Goal: Task Accomplishment & Management: Manage account settings

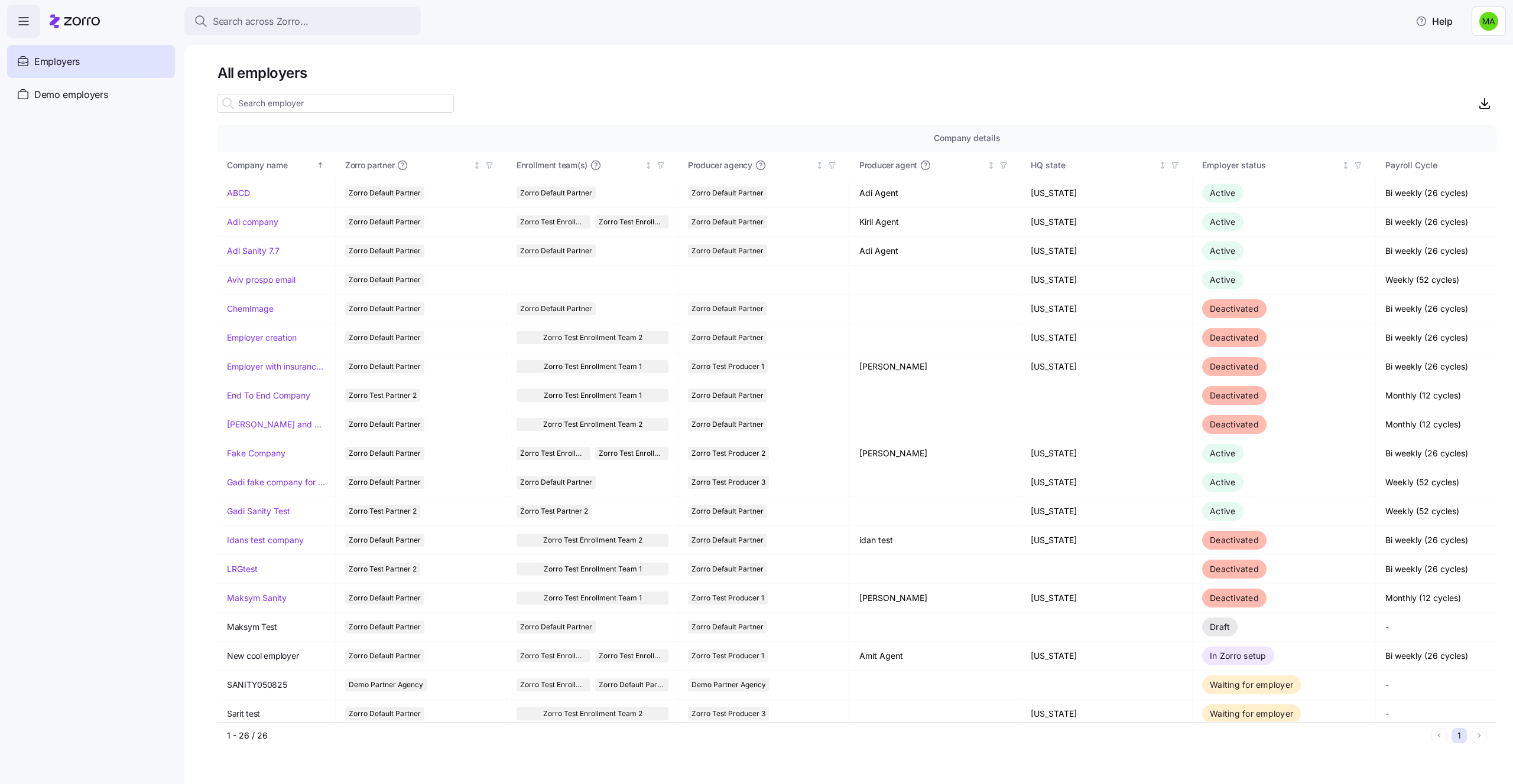
click at [91, 62] on div "Employers" at bounding box center [91, 61] width 168 height 34
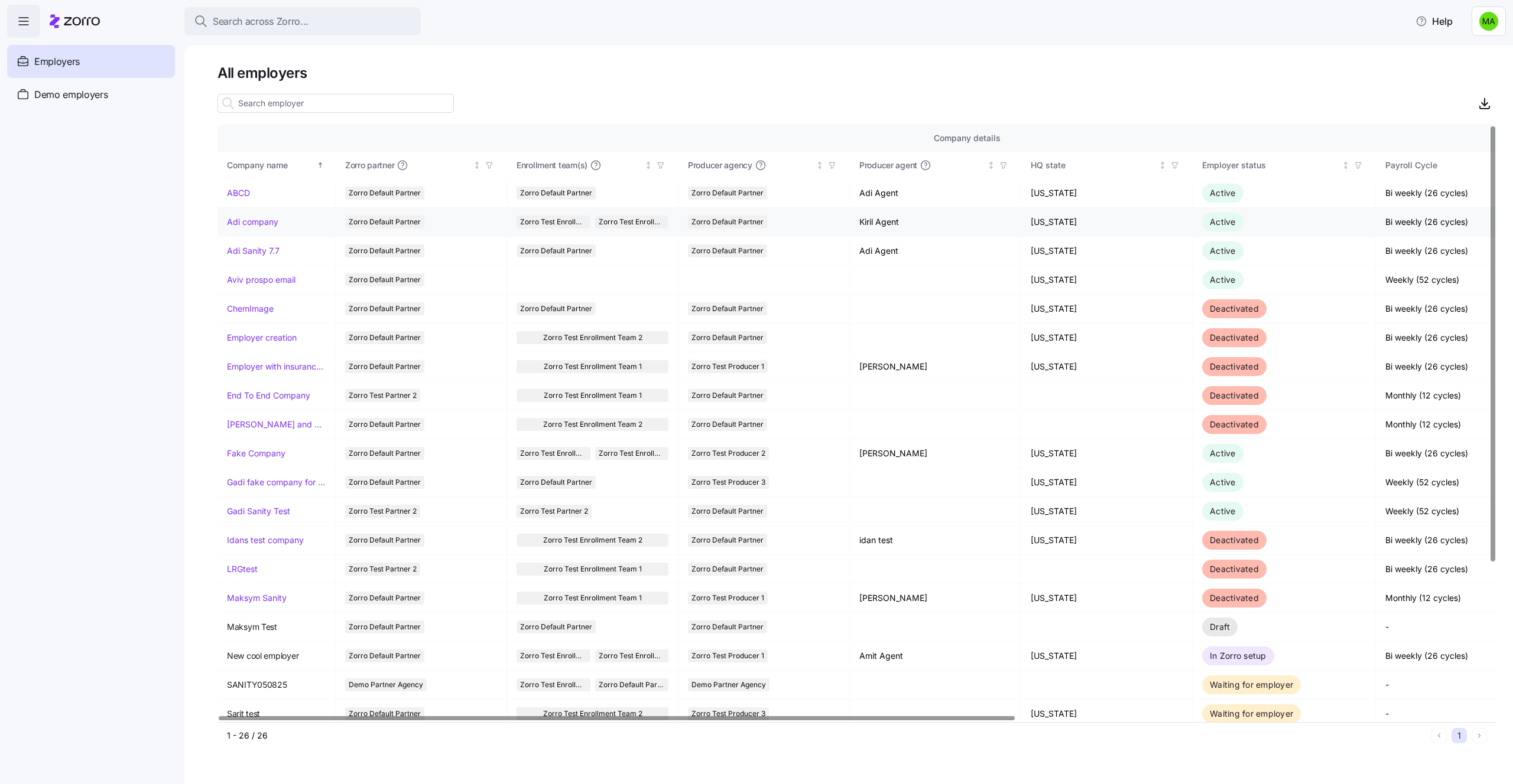
click at [242, 223] on link "Adi company" at bounding box center [252, 222] width 51 height 12
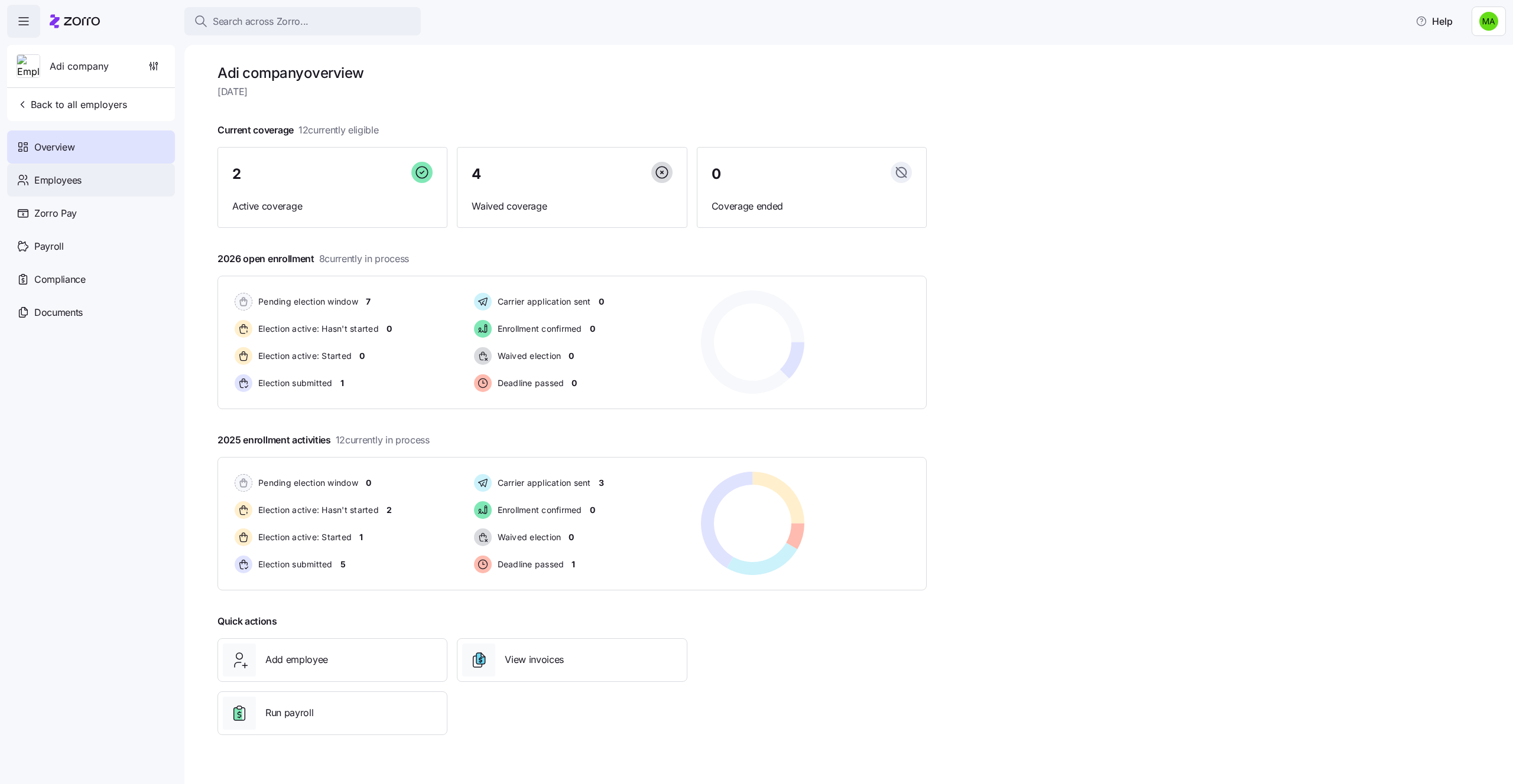
click at [39, 188] on div "Employees" at bounding box center [91, 181] width 168 height 34
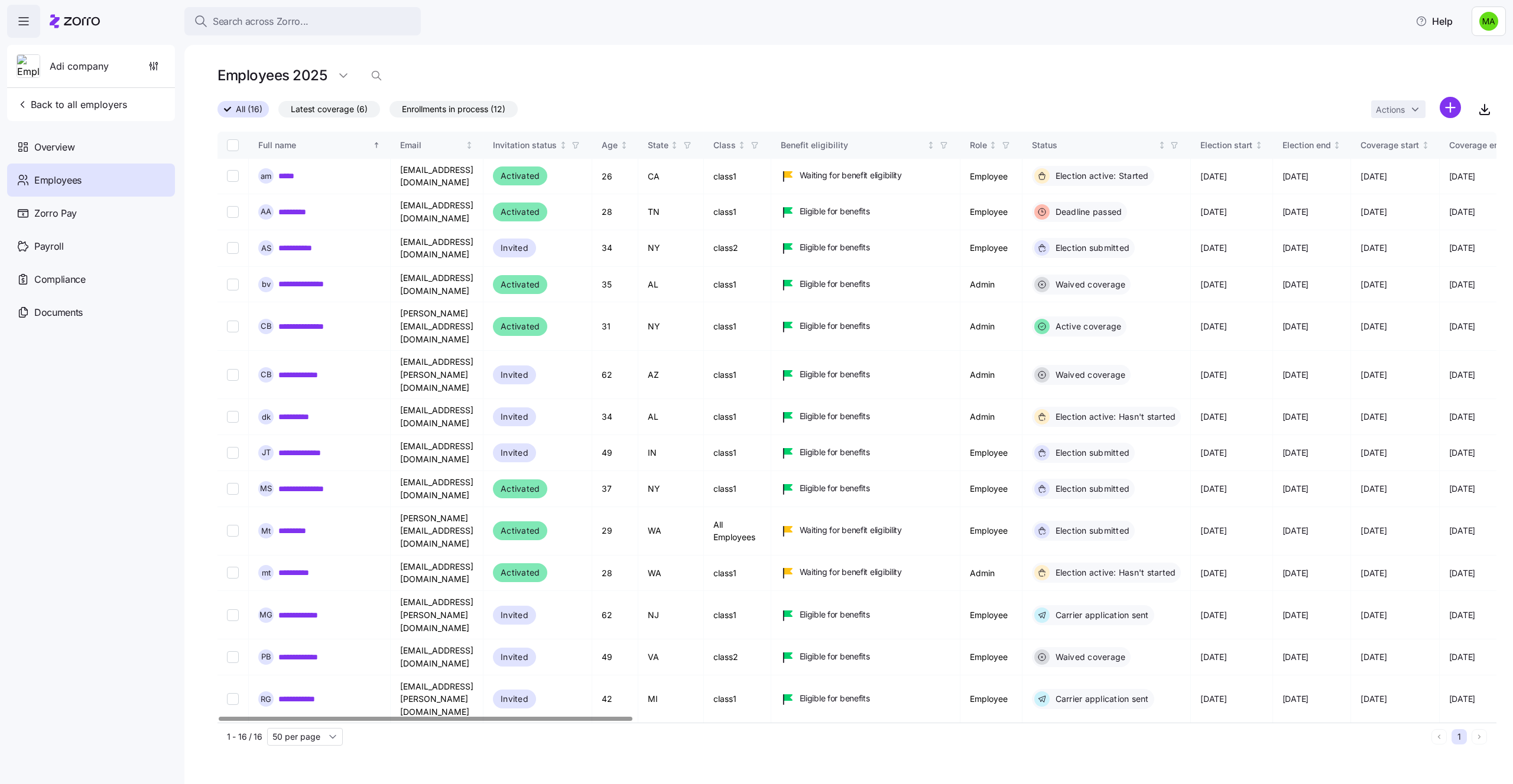
click at [335, 104] on span "Latest coverage (6)" at bounding box center [329, 109] width 76 height 15
click at [279, 112] on input "Latest coverage (6)" at bounding box center [279, 112] width 0 height 0
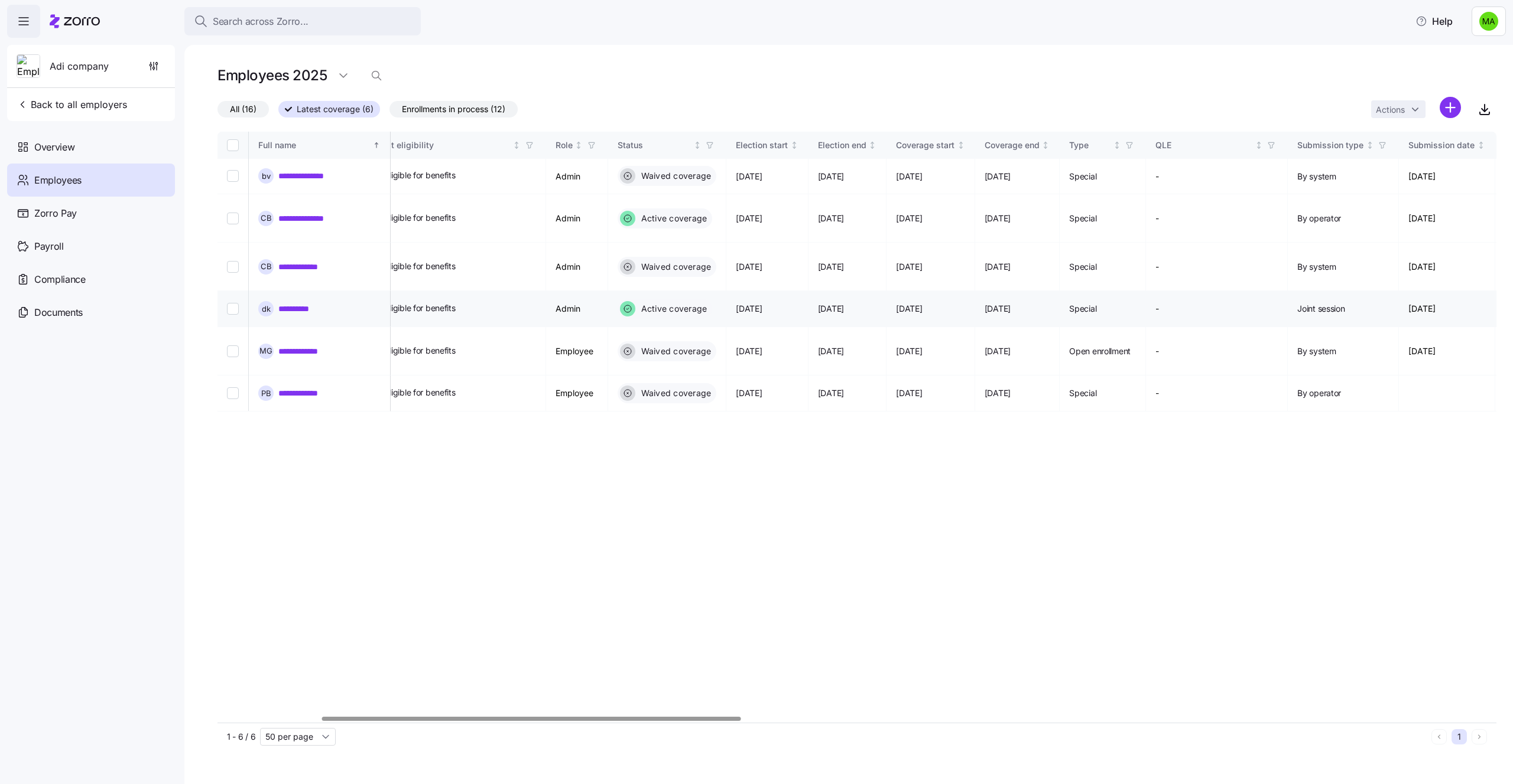
scroll to position [0, 414]
click at [234, 106] on span "All (16)" at bounding box center [243, 109] width 27 height 15
click at [217, 112] on input "All (16)" at bounding box center [217, 112] width 0 height 0
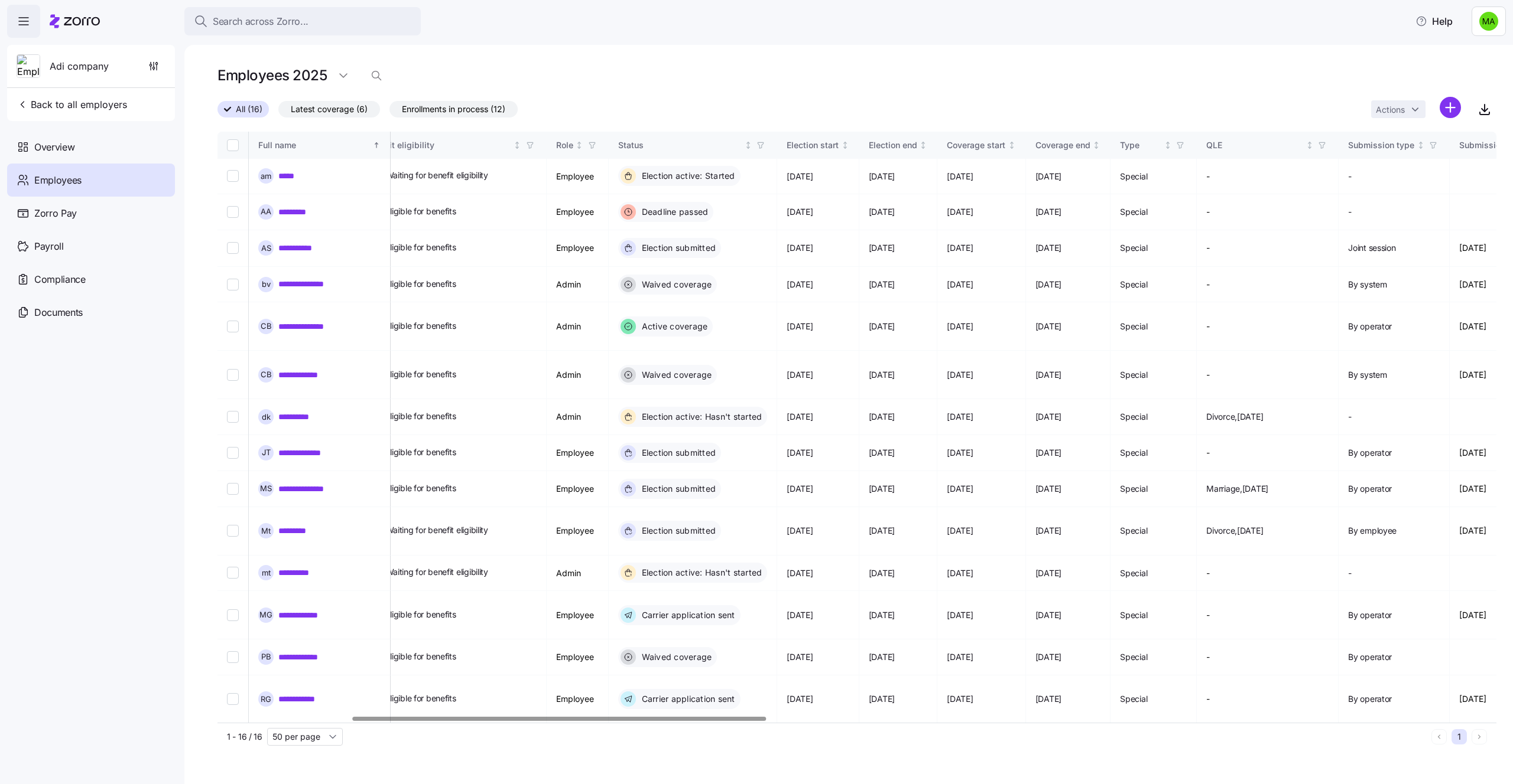
click at [330, 108] on span "Latest coverage (6)" at bounding box center [329, 109] width 76 height 15
click at [279, 112] on input "Latest coverage (6)" at bounding box center [279, 112] width 0 height 0
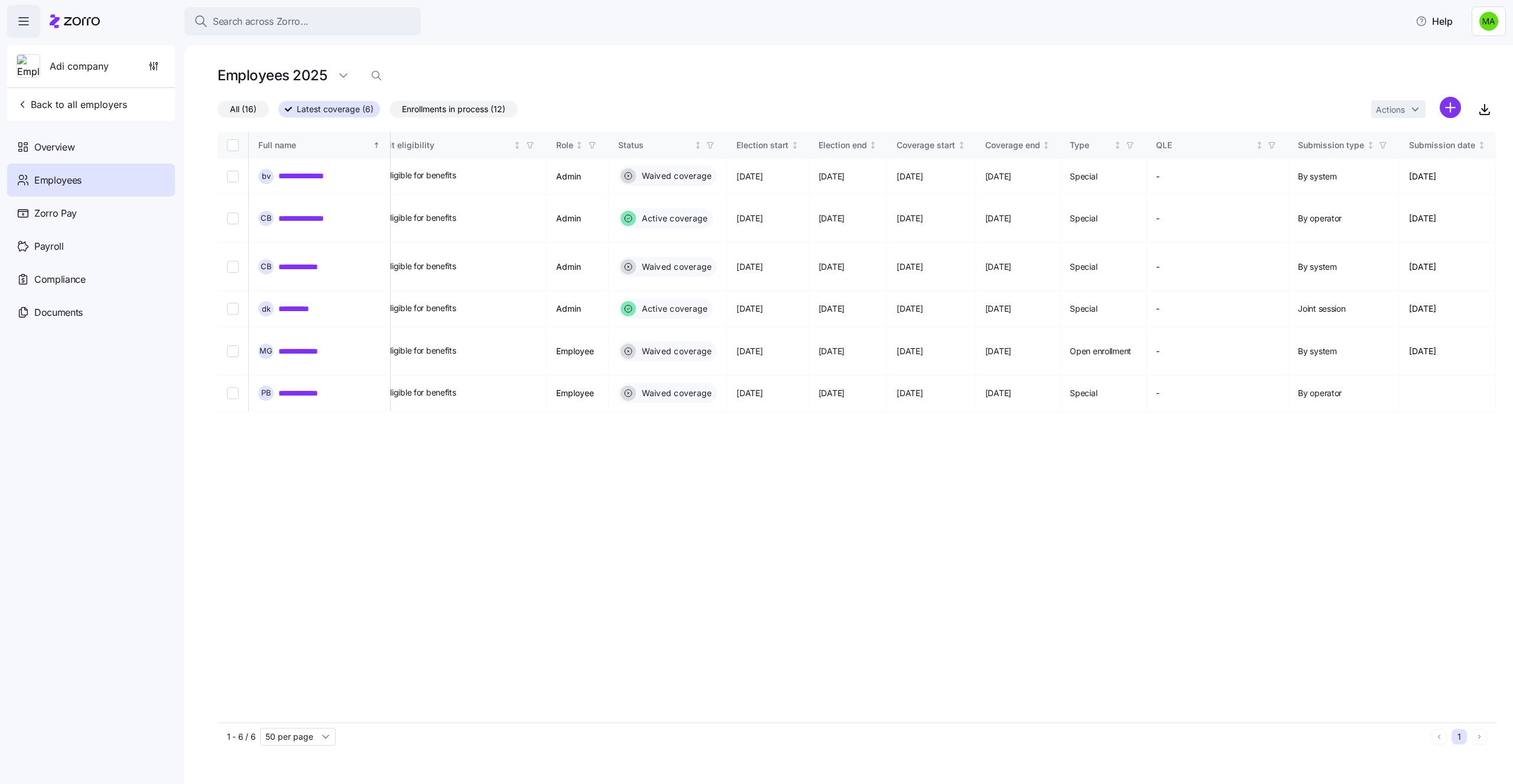
click at [435, 103] on span "Enrollments in process (12)" at bounding box center [453, 109] width 103 height 15
click at [389, 112] on input "Enrollments in process (12)" at bounding box center [389, 112] width 0 height 0
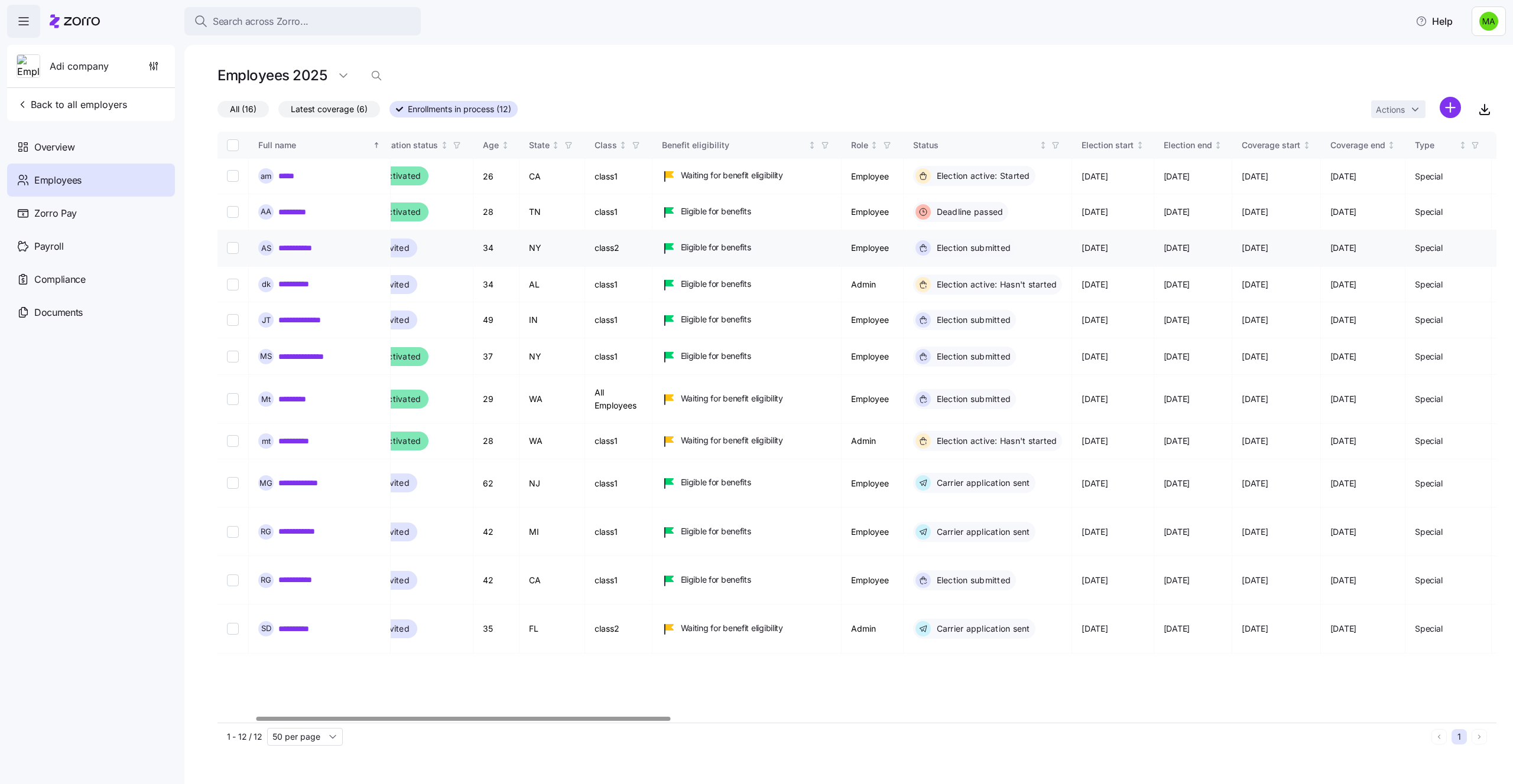
scroll to position [0, 121]
click at [249, 115] on span "All (16)" at bounding box center [243, 109] width 27 height 15
click at [217, 112] on input "All (16)" at bounding box center [217, 112] width 0 height 0
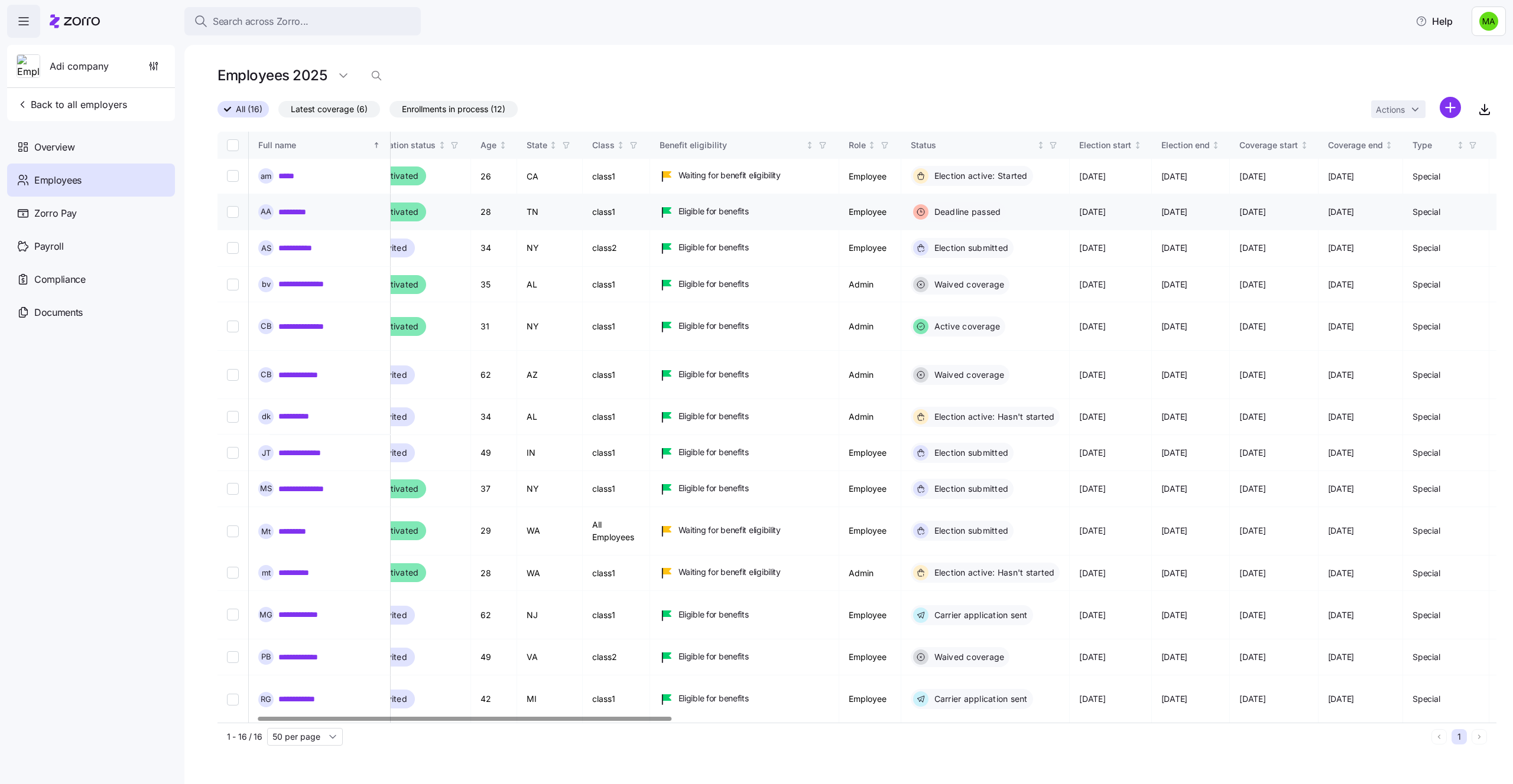
click at [235, 206] on input "Select record 2" at bounding box center [233, 211] width 12 height 12
checkbox input "true"
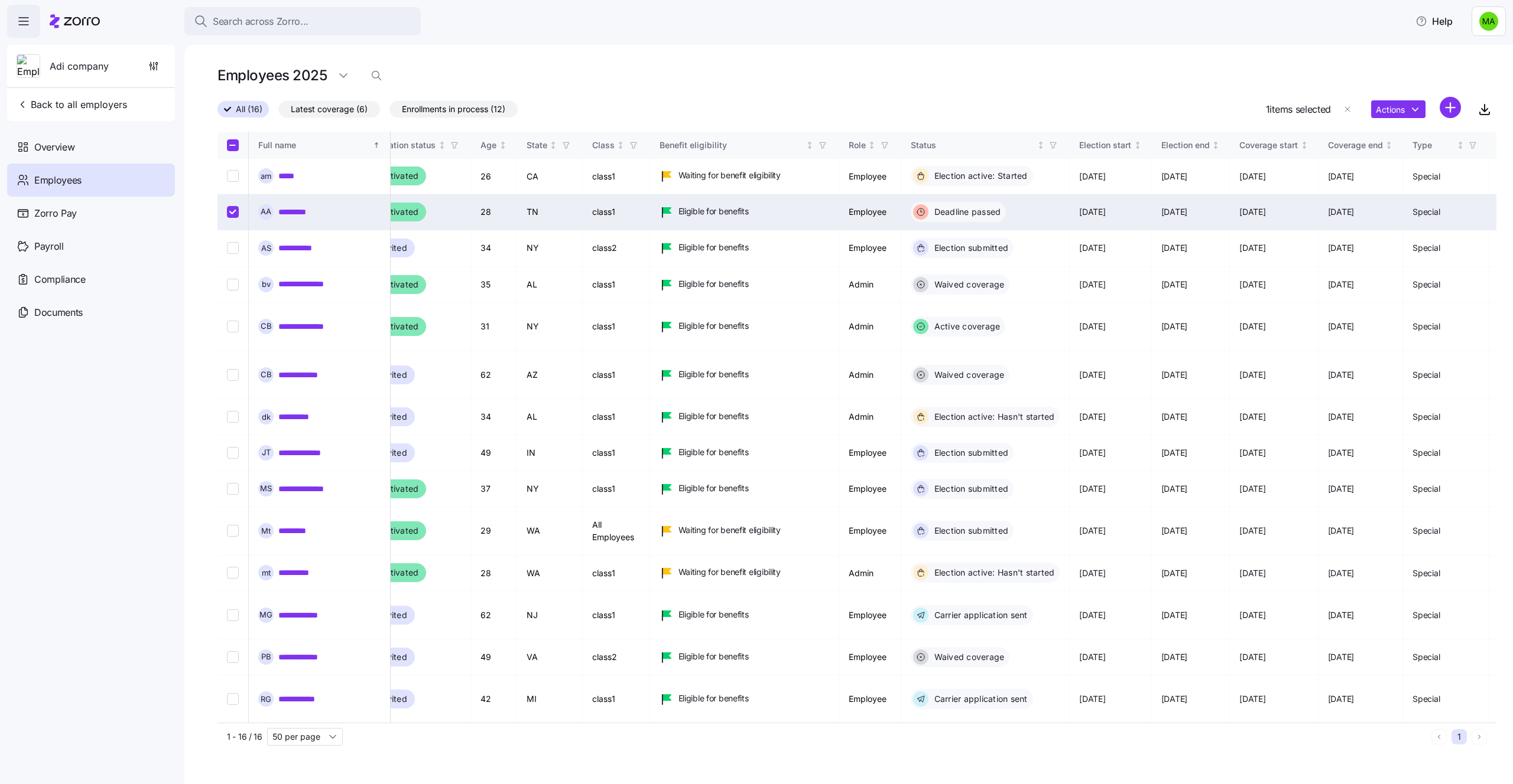
click at [1406, 120] on div "Actions" at bounding box center [1415, 109] width 89 height 25
click at [1408, 109] on html "Search across Zorro... Help Adi company Back to all employers Overview Employee…" at bounding box center [756, 388] width 1513 height 777
click at [1217, 131] on div "Account invitation" at bounding box center [1203, 137] width 70 height 13
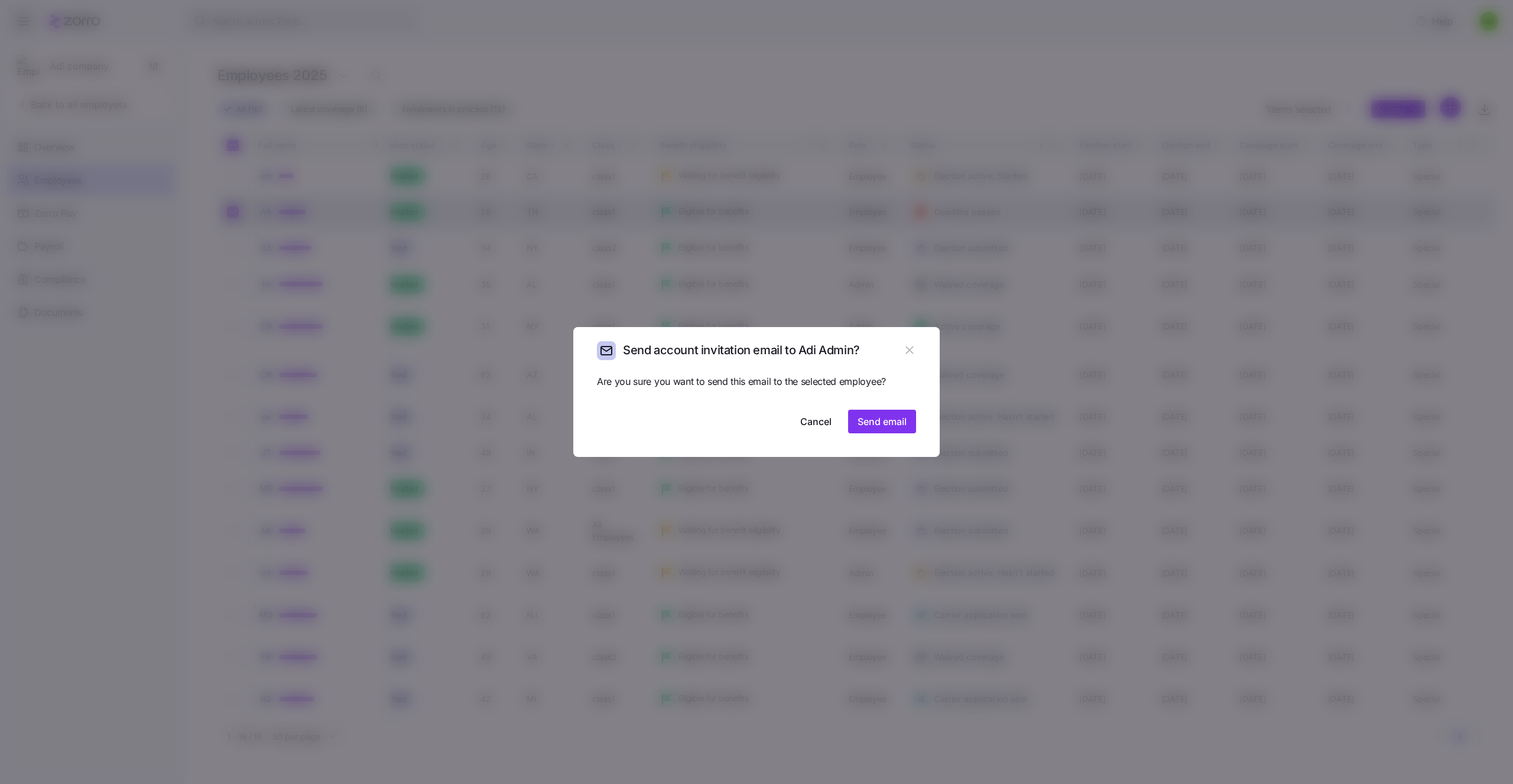
click at [915, 349] on icon "button" at bounding box center [909, 350] width 13 height 13
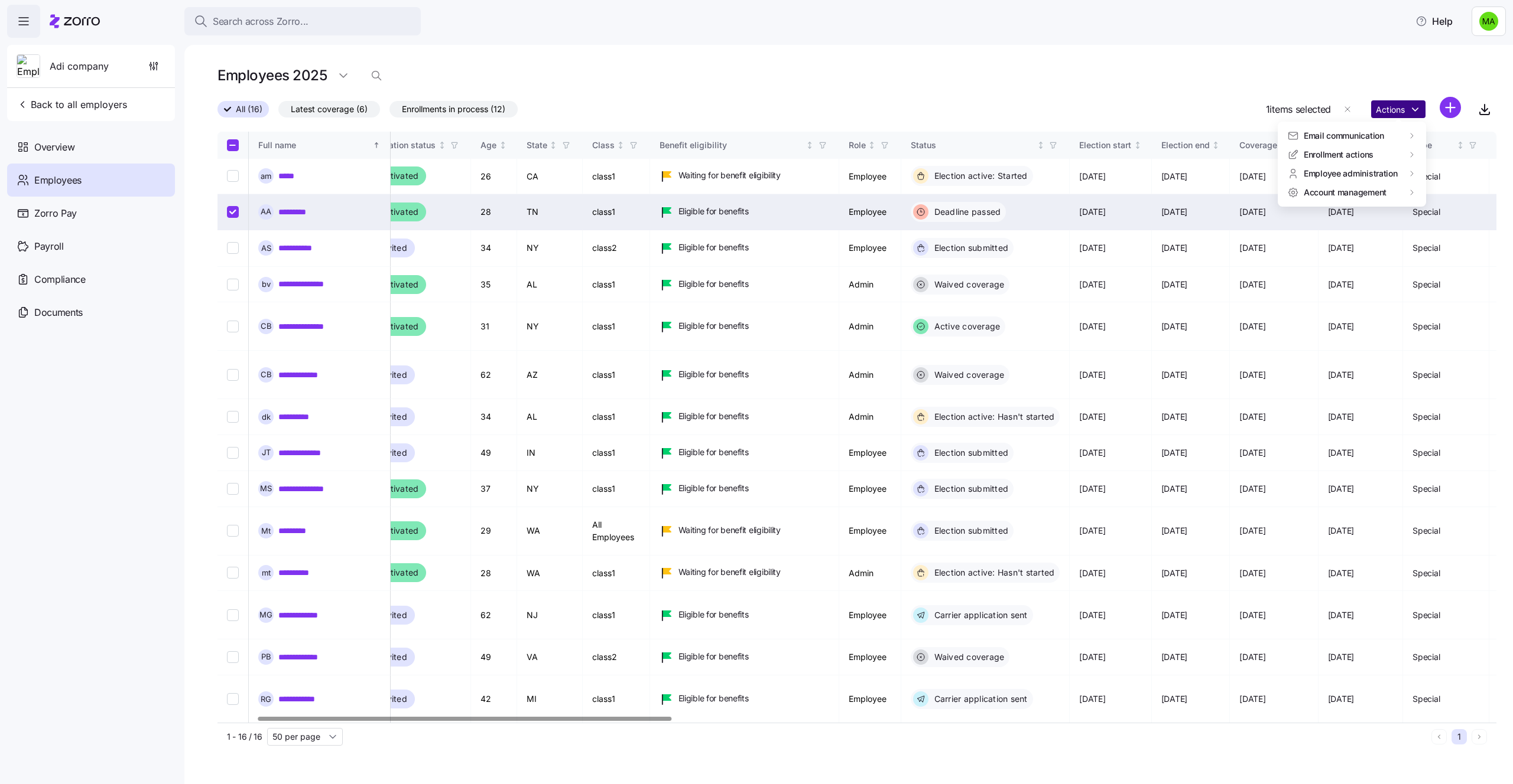
click at [1403, 115] on html "Search across Zorro... Help Adi company Back to all employers Overview Employee…" at bounding box center [756, 388] width 1513 height 777
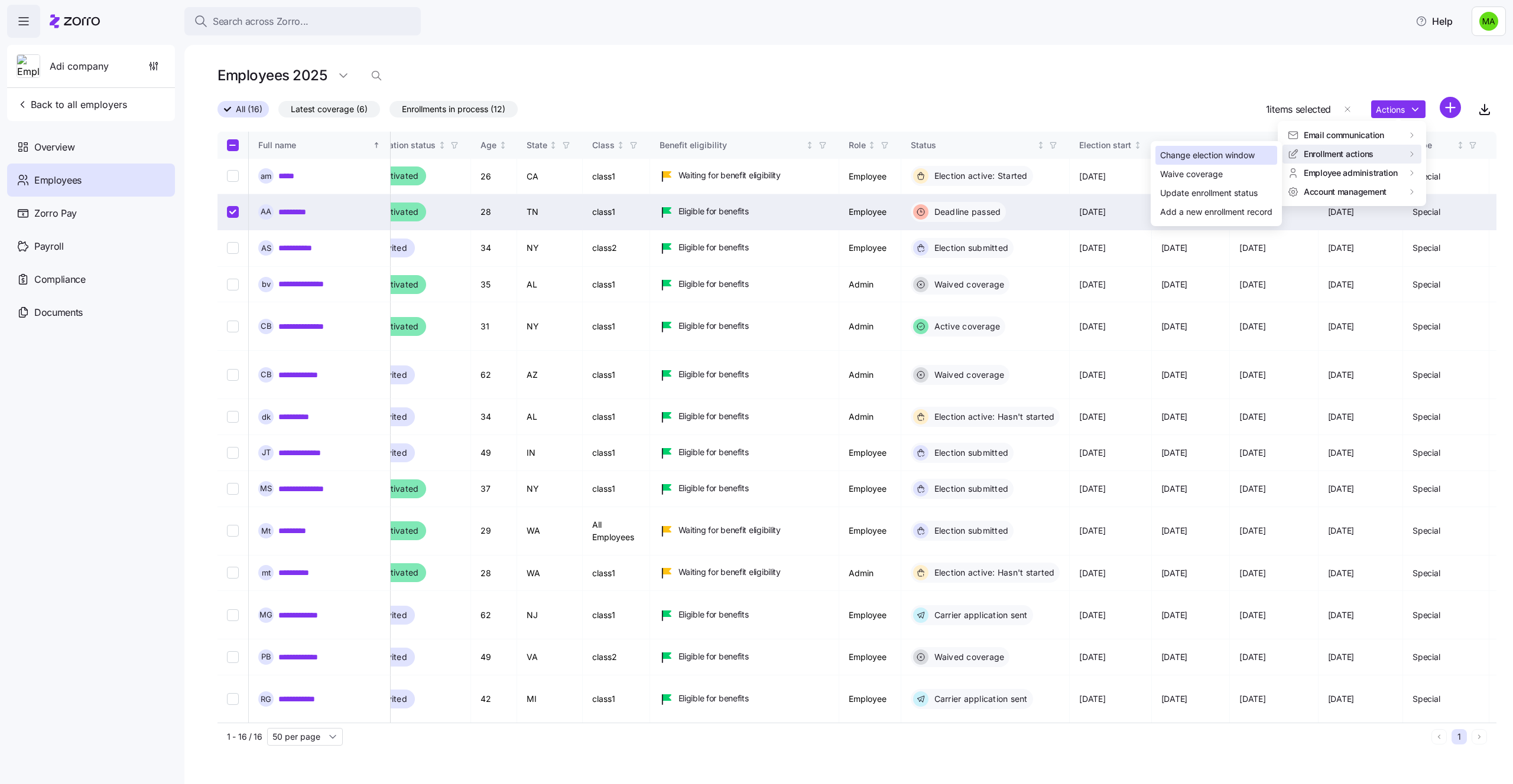
click at [1234, 157] on div "Change election window" at bounding box center [1206, 155] width 94 height 13
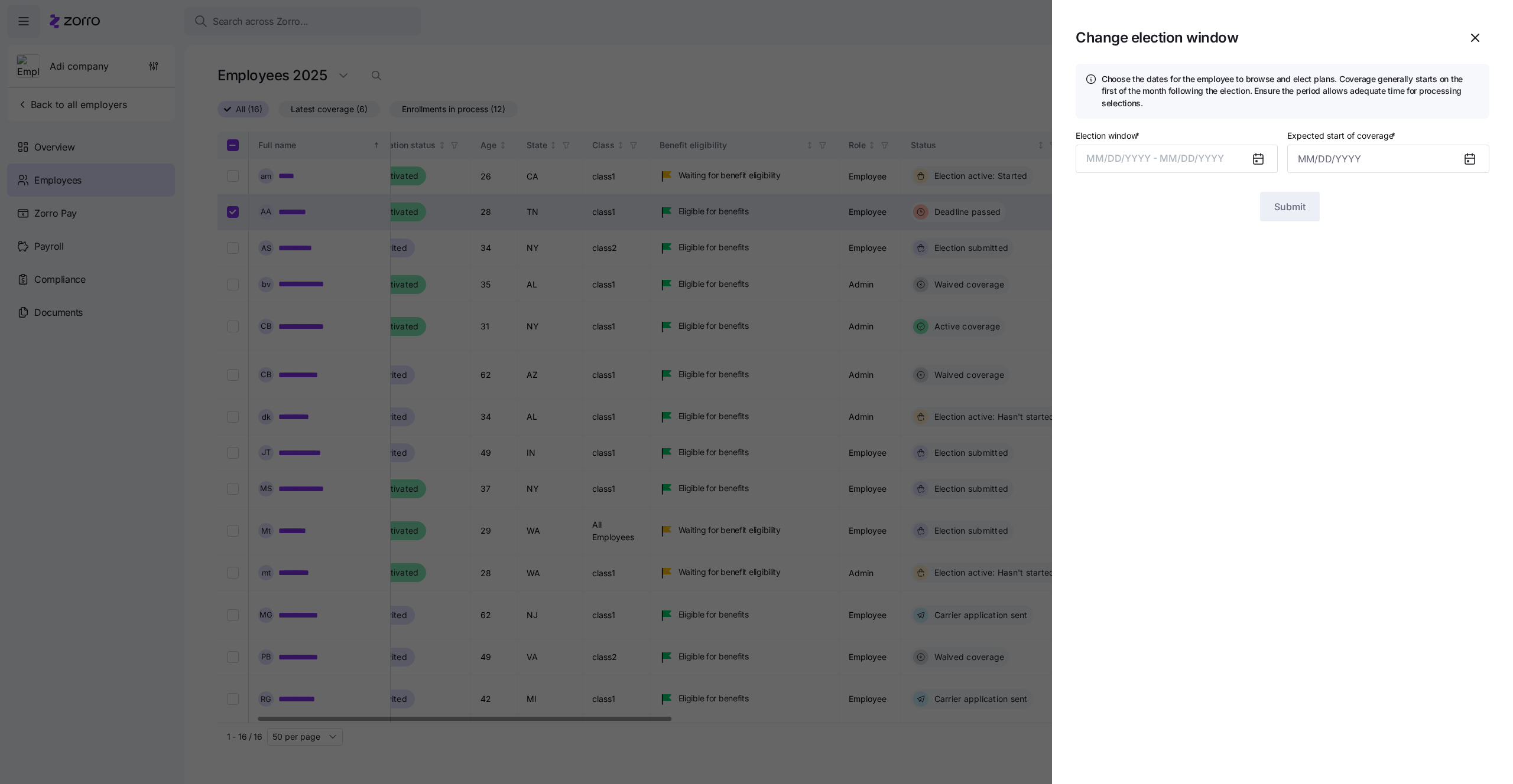
type input "[DATE]"
click at [1478, 34] on icon "button" at bounding box center [1474, 37] width 14 height 14
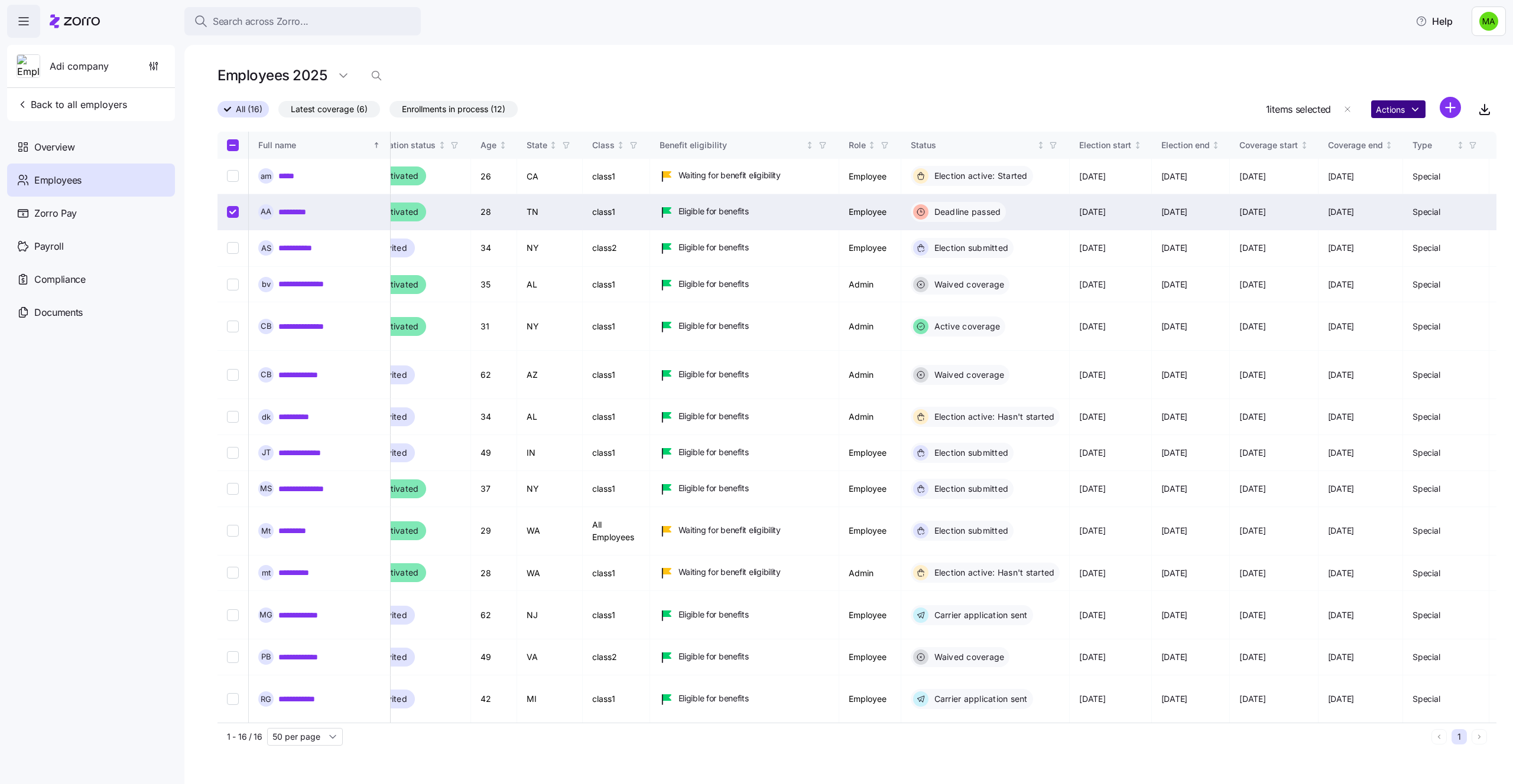
click at [1416, 106] on html "Search across Zorro... Help Adi company Back to all employers Overview Employee…" at bounding box center [756, 388] width 1513 height 777
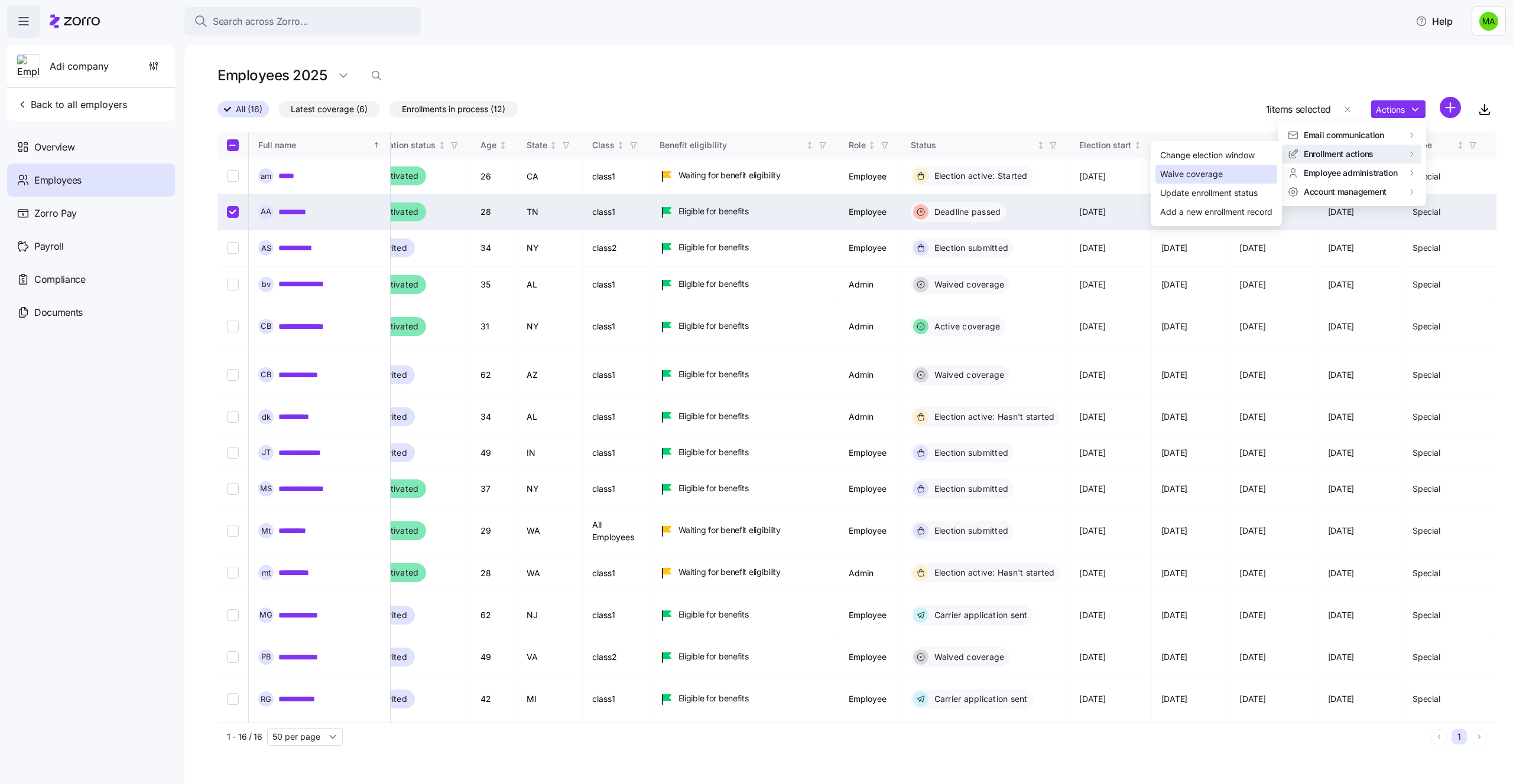
click at [1228, 171] on div "Waive coverage" at bounding box center [1216, 174] width 122 height 19
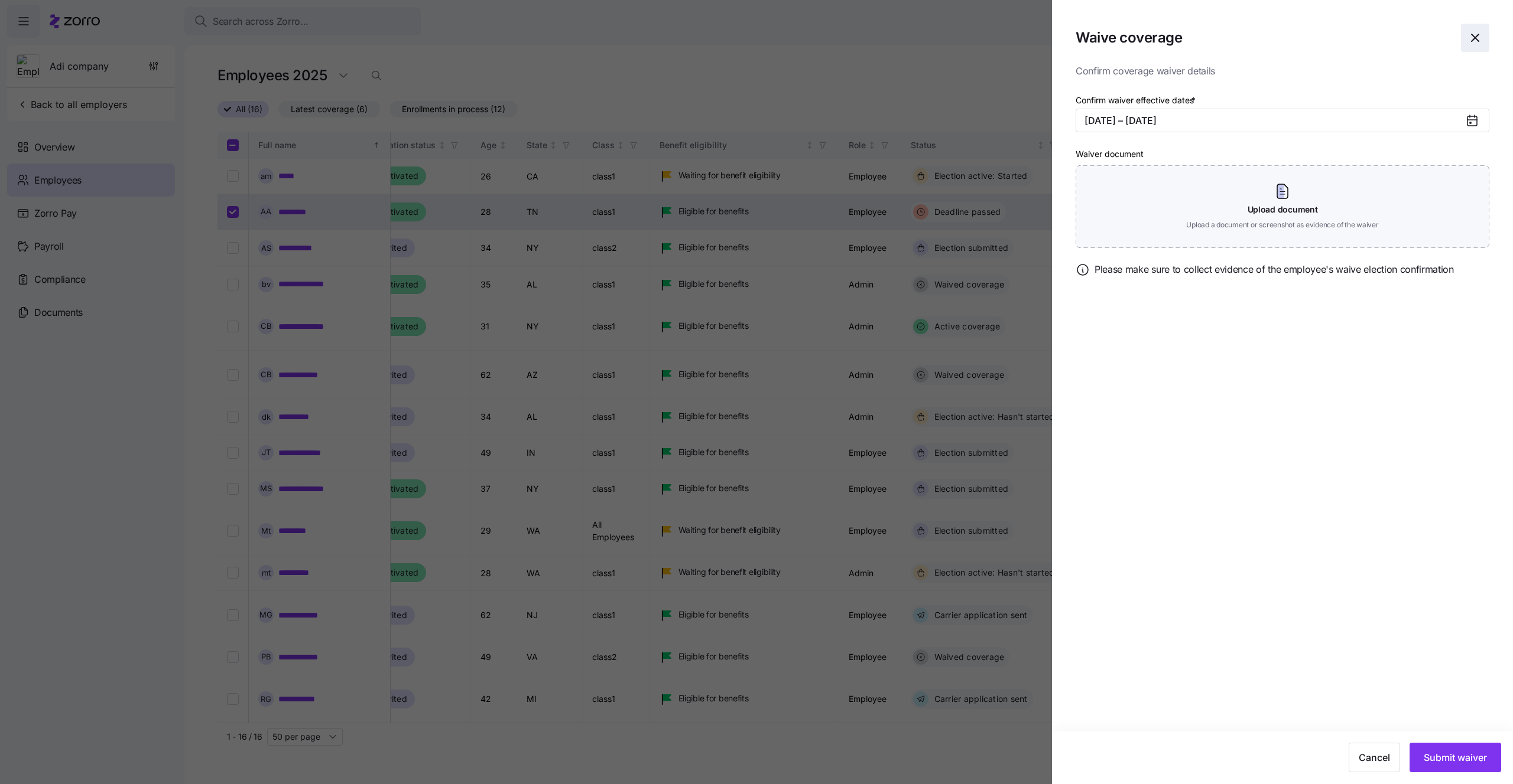
click at [1469, 40] on icon "button" at bounding box center [1474, 37] width 14 height 14
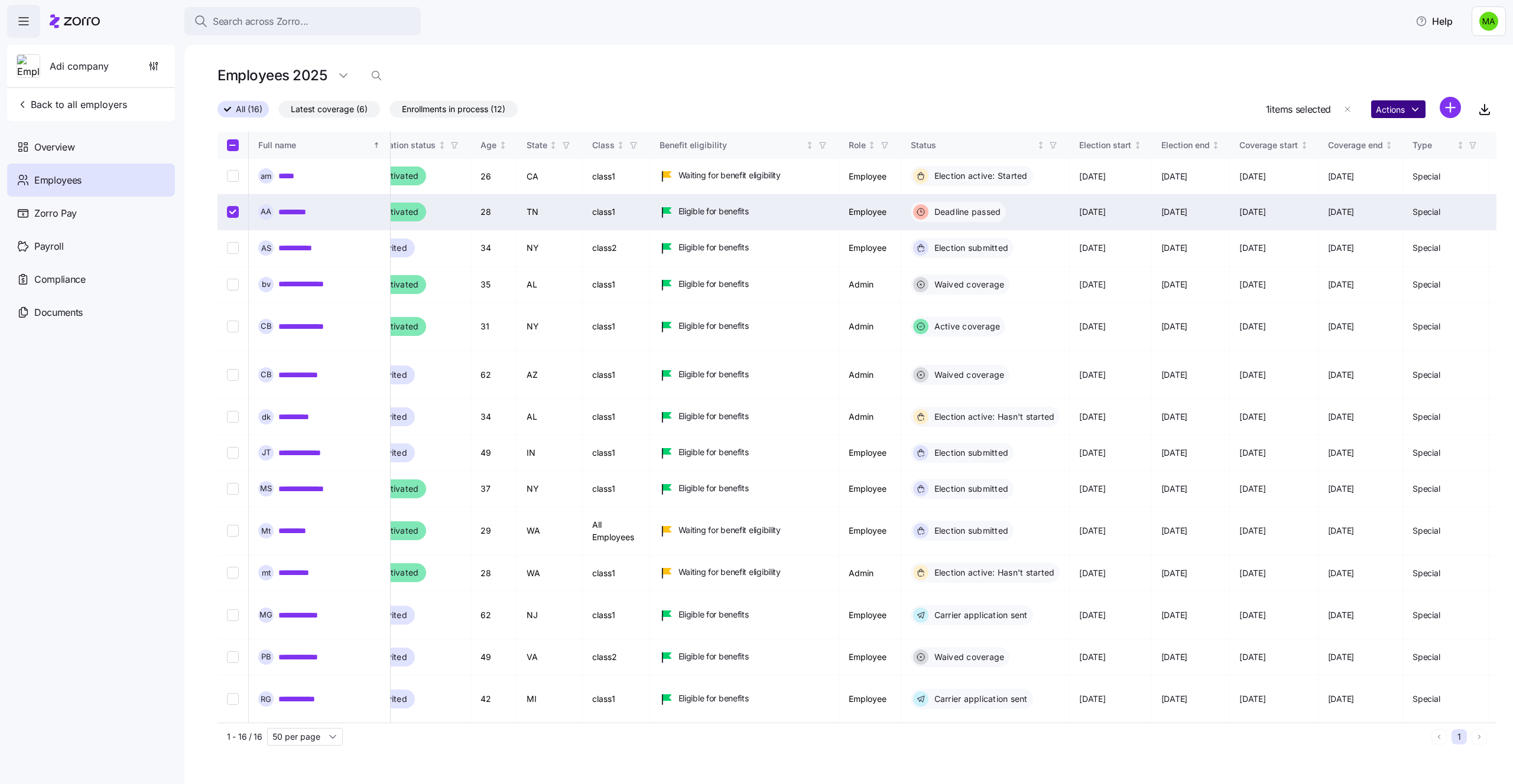
click at [1411, 106] on html "Search across Zorro... Help Adi company Back to all employers Overview Employee…" at bounding box center [756, 388] width 1513 height 777
click at [1220, 150] on div "Change election window" at bounding box center [1206, 155] width 94 height 13
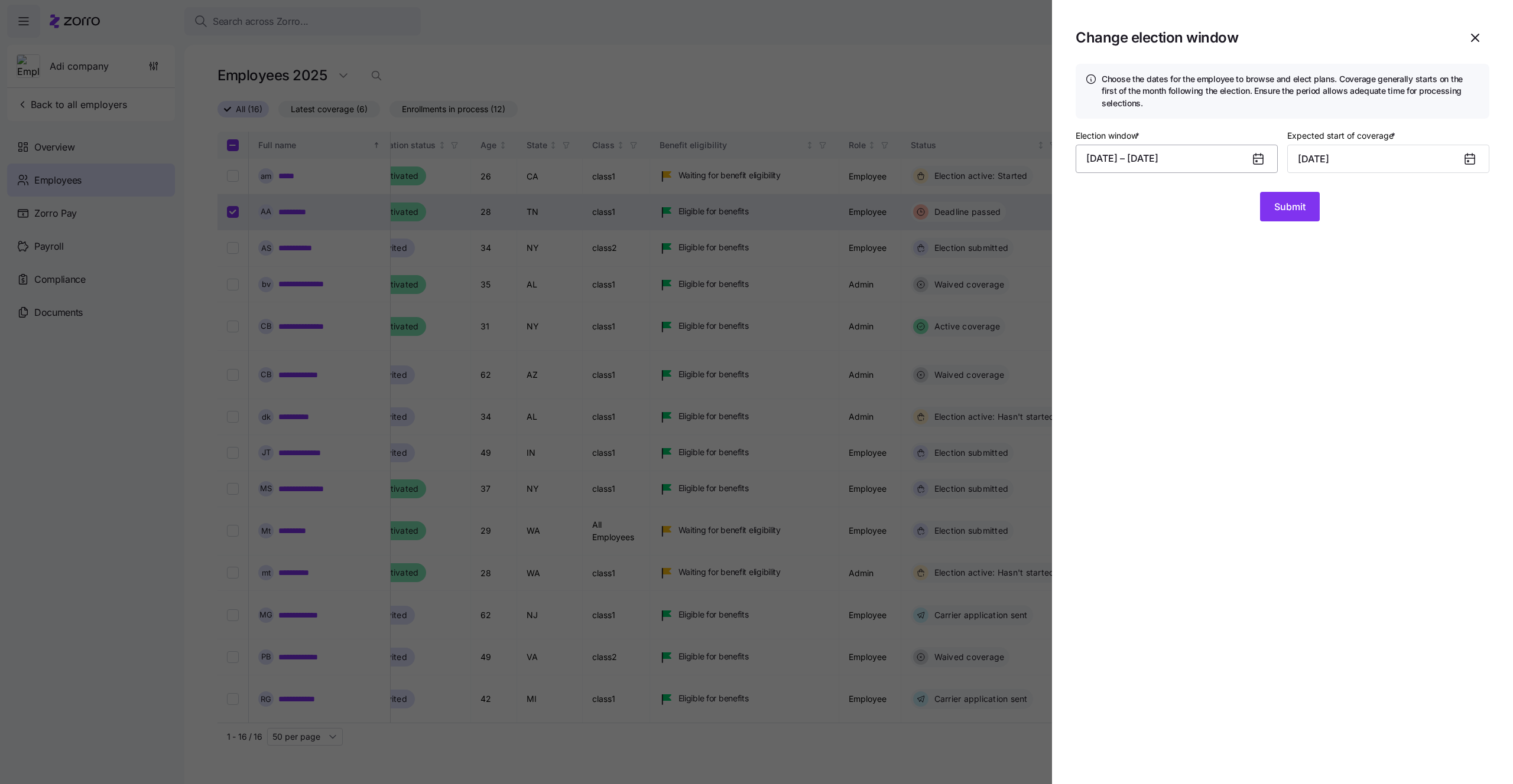
click at [1219, 159] on button "07/28/2025 – 08/20/2025" at bounding box center [1176, 158] width 202 height 28
click at [1186, 375] on button "31" at bounding box center [1187, 372] width 28 height 28
click at [1154, 377] on button "30" at bounding box center [1158, 372] width 28 height 28
type input "[DATE]"
click at [1278, 194] on button "Submit" at bounding box center [1289, 207] width 60 height 30
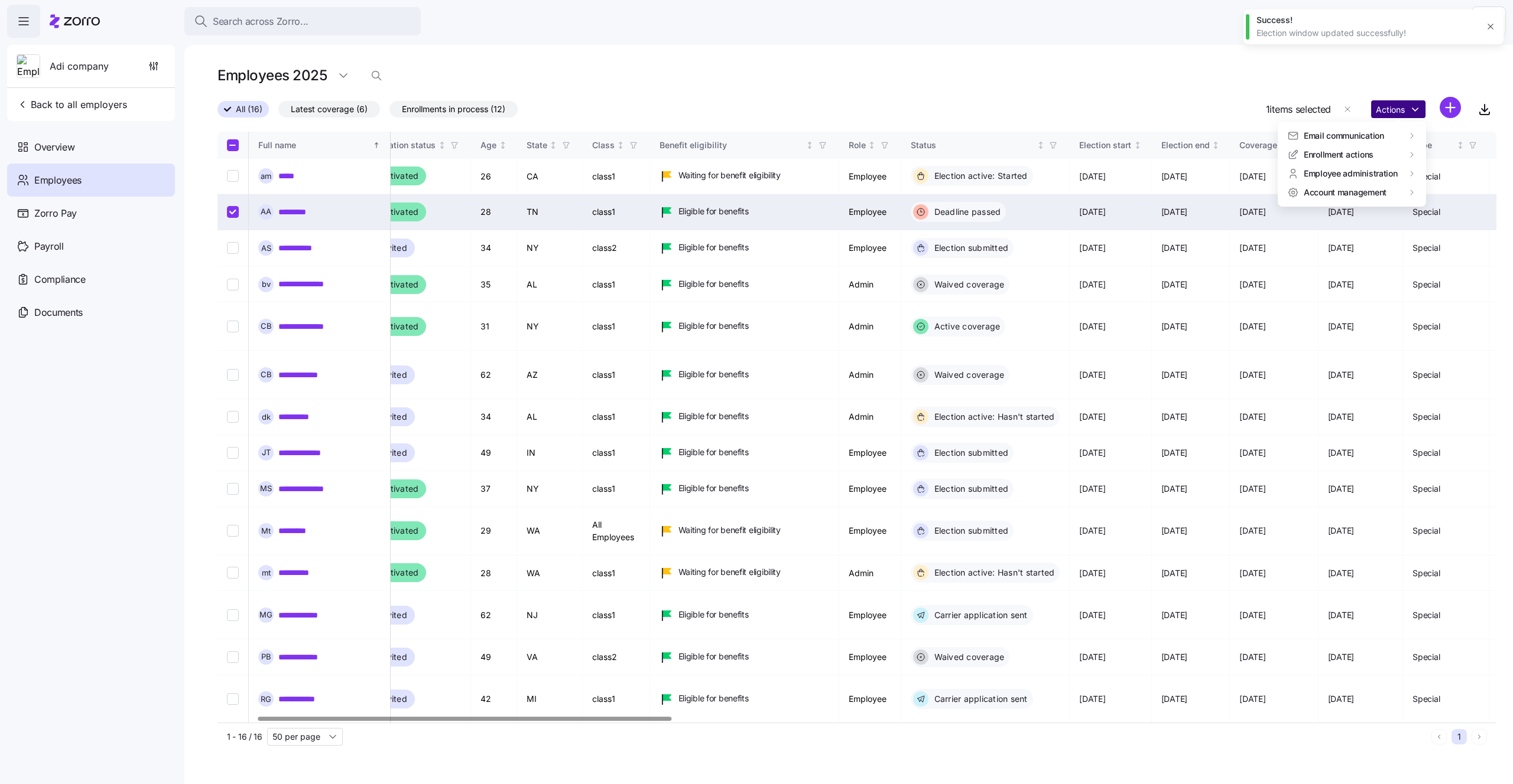
click at [1404, 112] on html "Search across Zorro... Help Adi company Back to all employers Overview Employee…" at bounding box center [756, 388] width 1513 height 777
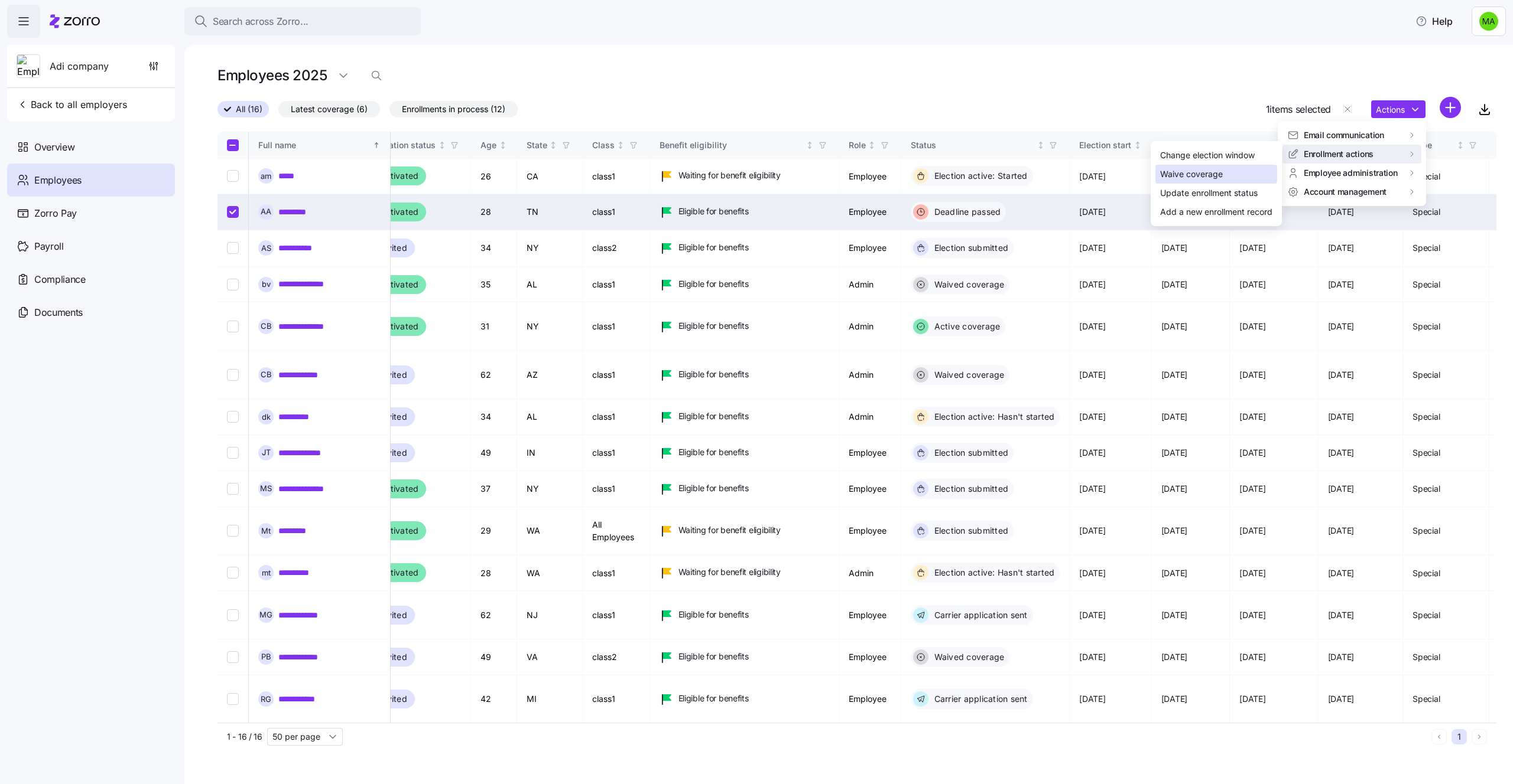
click at [1217, 177] on div "Waive coverage" at bounding box center [1191, 174] width 62 height 13
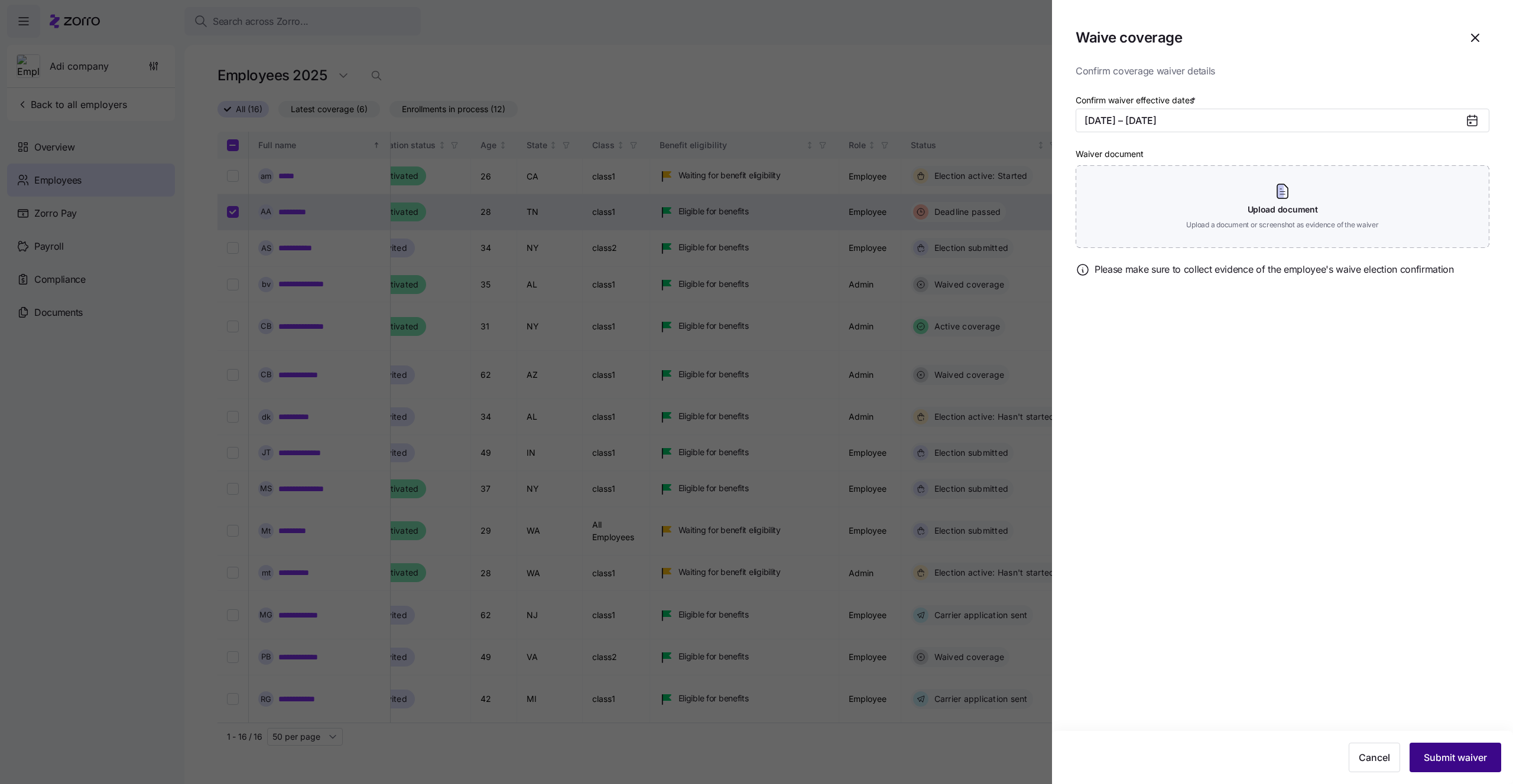
click at [1435, 750] on button "Submit waiver" at bounding box center [1455, 758] width 91 height 30
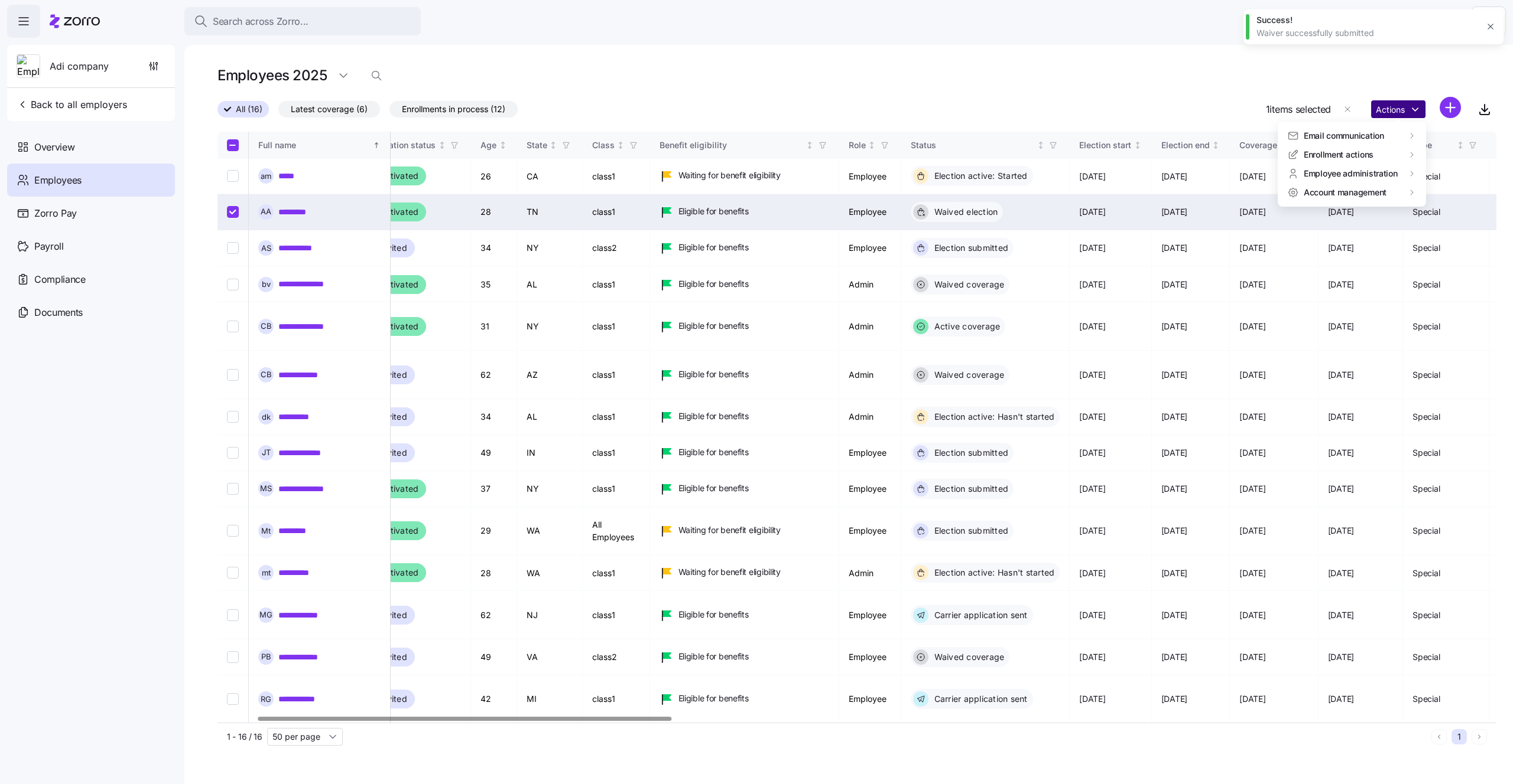
click at [1398, 106] on html "Search across Zorro... Help Adi company Back to all employers Overview Employee…" at bounding box center [756, 388] width 1513 height 777
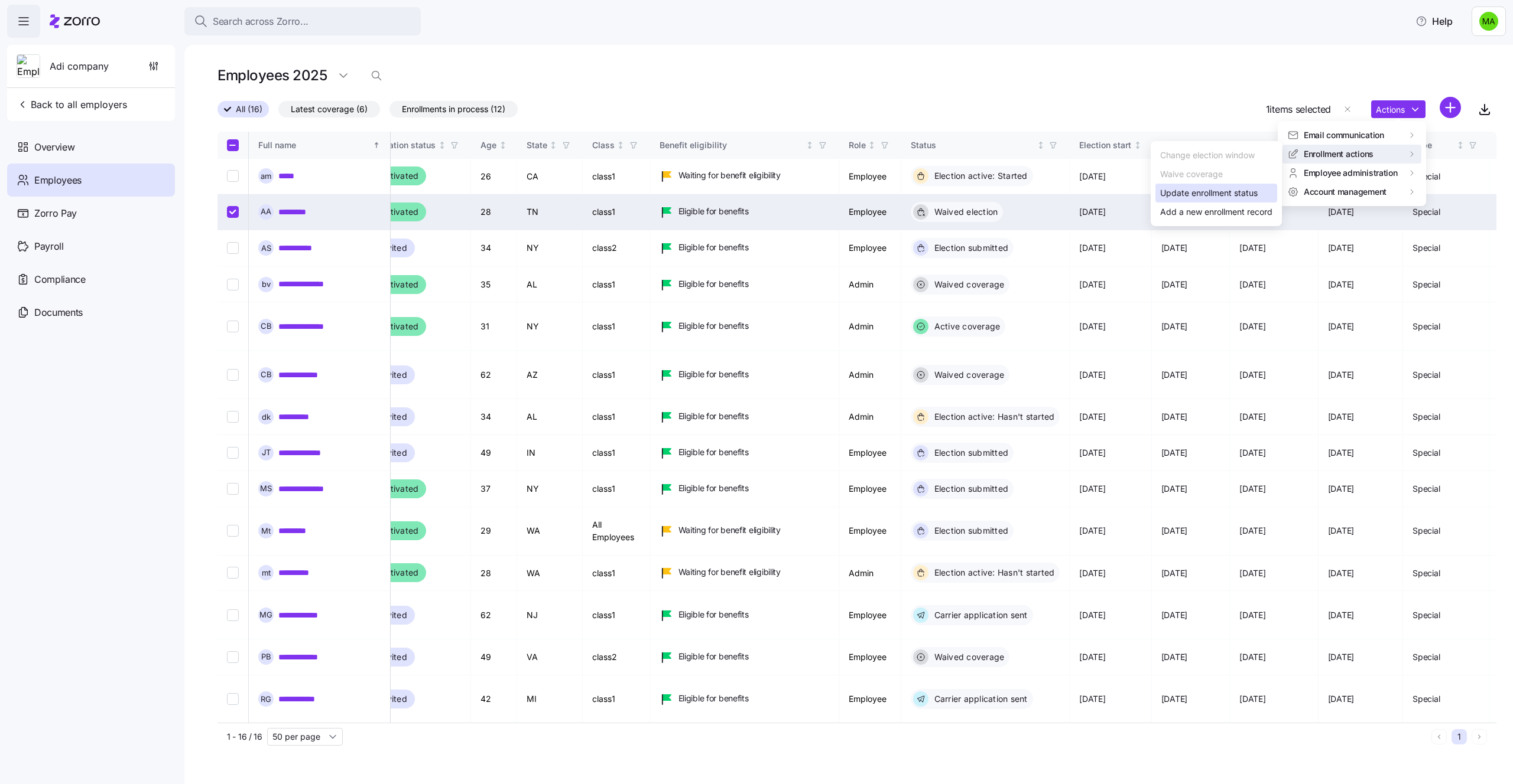
click at [1198, 196] on div "Update enrollment status" at bounding box center [1208, 193] width 98 height 13
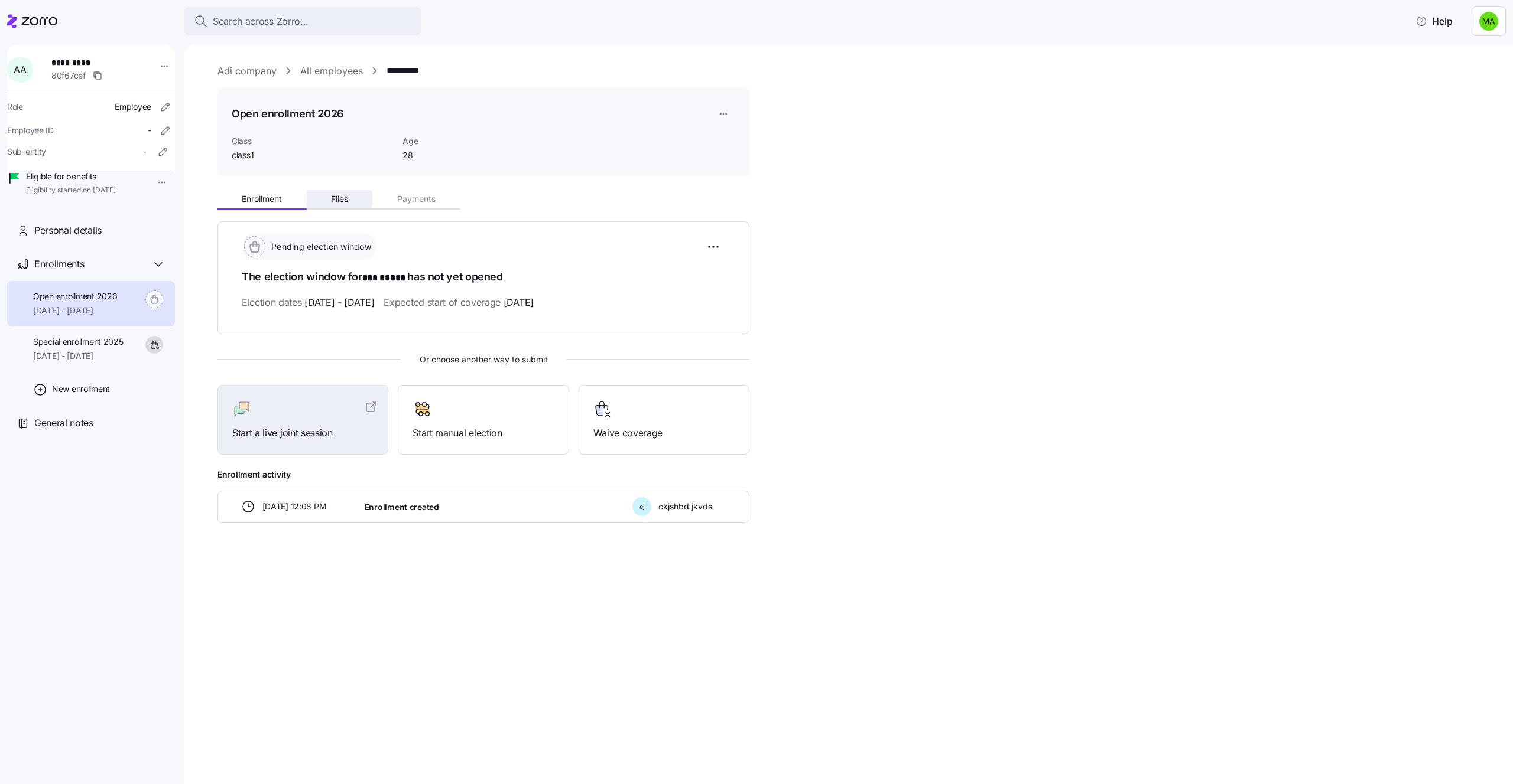
click at [345, 192] on button "Files" at bounding box center [339, 198] width 66 height 18
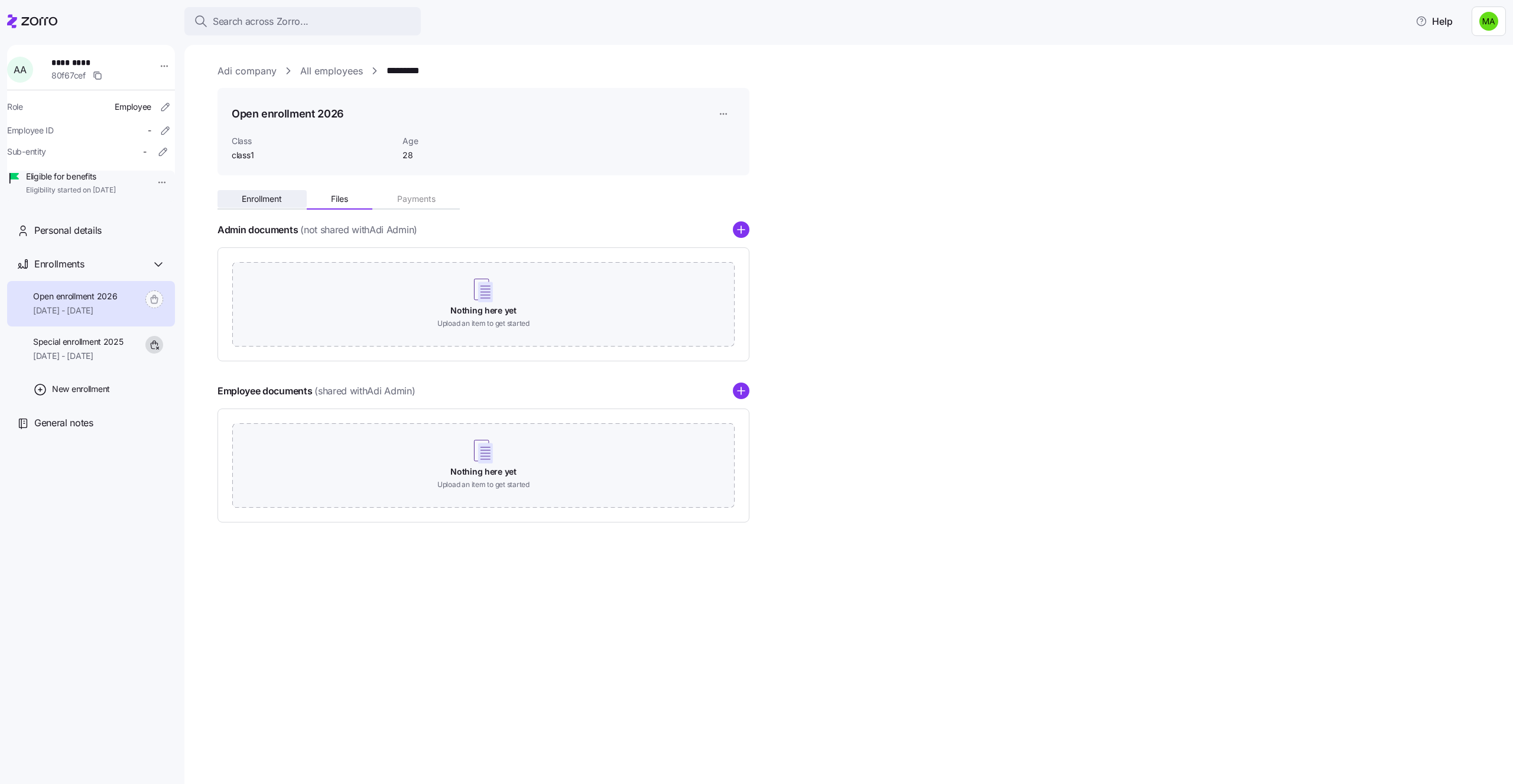
click at [283, 199] on button "Enrollment" at bounding box center [262, 198] width 89 height 18
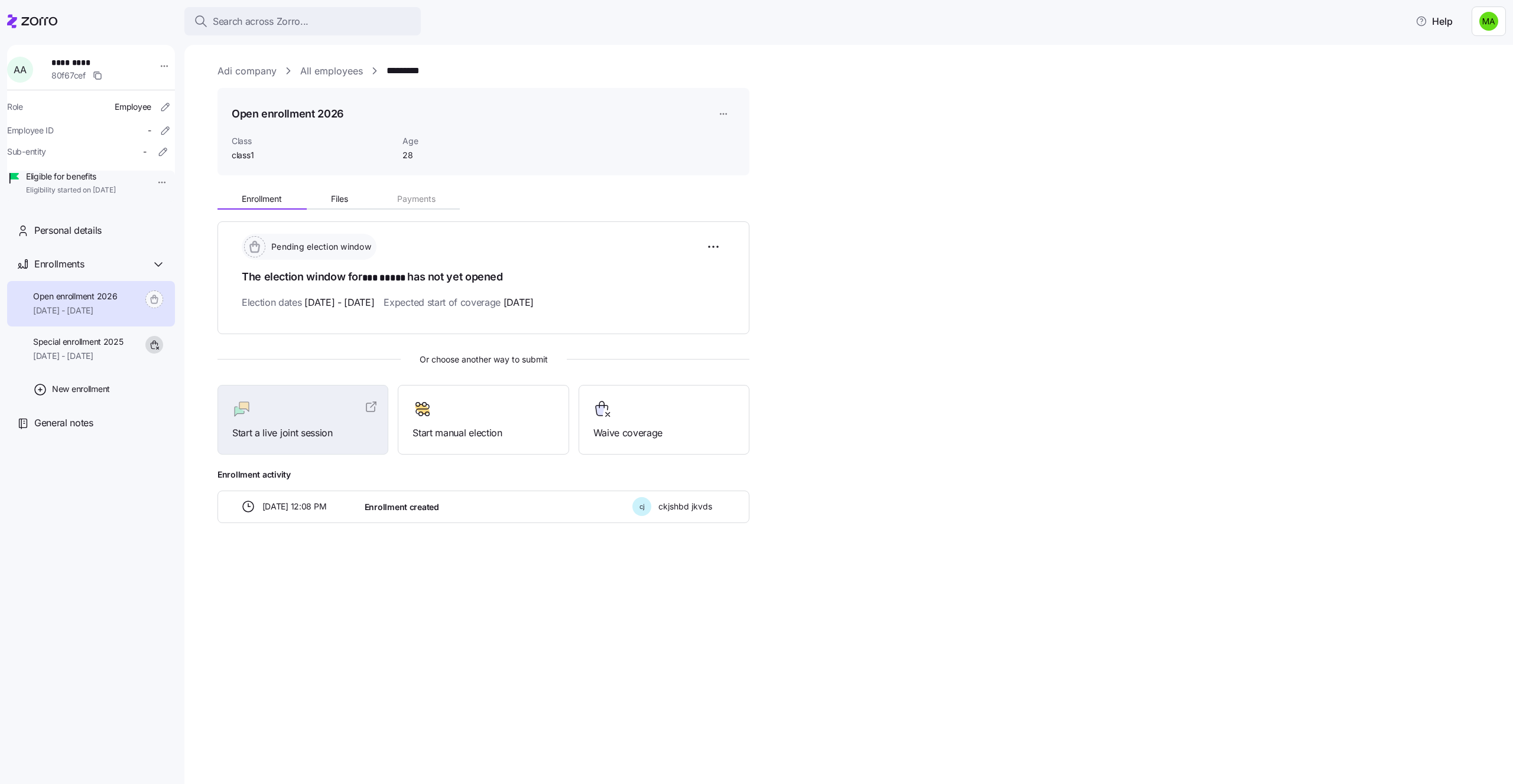
click at [734, 109] on div "Open enrollment 2026 Class class1 Age 28" at bounding box center [483, 131] width 532 height 88
click at [730, 109] on html "Search across Zorro... Help A A ********* 80f67cef Role Employee Employee ID - …" at bounding box center [756, 388] width 1513 height 777
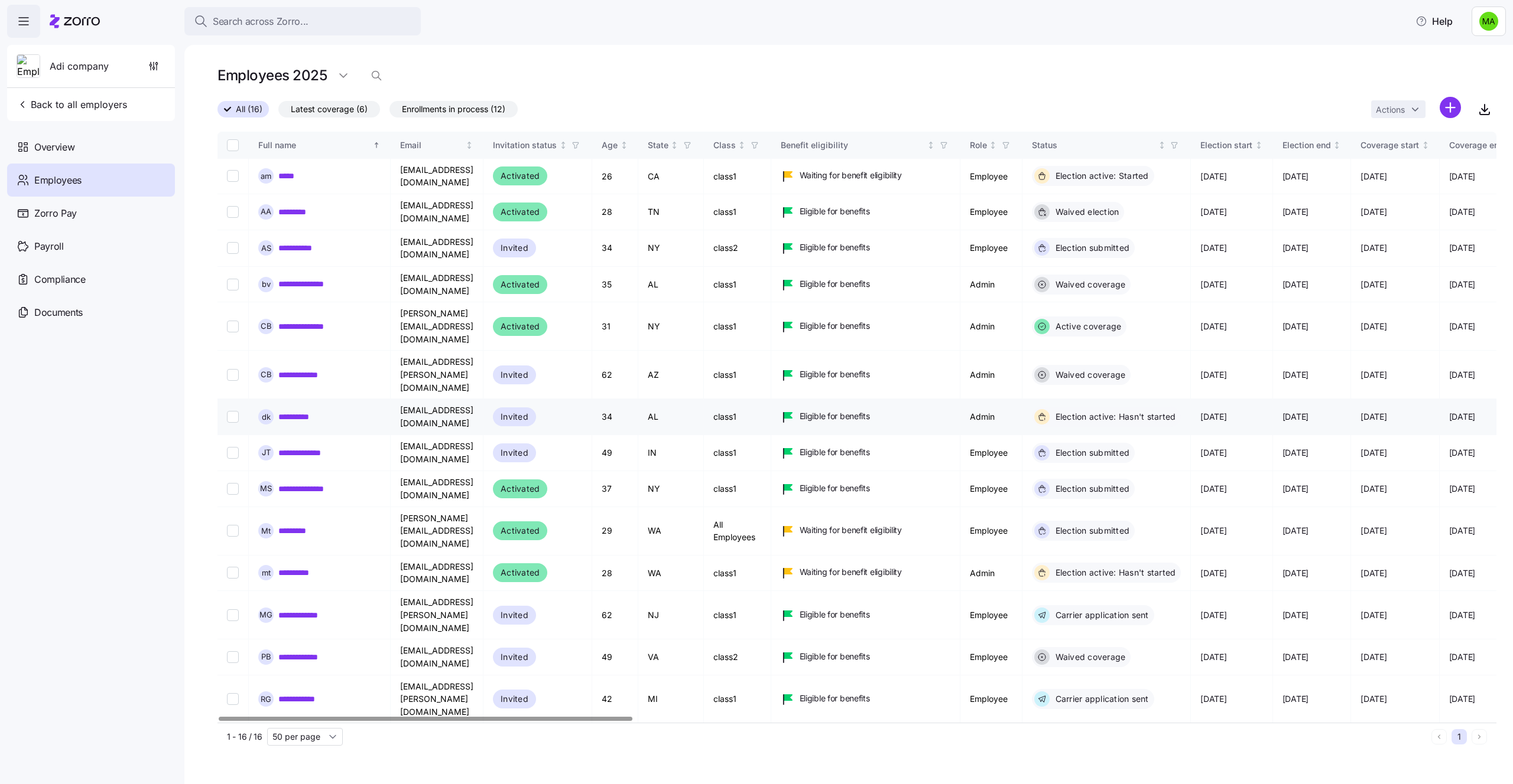
click at [229, 411] on input "Select record 7" at bounding box center [233, 416] width 12 height 12
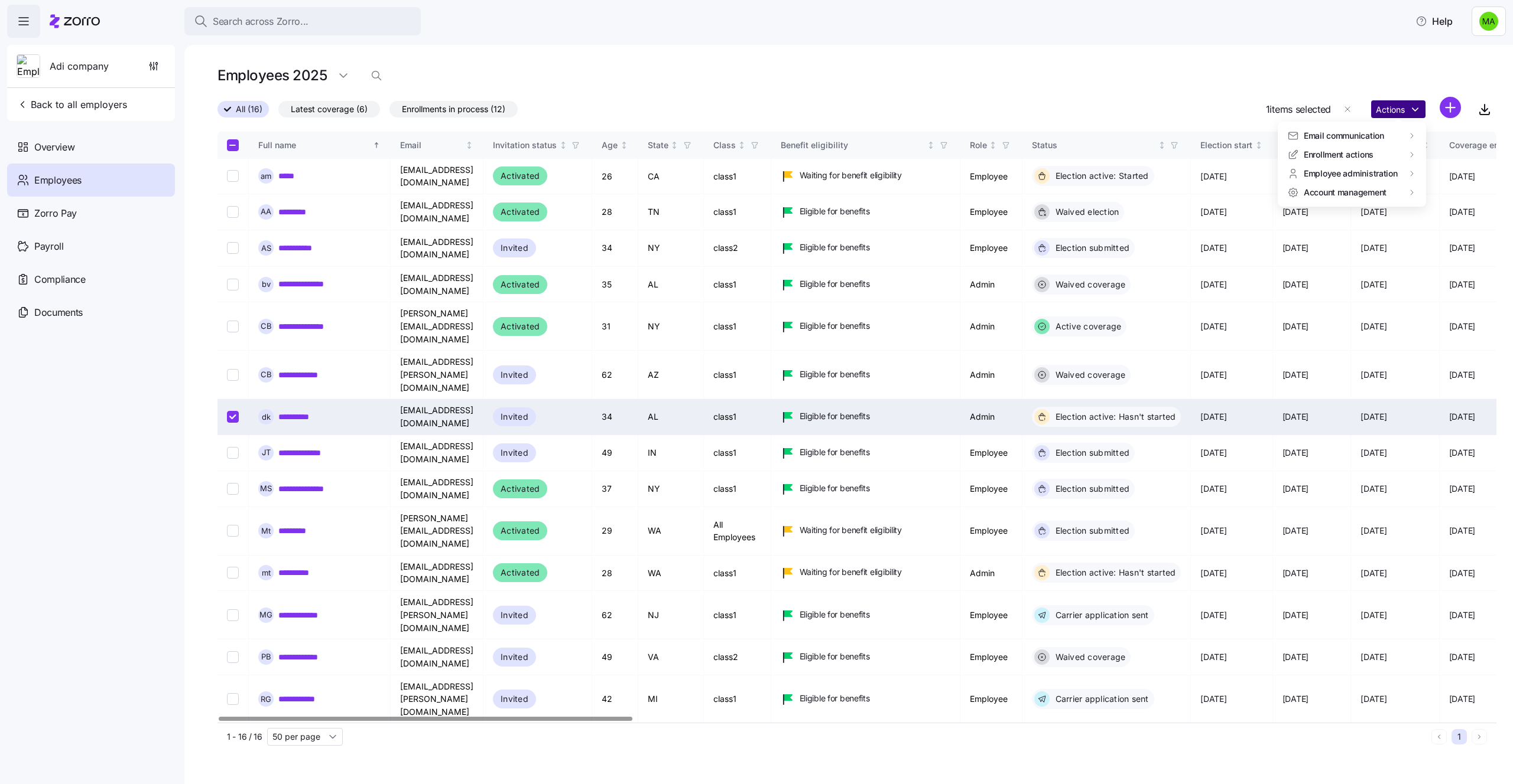
click at [1384, 107] on html "Search across Zorro... Help Adi company Back to all employers Overview Employee…" at bounding box center [756, 388] width 1513 height 777
click at [237, 268] on html "Search across Zorro... Help Adi company Back to all employers Overview Employee…" at bounding box center [756, 388] width 1513 height 777
click at [233, 411] on input "Select record 7" at bounding box center [233, 416] width 12 height 12
checkbox input "false"
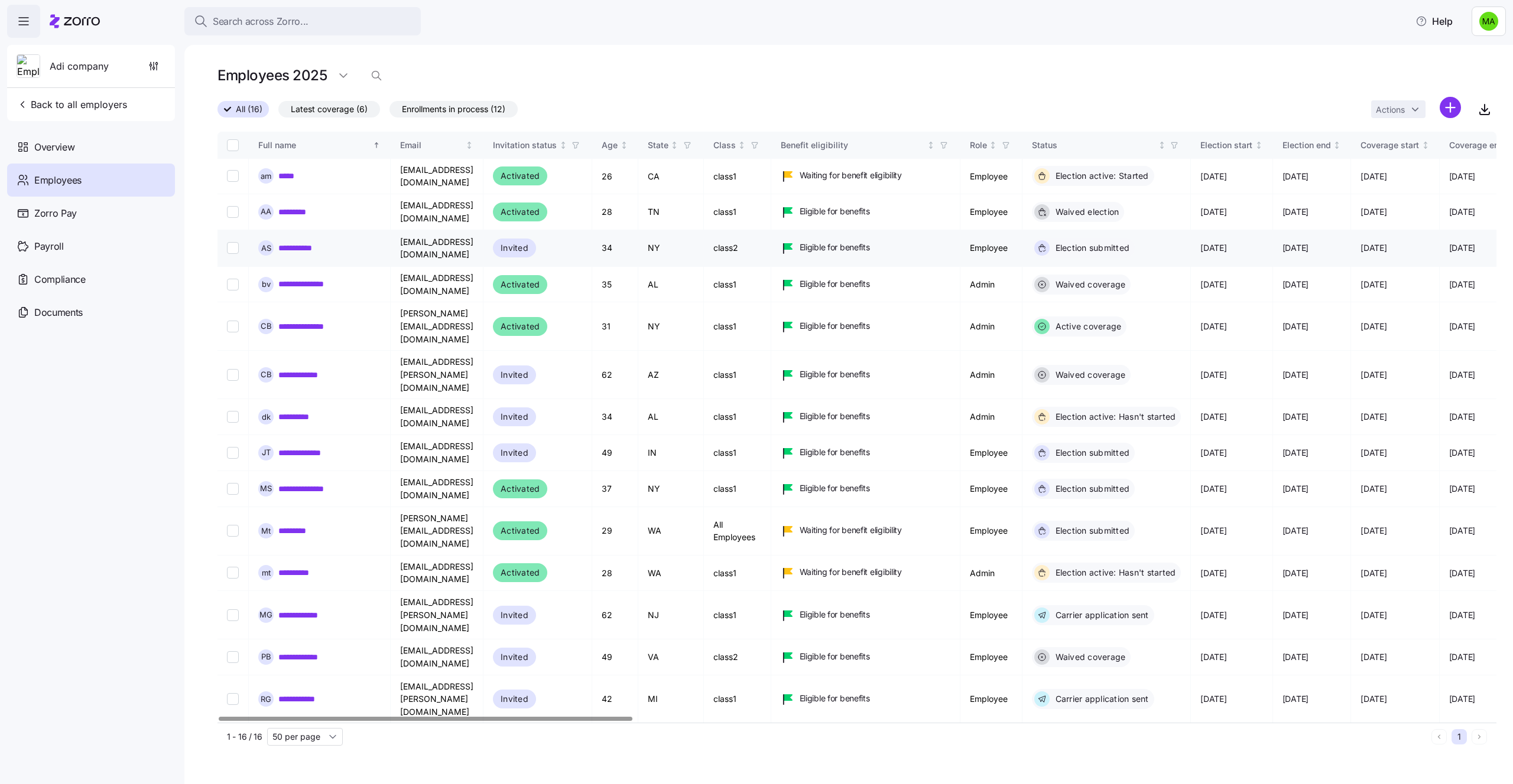
click at [229, 242] on input "Select record 3" at bounding box center [233, 248] width 12 height 12
checkbox input "true"
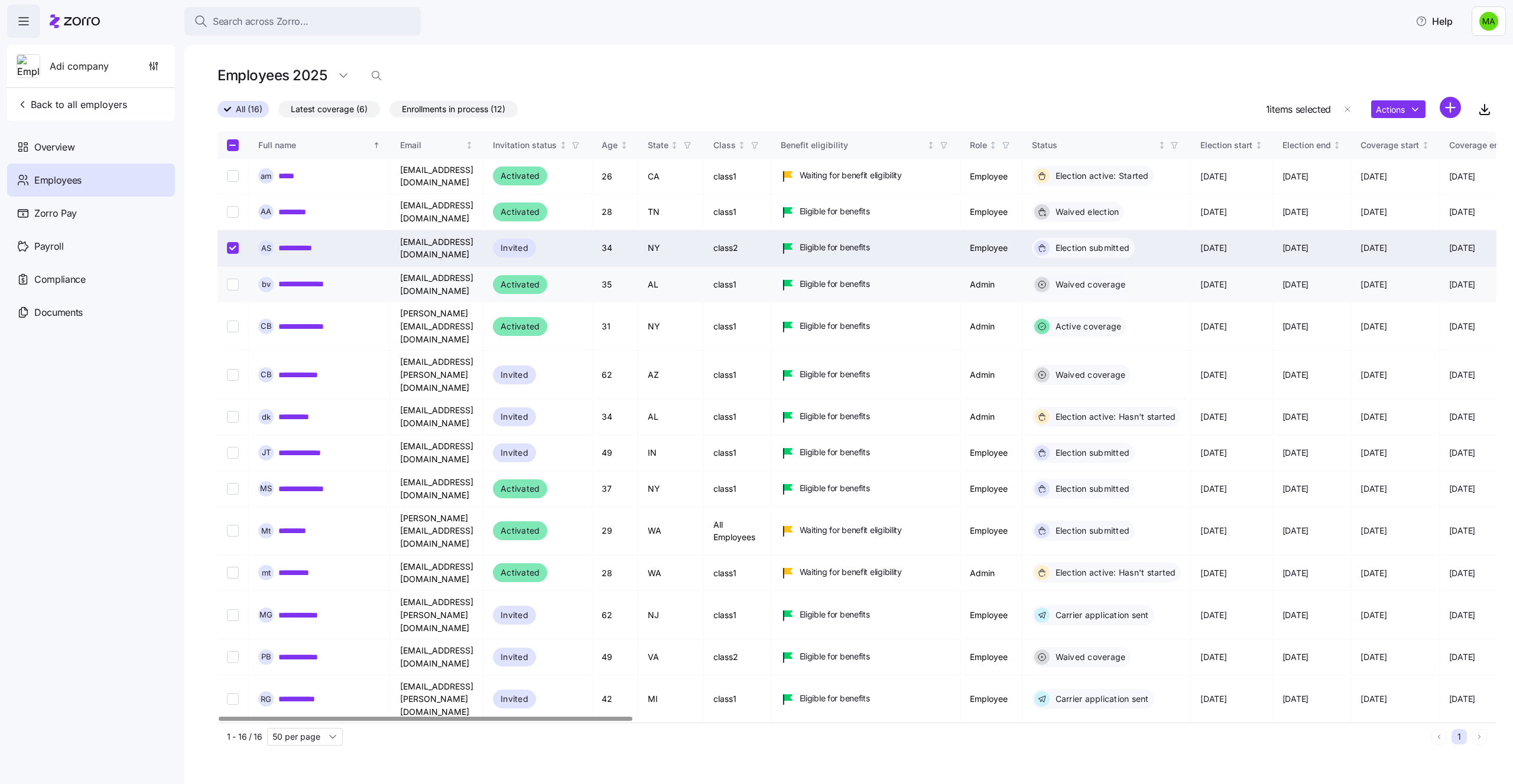
click at [233, 278] on input "Select record 4" at bounding box center [233, 284] width 12 height 12
checkbox input "true"
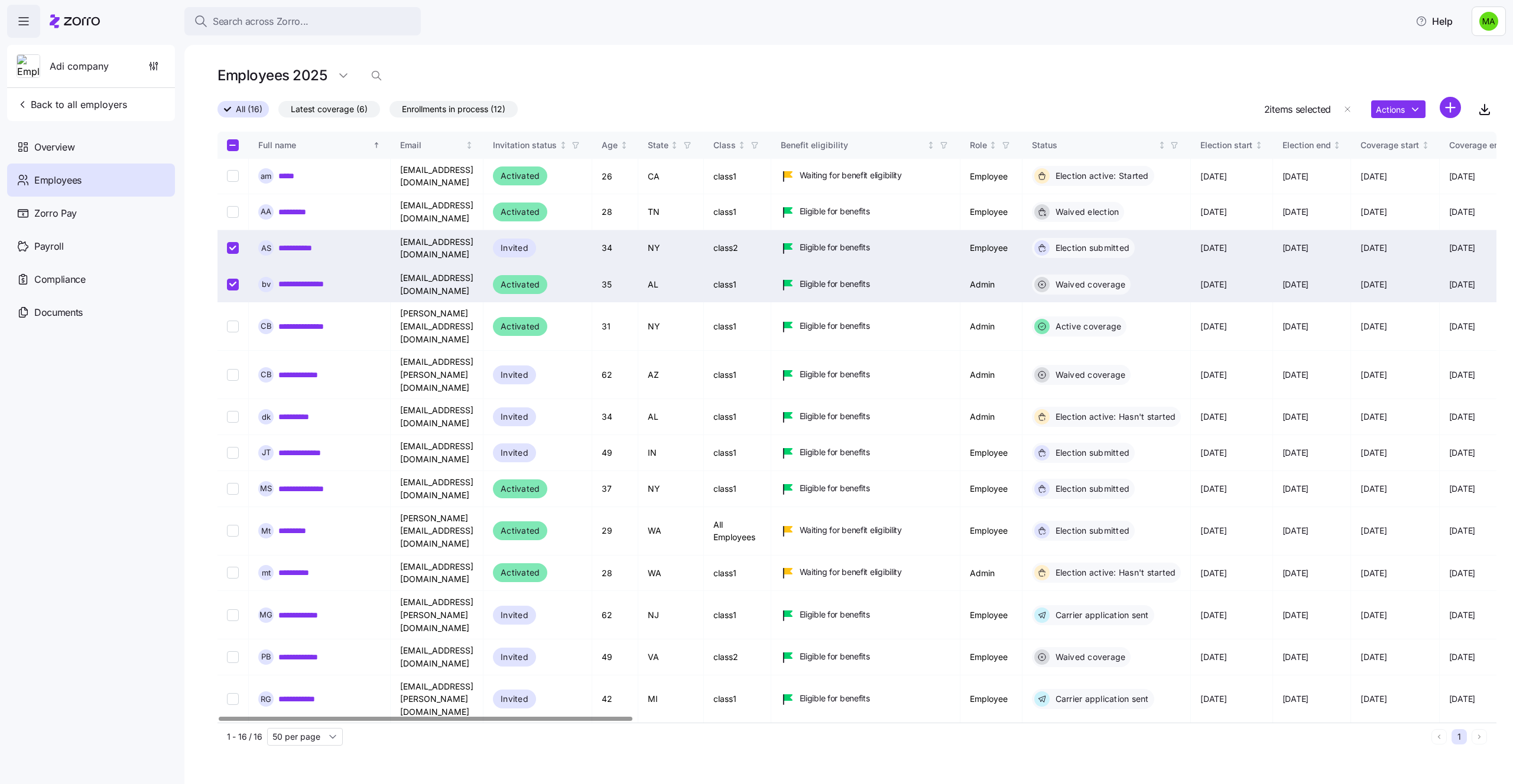
click at [230, 242] on input "Select record 3" at bounding box center [233, 248] width 12 height 12
checkbox input "false"
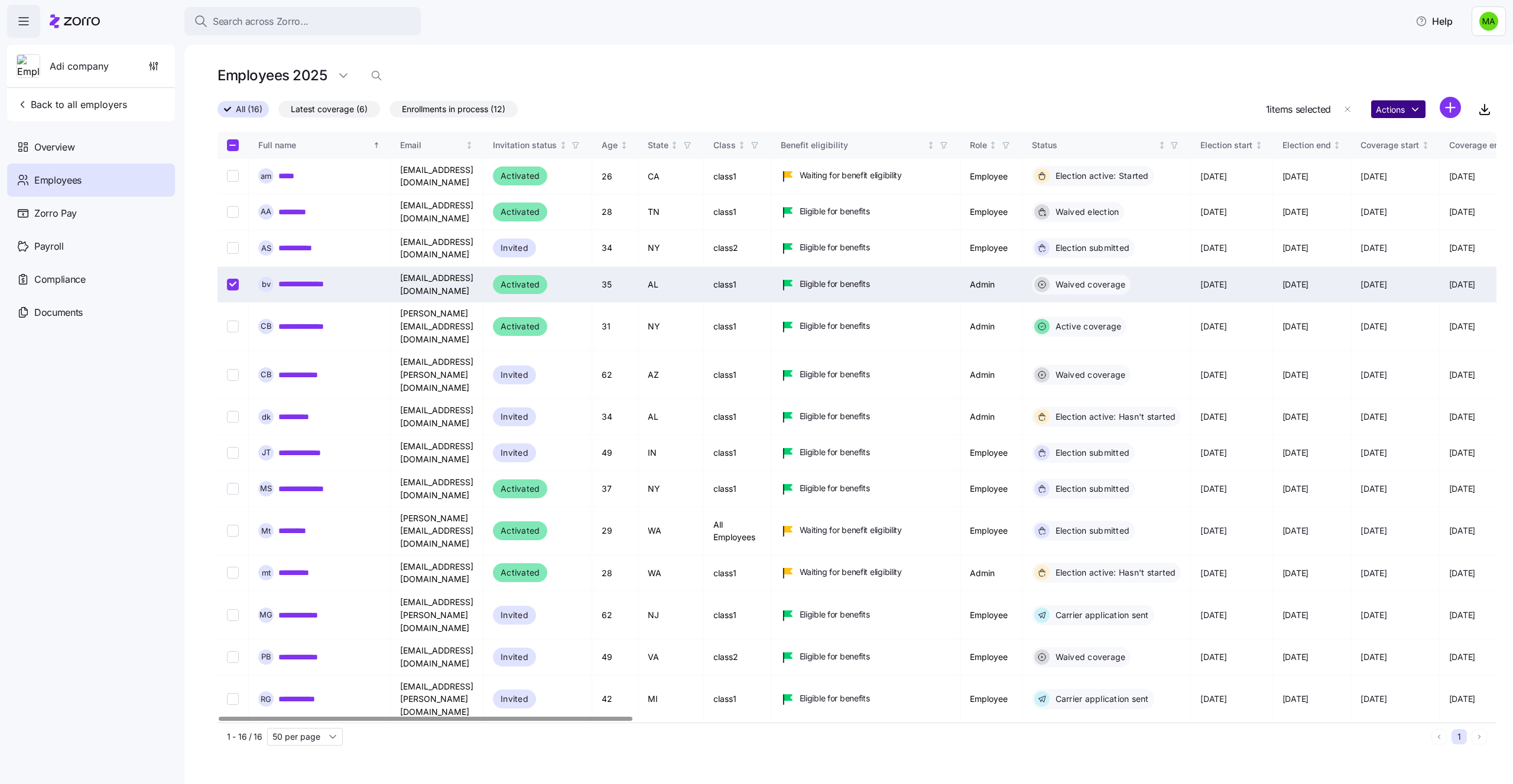
click at [1391, 107] on html "Search across Zorro... Help Adi company Back to all employers Overview Employee…" at bounding box center [756, 388] width 1513 height 777
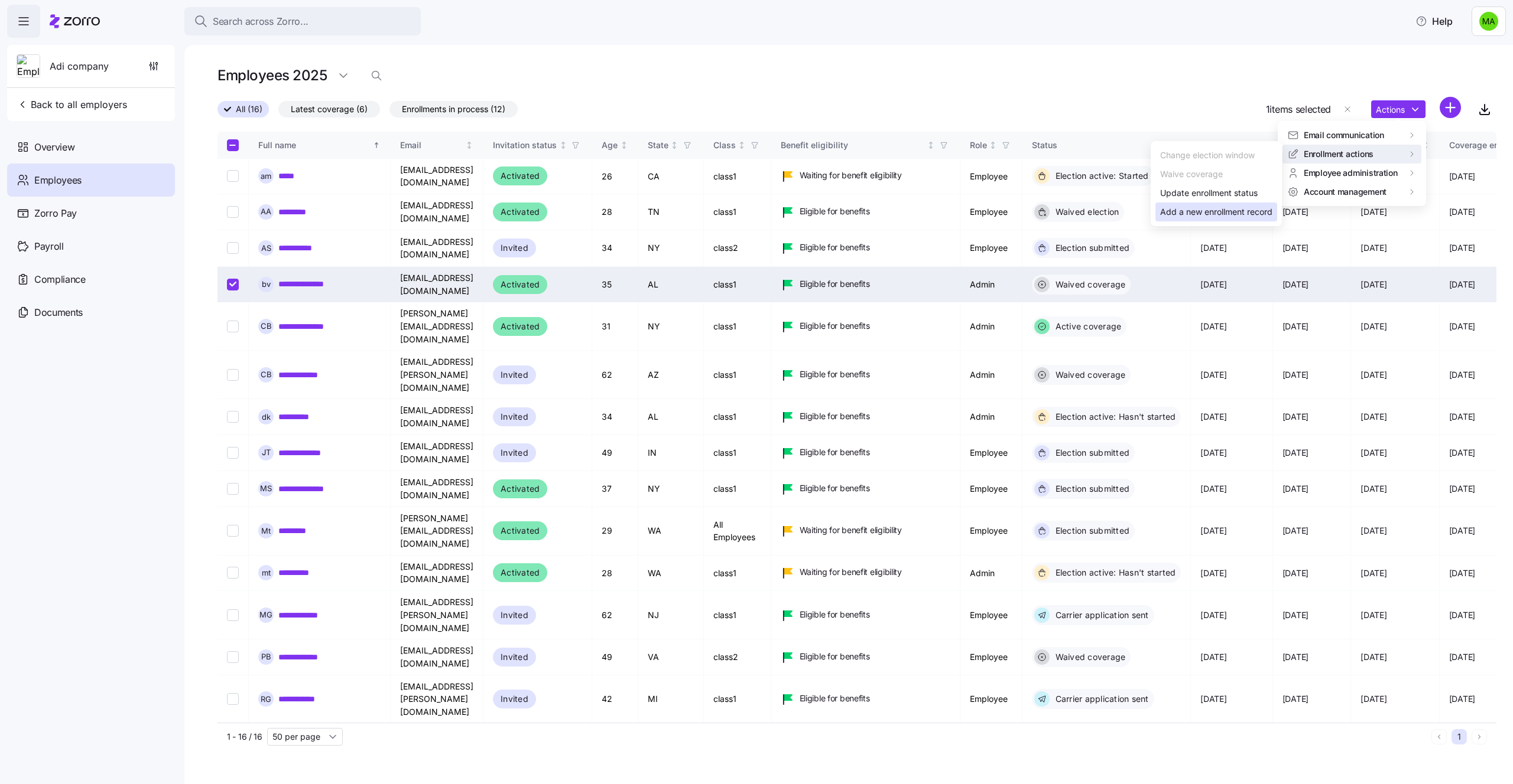
click at [1188, 214] on div "Add a new enrollment record" at bounding box center [1216, 212] width 112 height 13
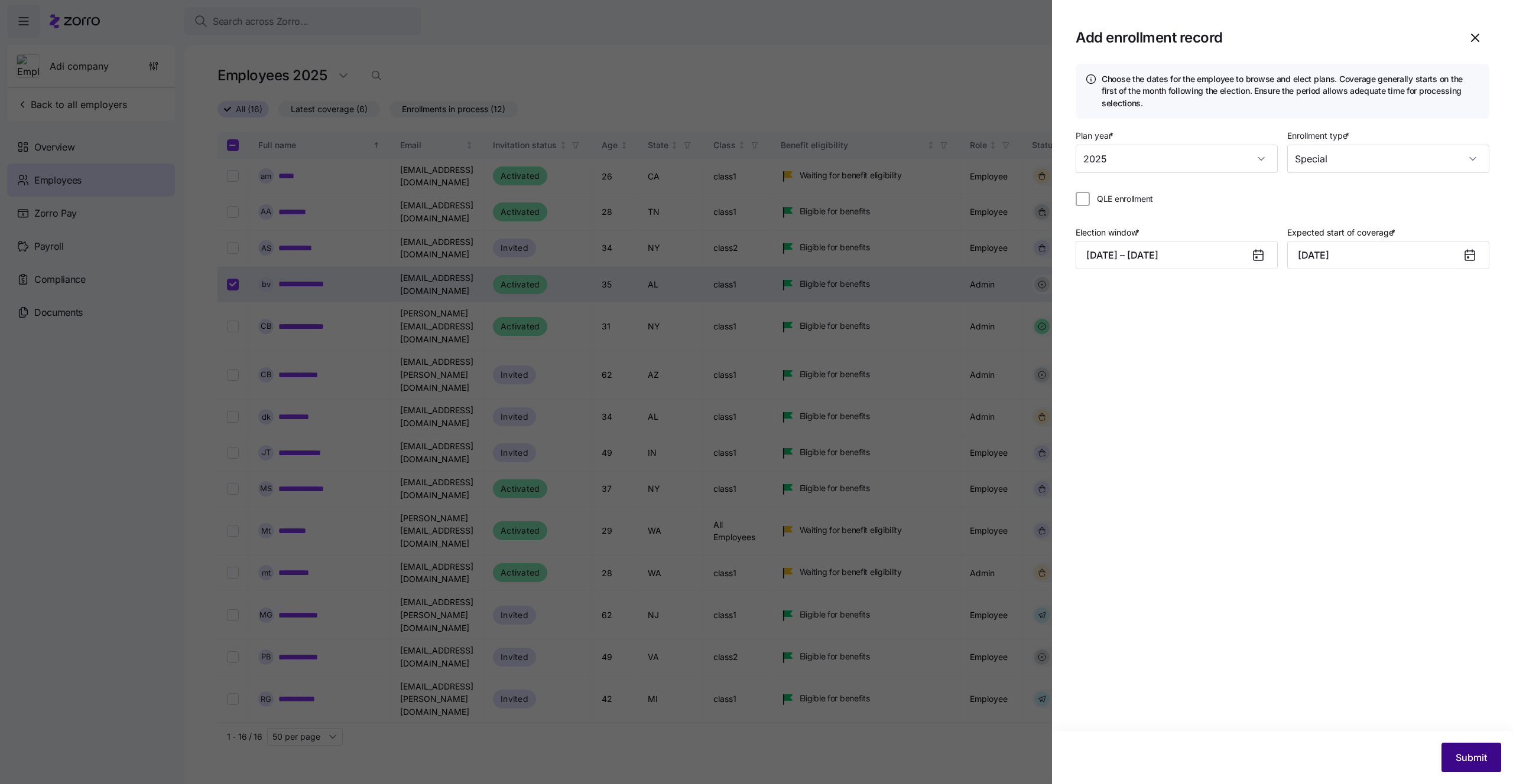
click at [1465, 755] on span "Submit" at bounding box center [1471, 757] width 32 height 14
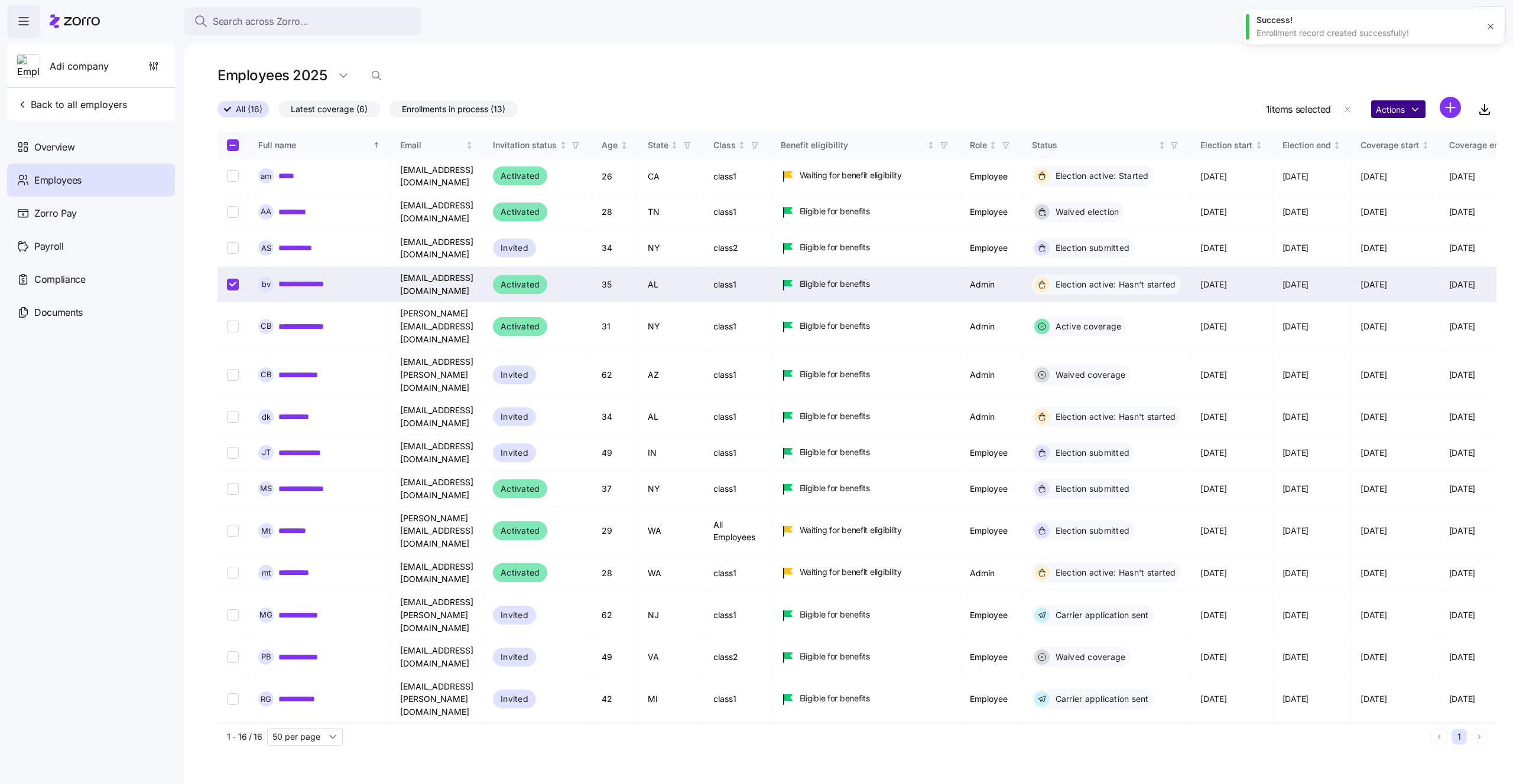
click at [1397, 112] on html "Search across Zorro... Help Adi company Back to all employers Overview Employee…" at bounding box center [756, 388] width 1513 height 777
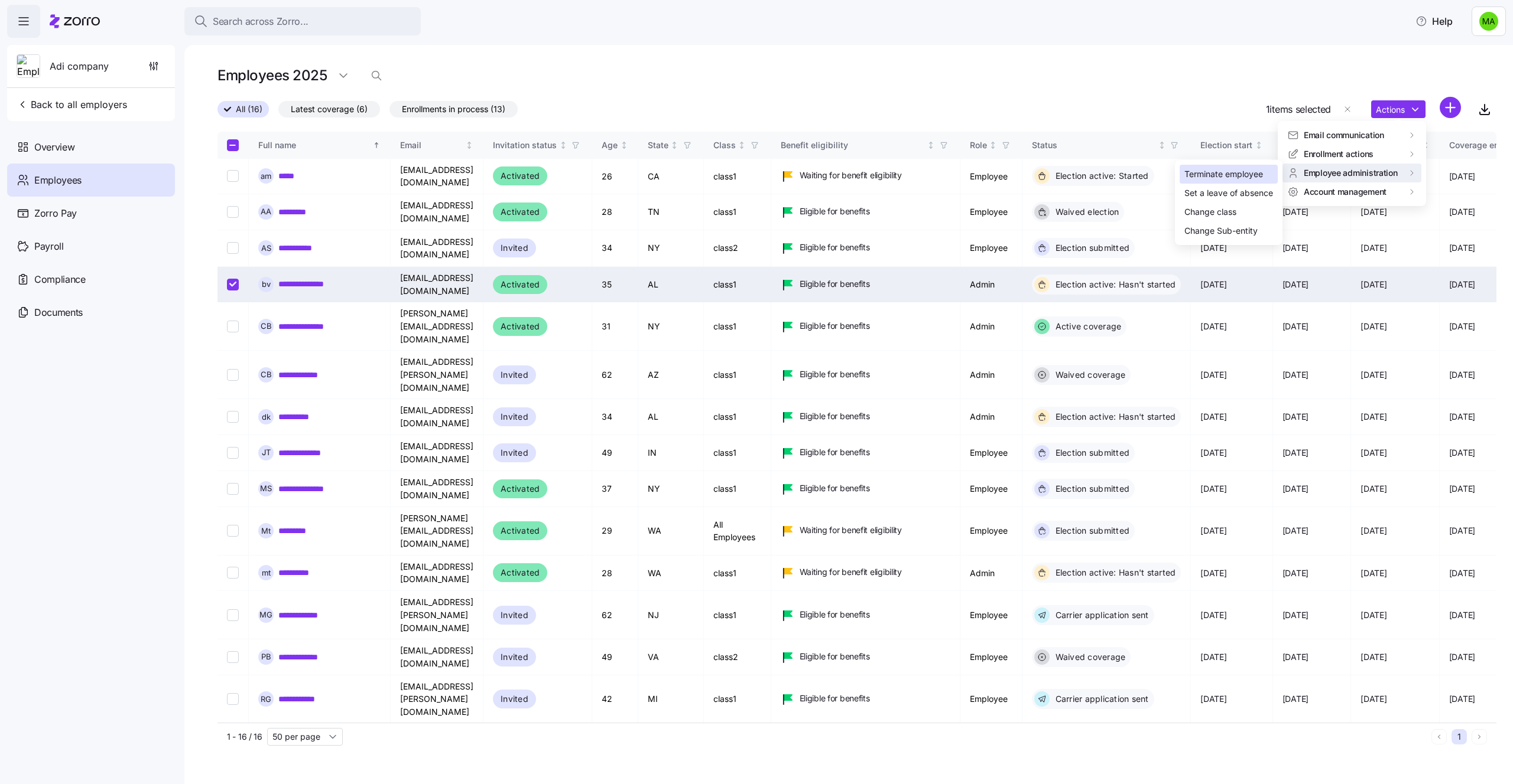
click at [1245, 175] on div "Terminate employee" at bounding box center [1223, 174] width 78 height 13
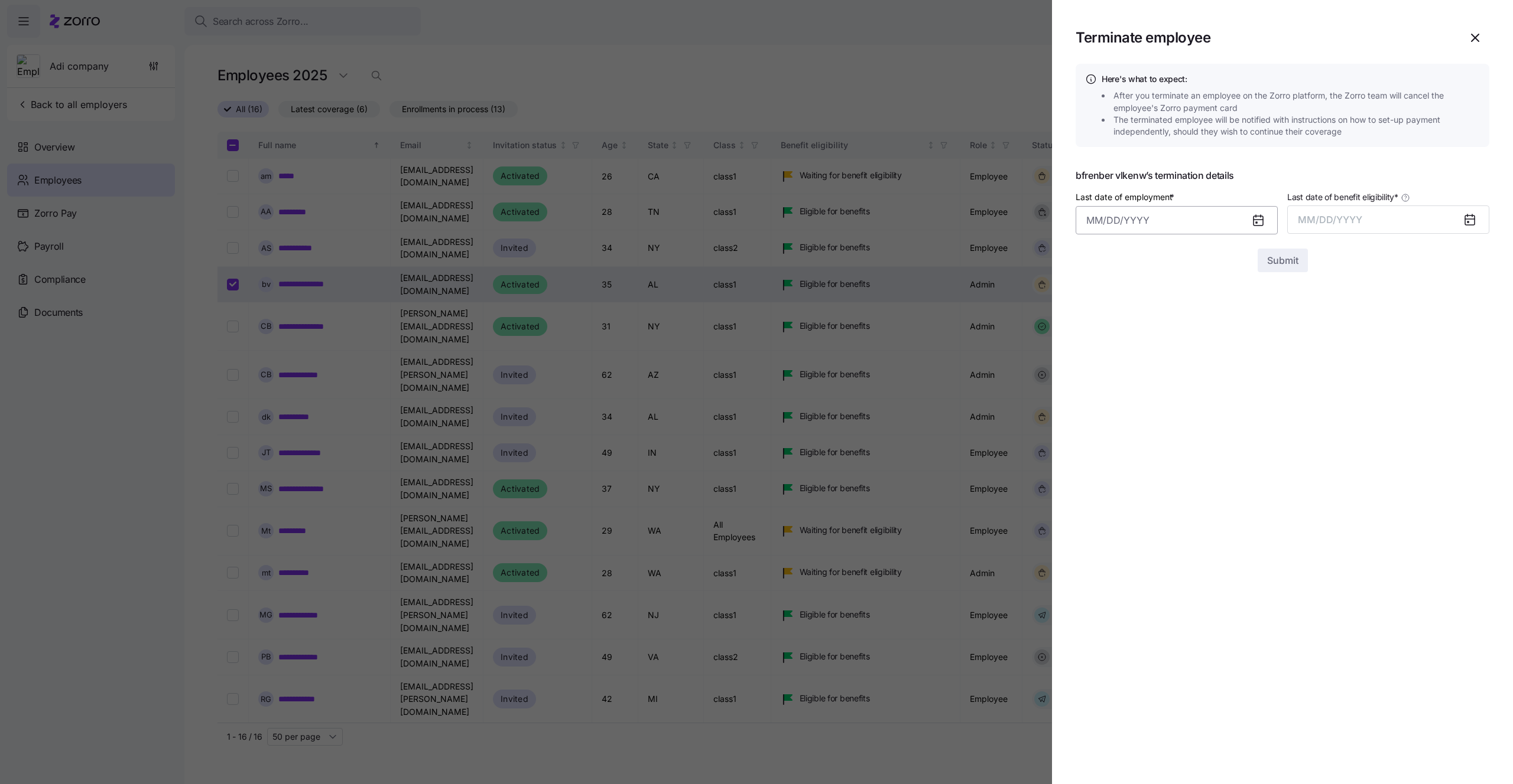
click at [1176, 222] on input "Last date of employment *" at bounding box center [1176, 220] width 202 height 28
click at [1161, 363] on button "13" at bounding box center [1158, 375] width 28 height 28
type input "August 13, 2025"
click at [1328, 221] on span "MM/DD/YYYY" at bounding box center [1329, 220] width 64 height 12
click at [1395, 354] on button "Aug" at bounding box center [1398, 352] width 67 height 28
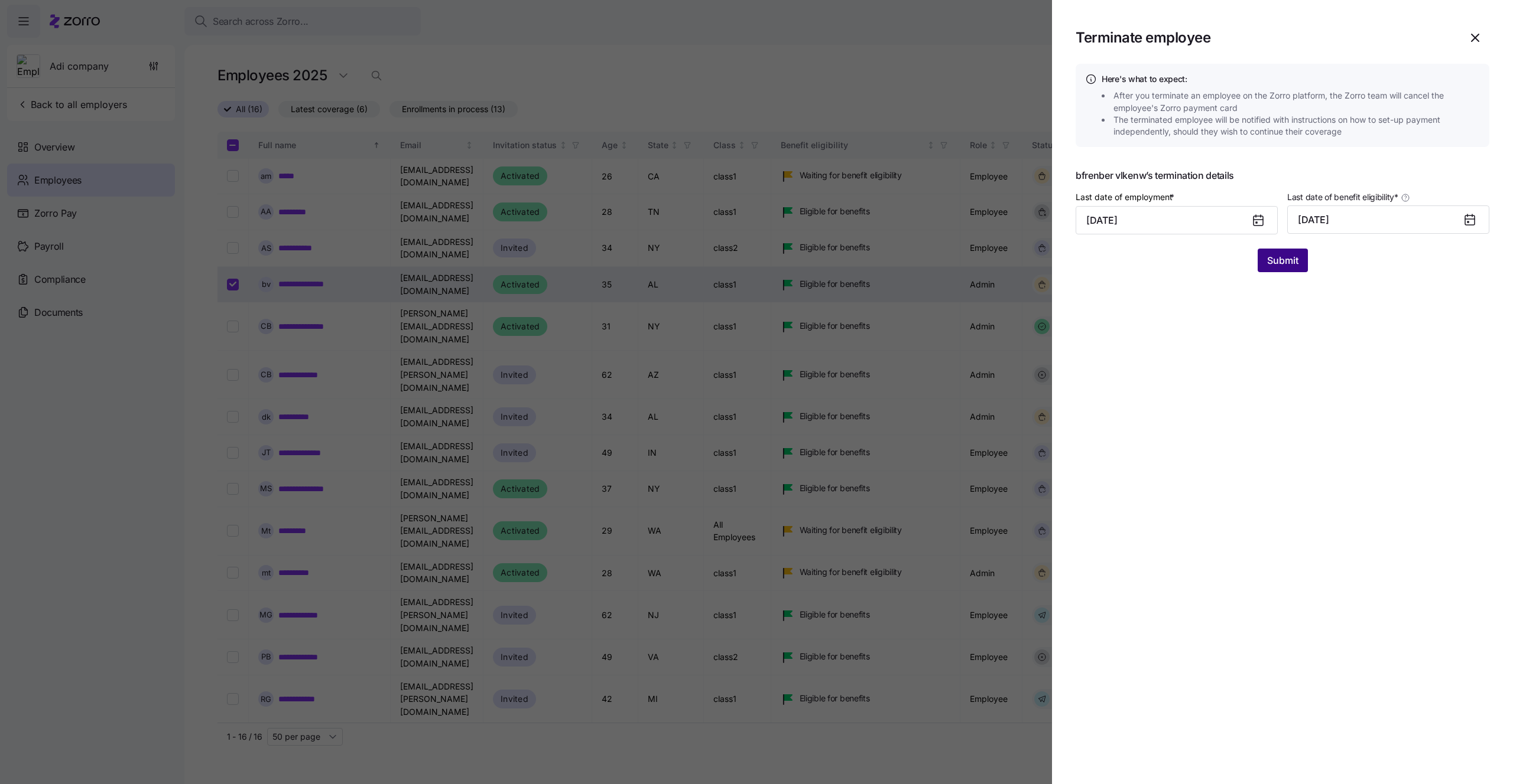
click at [1297, 264] on span "Submit" at bounding box center [1283, 260] width 32 height 14
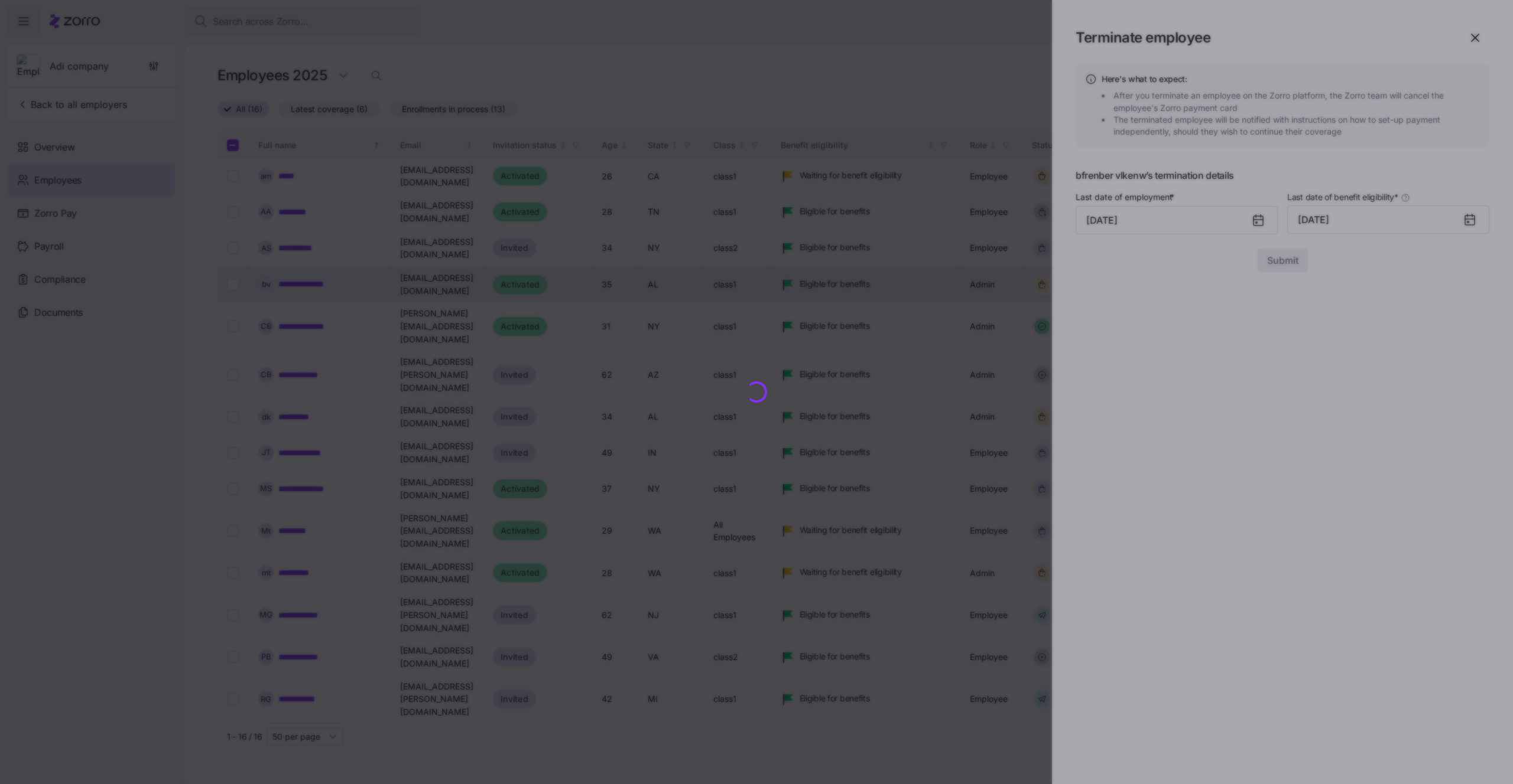
checkbox input "false"
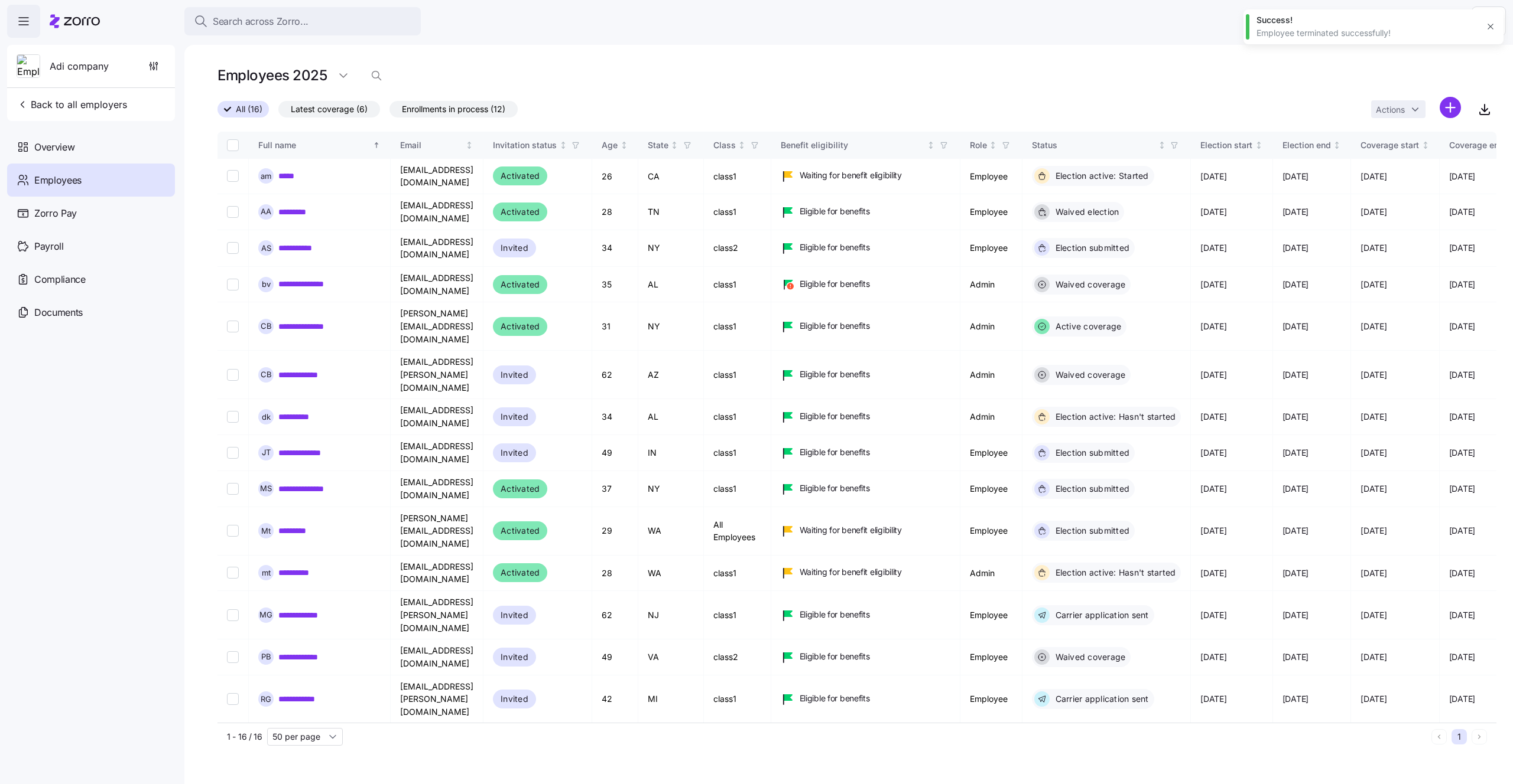
click at [1450, 102] on html "Search across Zorro... Help Adi company Back to all employers Overview Employee…" at bounding box center [756, 388] width 1513 height 777
click at [1397, 101] on html "Search across Zorro... Help Adi company Back to all employers Overview Employee…" at bounding box center [756, 388] width 1513 height 777
click at [232, 411] on input "Select record 7" at bounding box center [233, 416] width 12 height 12
checkbox input "true"
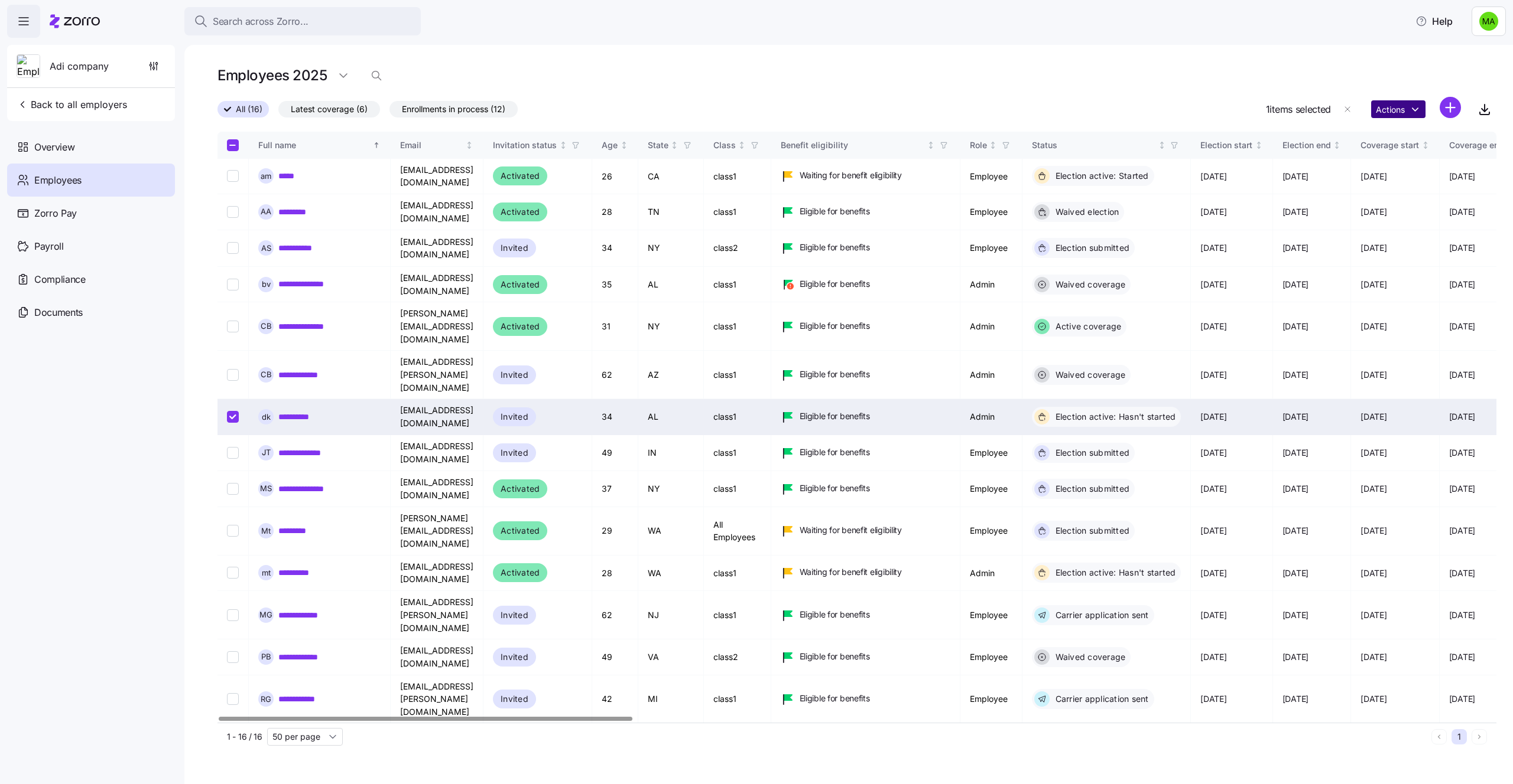
click at [1379, 106] on html "Search across Zorro... Help Adi company Back to all employers Overview Employee…" at bounding box center [756, 388] width 1513 height 777
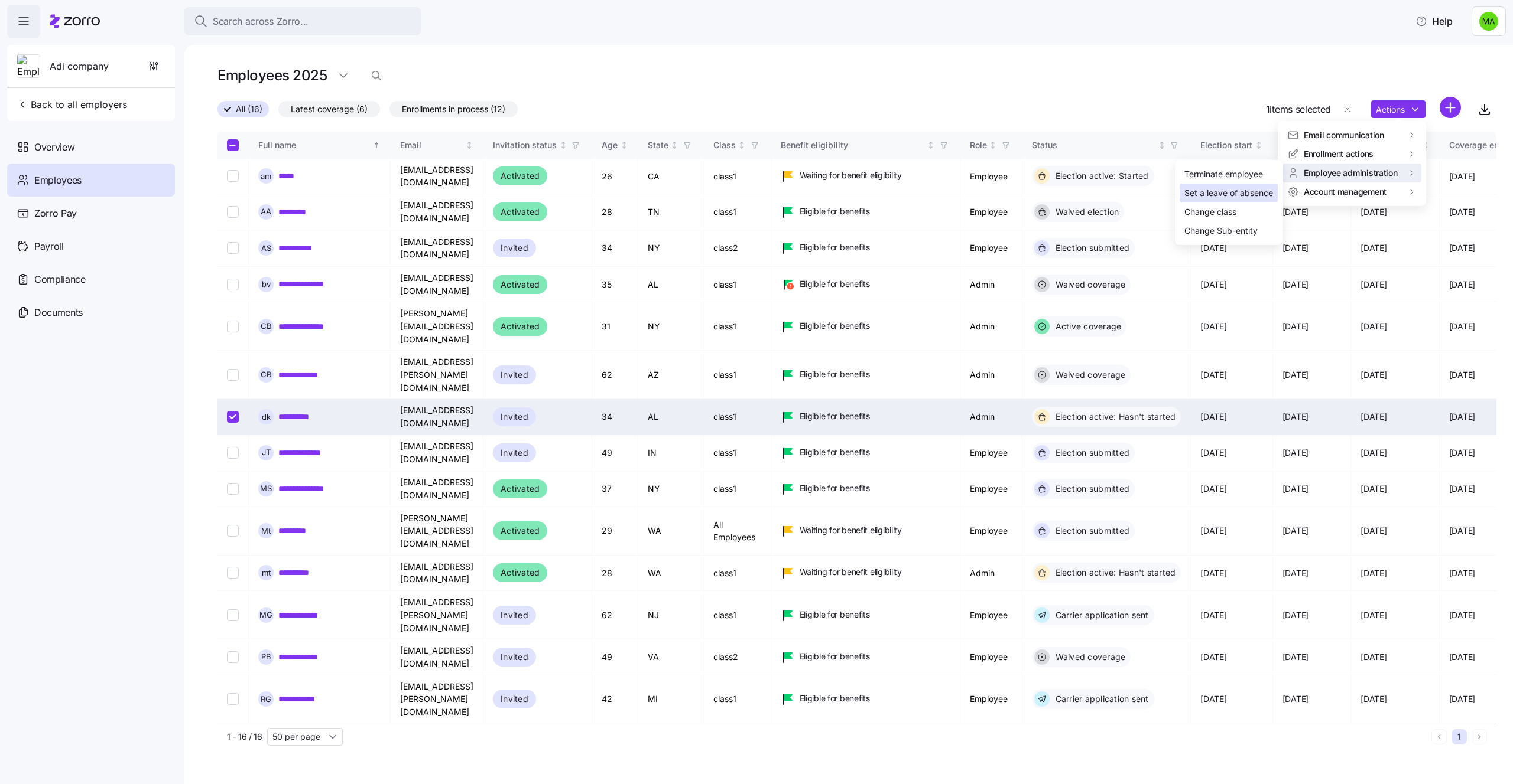
click at [1231, 199] on div "Set a leave of absence" at bounding box center [1228, 193] width 89 height 13
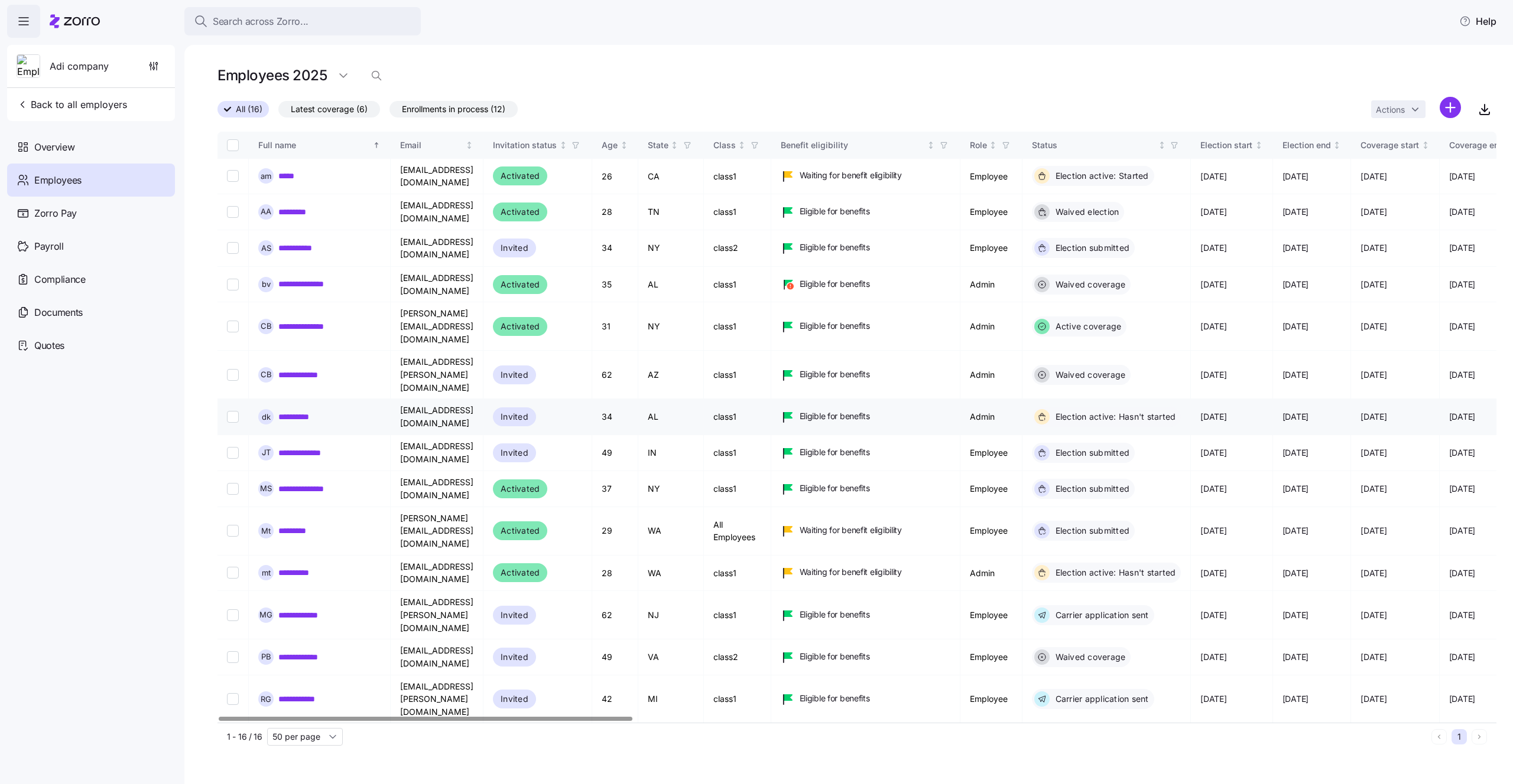
click at [235, 411] on input "Select record 7" at bounding box center [233, 416] width 12 height 12
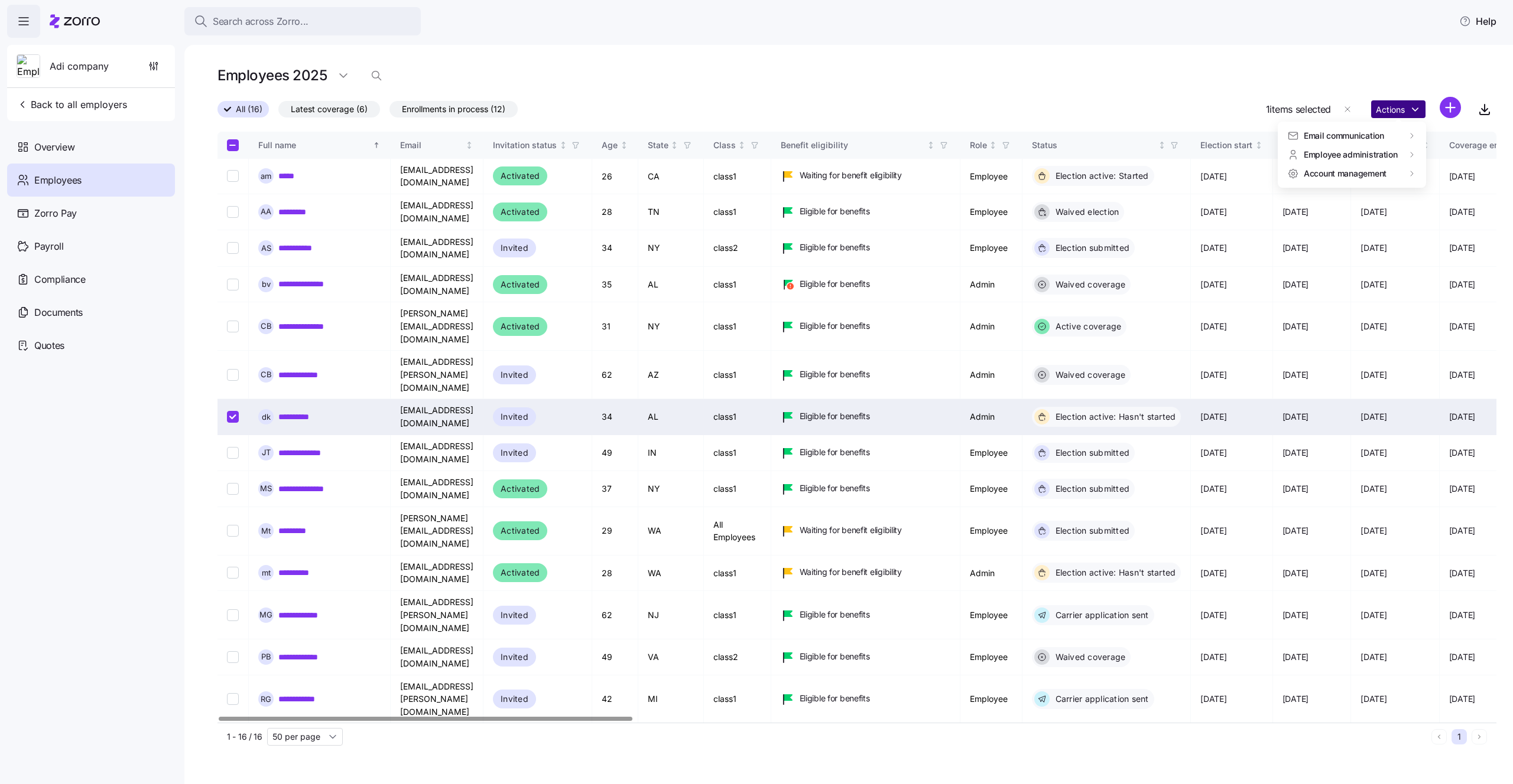
click at [1375, 111] on html "Search across Zorro... Help Adi company Back to all employers Overview Employee…" at bounding box center [756, 388] width 1513 height 777
click at [230, 399] on td at bounding box center [233, 417] width 32 height 35
click at [230, 411] on input "Select record 7" at bounding box center [233, 416] width 12 height 12
checkbox input "false"
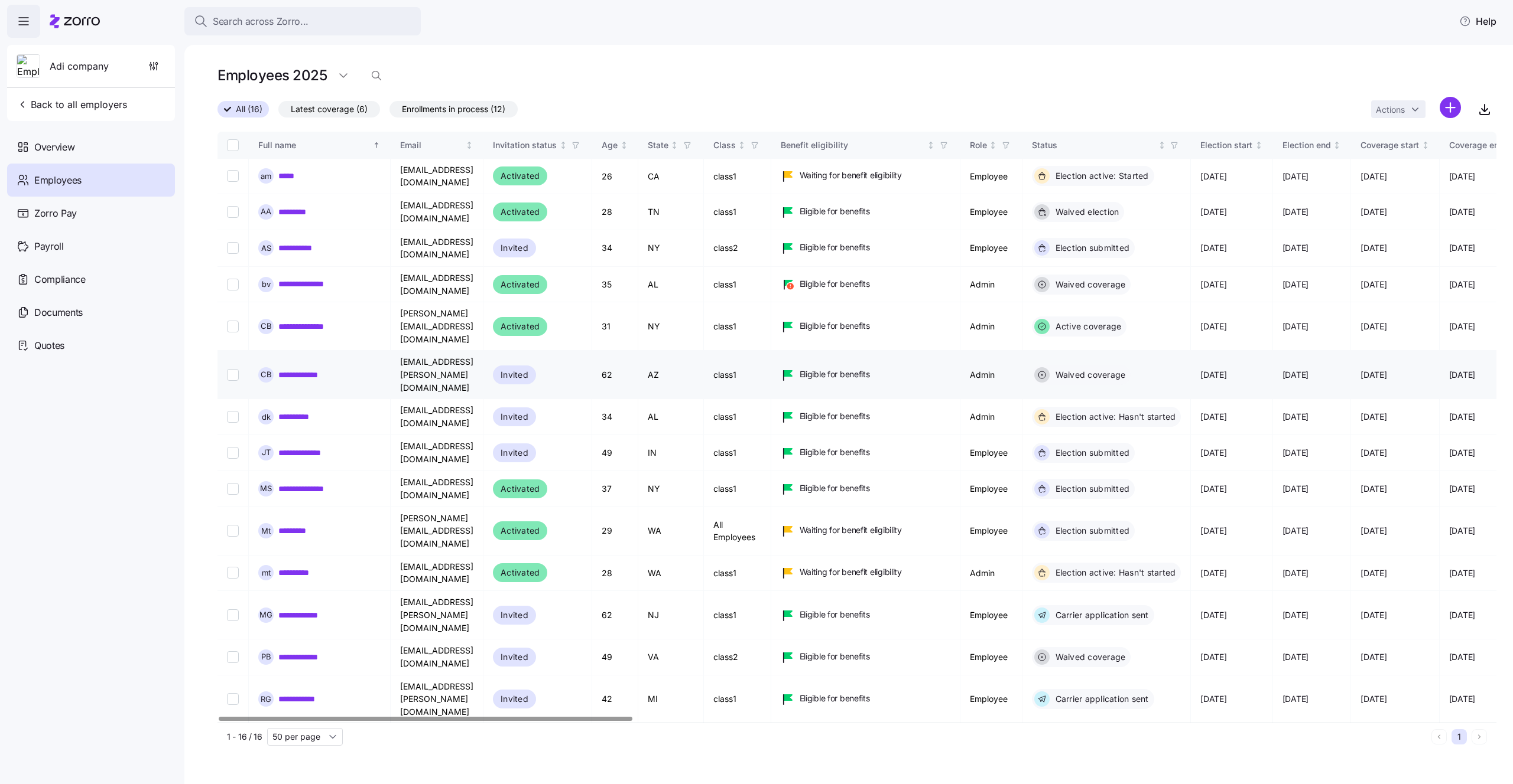
click at [234, 369] on input "Select record 6" at bounding box center [233, 374] width 12 height 12
checkbox input "true"
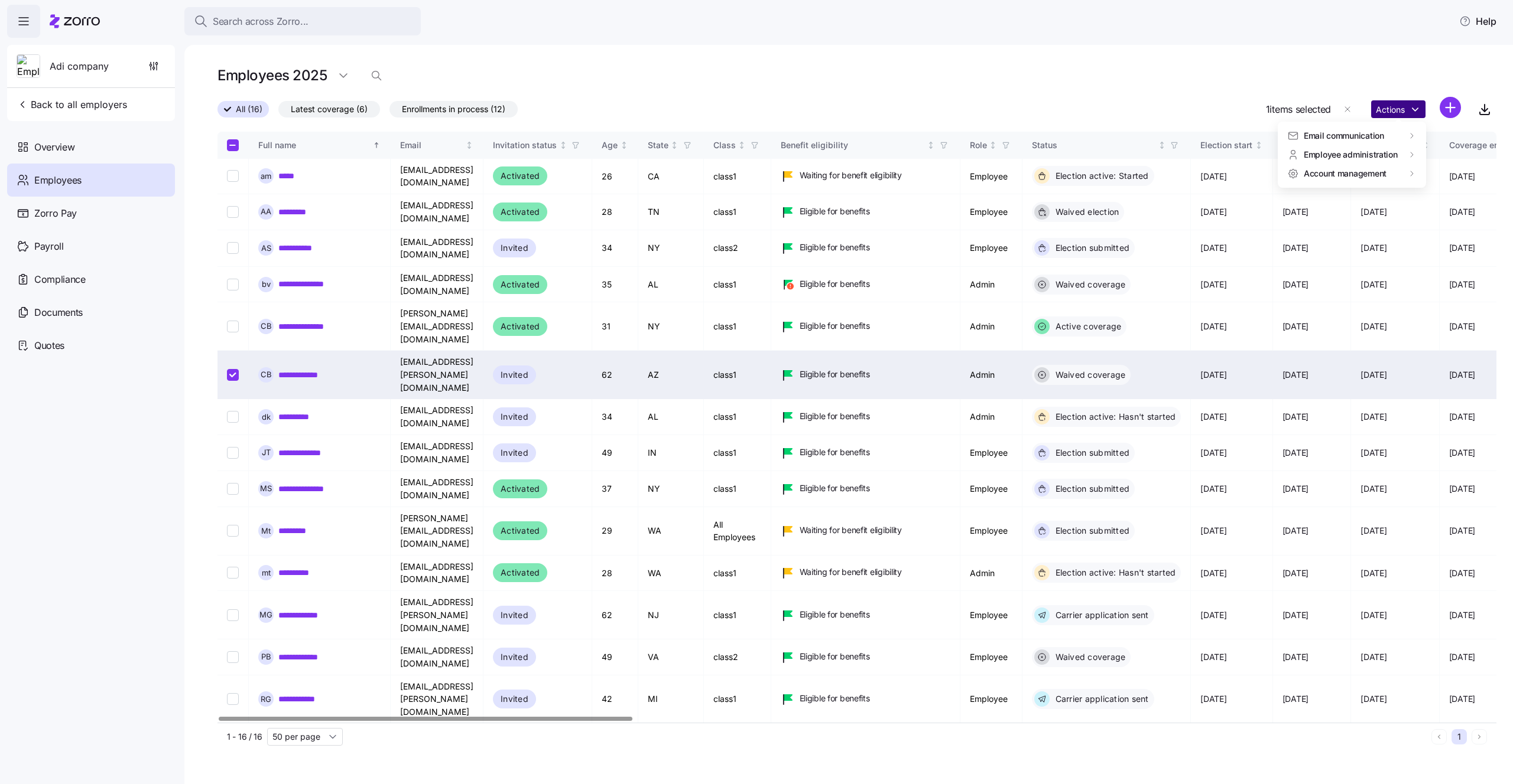
click at [1397, 104] on html "Search across Zorro... Help Adi company Back to all employers Overview Employee…" at bounding box center [756, 388] width 1513 height 777
click at [234, 306] on html "Search across Zorro... Help Adi company Back to all employers Overview Employee…" at bounding box center [756, 388] width 1513 height 777
click at [234, 320] on input "Select record 5" at bounding box center [233, 326] width 12 height 12
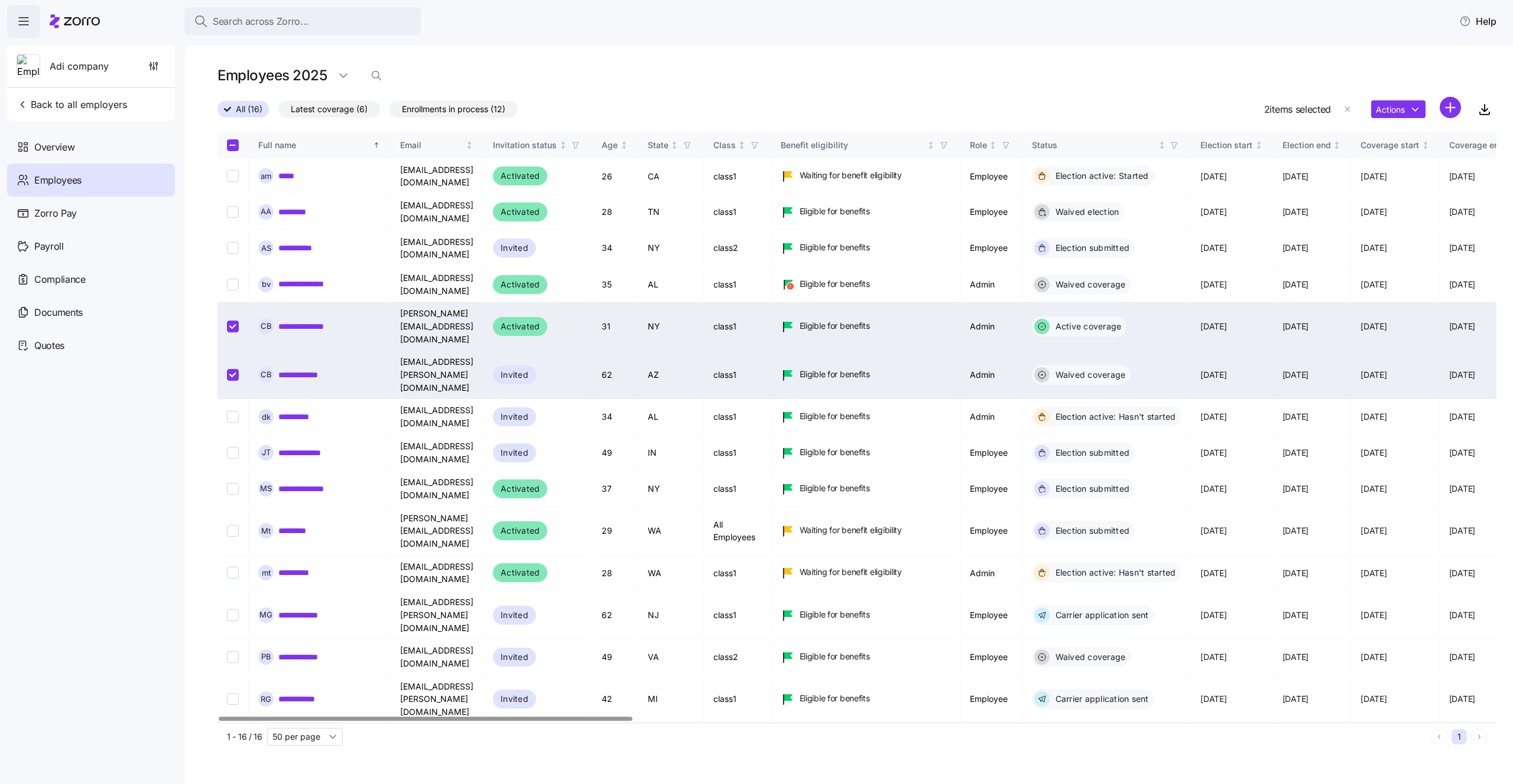
click at [233, 320] on input "Select record 5" at bounding box center [233, 326] width 12 height 12
checkbox input "false"
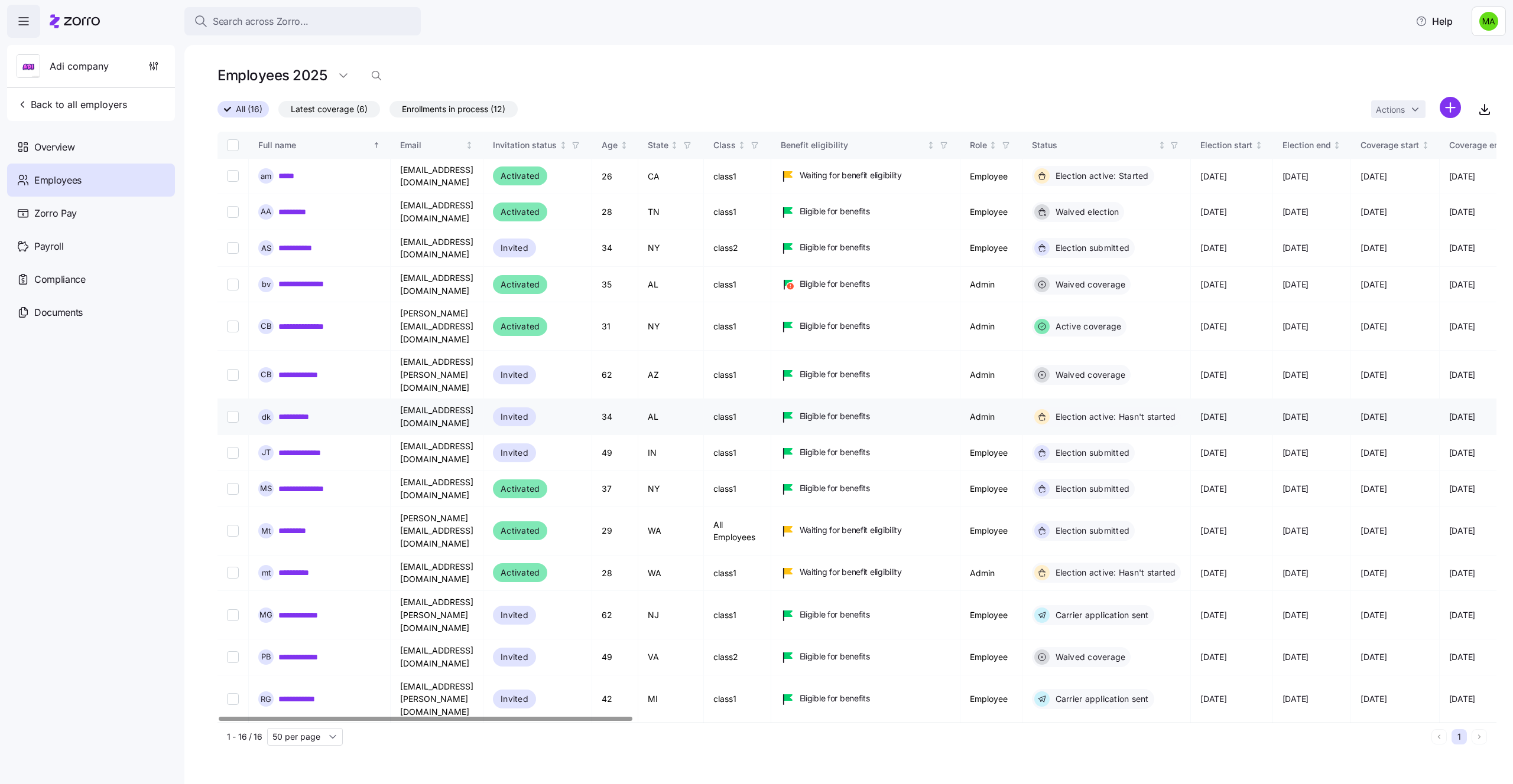
click at [227, 411] on input "Select record 7" at bounding box center [233, 416] width 12 height 12
checkbox input "true"
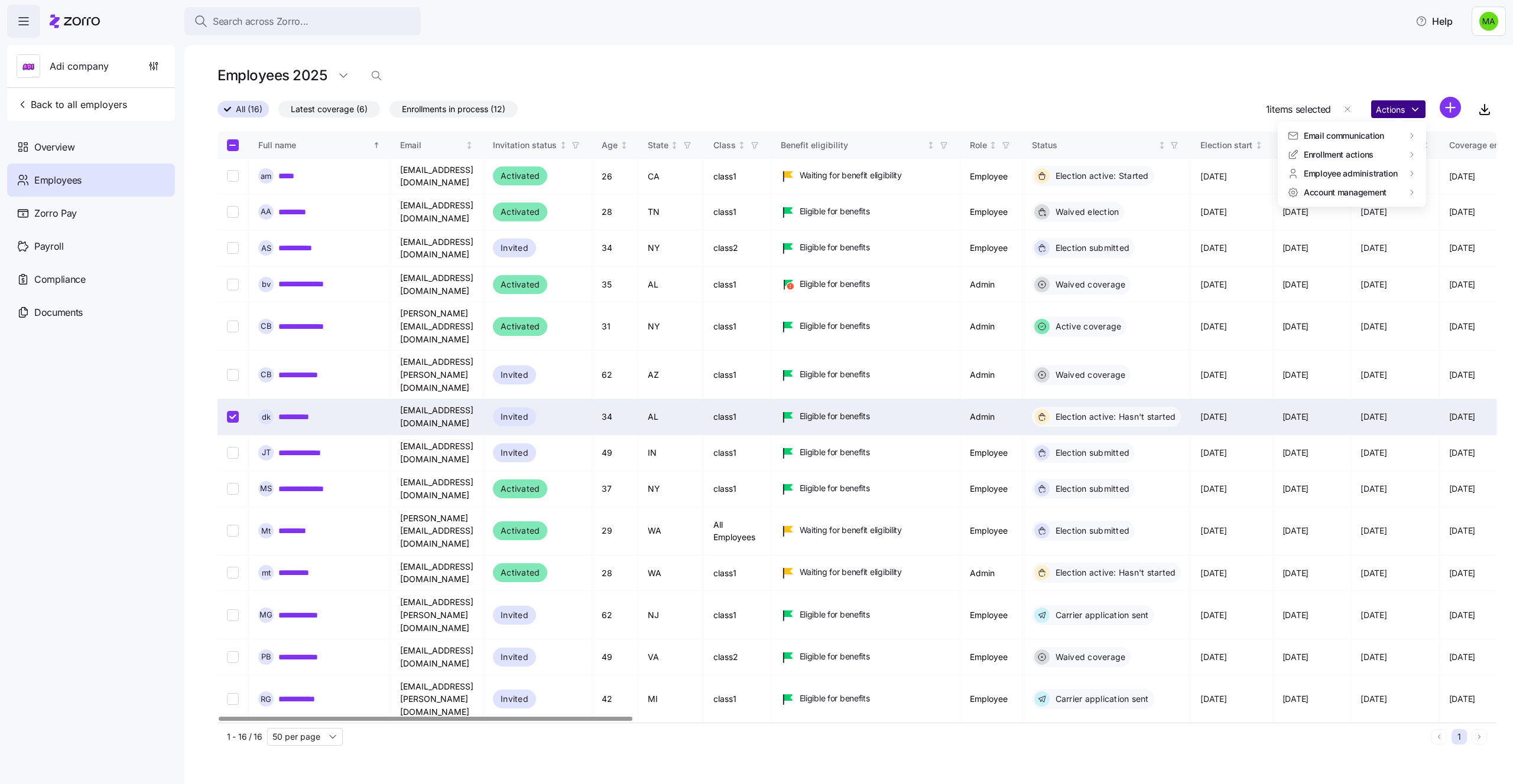
click at [1388, 117] on html "Search across Zorro... Help Adi company Back to all employers Overview Employee…" at bounding box center [756, 388] width 1513 height 777
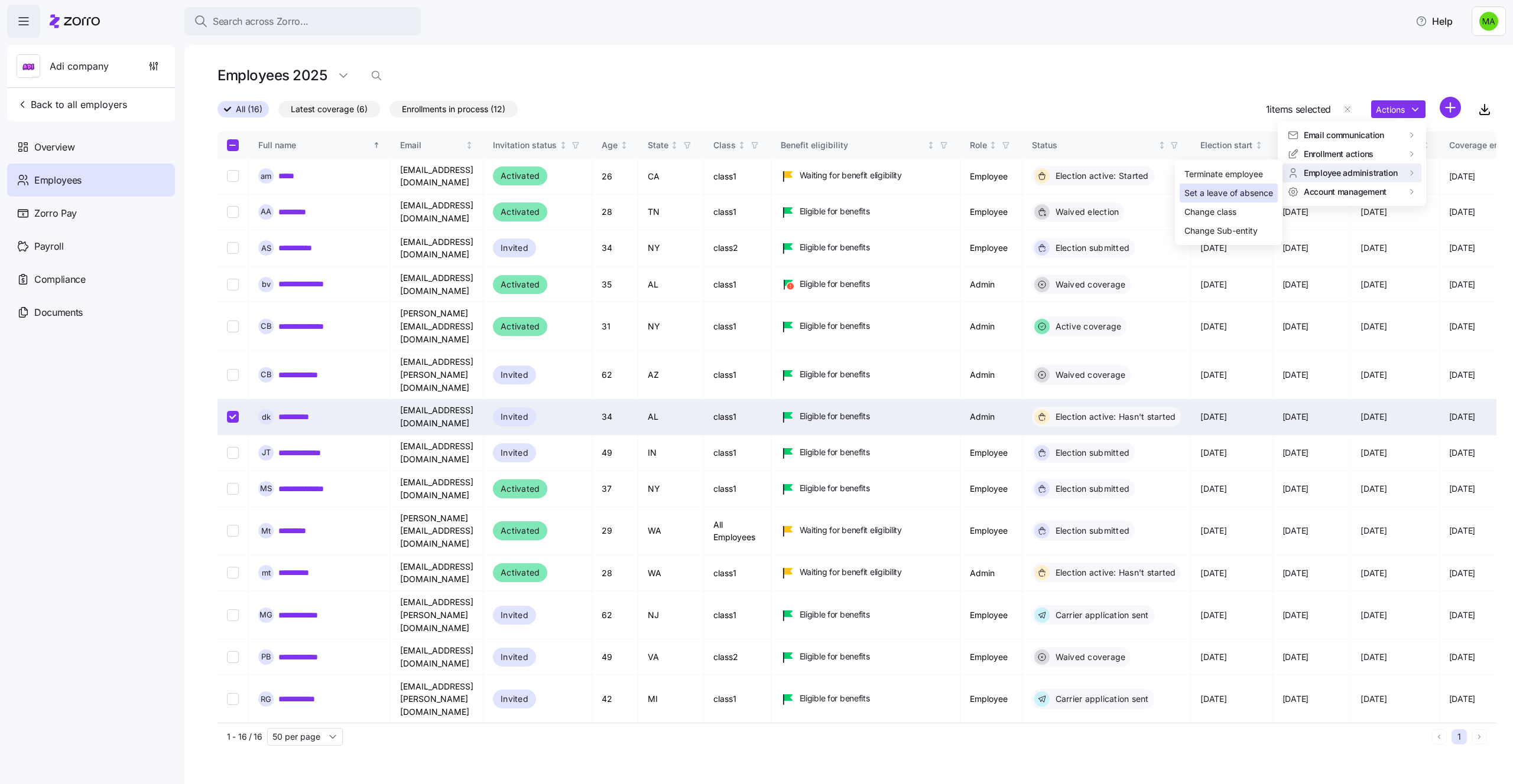
click at [1226, 188] on div "Set a leave of absence" at bounding box center [1228, 193] width 89 height 13
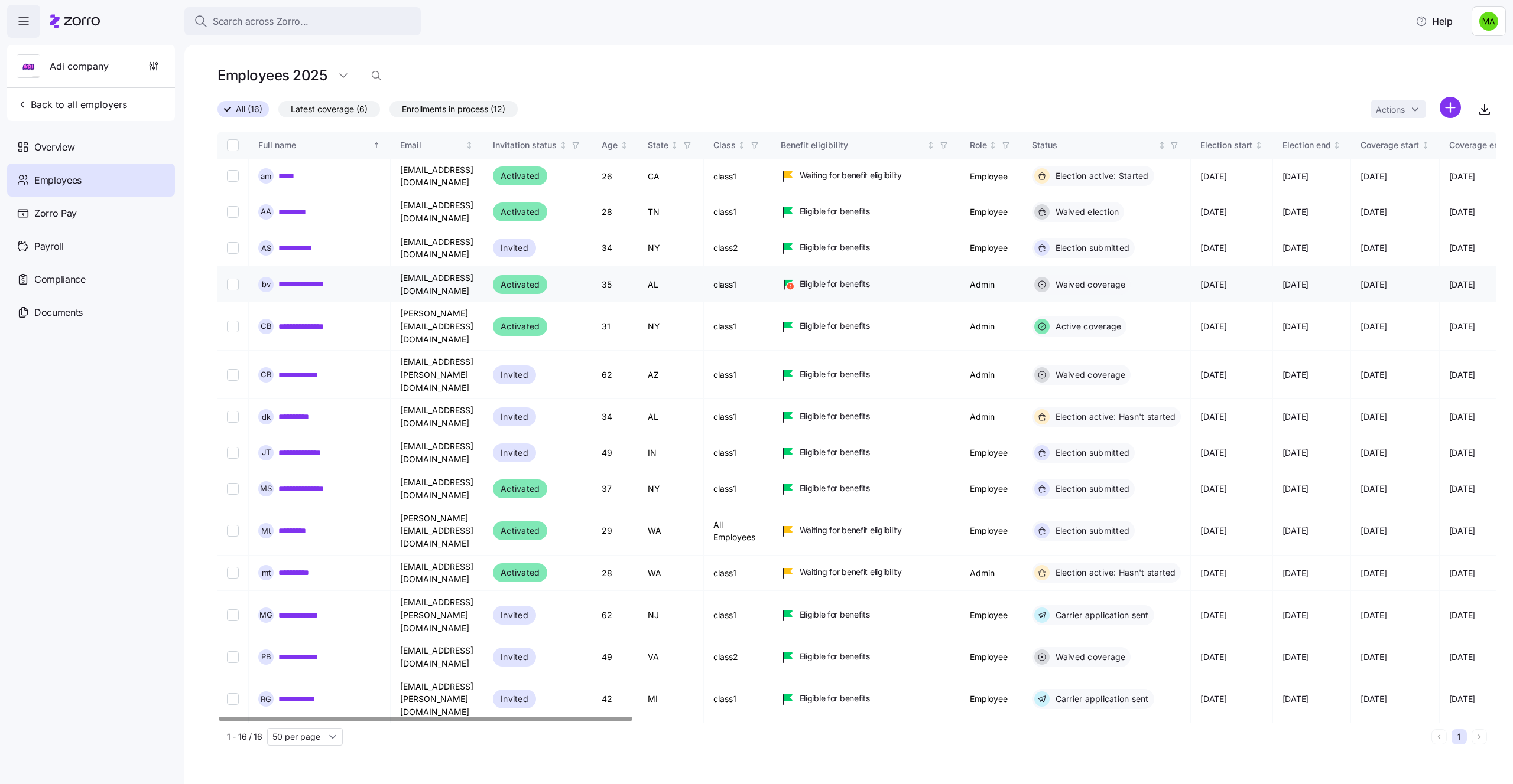
click at [230, 278] on input "Select record 4" at bounding box center [233, 284] width 12 height 12
checkbox input "true"
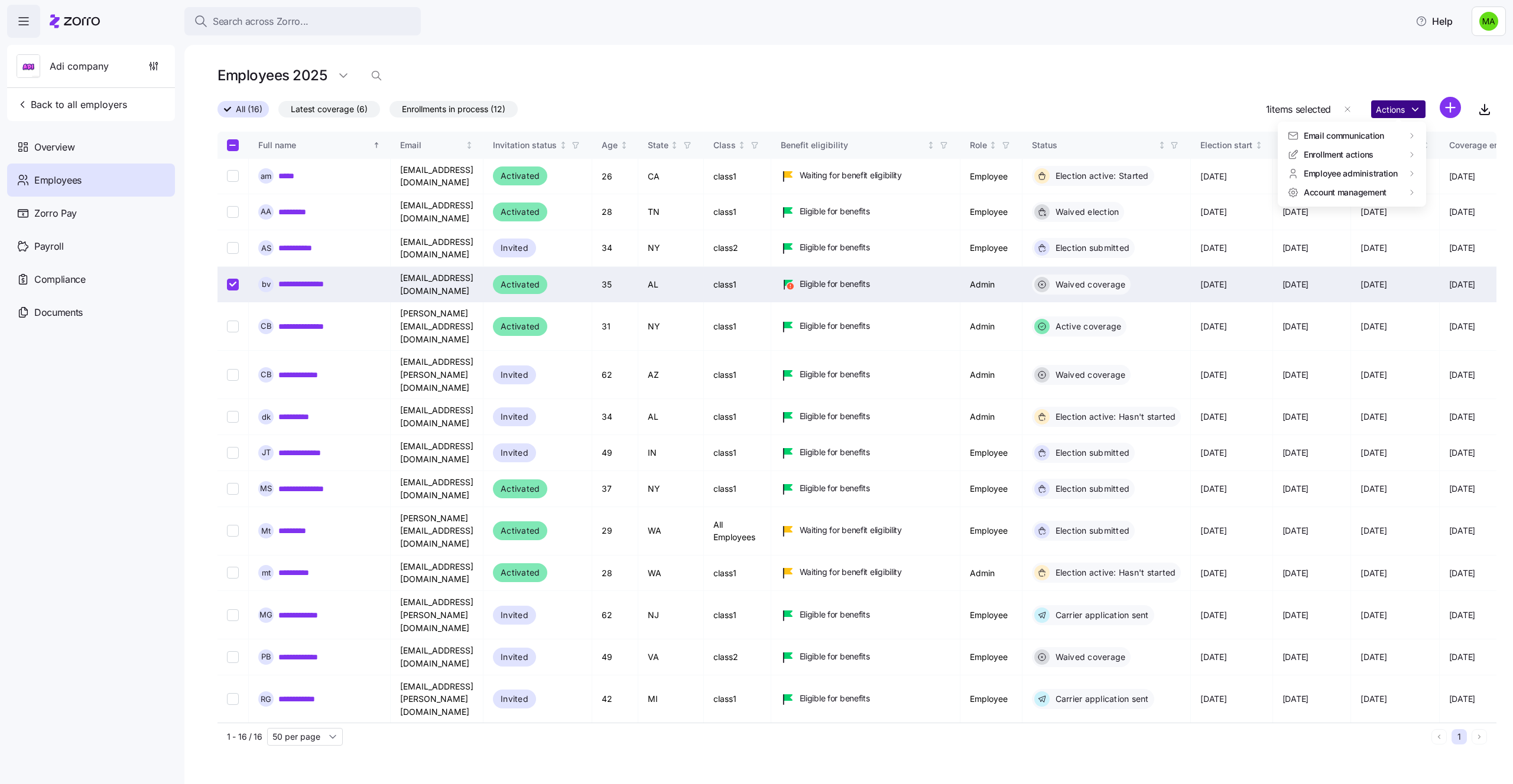
click at [1392, 107] on html "Search across Zorro... Help Adi company Back to all employers Overview Employee…" at bounding box center [756, 388] width 1513 height 777
click at [1215, 216] on div "Change class" at bounding box center [1210, 212] width 52 height 13
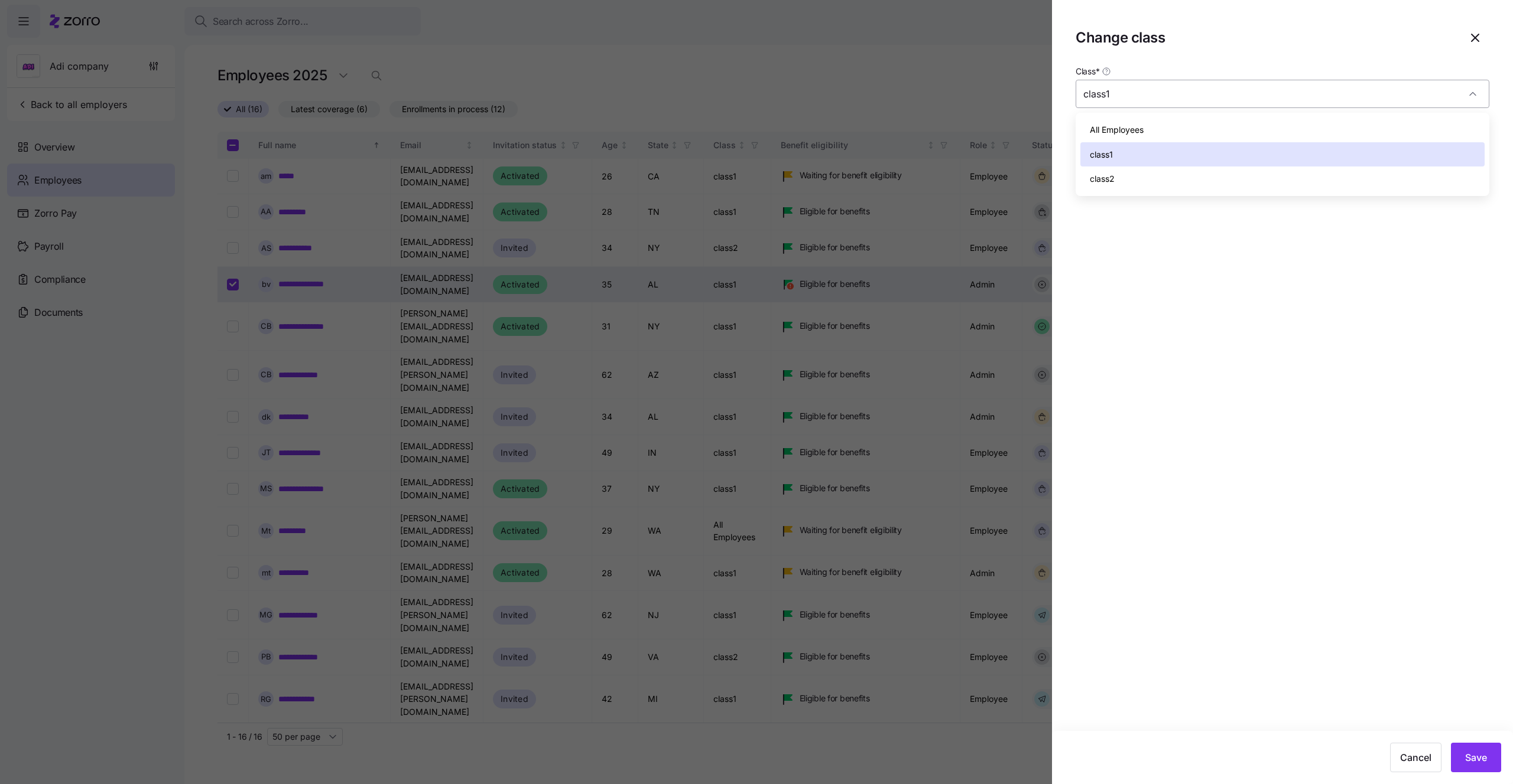
click at [1185, 98] on input "class1" at bounding box center [1282, 94] width 414 height 28
click at [1159, 172] on div "class2" at bounding box center [1282, 179] width 404 height 25
type input "class2"
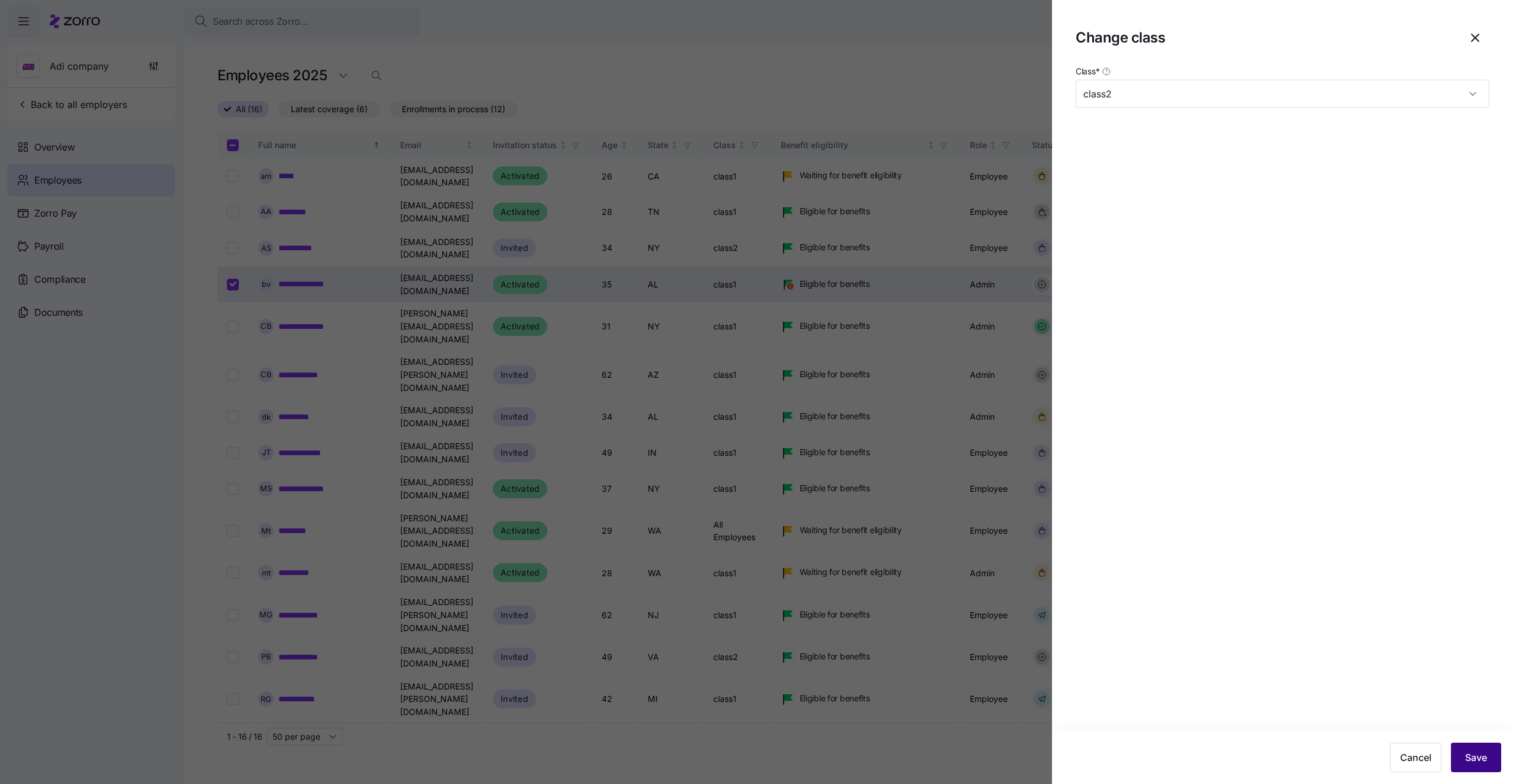
click at [1486, 751] on button "Save" at bounding box center [1476, 758] width 50 height 30
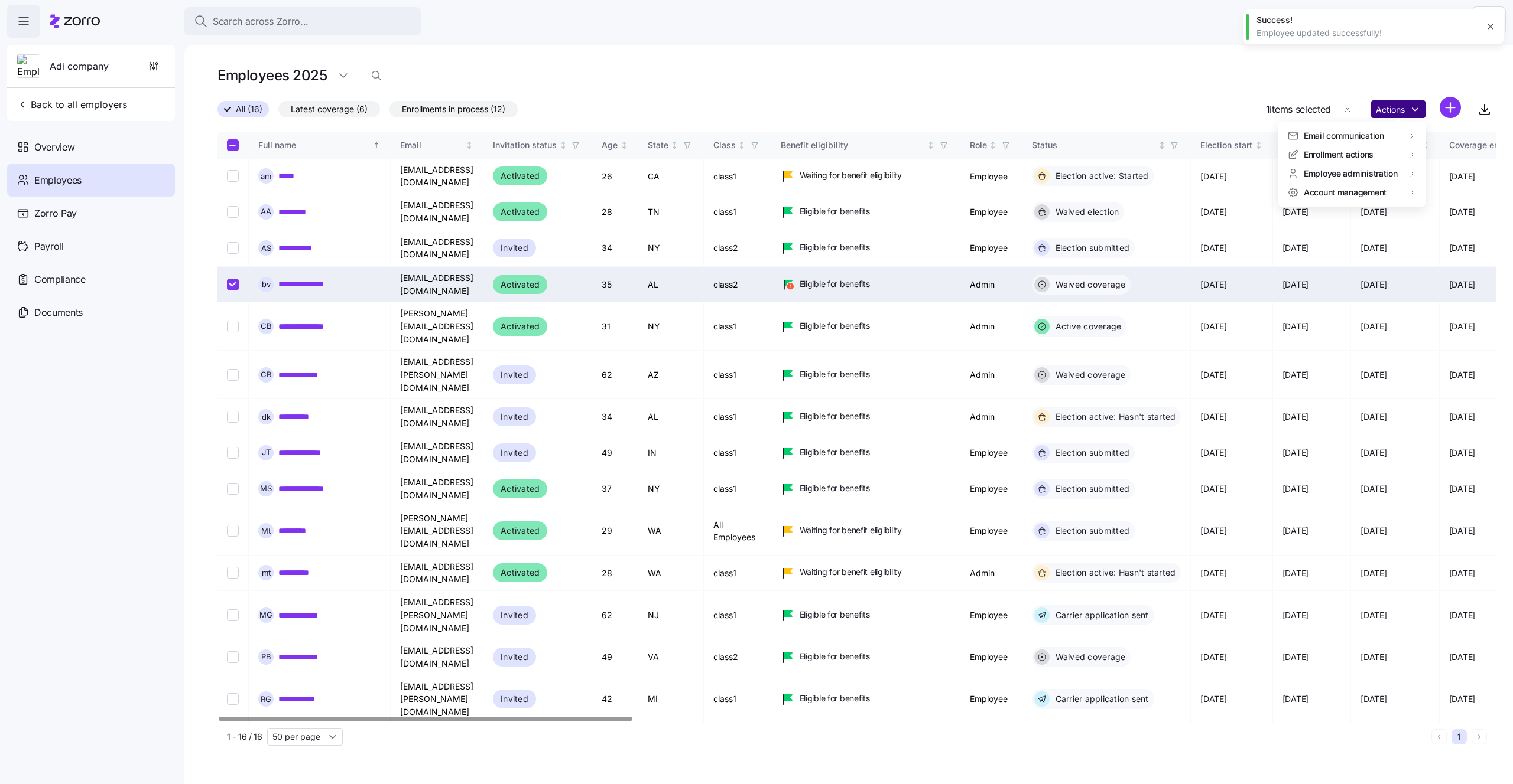
click at [1390, 115] on html "Search across Zorro... Help Adi company Back to all employers Overview Employee…" at bounding box center [756, 388] width 1513 height 777
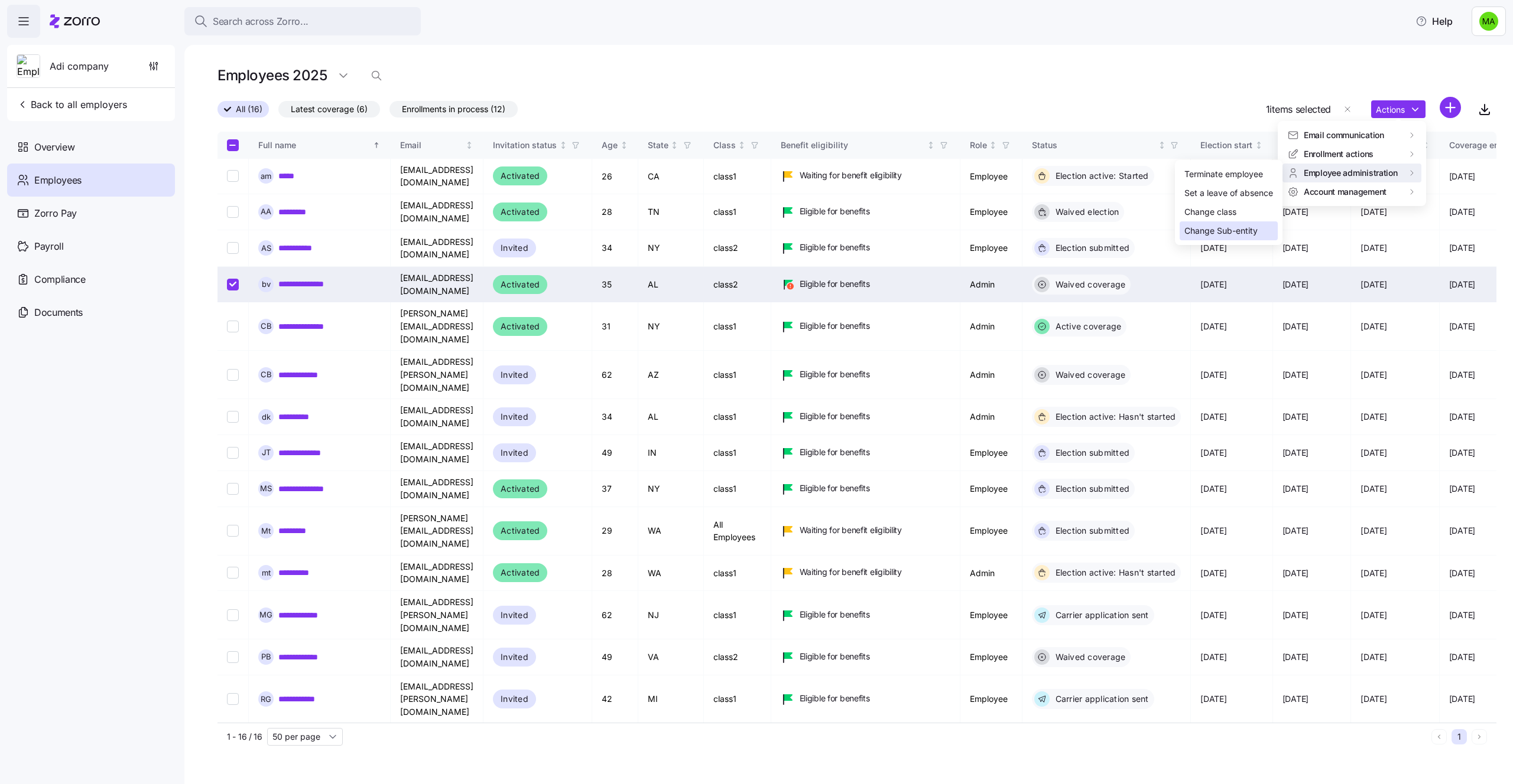
click at [1238, 228] on div "Change Sub-entity" at bounding box center [1220, 231] width 74 height 13
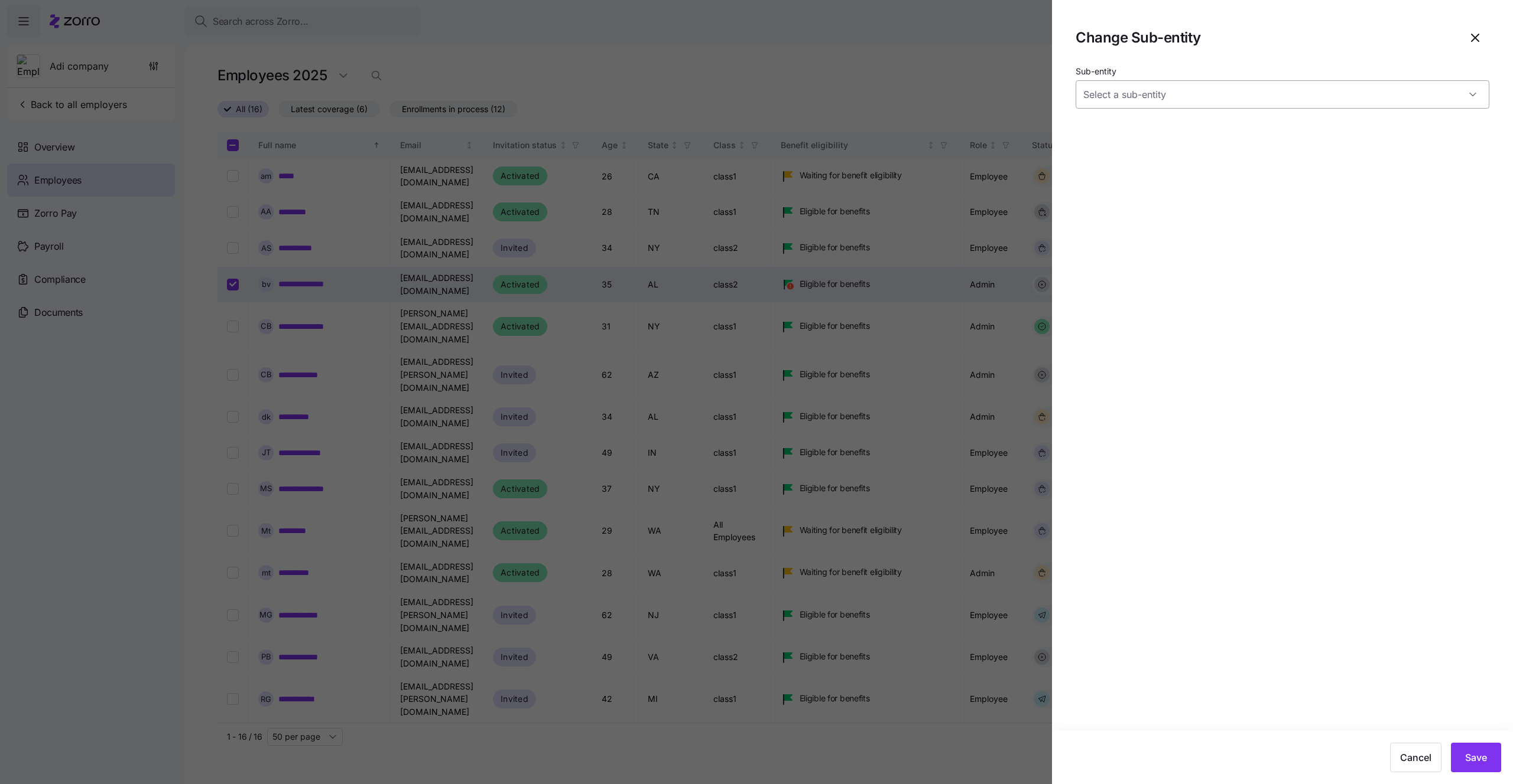
click at [1203, 88] on input "Sub-entity" at bounding box center [1282, 94] width 414 height 28
click at [1179, 162] on div "test1" at bounding box center [1282, 155] width 404 height 25
type input "test1"
click at [1487, 754] on button "Save" at bounding box center [1476, 758] width 50 height 30
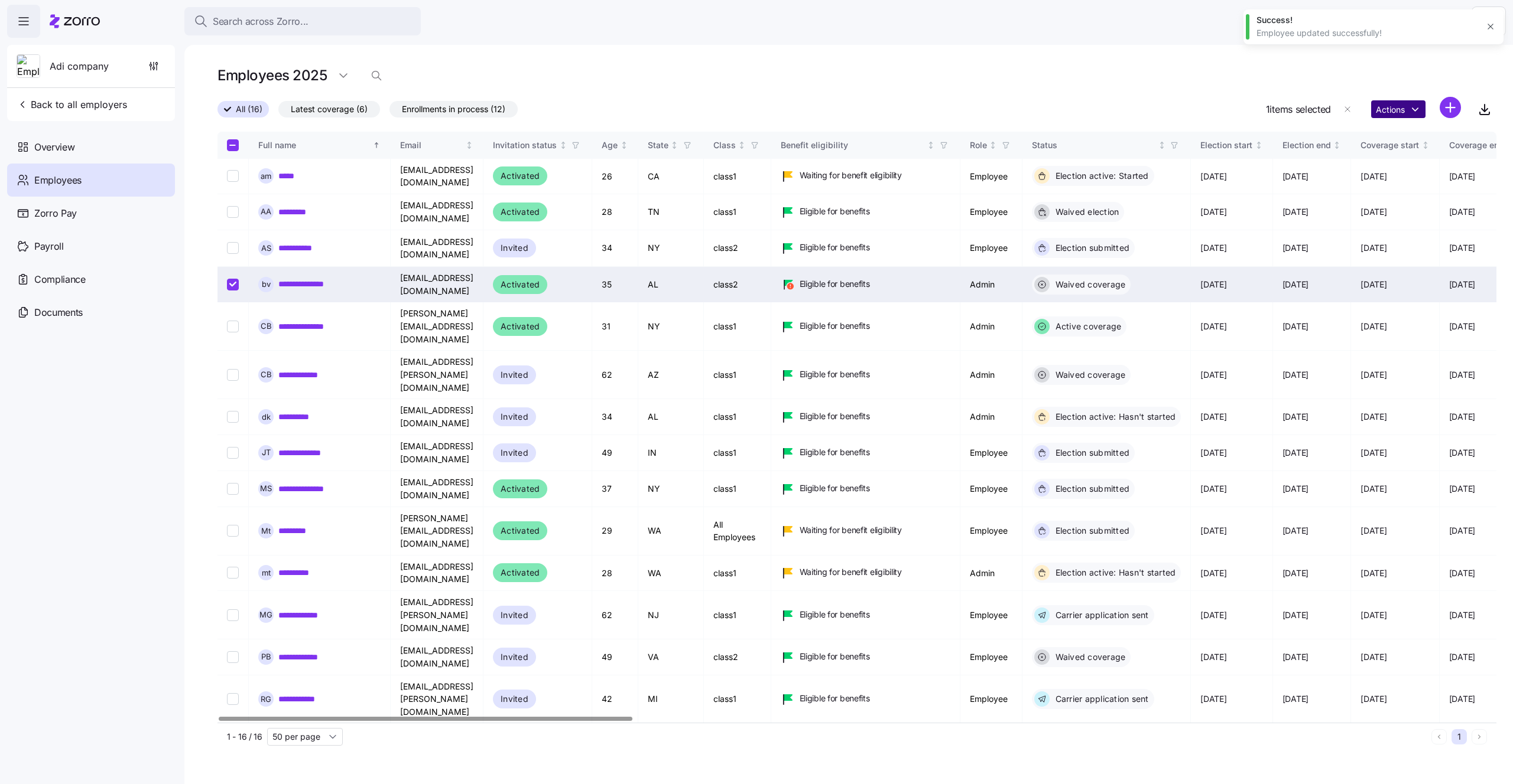
click at [1390, 101] on html "Search across Zorro... Help Adi company Back to all employers Overview Employee…" at bounding box center [756, 388] width 1513 height 777
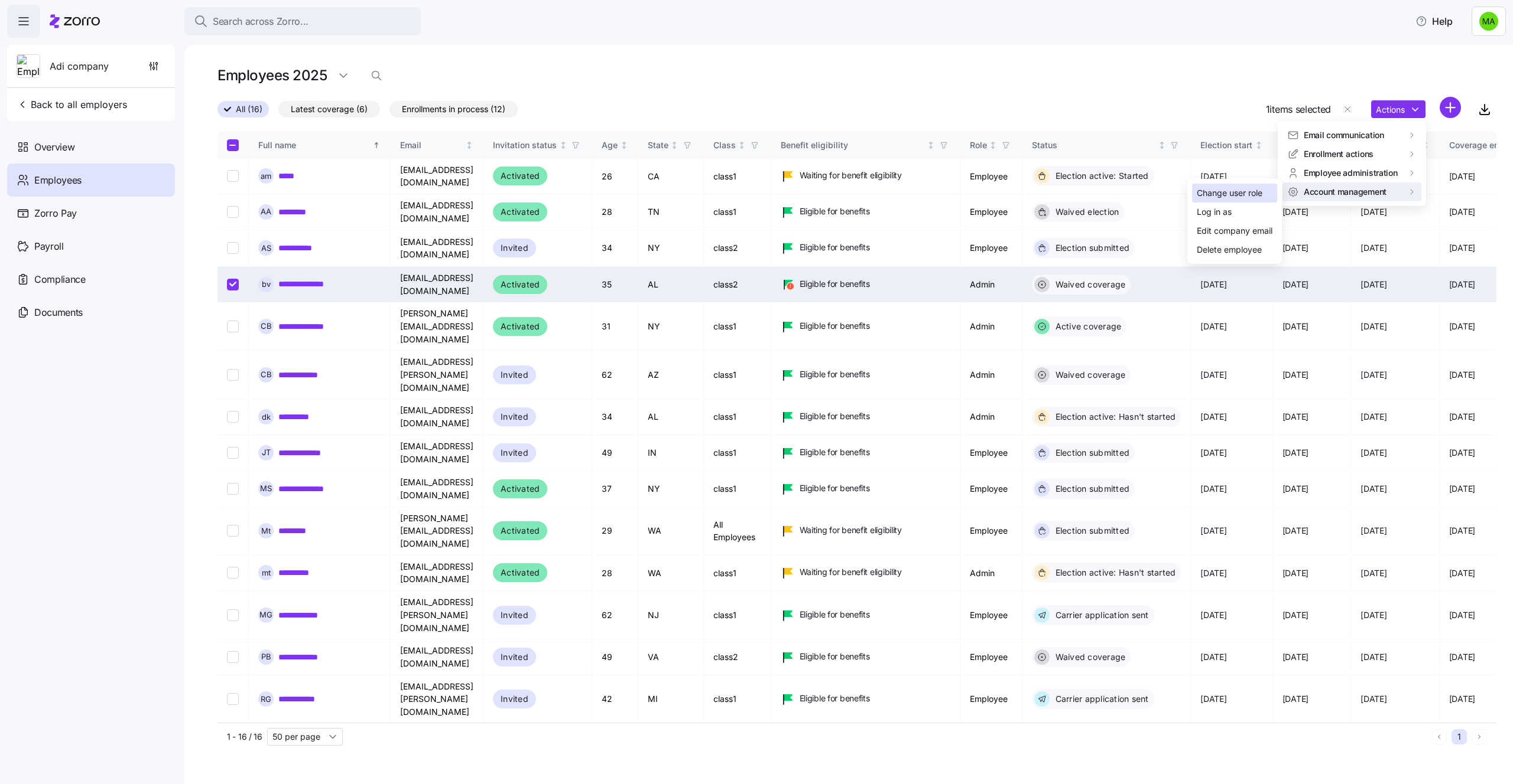
click at [1210, 193] on div "Change user role" at bounding box center [1229, 193] width 65 height 13
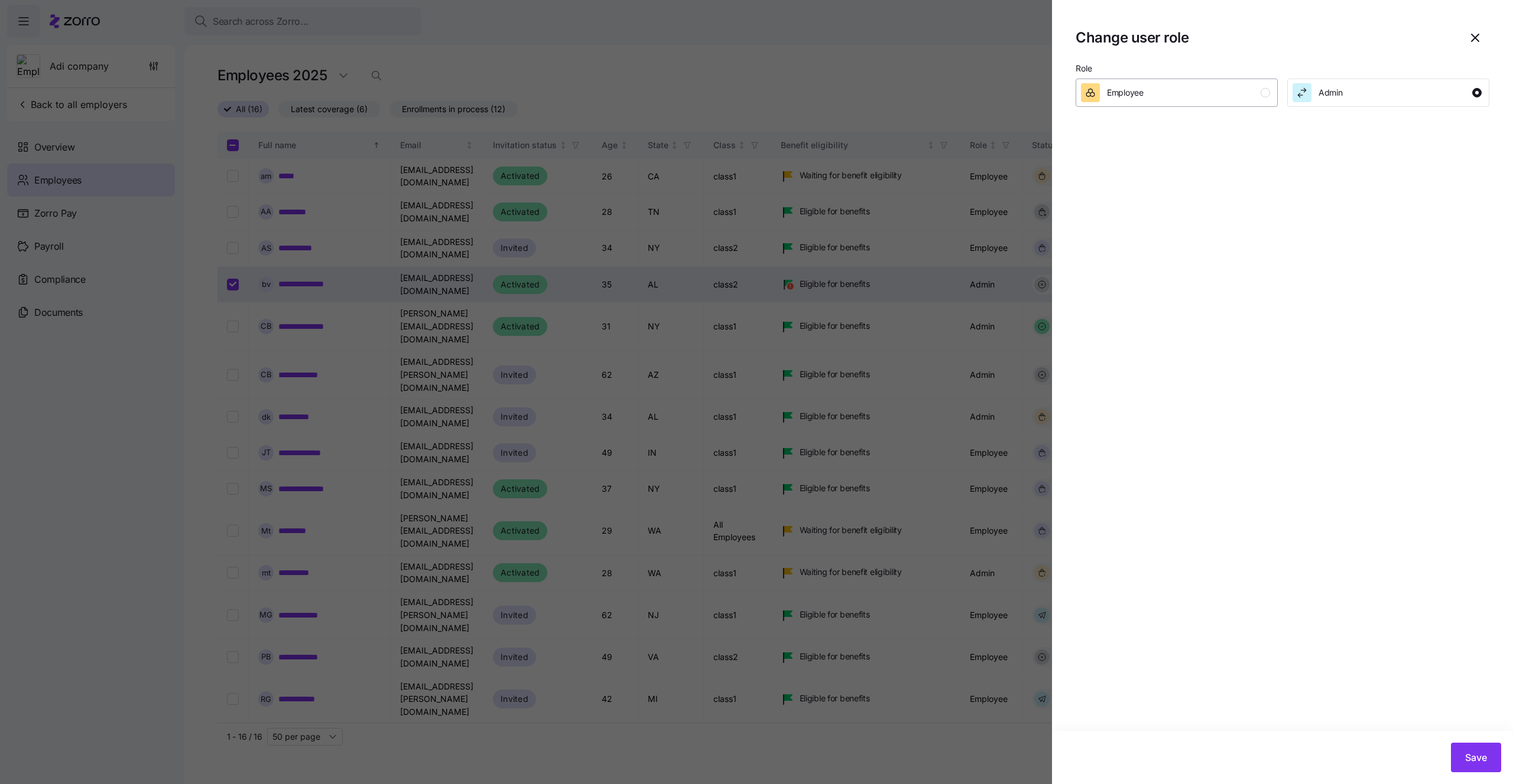
click at [1214, 90] on div "Employee" at bounding box center [1175, 92] width 189 height 19
click at [1474, 755] on span "Save" at bounding box center [1475, 757] width 21 height 14
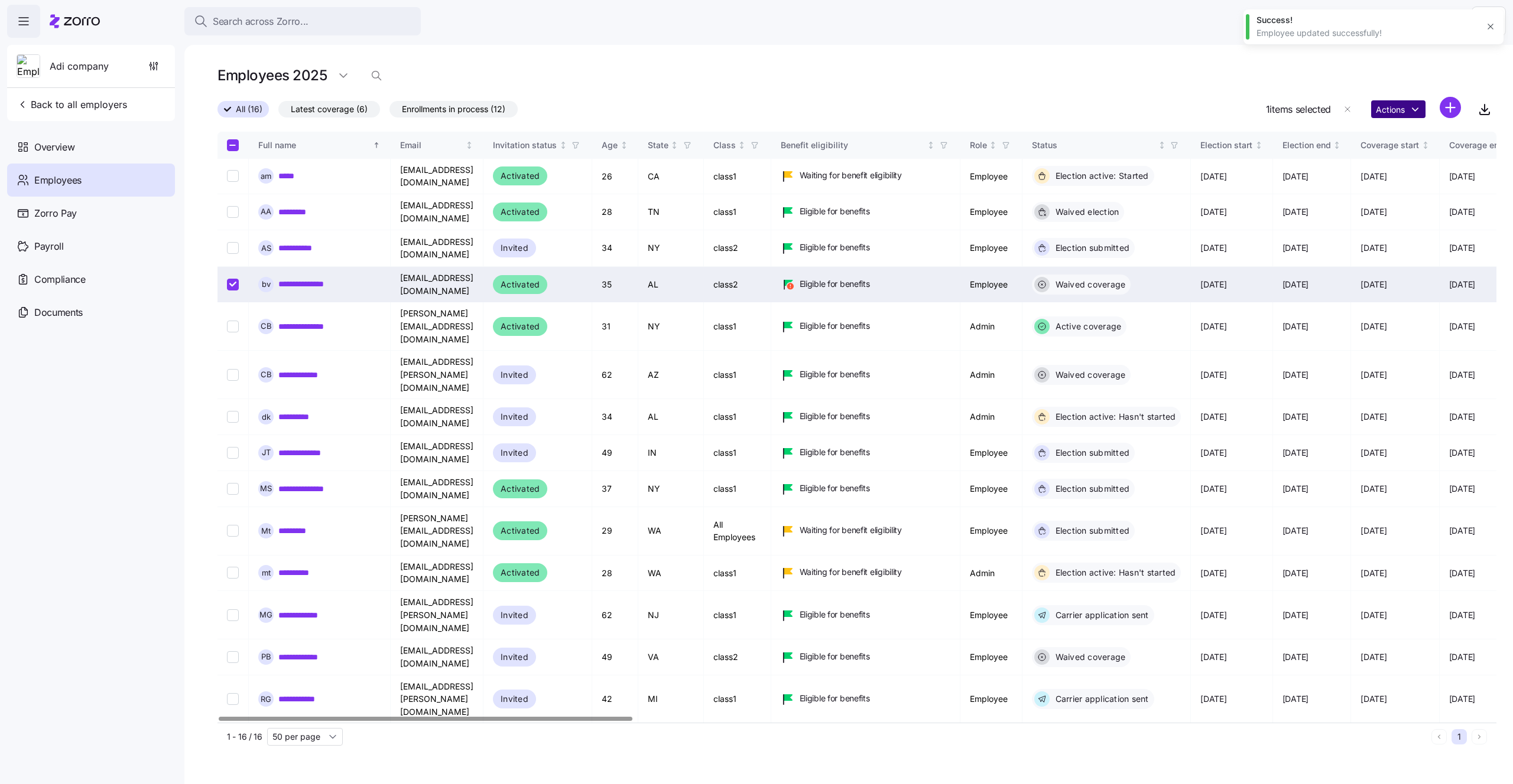
click at [1397, 112] on html "Search across Zorro... Help Adi company Back to all employers Overview Employee…" at bounding box center [756, 388] width 1513 height 777
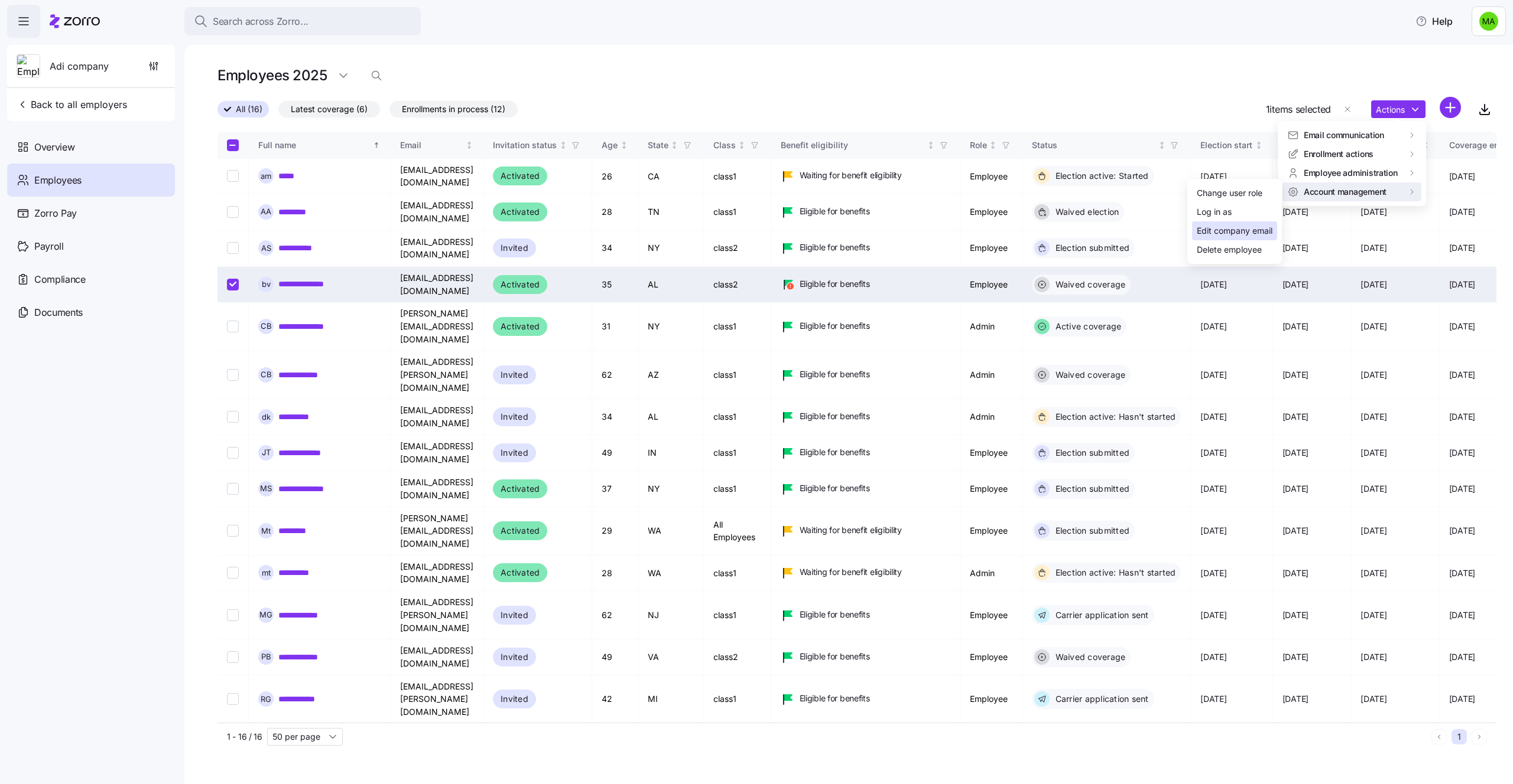
click at [1219, 228] on div "Edit company email" at bounding box center [1234, 231] width 75 height 13
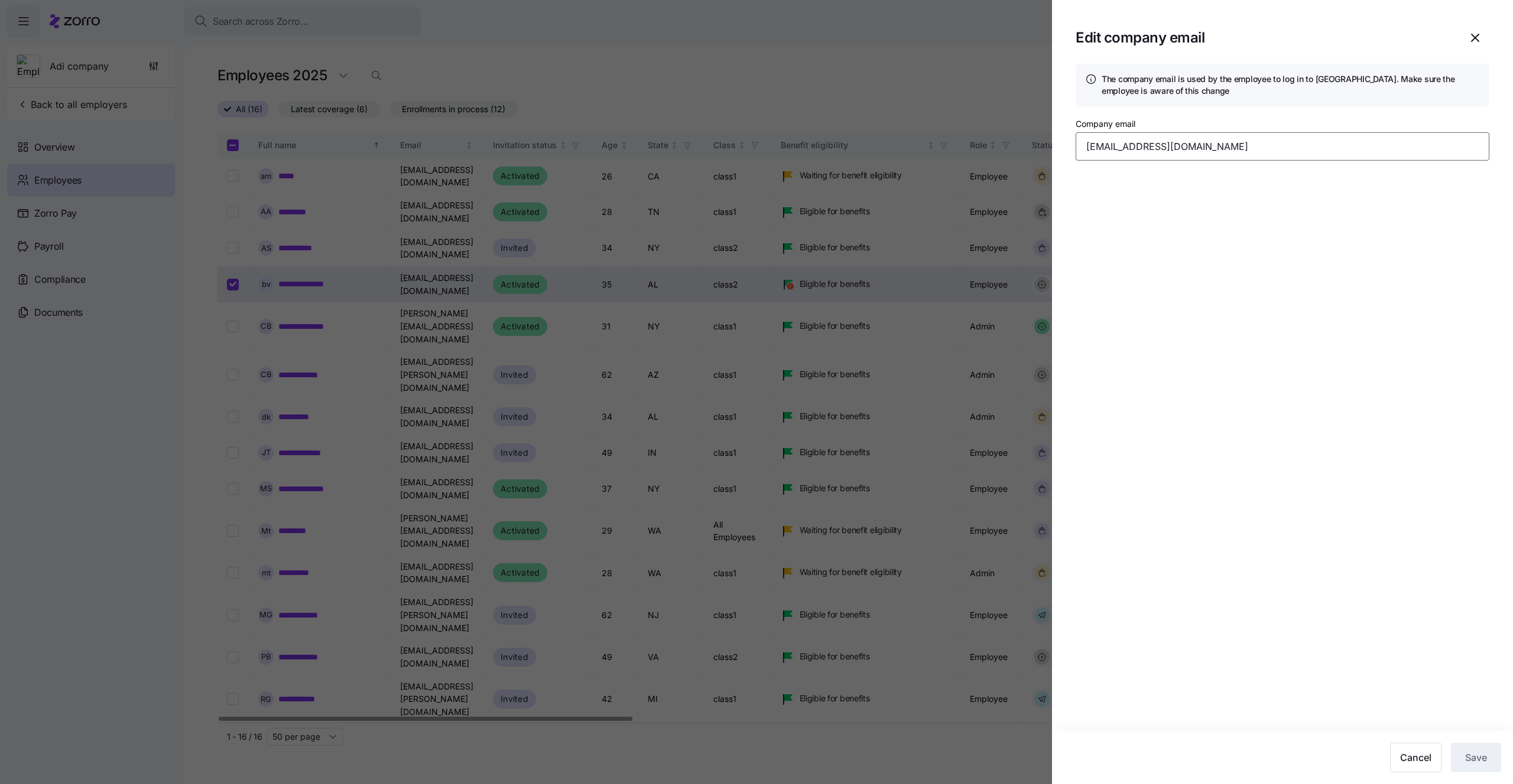
click at [1219, 142] on input "adi.s+bjkdiek@myzorro.co" at bounding box center [1282, 146] width 414 height 28
click at [1144, 148] on input "adi.s+bjkdiek@myzorro.co" at bounding box center [1282, 146] width 414 height 28
type input "adi.s+bjkdie@myzorro.co"
click at [1474, 756] on span "Save" at bounding box center [1475, 757] width 21 height 14
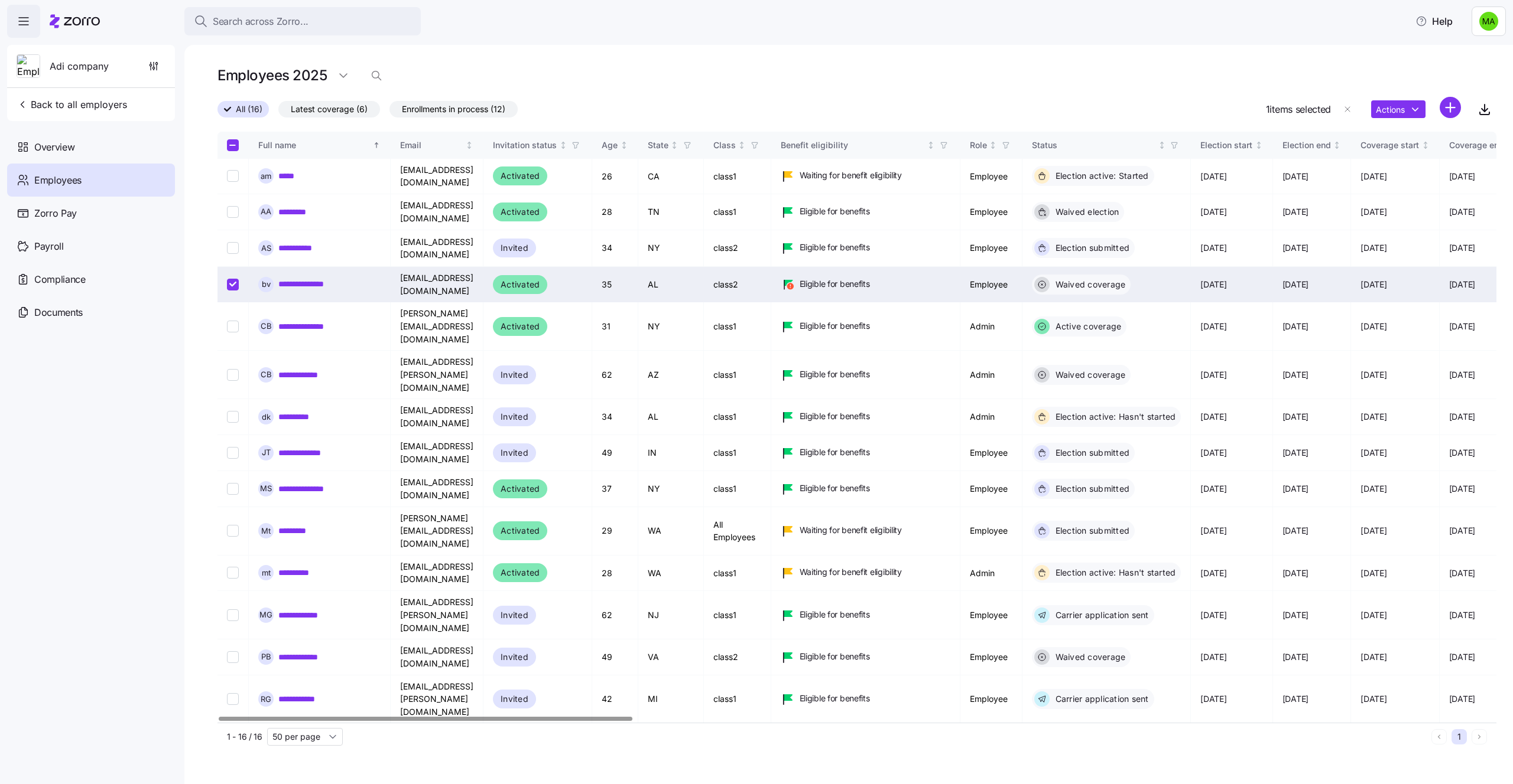
click at [1398, 119] on div "Actions" at bounding box center [1415, 109] width 89 height 25
click at [1398, 115] on html "Search across Zorro... Help Adi company Back to all employers Overview Employee…" at bounding box center [756, 388] width 1513 height 777
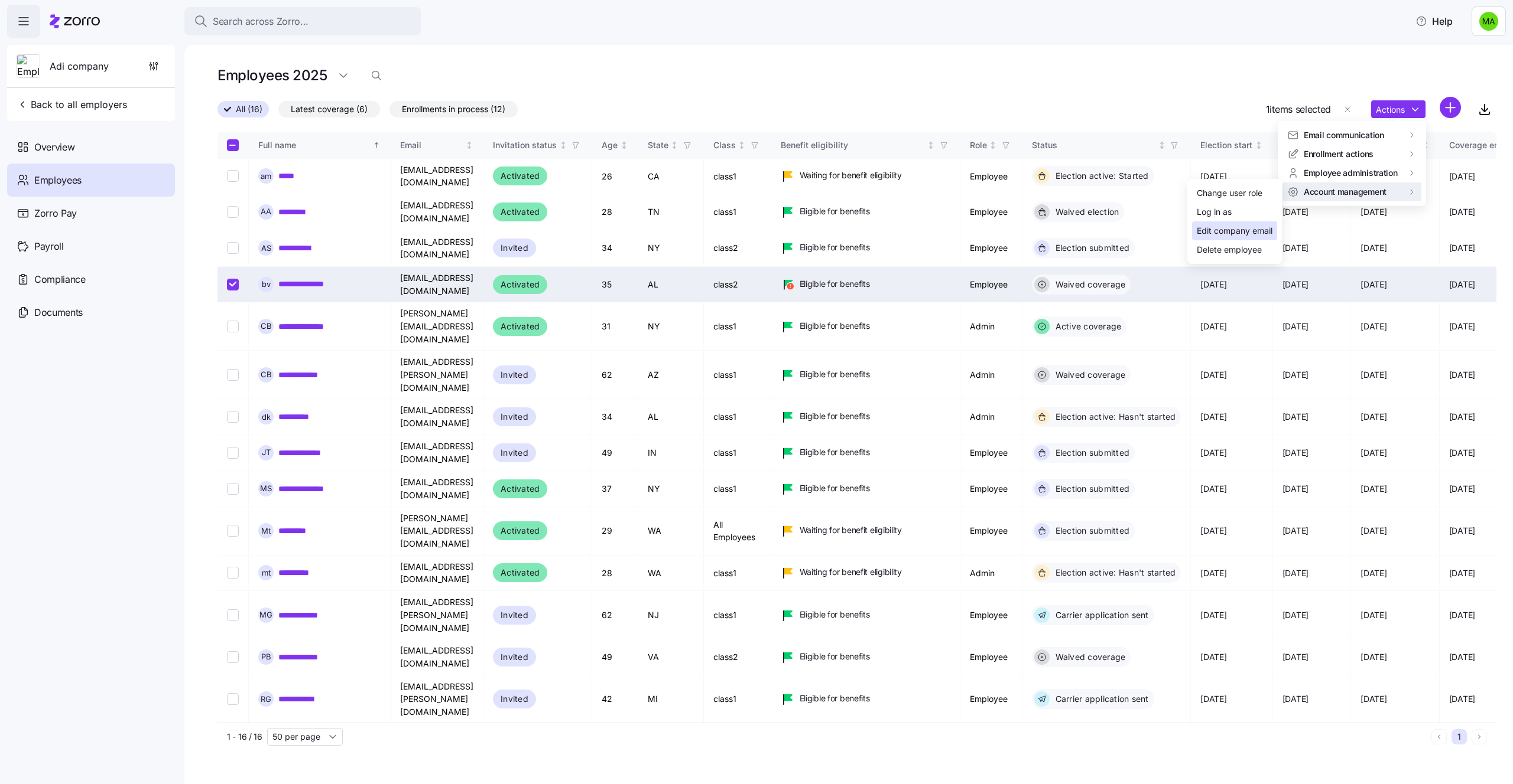
click at [1231, 234] on div "Edit company email" at bounding box center [1234, 231] width 75 height 13
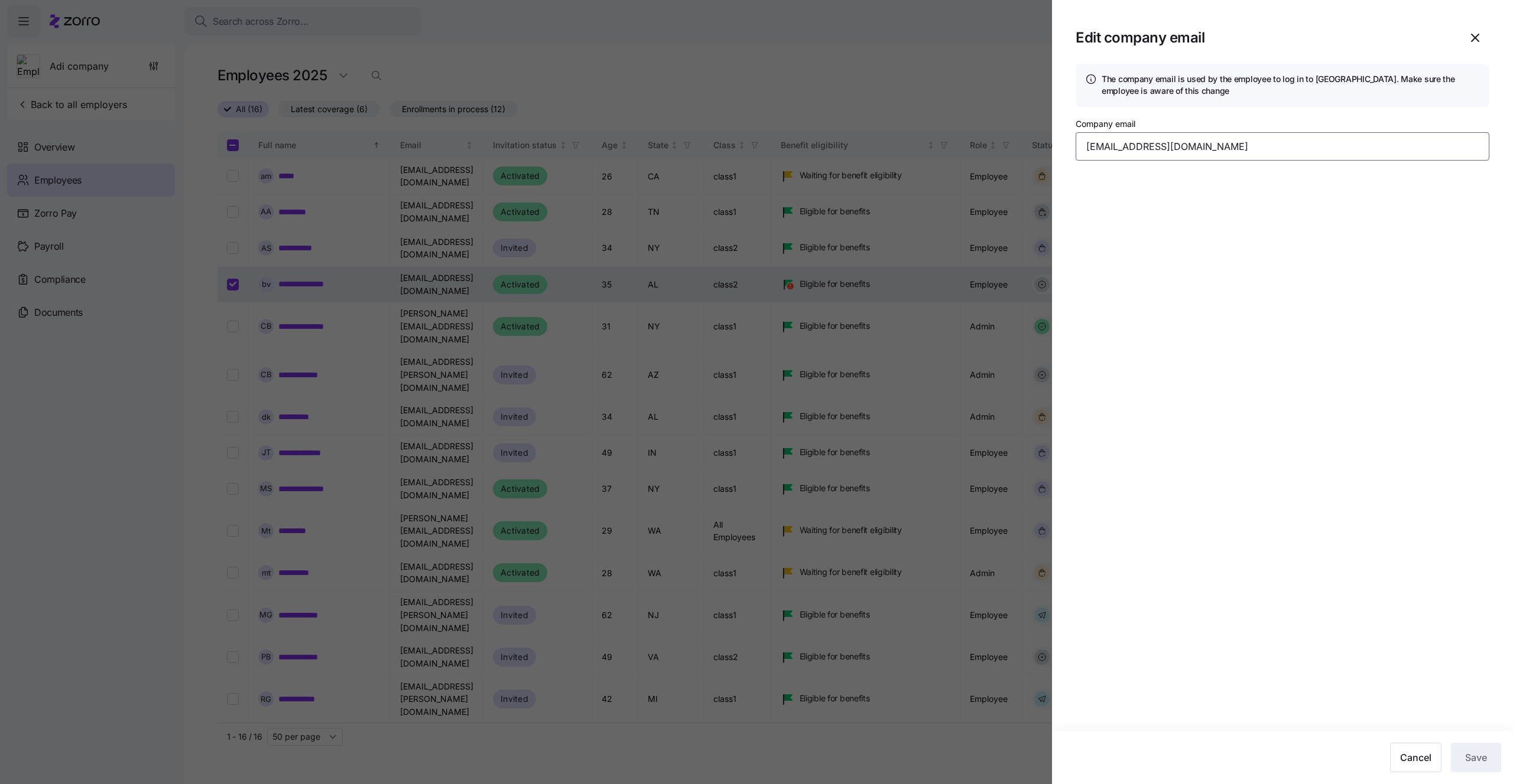
click at [1139, 145] on input "adi.s+bjkdie@myzorro.co" at bounding box center [1282, 146] width 414 height 28
type input "adi.s+bjkdiek@myzorro.co"
click at [1468, 761] on span "Save" at bounding box center [1475, 757] width 21 height 14
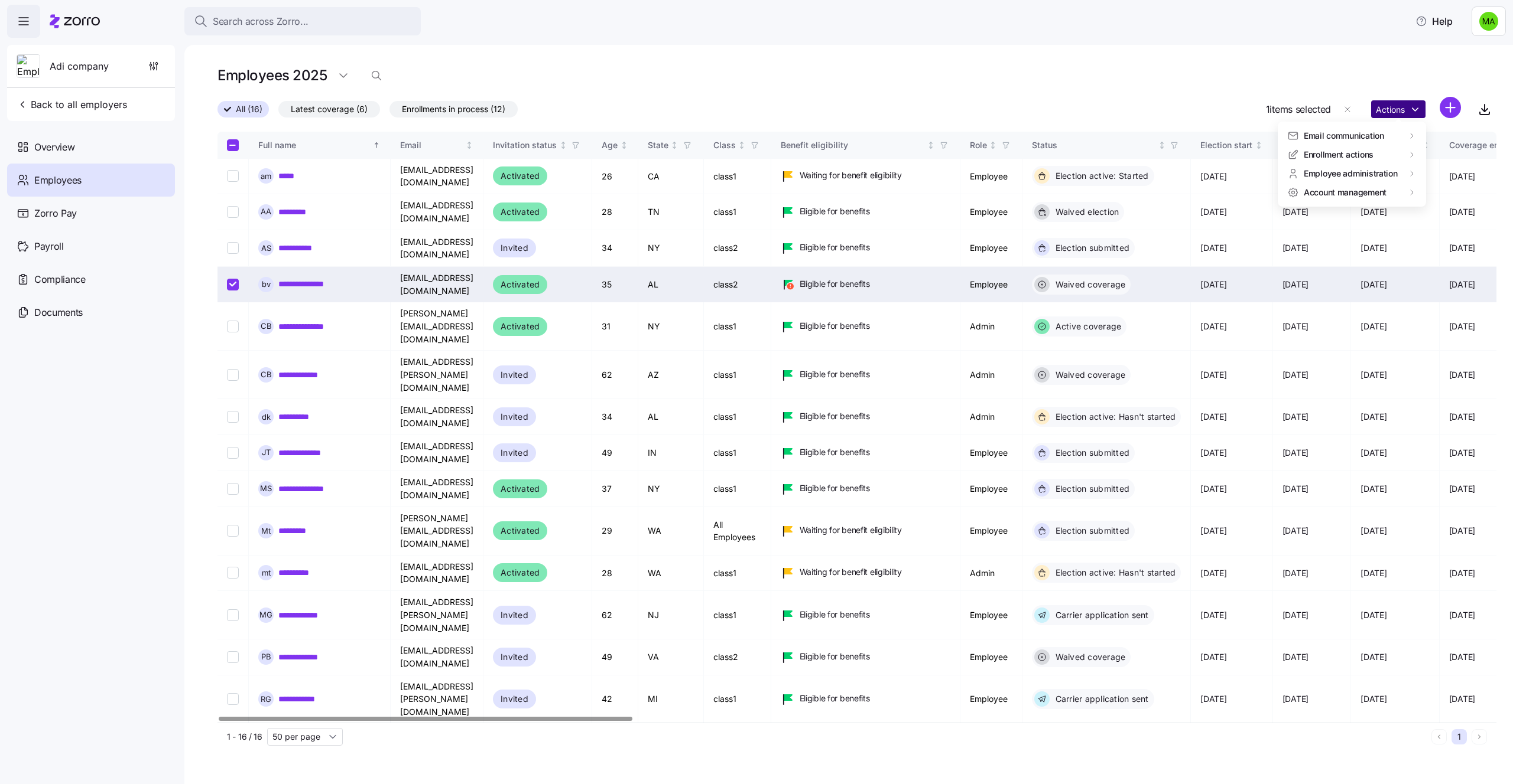
click at [1395, 111] on html "Search across Zorro... Help Adi company Back to all employers Overview Employee…" at bounding box center [756, 388] width 1513 height 777
click at [1226, 250] on div "Delete employee" at bounding box center [1229, 250] width 65 height 13
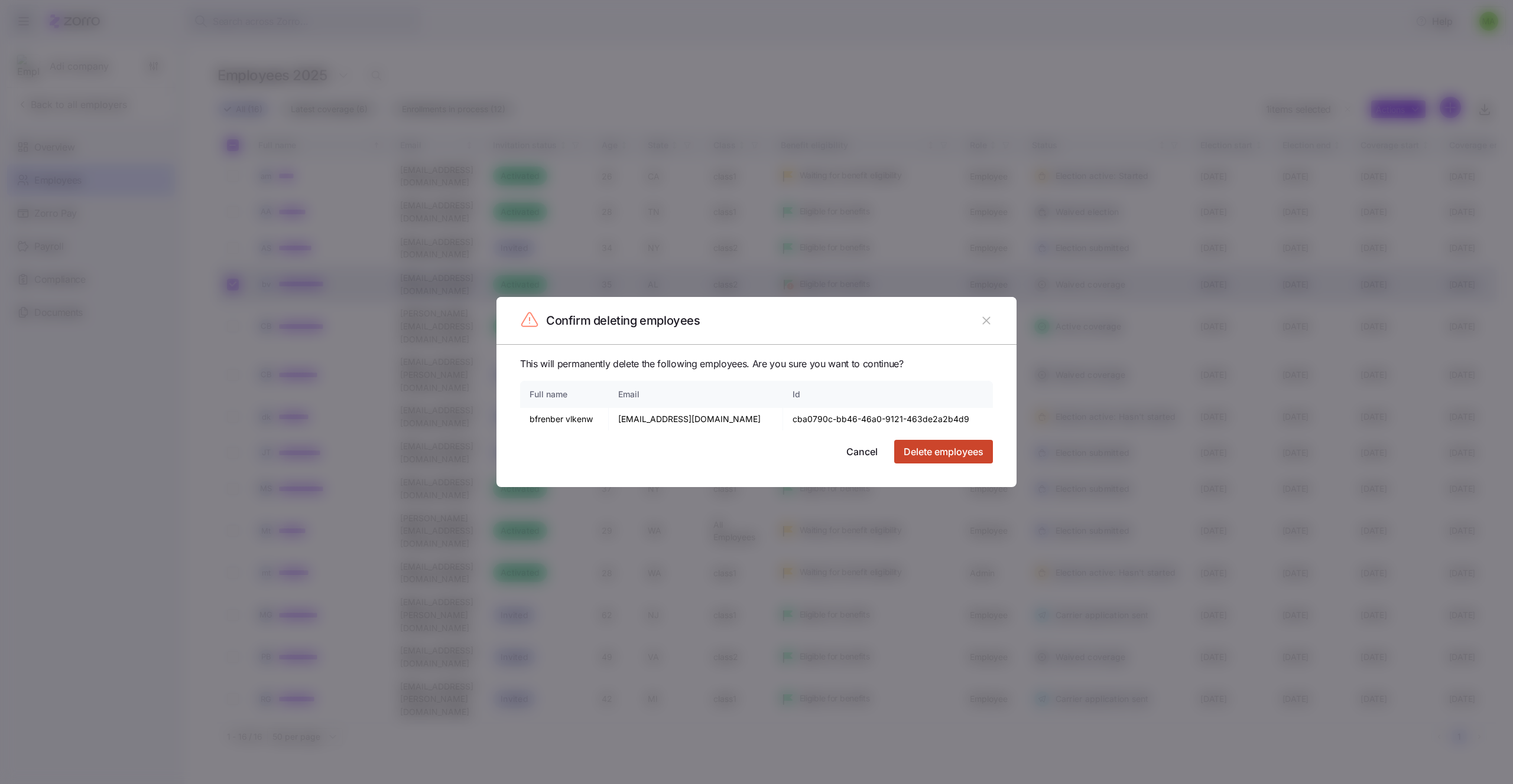
click at [952, 441] on button "Delete employees" at bounding box center [944, 451] width 99 height 23
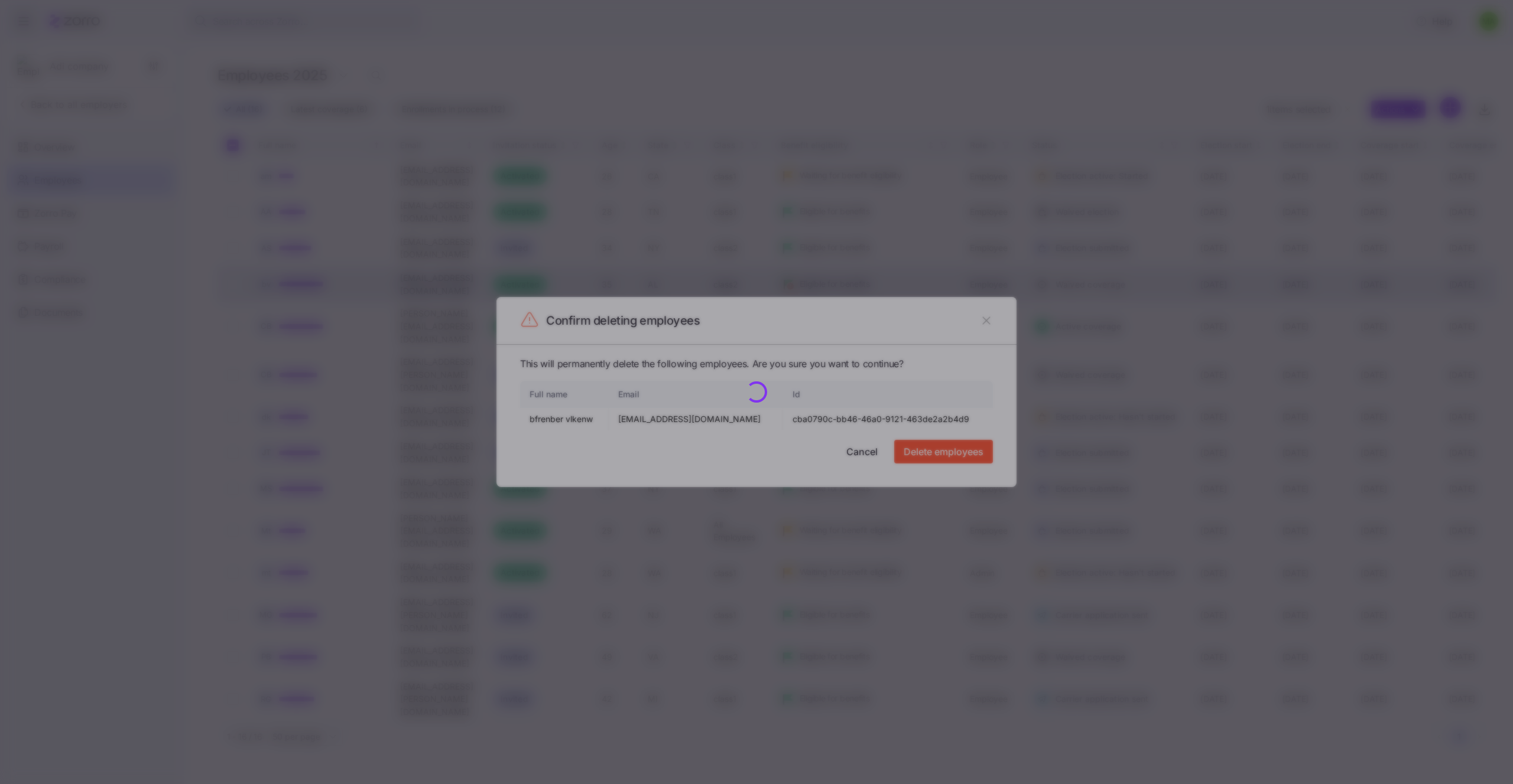
checkbox input "false"
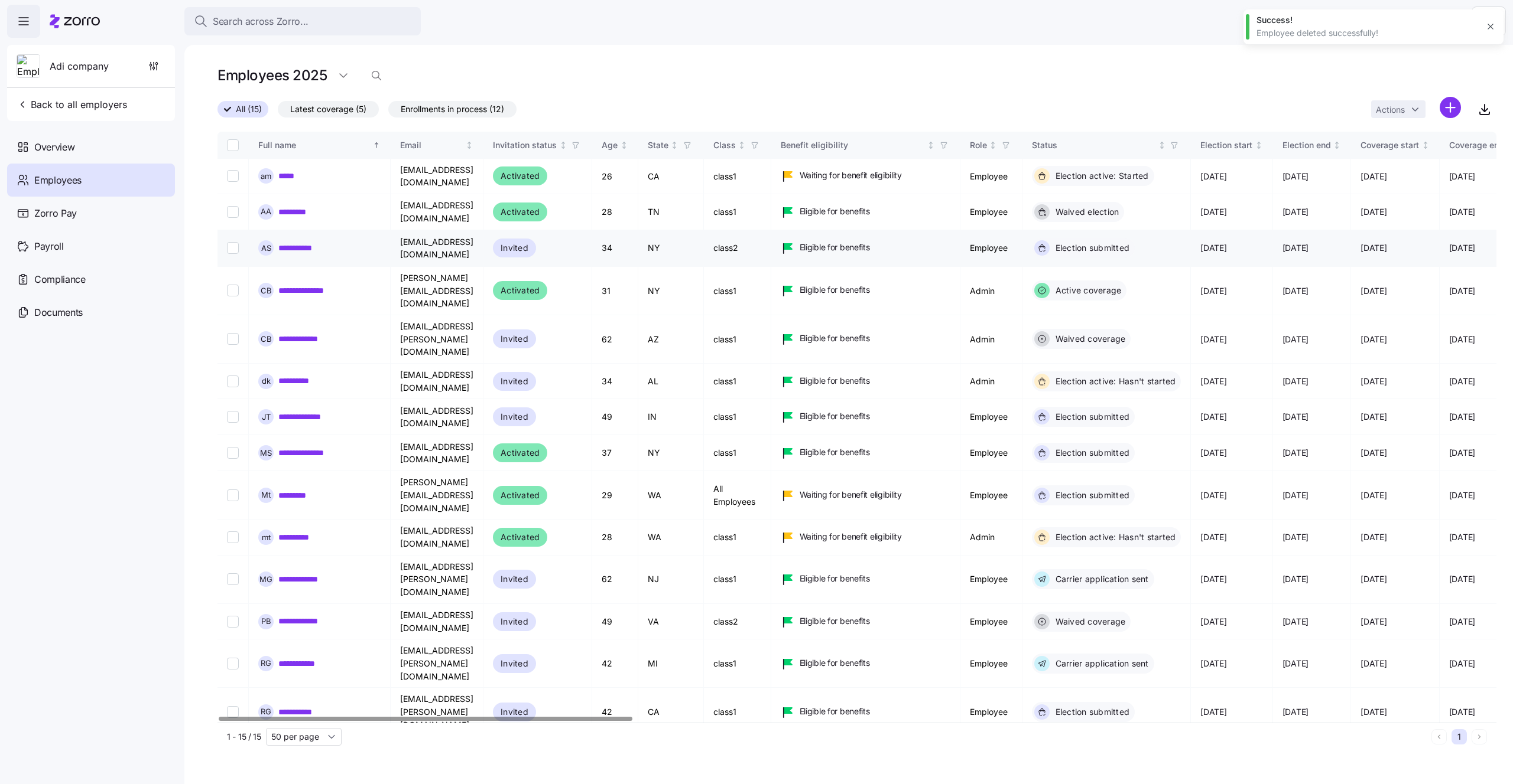
click at [235, 242] on input "Select record 3" at bounding box center [233, 248] width 12 height 12
checkbox input "true"
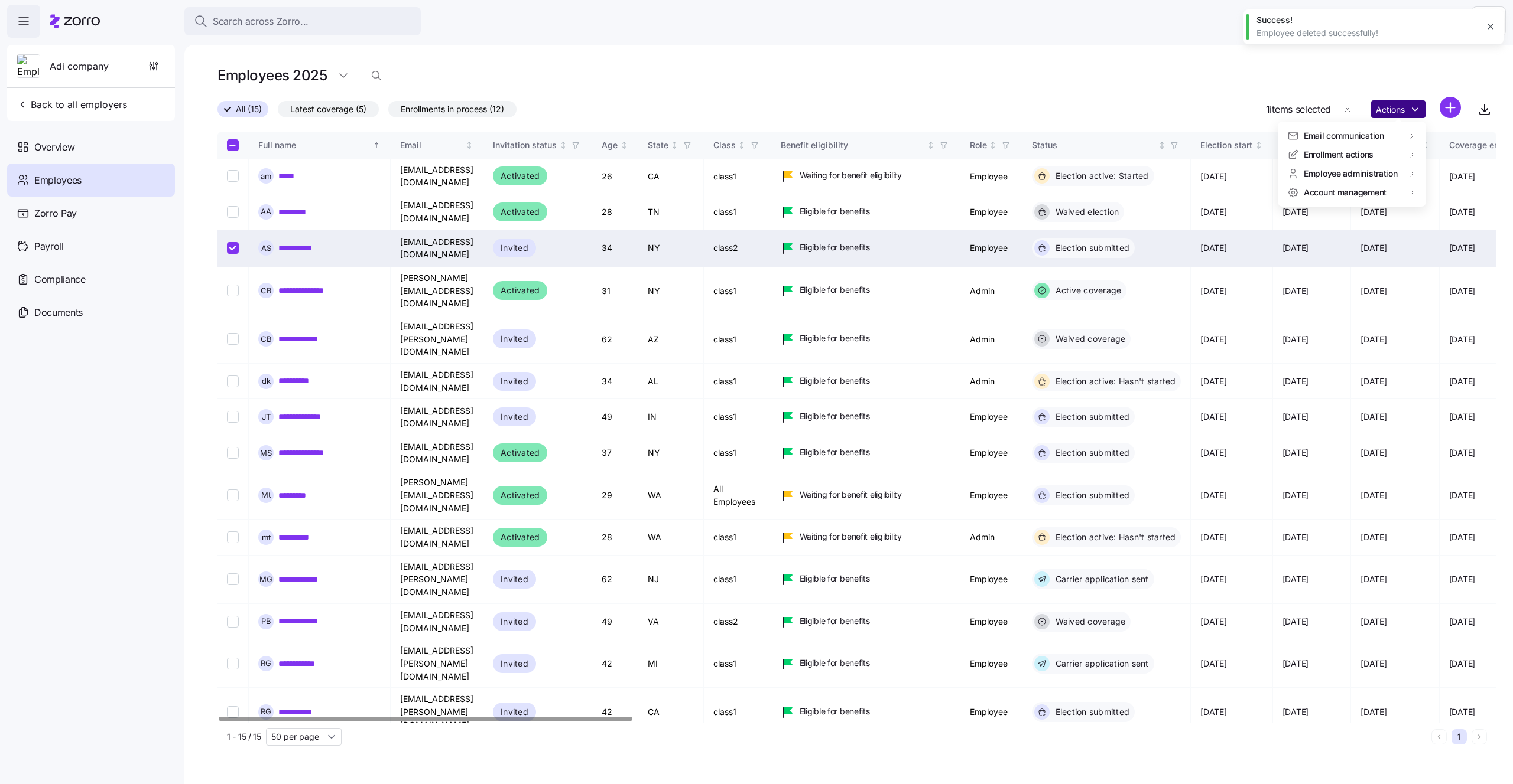
click at [1390, 105] on html "Search across Zorro... Help Adi company Back to all employers Overview Employee…" at bounding box center [756, 388] width 1513 height 777
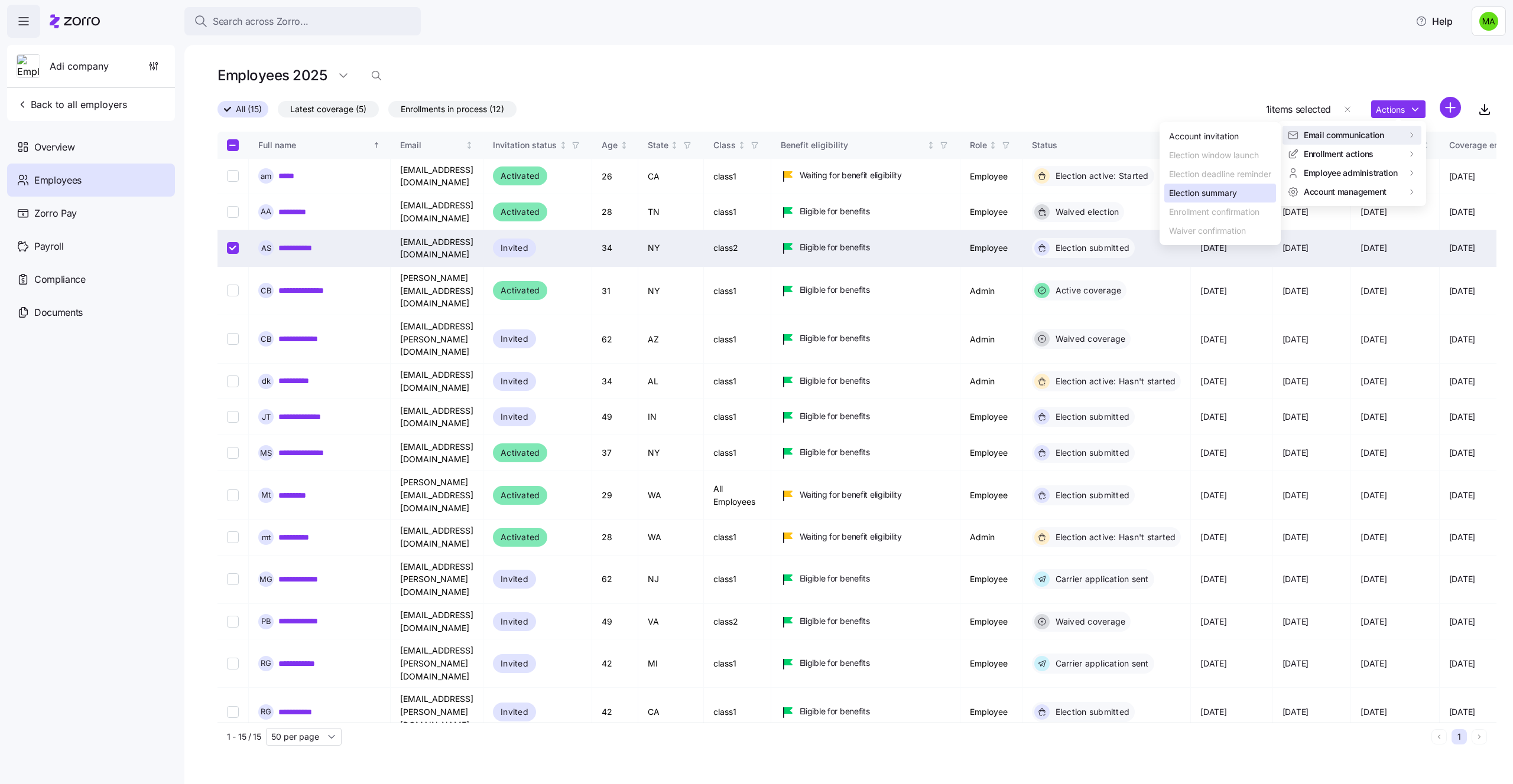
click at [1211, 198] on div "Election summary" at bounding box center [1202, 193] width 68 height 13
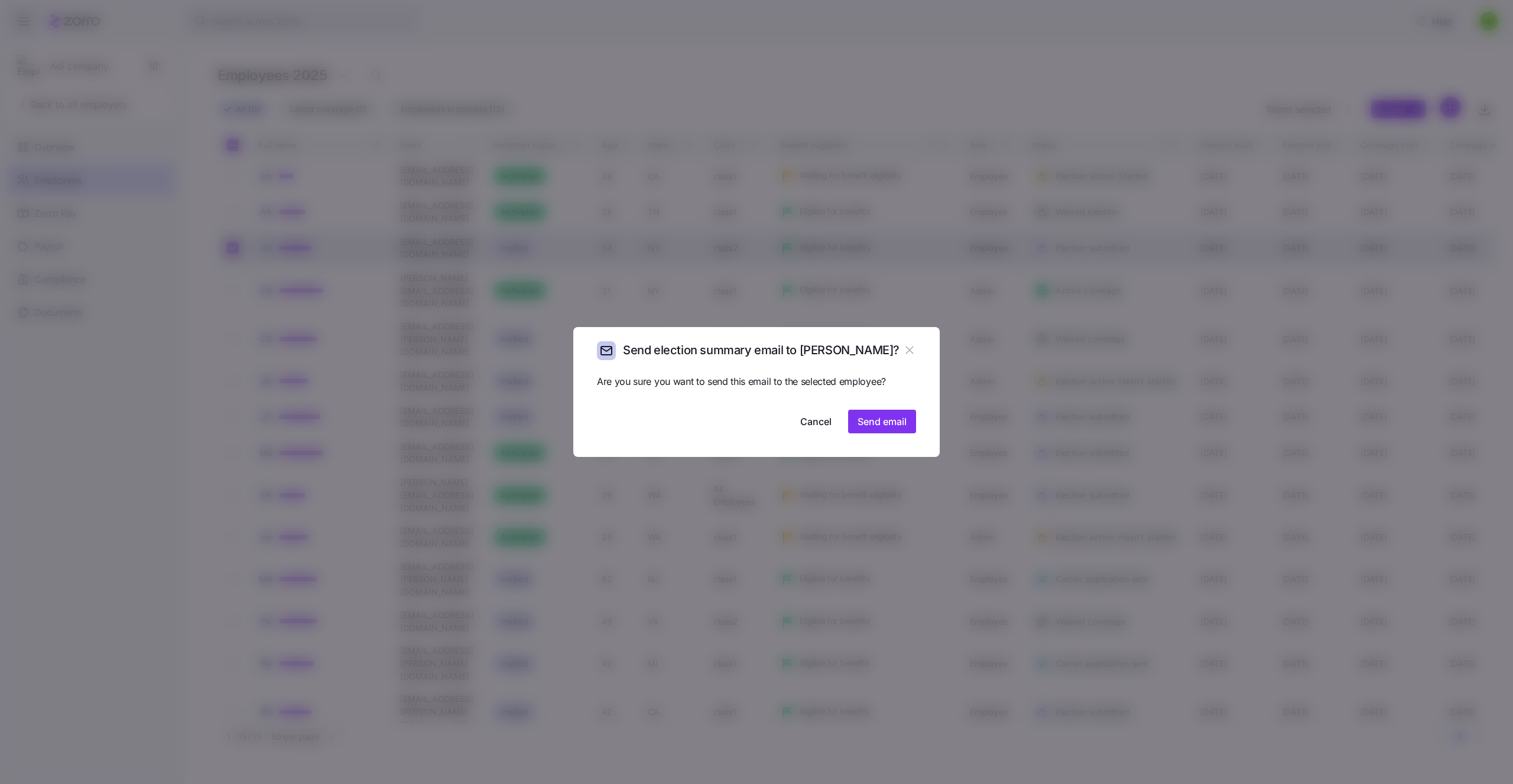
click at [910, 347] on icon "button" at bounding box center [909, 350] width 13 height 13
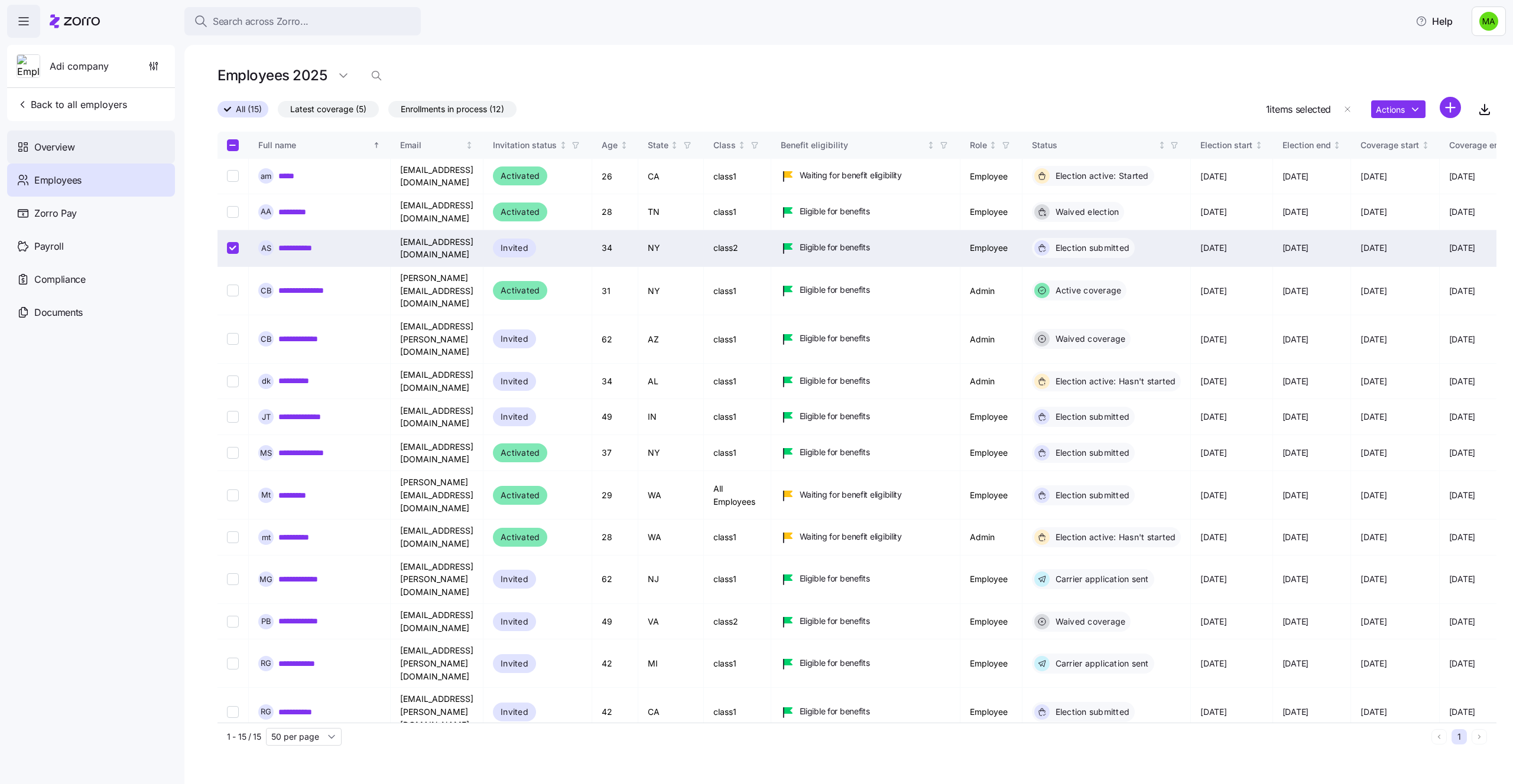
click at [65, 142] on span "Overview" at bounding box center [54, 147] width 40 height 15
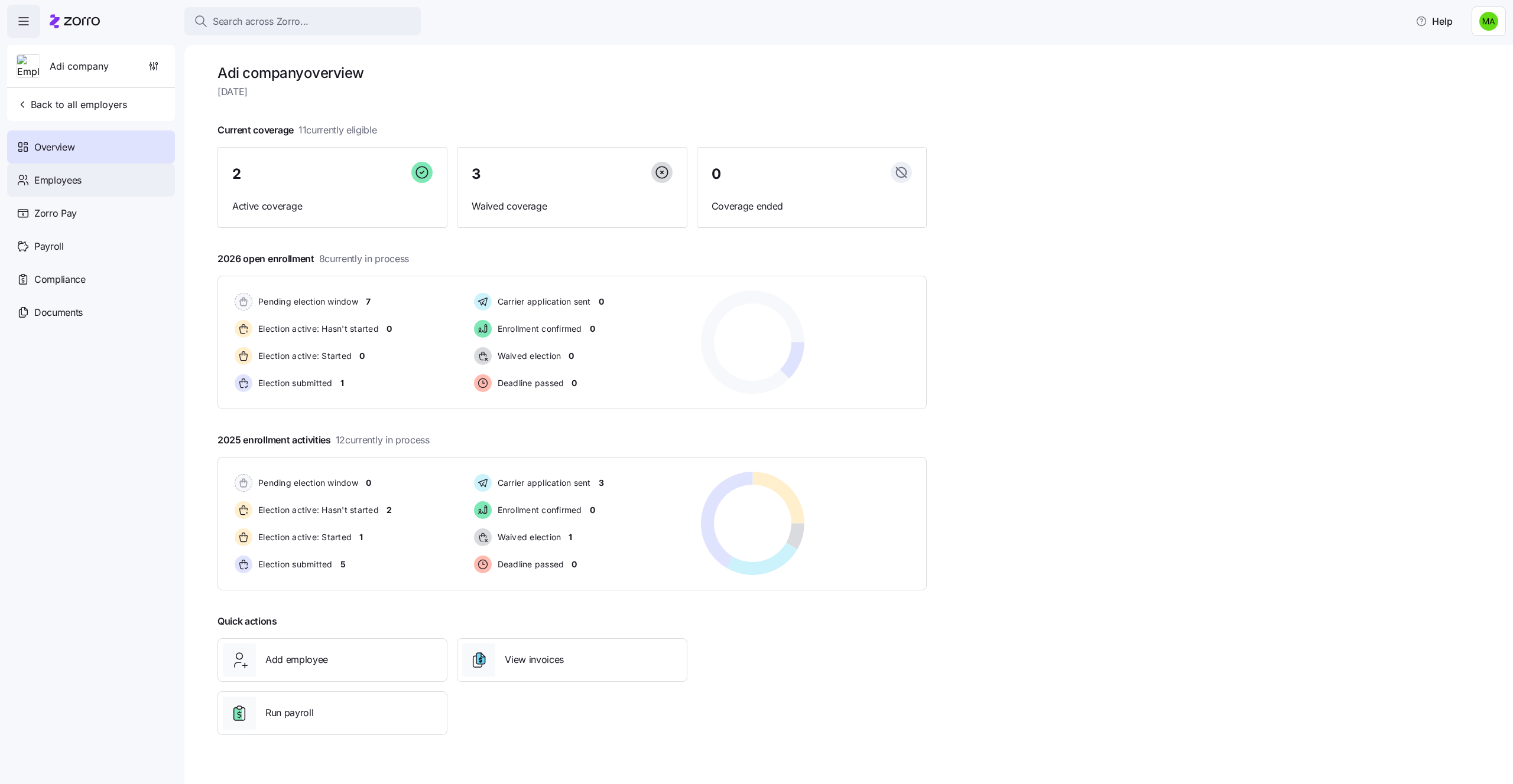
click at [76, 182] on span "Employees" at bounding box center [58, 181] width 48 height 15
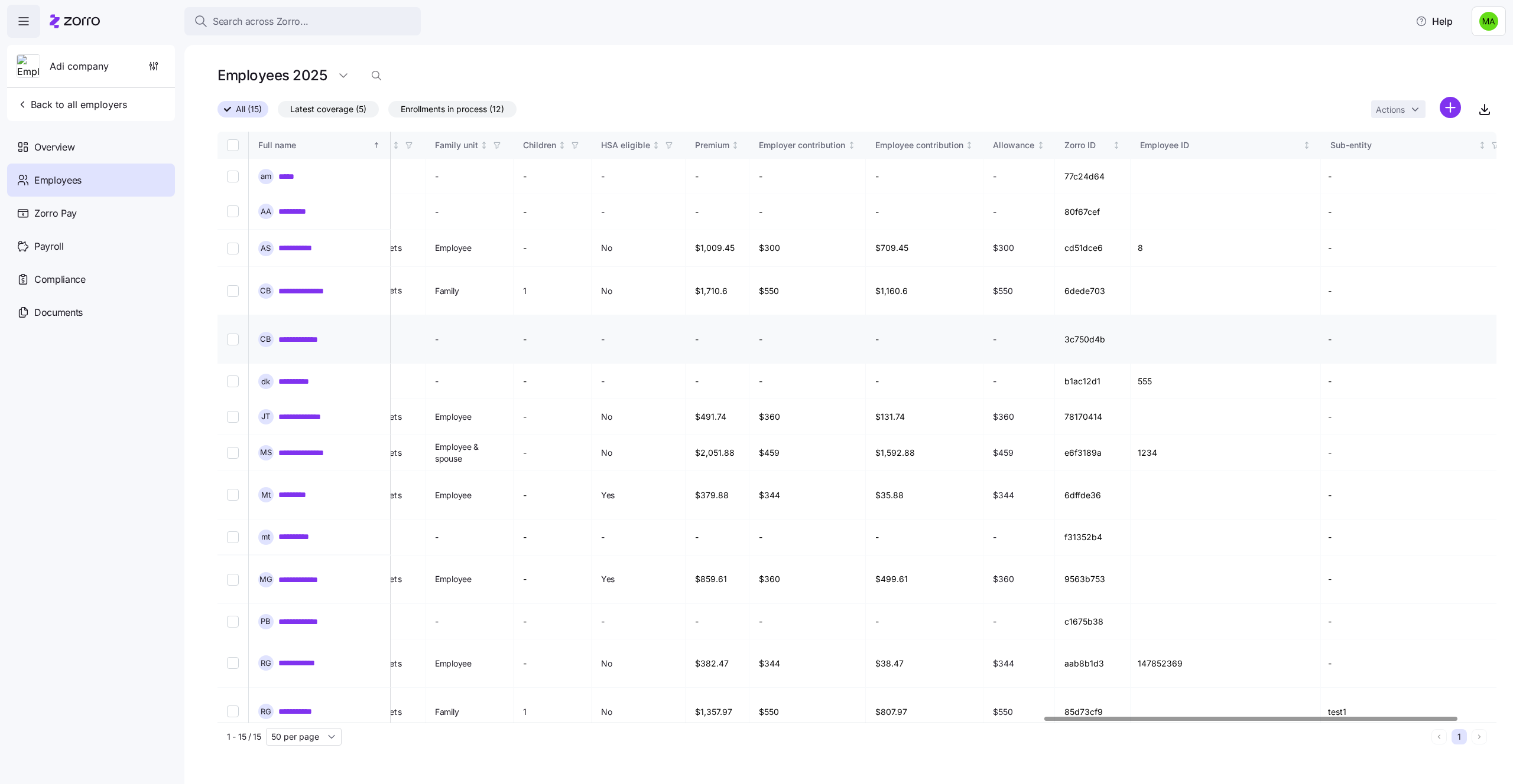
scroll to position [0, 2670]
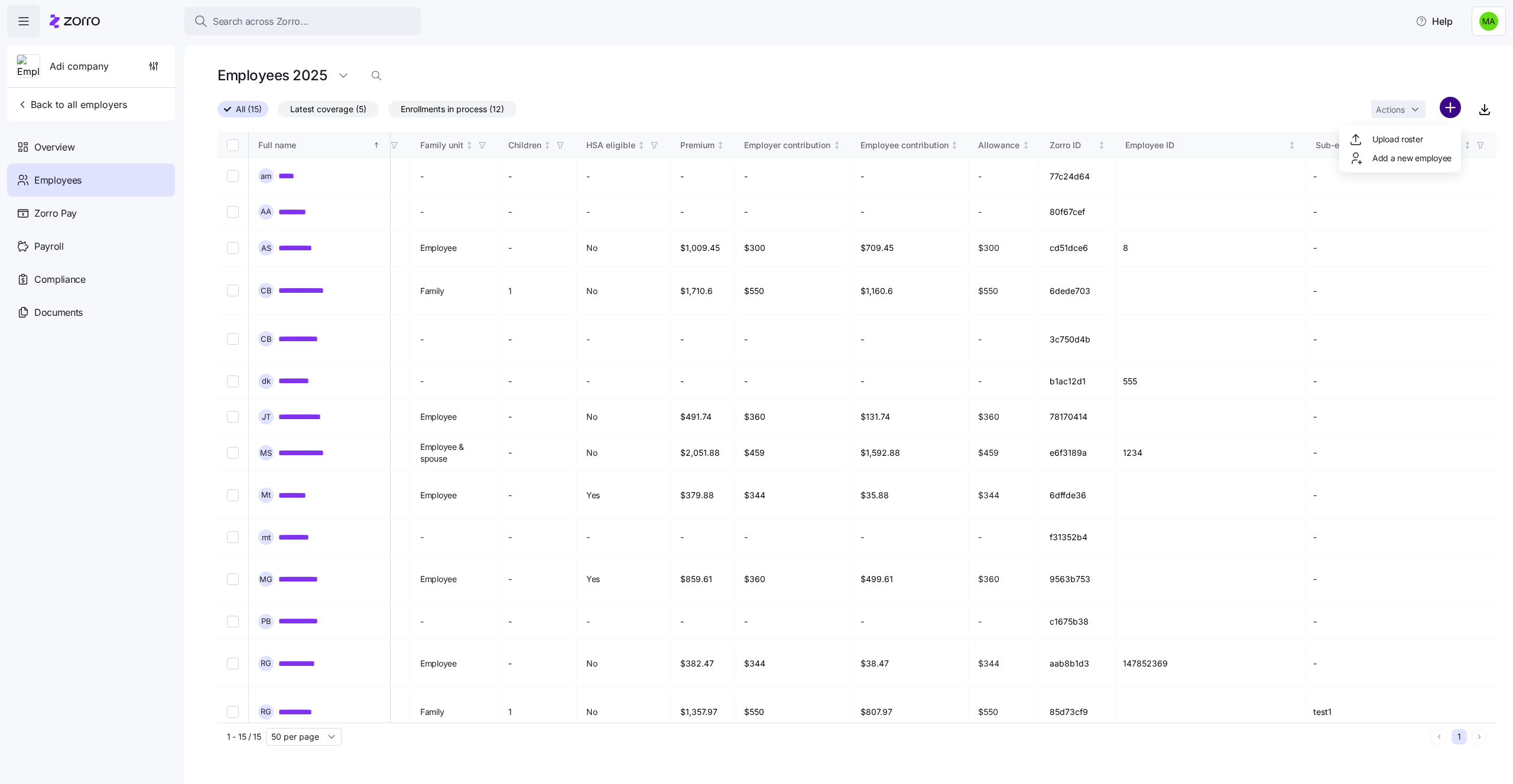
click at [1455, 102] on html "Search across Zorro... Help Adi company Back to all employers Overview Employee…" at bounding box center [756, 388] width 1513 height 777
click at [1413, 159] on span "Add a new employee" at bounding box center [1411, 158] width 79 height 12
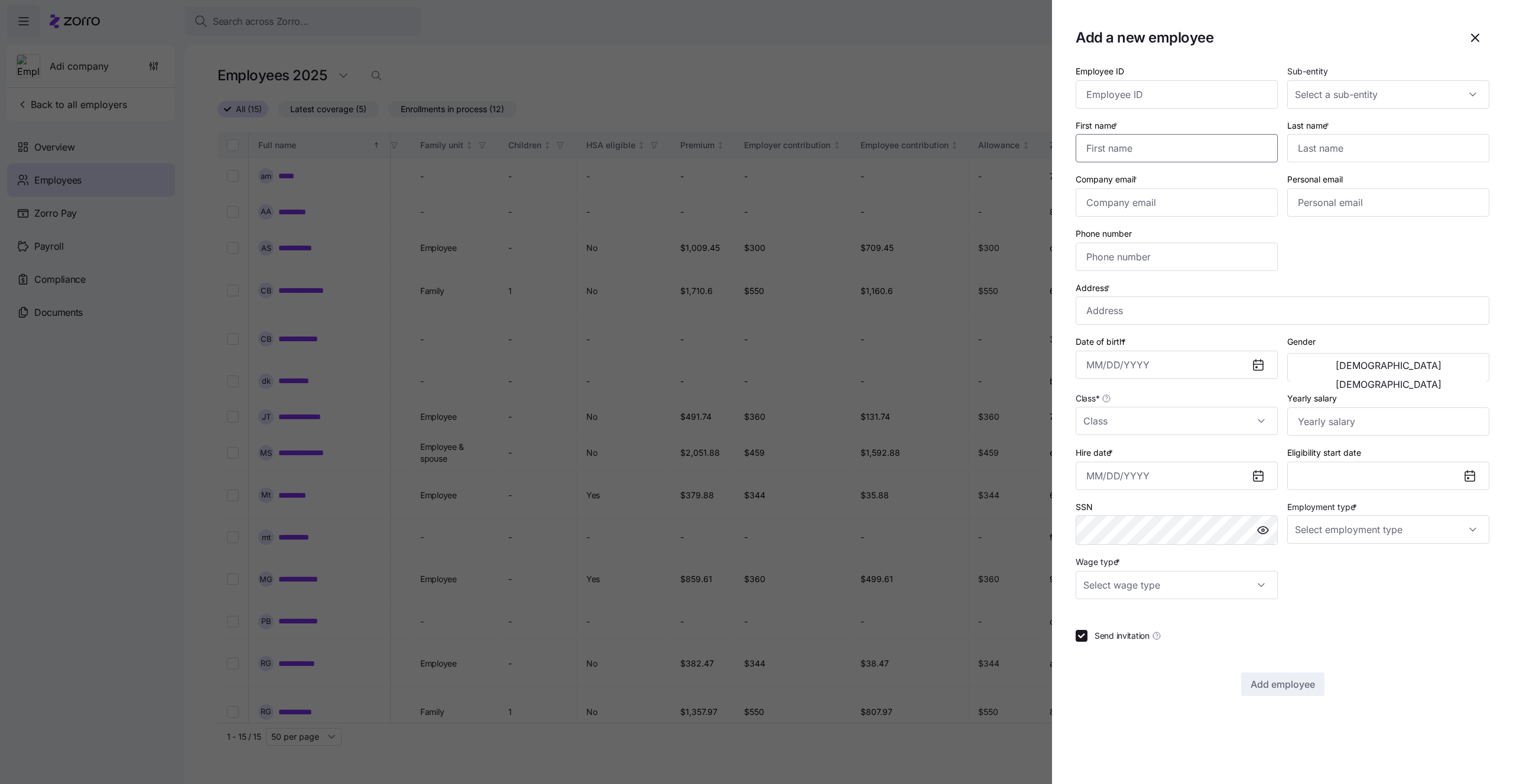
click at [1219, 160] on input "First name *" at bounding box center [1176, 148] width 202 height 28
type input "n"
click at [1321, 146] on input "Last name *" at bounding box center [1387, 148] width 202 height 28
type input "b"
click at [1184, 210] on input "Company email *" at bounding box center [1176, 202] width 202 height 28
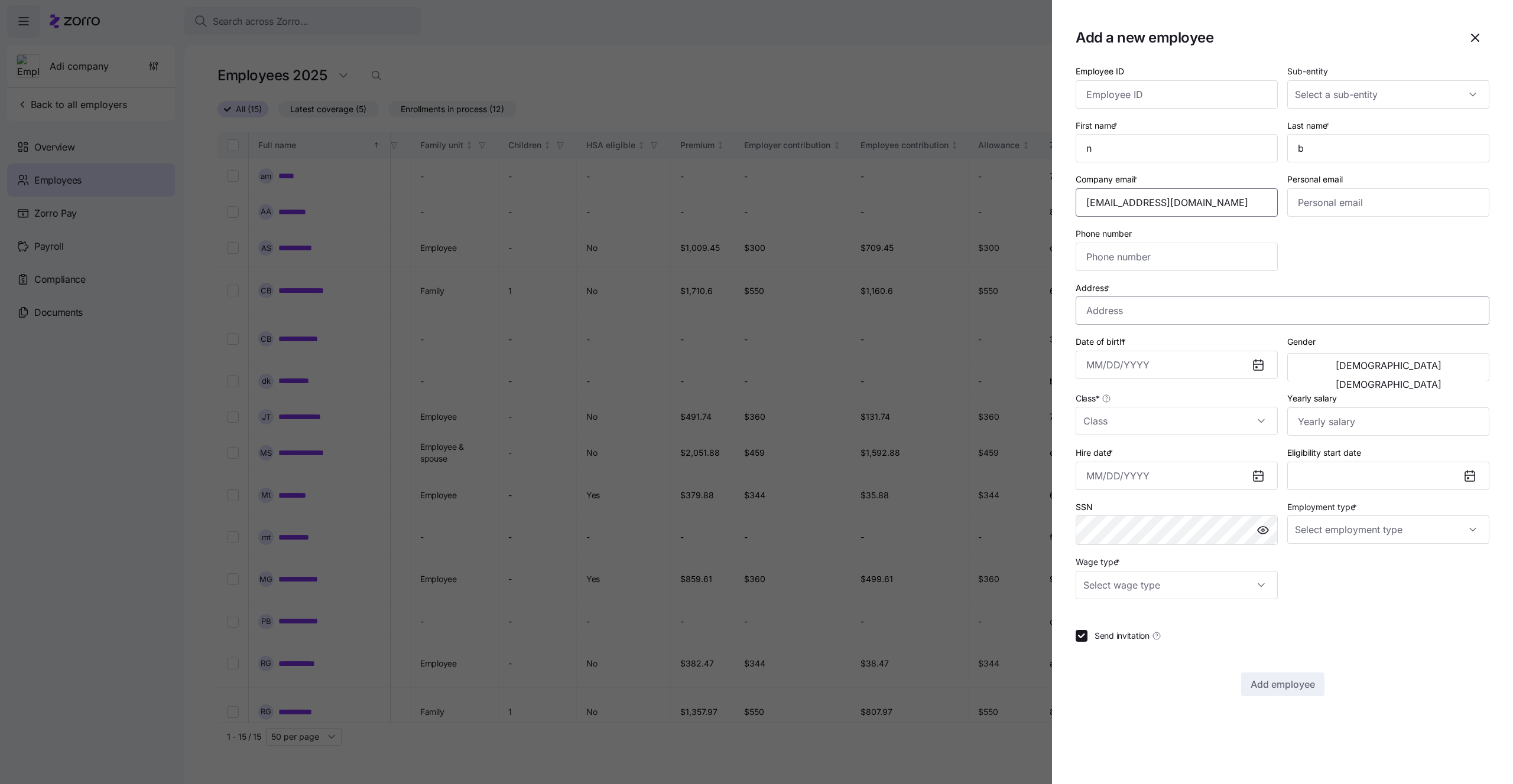
type input "vb@myzorro.co"
click at [1260, 306] on input "Address *" at bounding box center [1282, 310] width 414 height 28
type input "Anacortes Ferry Terminal, Anacortes, WA 98221, USA"
click at [1179, 372] on input "Date of birth *" at bounding box center [1176, 365] width 202 height 28
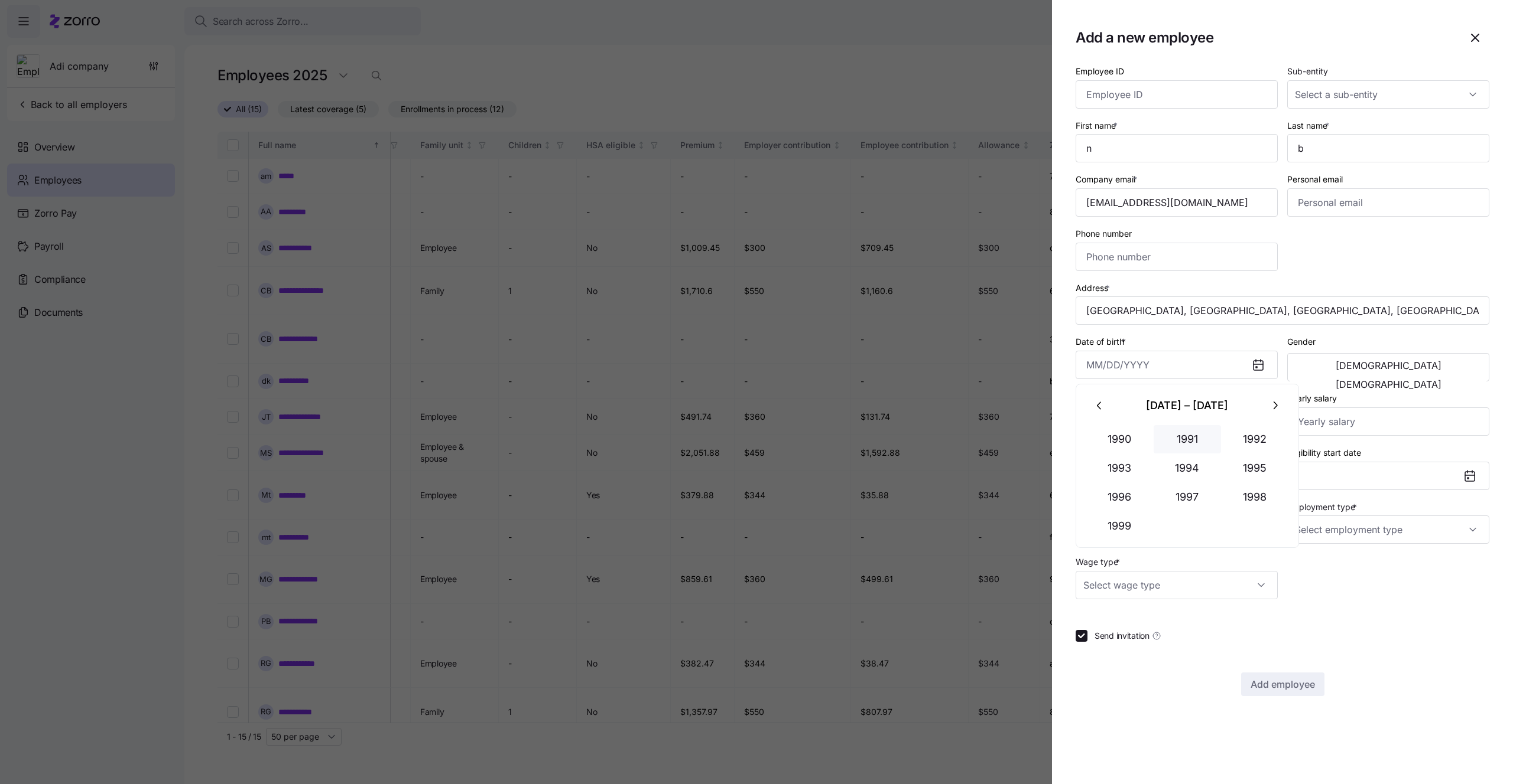
click at [1189, 449] on button "1991" at bounding box center [1187, 439] width 67 height 28
click at [1189, 449] on button "Feb" at bounding box center [1187, 439] width 67 height 28
click at [1189, 449] on button "31" at bounding box center [1187, 462] width 28 height 28
type input "January 31, 1991"
click at [1336, 367] on span "[DEMOGRAPHIC_DATA]" at bounding box center [1388, 365] width 106 height 9
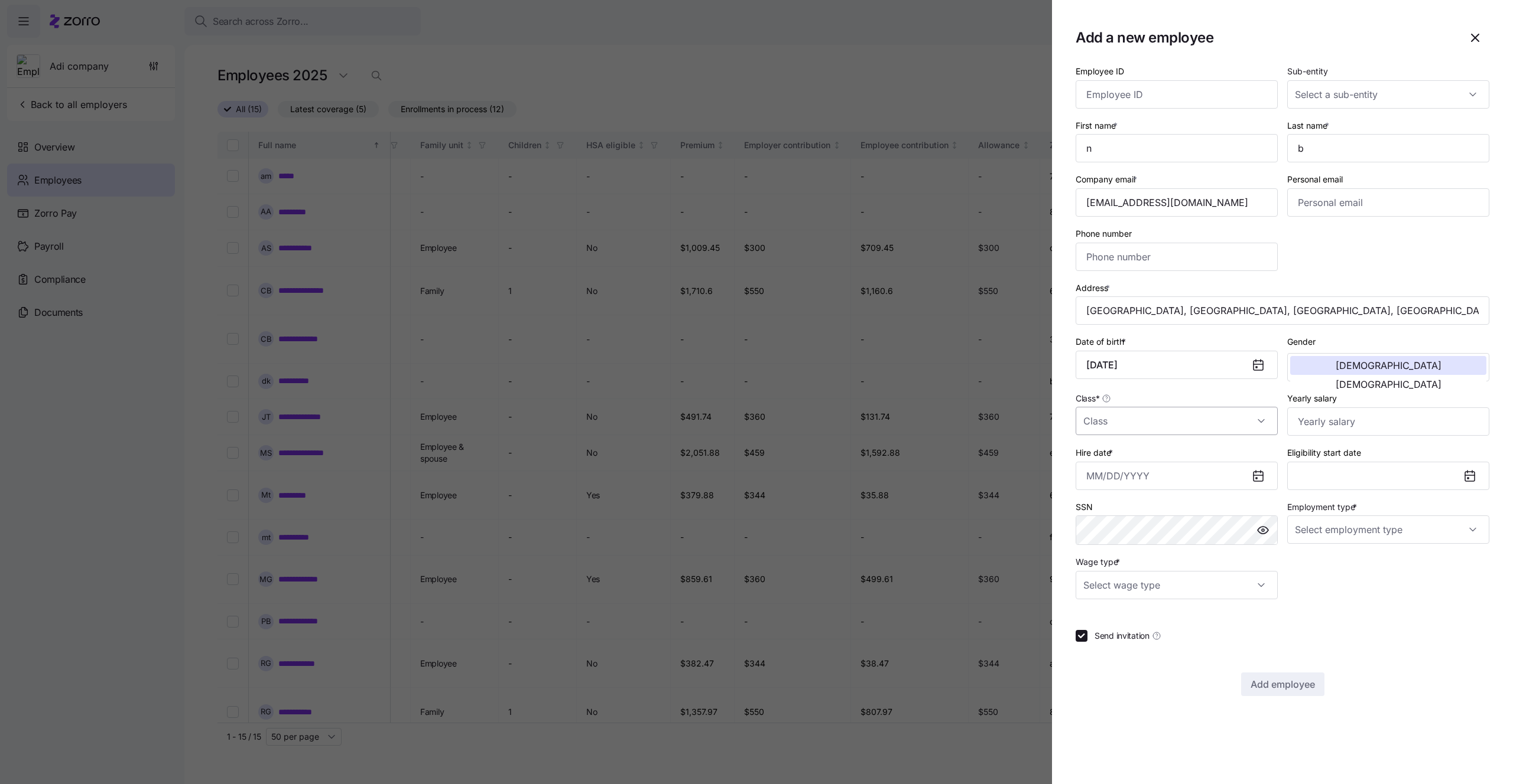
click at [1234, 419] on input "Class *" at bounding box center [1176, 421] width 202 height 28
click at [1188, 464] on div "All Employees" at bounding box center [1176, 457] width 193 height 25
type input "All Employees"
click at [1188, 464] on input "Hire date *" at bounding box center [1176, 476] width 202 height 28
click at [1180, 595] on button "7" at bounding box center [1187, 602] width 28 height 28
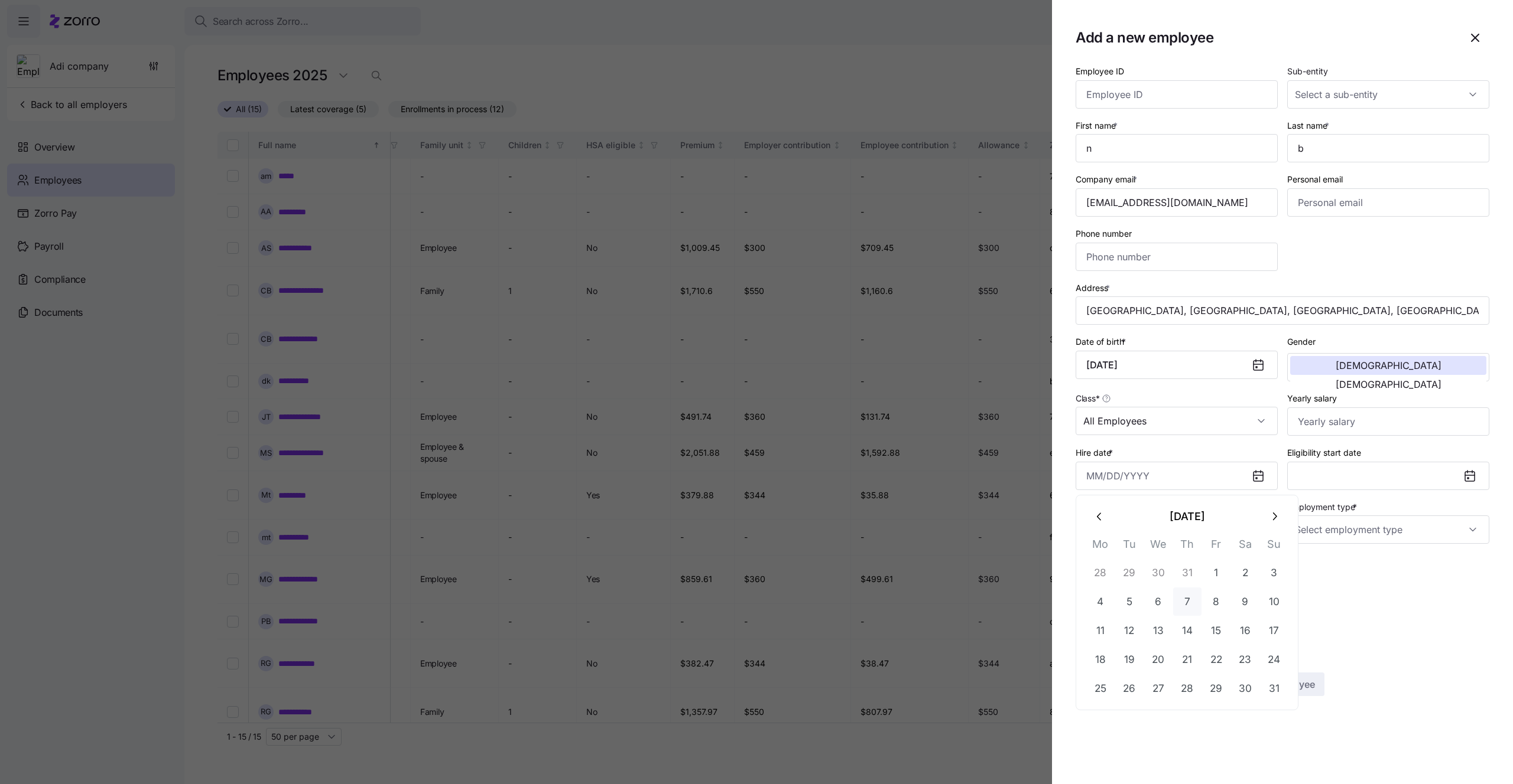
type input "August 7, 2025"
click at [1338, 534] on input "Employment type *" at bounding box center [1387, 530] width 202 height 28
click at [1314, 558] on div "Full Time" at bounding box center [1387, 565] width 193 height 25
type input "Full Time"
click at [1193, 580] on input "Wage type *" at bounding box center [1176, 585] width 202 height 28
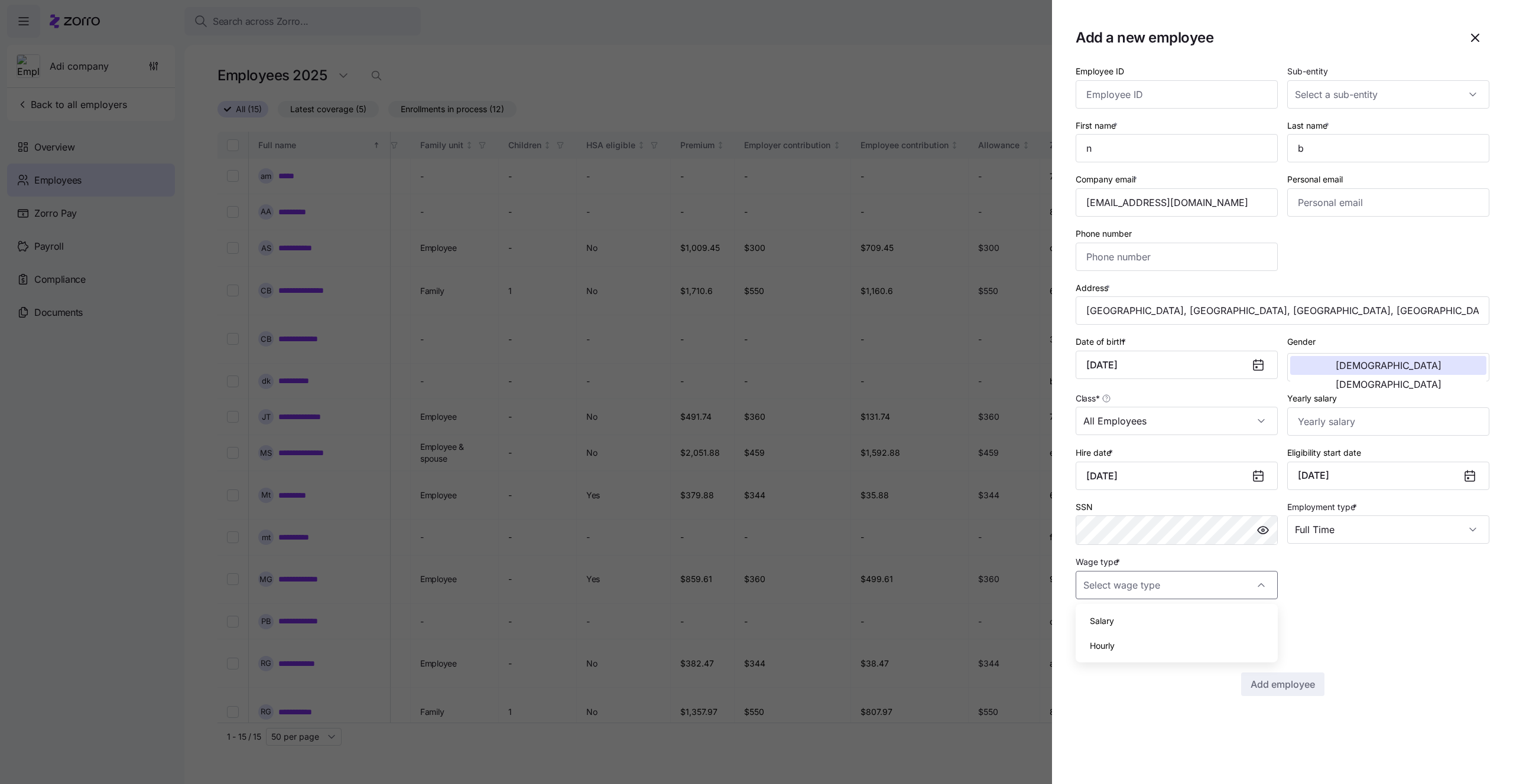
click at [1157, 629] on div "Salary" at bounding box center [1176, 621] width 193 height 25
type input "Salary"
click at [1161, 648] on div "Employee ID Sub-entity First name * n Last name * b Company email * vb@myzorro.…" at bounding box center [1282, 379] width 414 height 632
click at [1348, 603] on div "Employee ID Sub-entity First name * n Last name * b Company email * vb@myzorro.…" at bounding box center [1282, 379] width 414 height 632
click at [1350, 420] on input "Yearly salary" at bounding box center [1387, 422] width 202 height 28
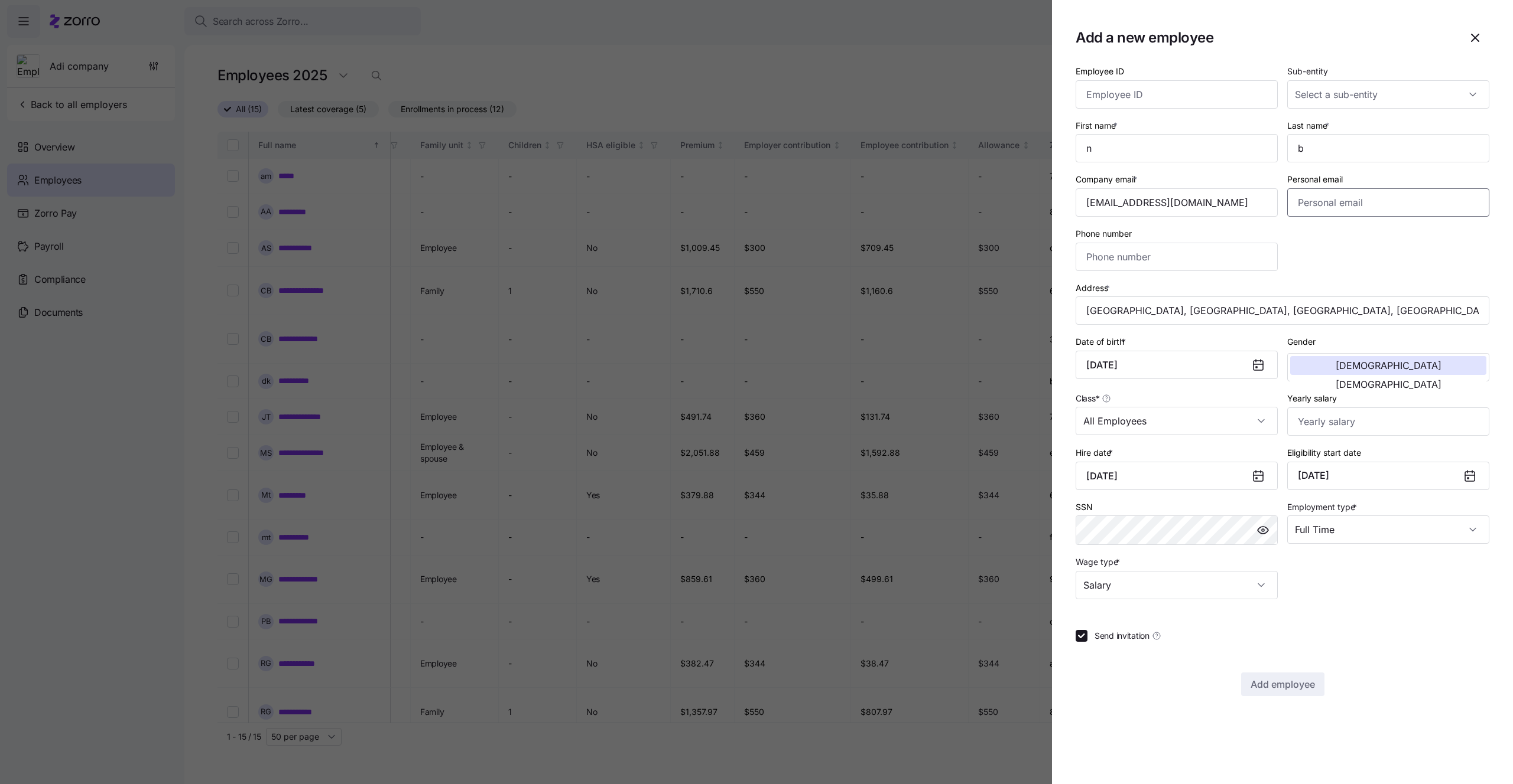
click at [1372, 204] on input "Personal email" at bounding box center [1387, 202] width 202 height 28
click at [1356, 88] on input "Sub-entity" at bounding box center [1387, 94] width 202 height 28
click at [1230, 93] on input "Employee ID" at bounding box center [1176, 94] width 202 height 28
click at [1326, 94] on input "Sub-entity" at bounding box center [1387, 94] width 202 height 28
click at [1315, 148] on div "test1" at bounding box center [1387, 155] width 193 height 25
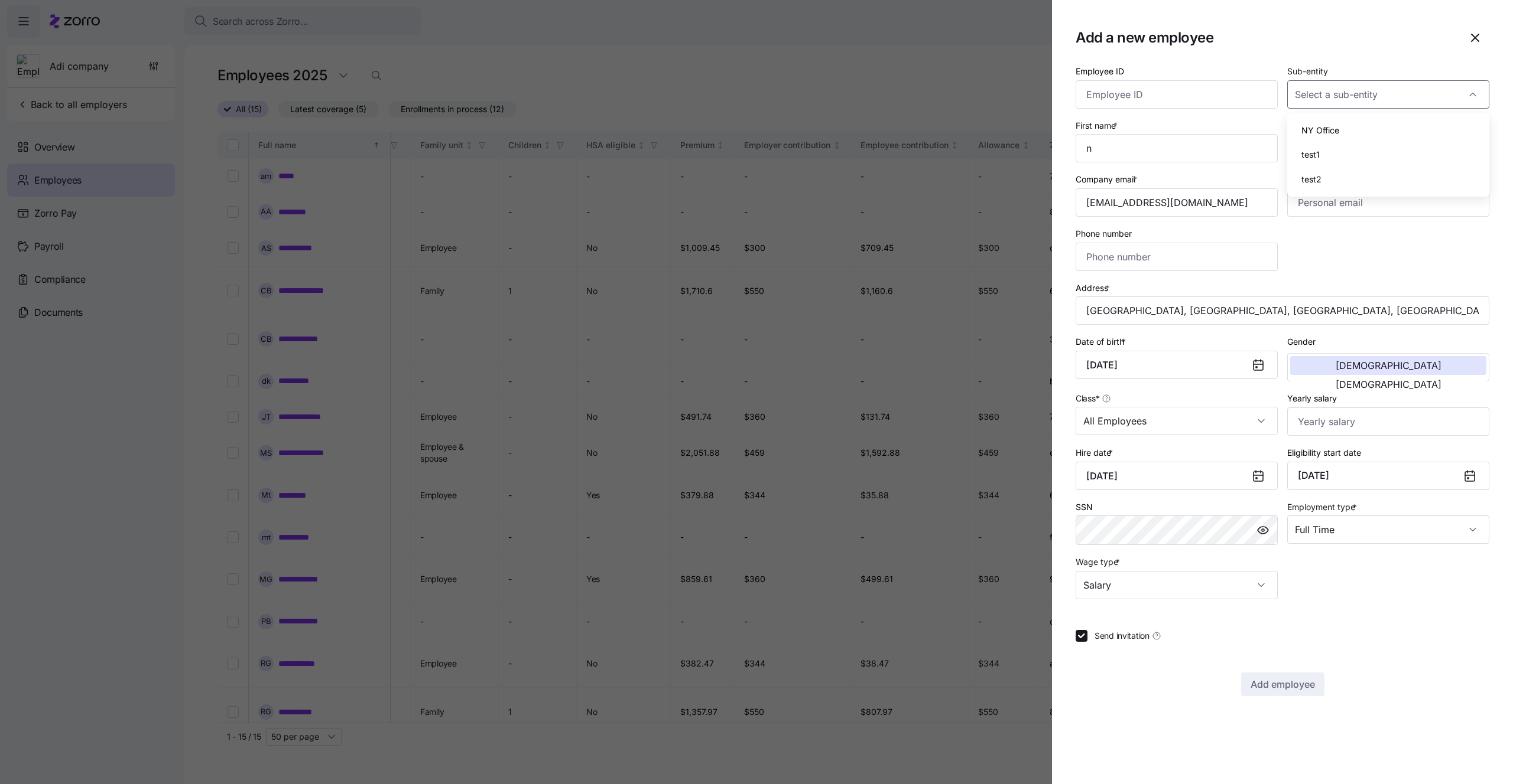
type input "test1"
click at [1339, 88] on input "test1" at bounding box center [1387, 94] width 202 height 28
click at [1343, 52] on section "Add a new employee Employee ID Sub-entity test1 First name * n Last name * b Co…" at bounding box center [1282, 392] width 461 height 784
click at [1349, 596] on div "Employee ID Sub-entity test1 First name * n Last name * b Company email * vb@my…" at bounding box center [1282, 331] width 423 height 545
click at [1268, 70] on div "Employee ID" at bounding box center [1176, 86] width 202 height 45
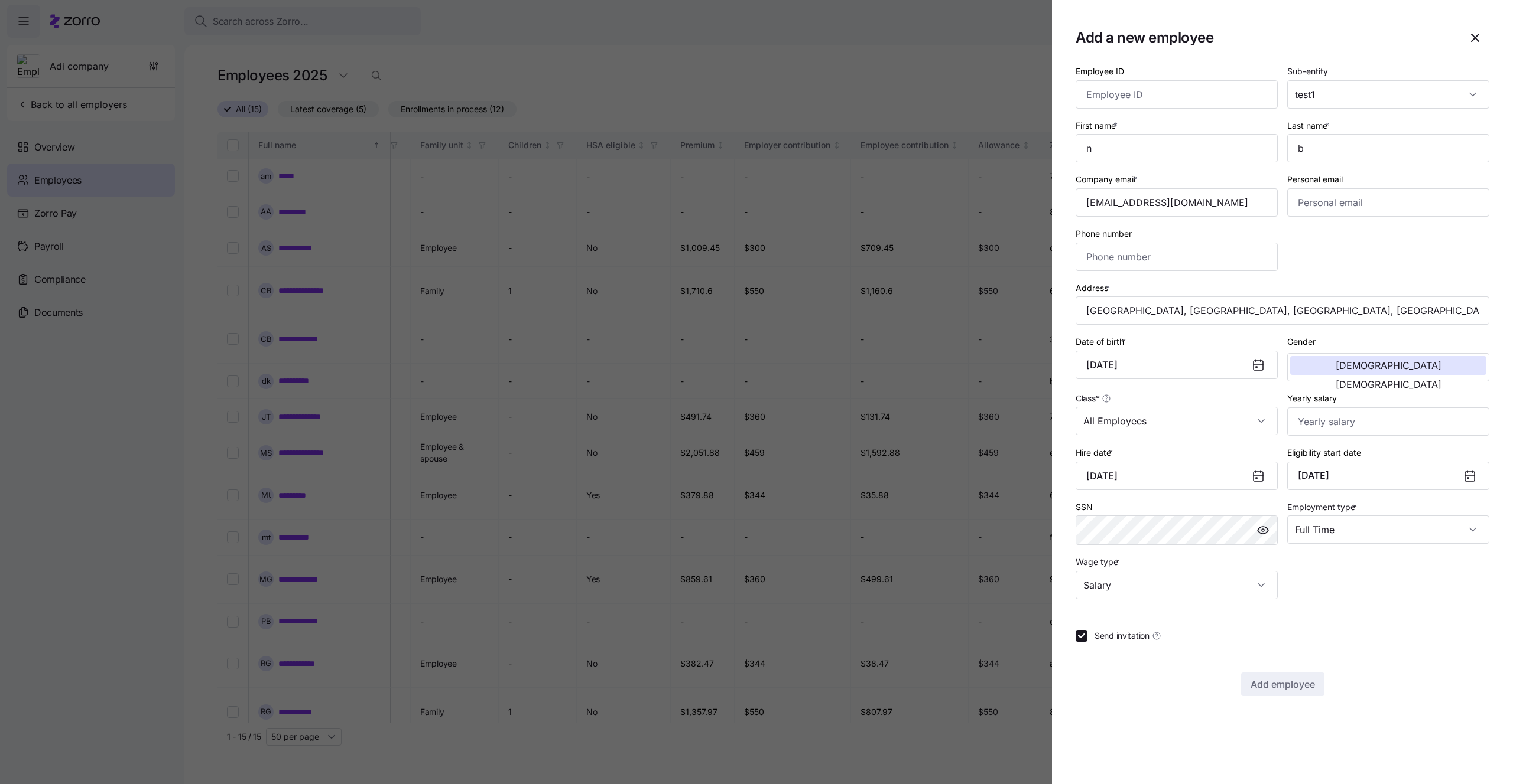
click at [1240, 677] on div "Add employee" at bounding box center [1282, 683] width 414 height 23
click at [1258, 655] on div at bounding box center [1282, 657] width 414 height 12
click at [1147, 309] on input "Anacortes Ferry Terminal, Anacortes, WA 98221, USA" at bounding box center [1282, 310] width 414 height 28
click at [1172, 291] on div "Address * Anacortes Ferry Terminal, Anacortes, WA 98221, USA" at bounding box center [1282, 303] width 414 height 45
click at [1219, 145] on input "n" at bounding box center [1176, 148] width 202 height 28
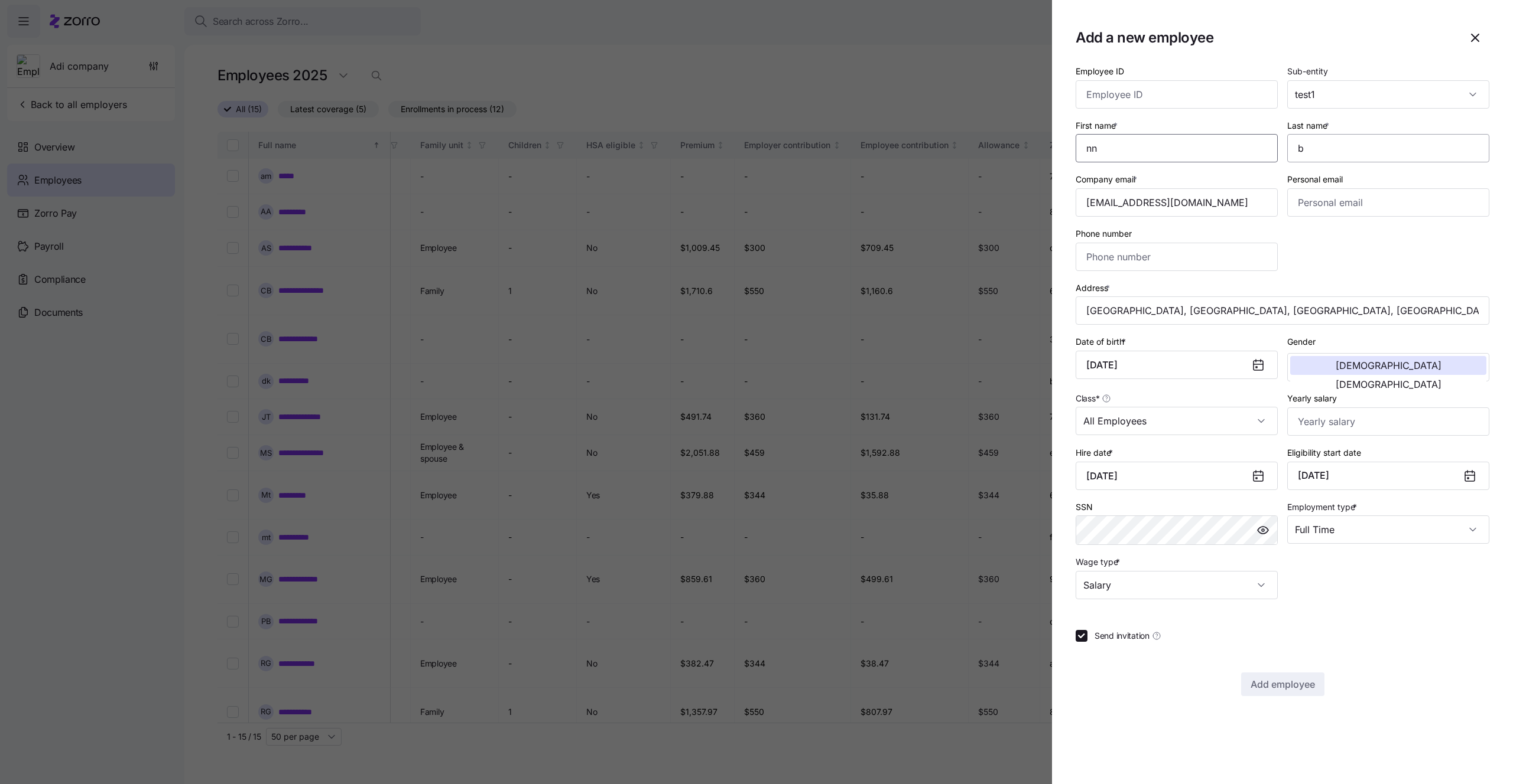
type input "nn"
click at [1319, 148] on input "b" at bounding box center [1387, 148] width 202 height 28
type input "bb"
click at [1277, 678] on span "Add employee" at bounding box center [1282, 683] width 64 height 14
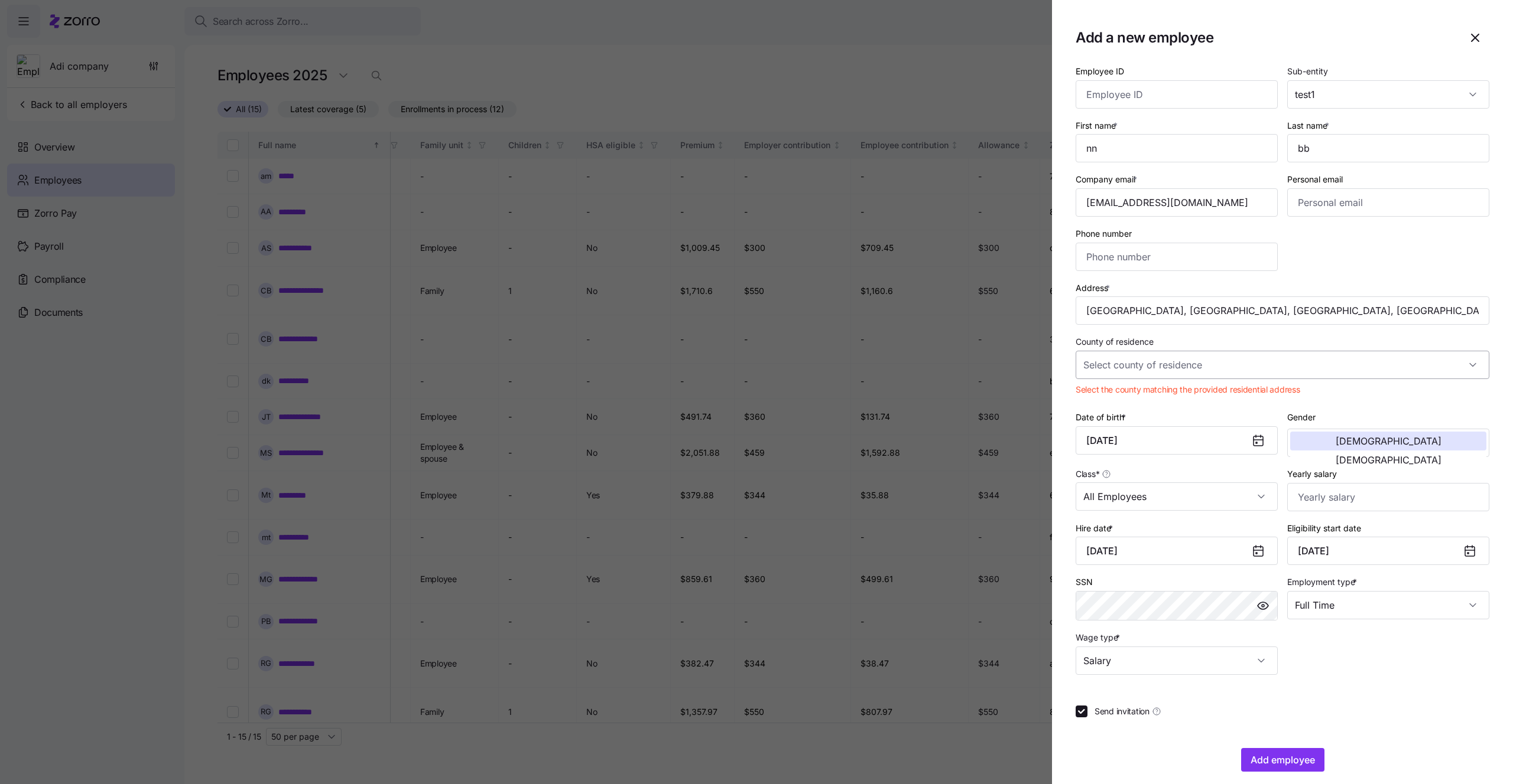
click at [1231, 365] on input "County of residence" at bounding box center [1282, 365] width 414 height 28
click at [1177, 408] on div "San Juan County, Washington" at bounding box center [1282, 400] width 404 height 25
type input "San Juan County, Washington"
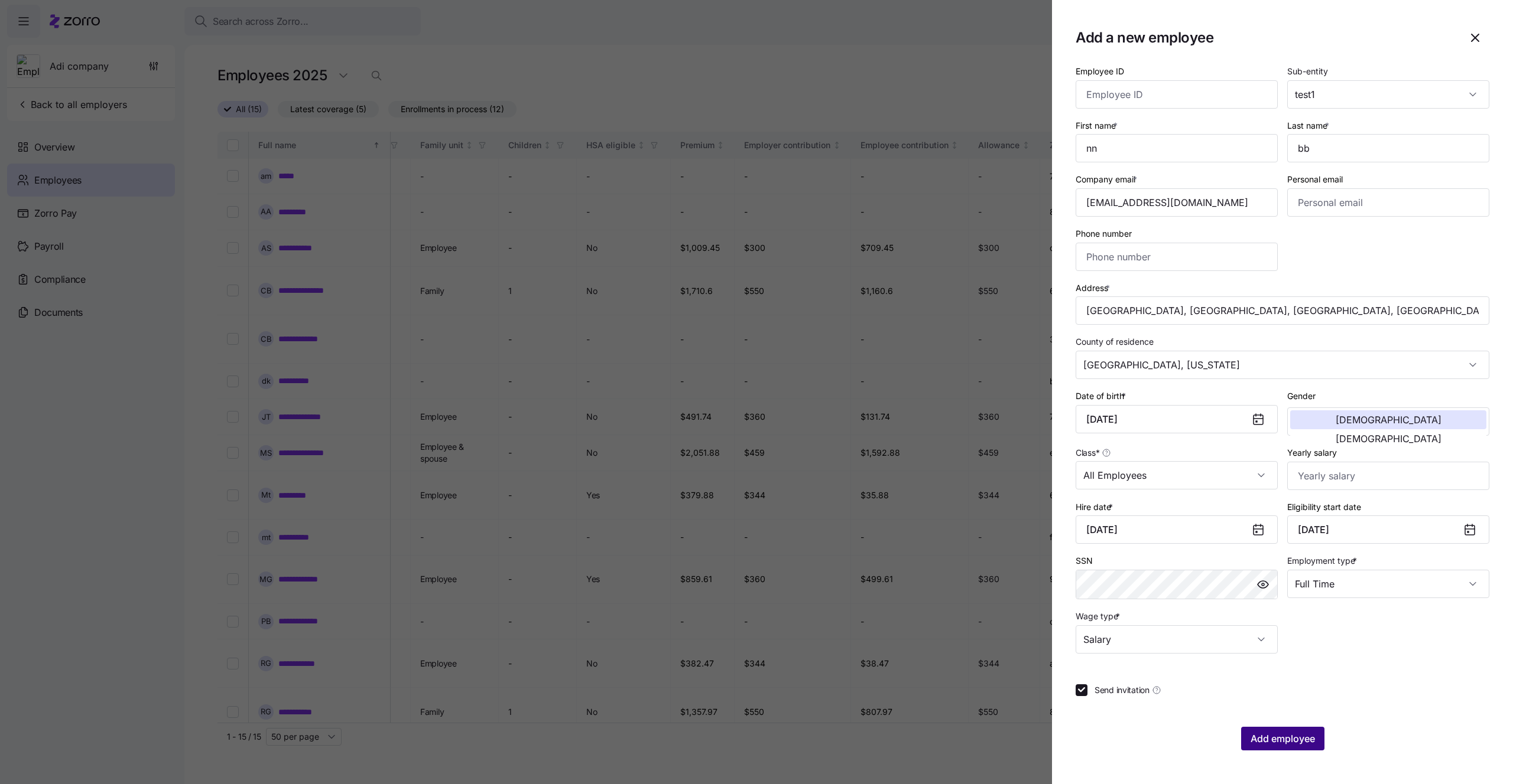
click at [1267, 739] on span "Add employee" at bounding box center [1282, 738] width 64 height 14
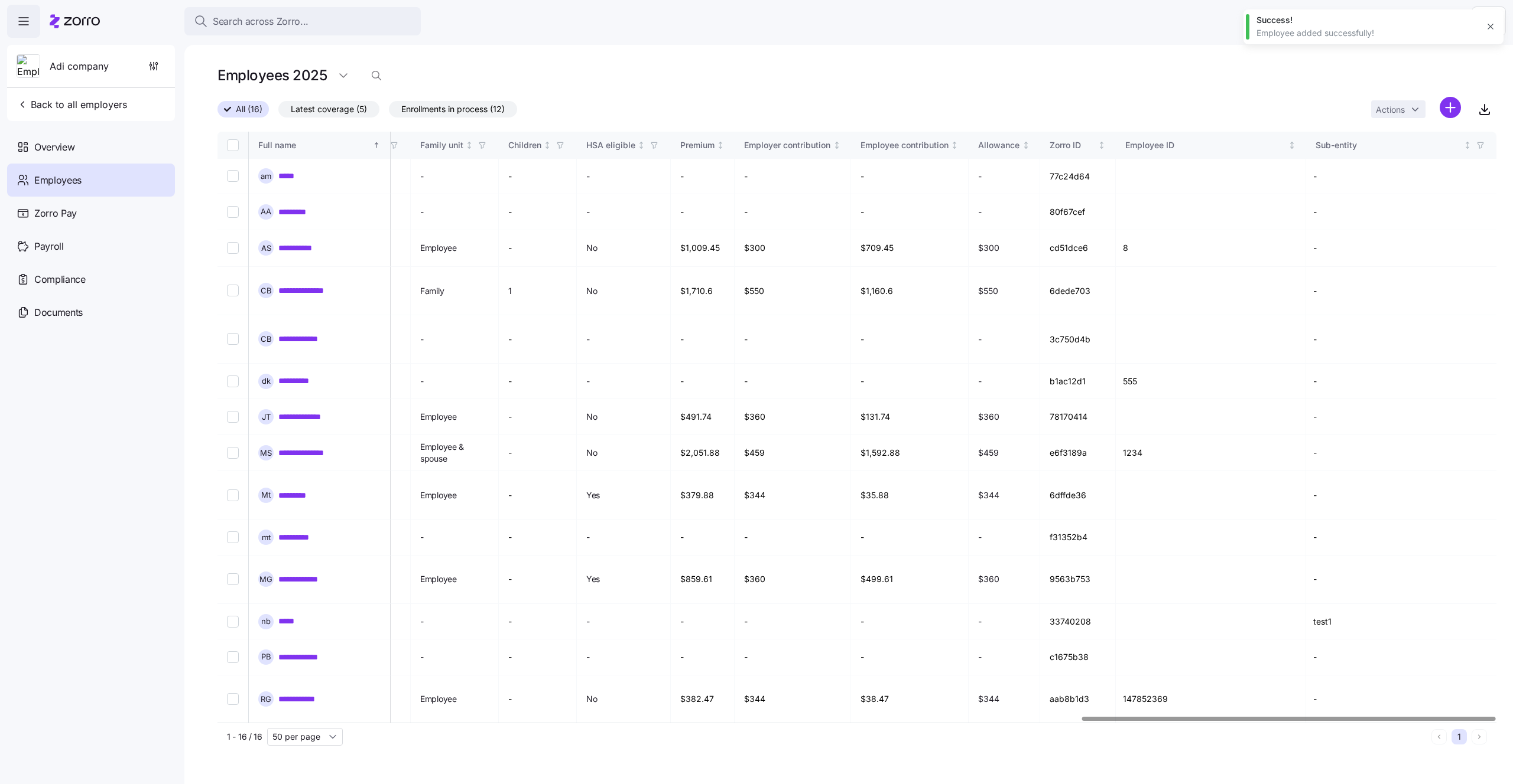
click at [1167, 74] on div "Employees 2025" at bounding box center [856, 74] width 1278 height 23
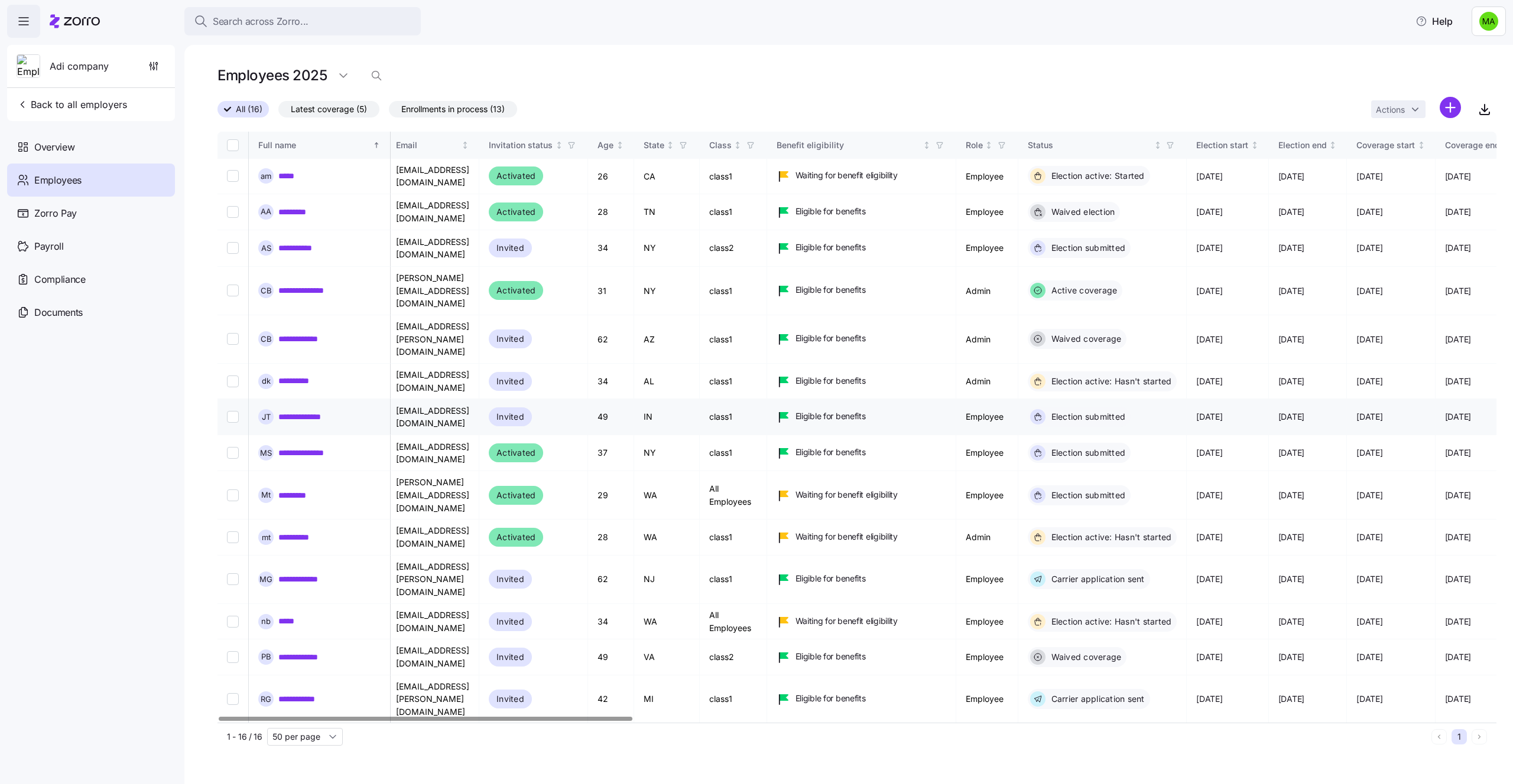
scroll to position [0, 0]
click at [323, 738] on input "50 per page" at bounding box center [305, 737] width 75 height 18
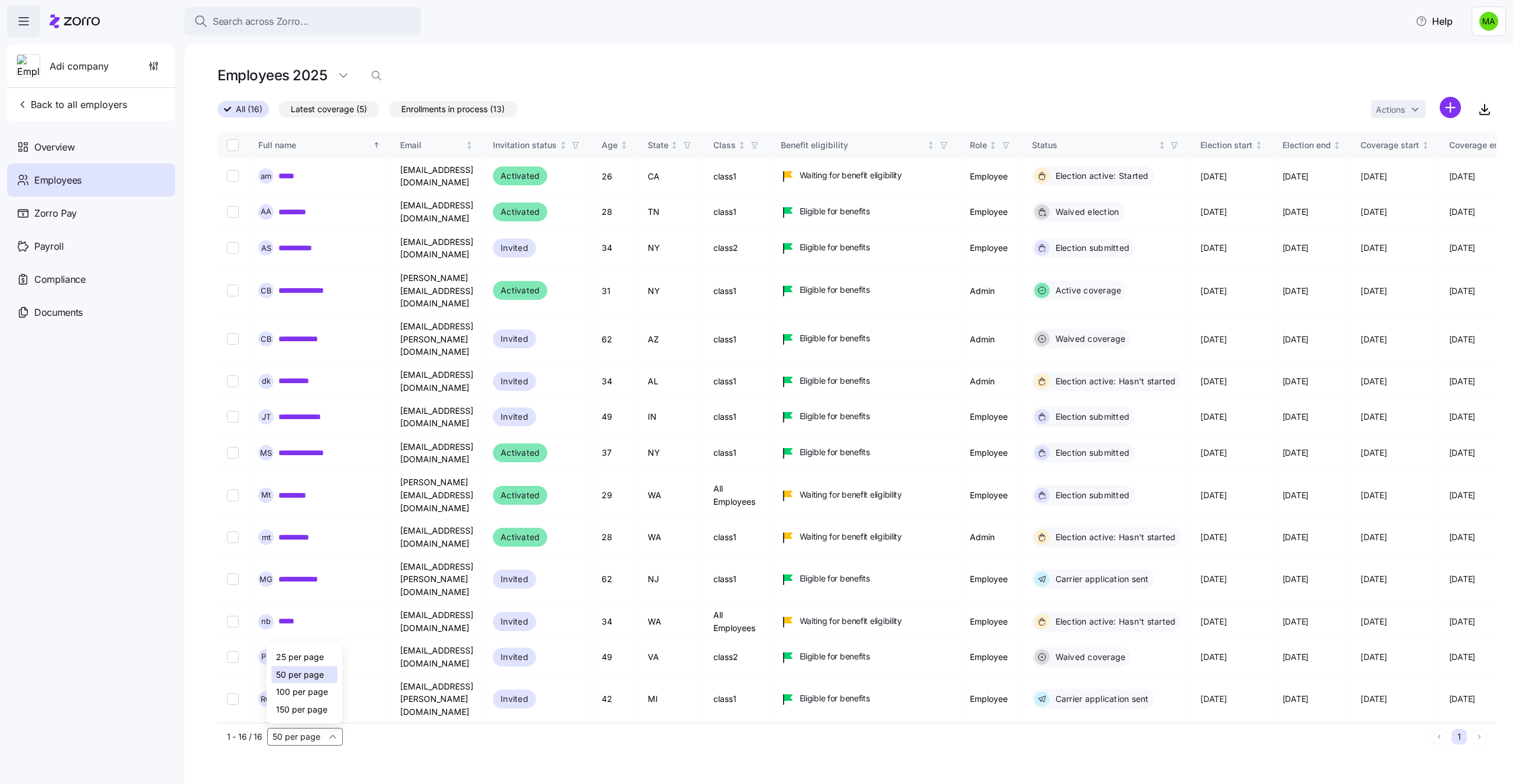
click at [297, 656] on span "25 per page" at bounding box center [299, 657] width 48 height 13
click at [289, 732] on input "25 per page" at bounding box center [305, 737] width 75 height 18
click at [293, 705] on span "150 per page" at bounding box center [301, 710] width 51 height 13
type input "150 per page"
click at [1480, 112] on icon "button" at bounding box center [1483, 109] width 14 height 14
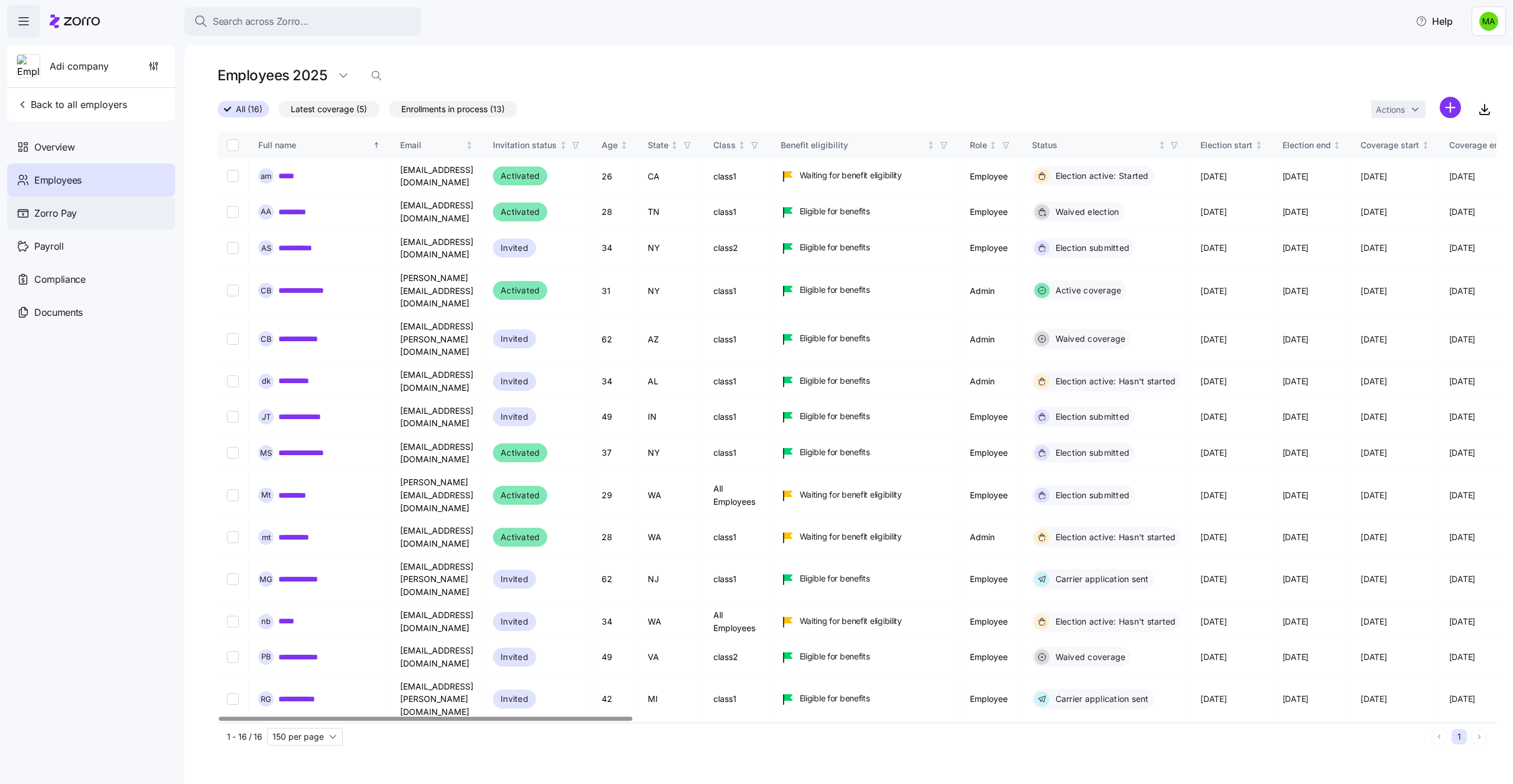
click at [59, 222] on div "Zorro Pay" at bounding box center [91, 213] width 168 height 34
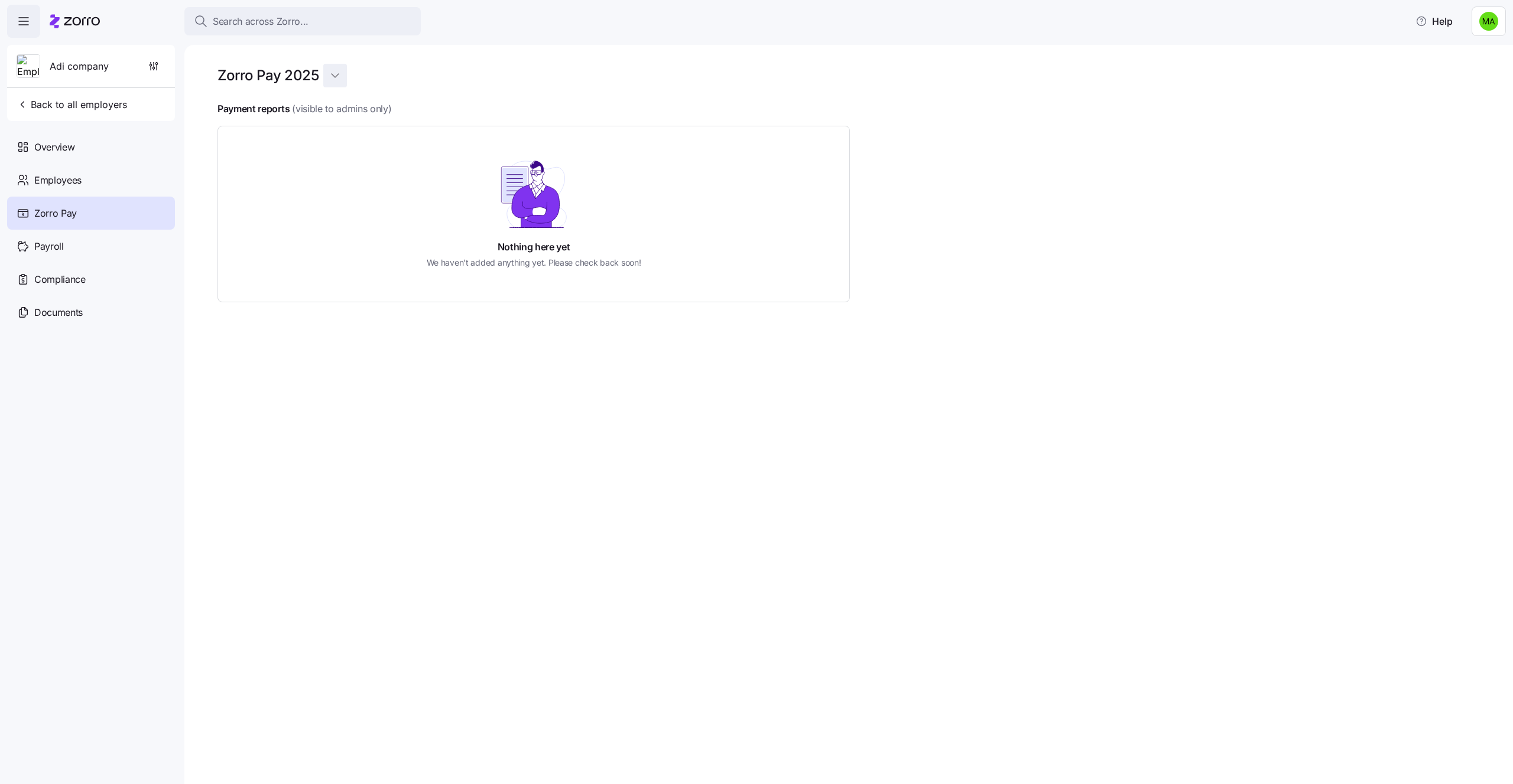
click at [327, 76] on html "Search across Zorro... Help Adi company Back to all employers Overview Employee…" at bounding box center [756, 388] width 1513 height 777
click at [337, 105] on div "2026" at bounding box center [343, 104] width 21 height 13
click at [84, 244] on div "Payroll" at bounding box center [91, 247] width 168 height 34
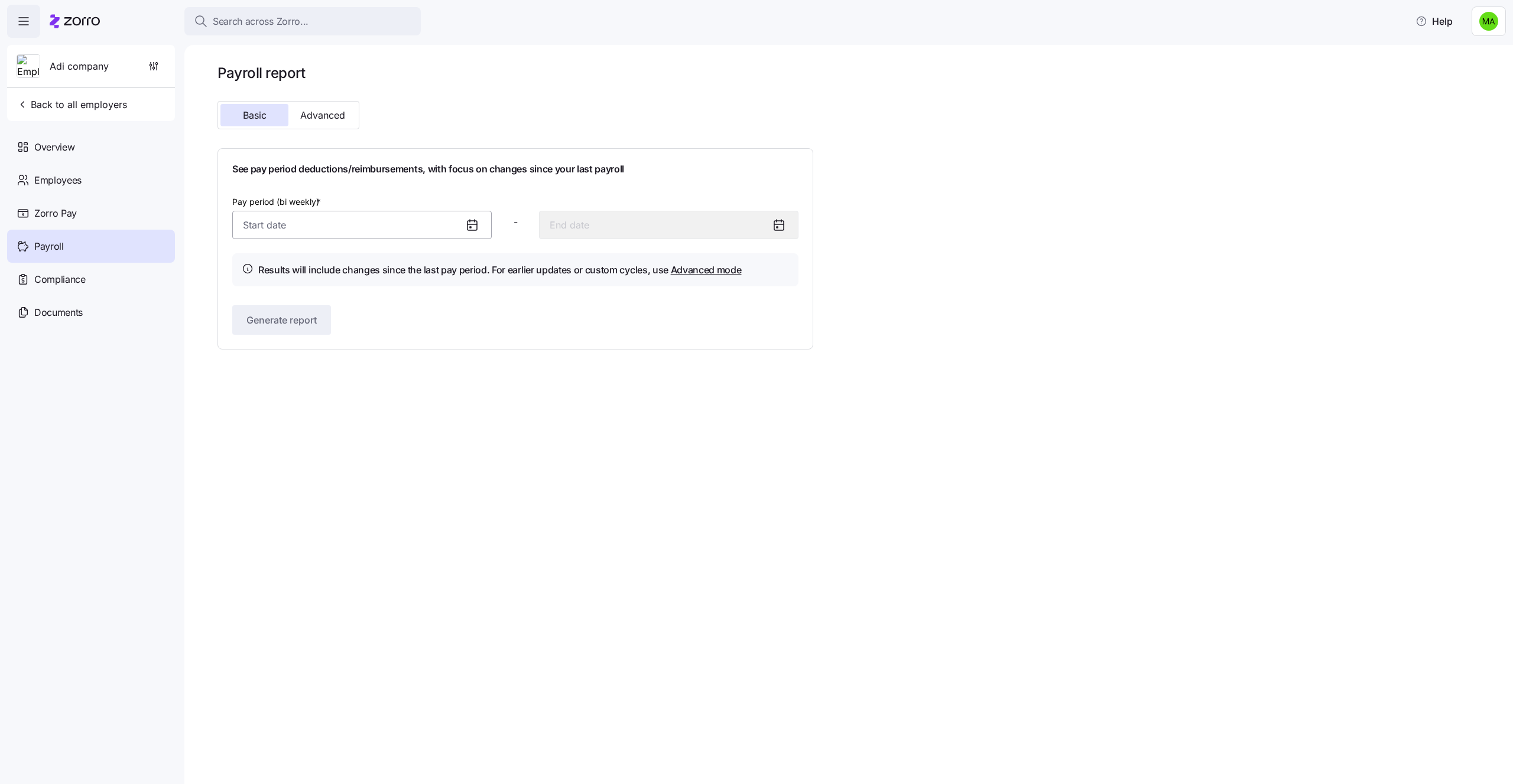
click at [363, 219] on input "Pay period (bi weekly) *" at bounding box center [361, 224] width 259 height 28
click at [356, 371] on button "14" at bounding box center [344, 380] width 28 height 28
type input "August 14, 2025"
type input "August 27, 2025"
click at [308, 325] on span "Generate report" at bounding box center [280, 319] width 70 height 14
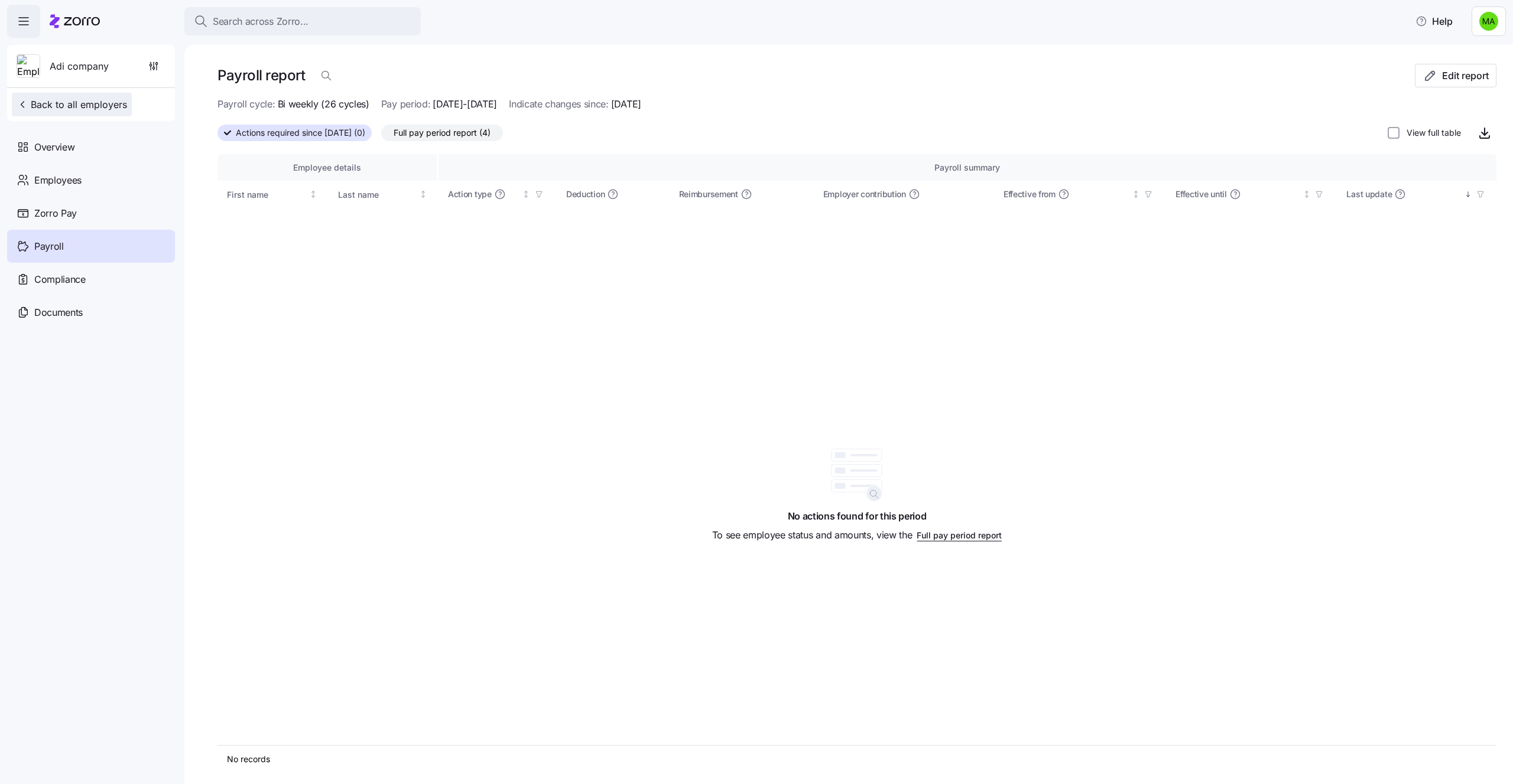
click at [86, 106] on span "Back to all employers" at bounding box center [72, 104] width 111 height 14
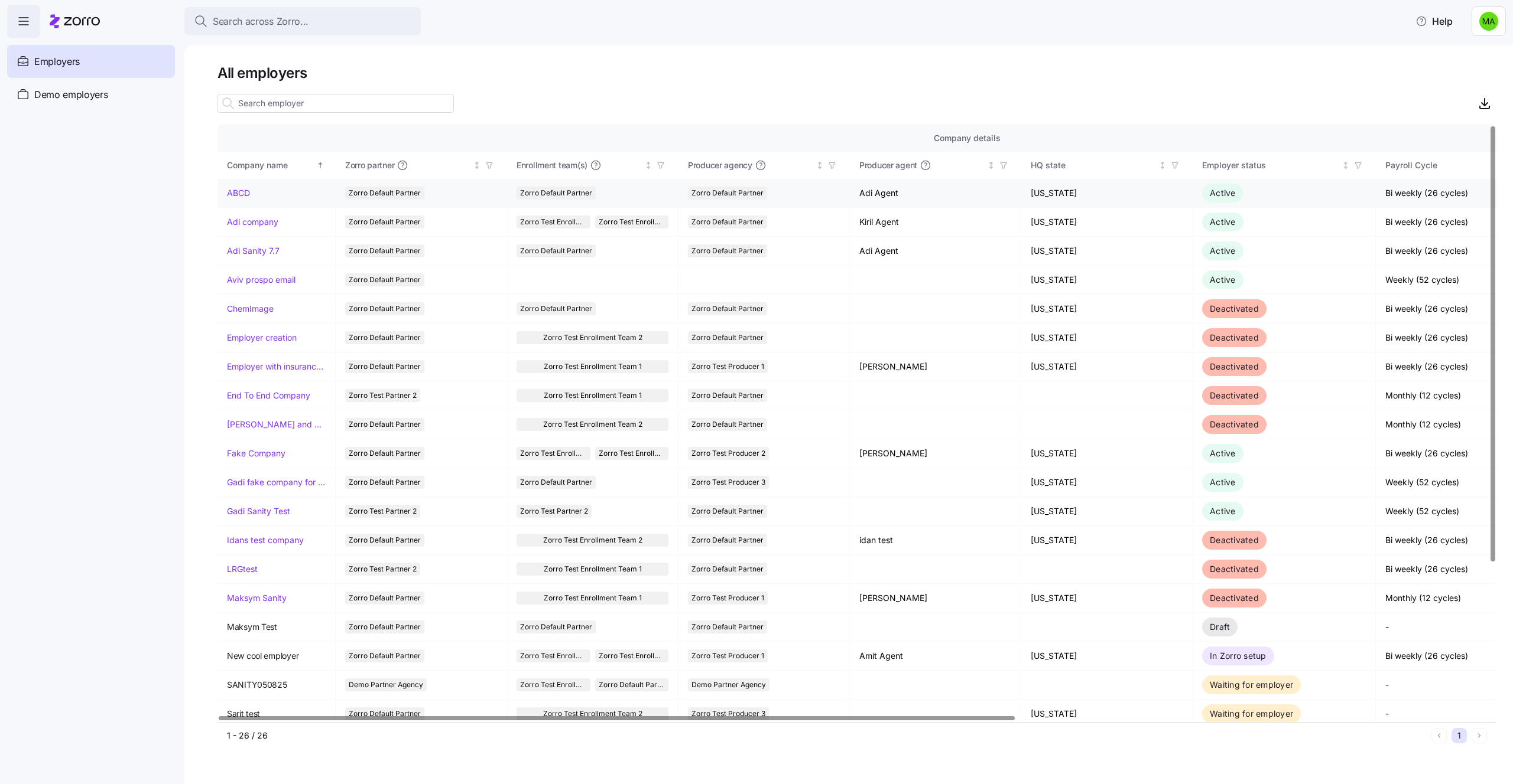
click at [239, 190] on link "ABCD" at bounding box center [239, 193] width 23 height 12
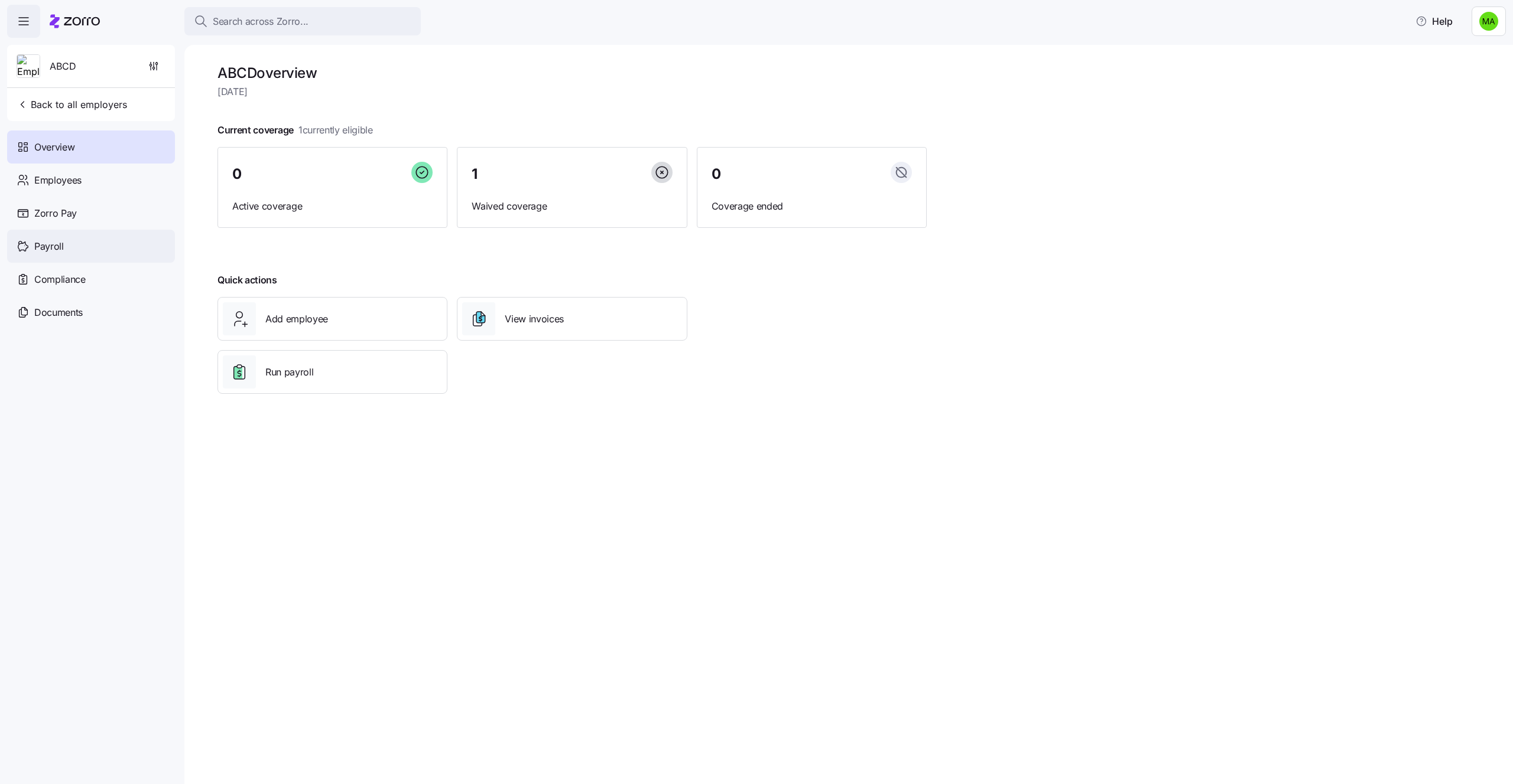
click at [82, 244] on div "Payroll" at bounding box center [91, 247] width 168 height 34
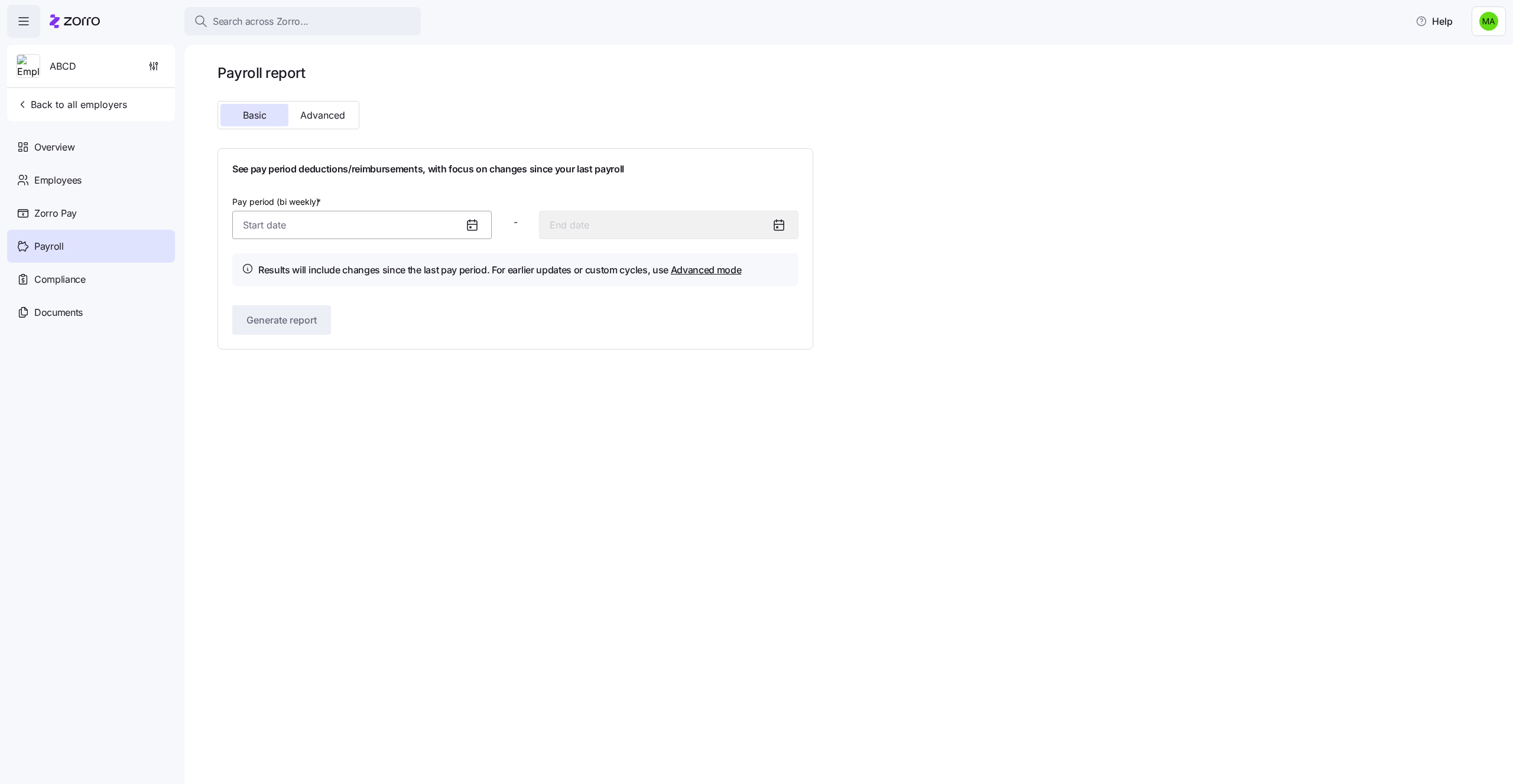
click at [332, 225] on input "Pay period (bi weekly) *" at bounding box center [361, 224] width 259 height 28
click at [342, 362] on button "7" at bounding box center [344, 350] width 28 height 28
type input "August 7, 2025"
type input "August 20, 2025"
click at [307, 320] on span "Generate report" at bounding box center [280, 319] width 70 height 14
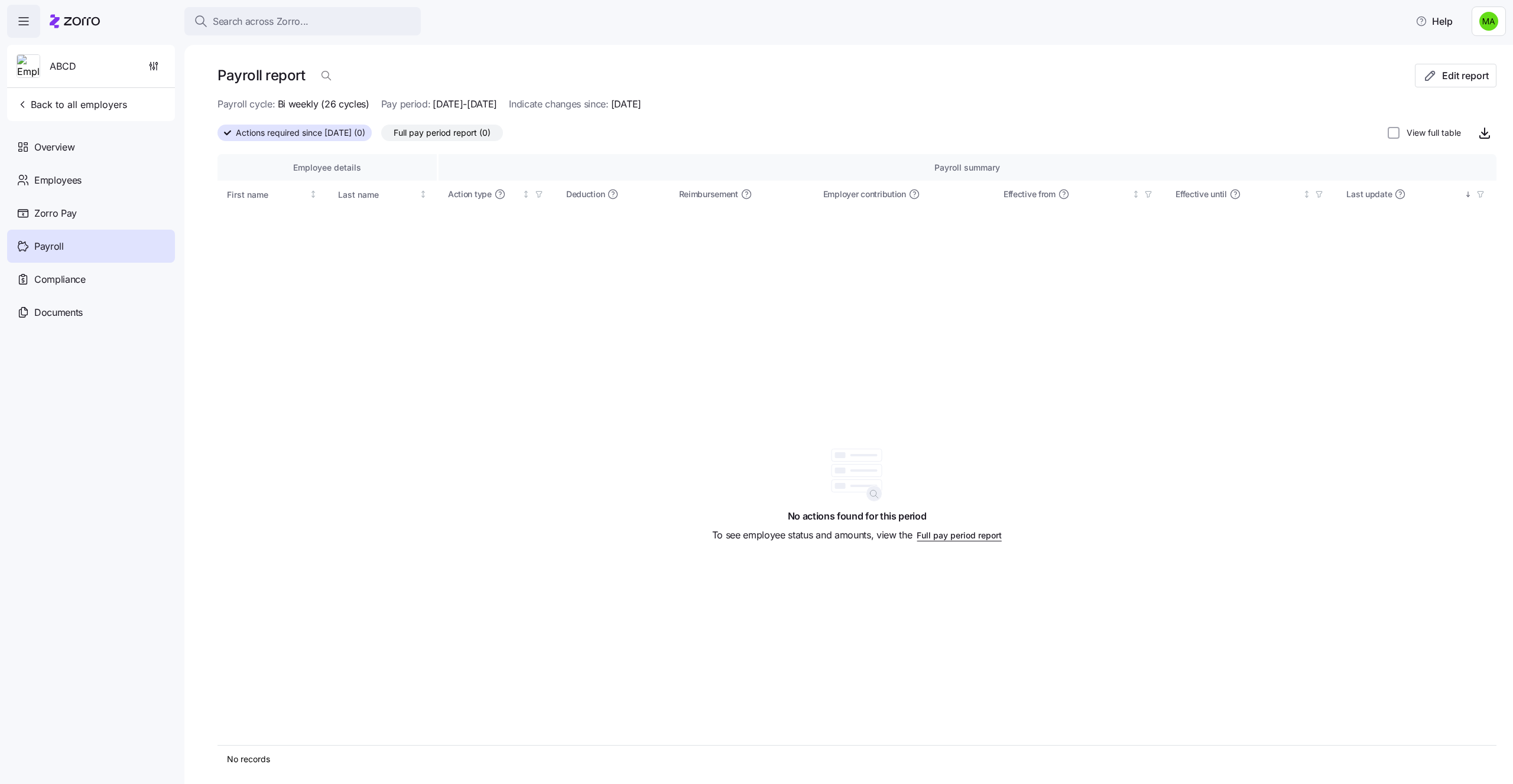
click at [446, 135] on span "Full pay period report (0)" at bounding box center [442, 132] width 97 height 15
click at [381, 136] on input "Full pay period report (0)" at bounding box center [381, 136] width 0 height 0
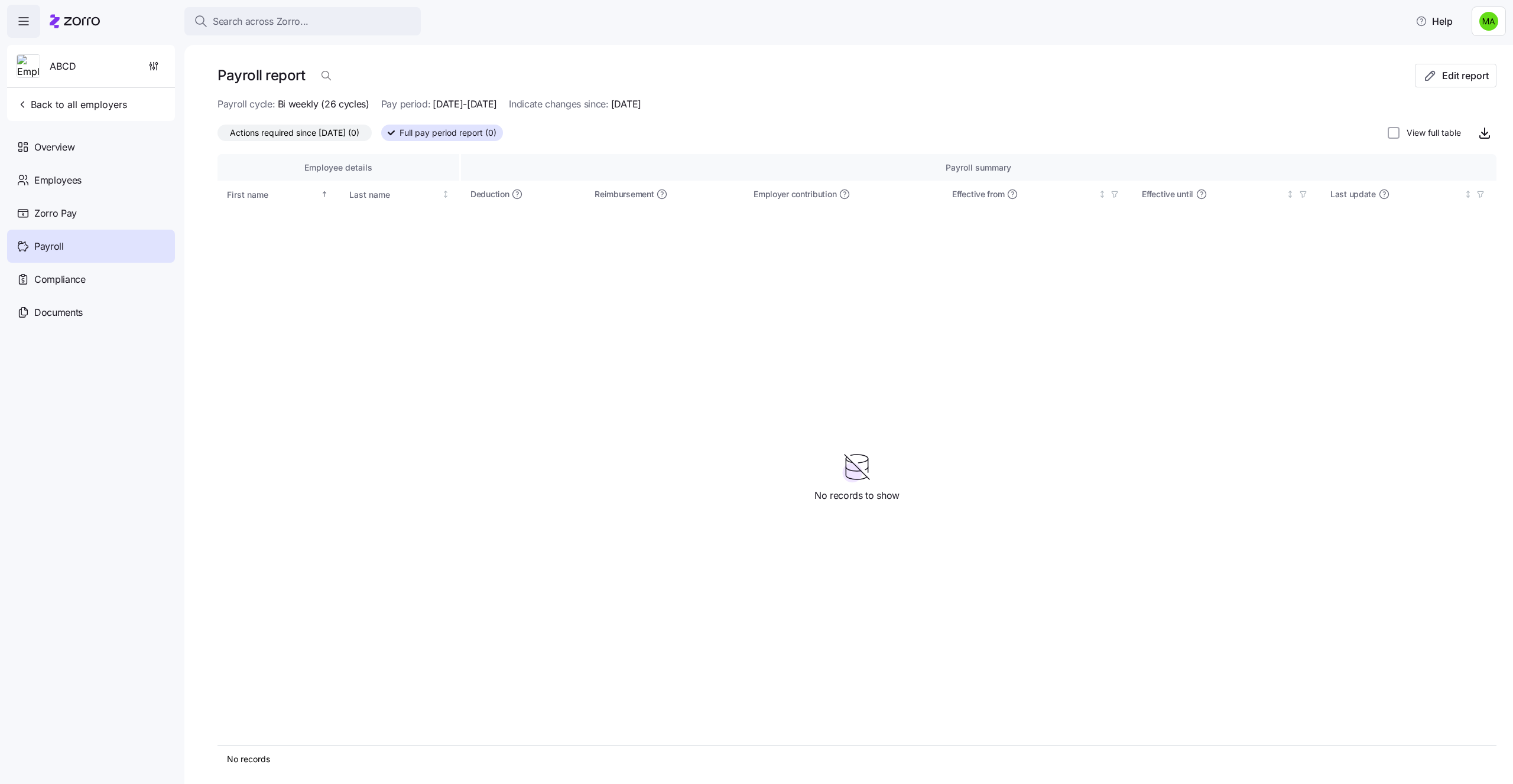
click at [372, 134] on label "Actions required since 08/07/2025 (0)" at bounding box center [294, 133] width 155 height 17
click at [217, 136] on input "Actions required since 08/07/2025 (0)" at bounding box center [217, 136] width 0 height 0
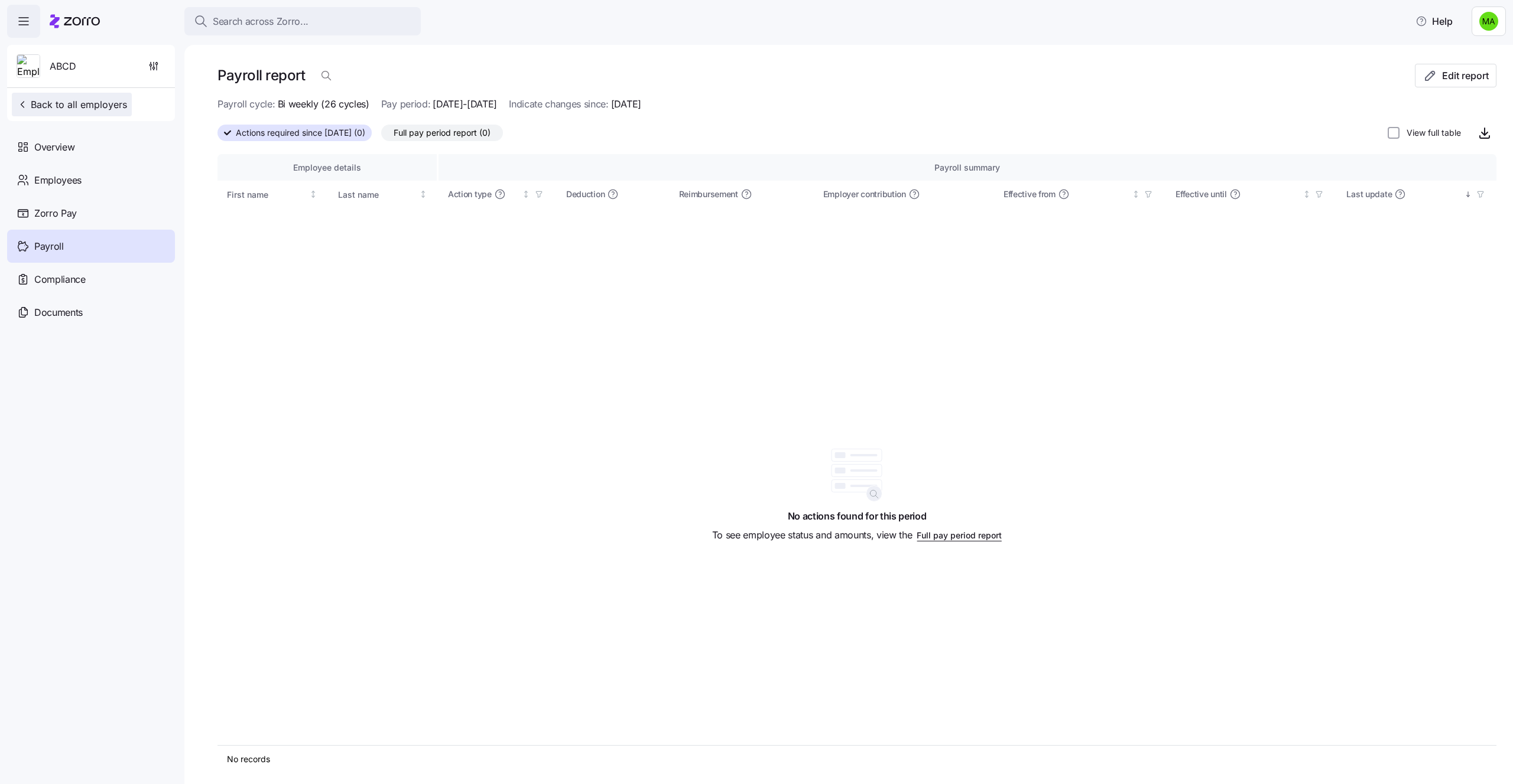
click at [129, 108] on button "Back to all employers" at bounding box center [72, 104] width 120 height 23
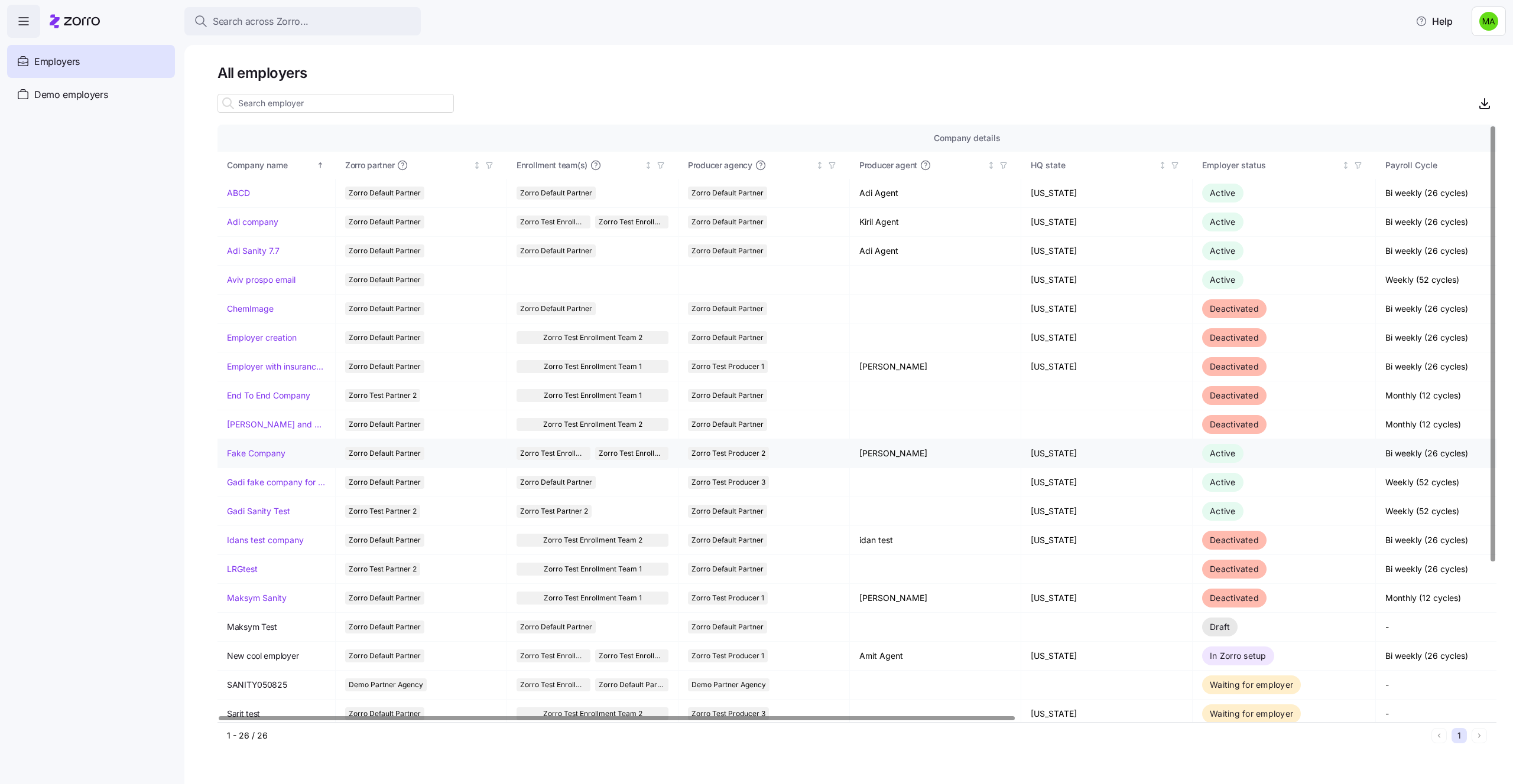
click at [273, 455] on link "Fake Company" at bounding box center [256, 453] width 59 height 12
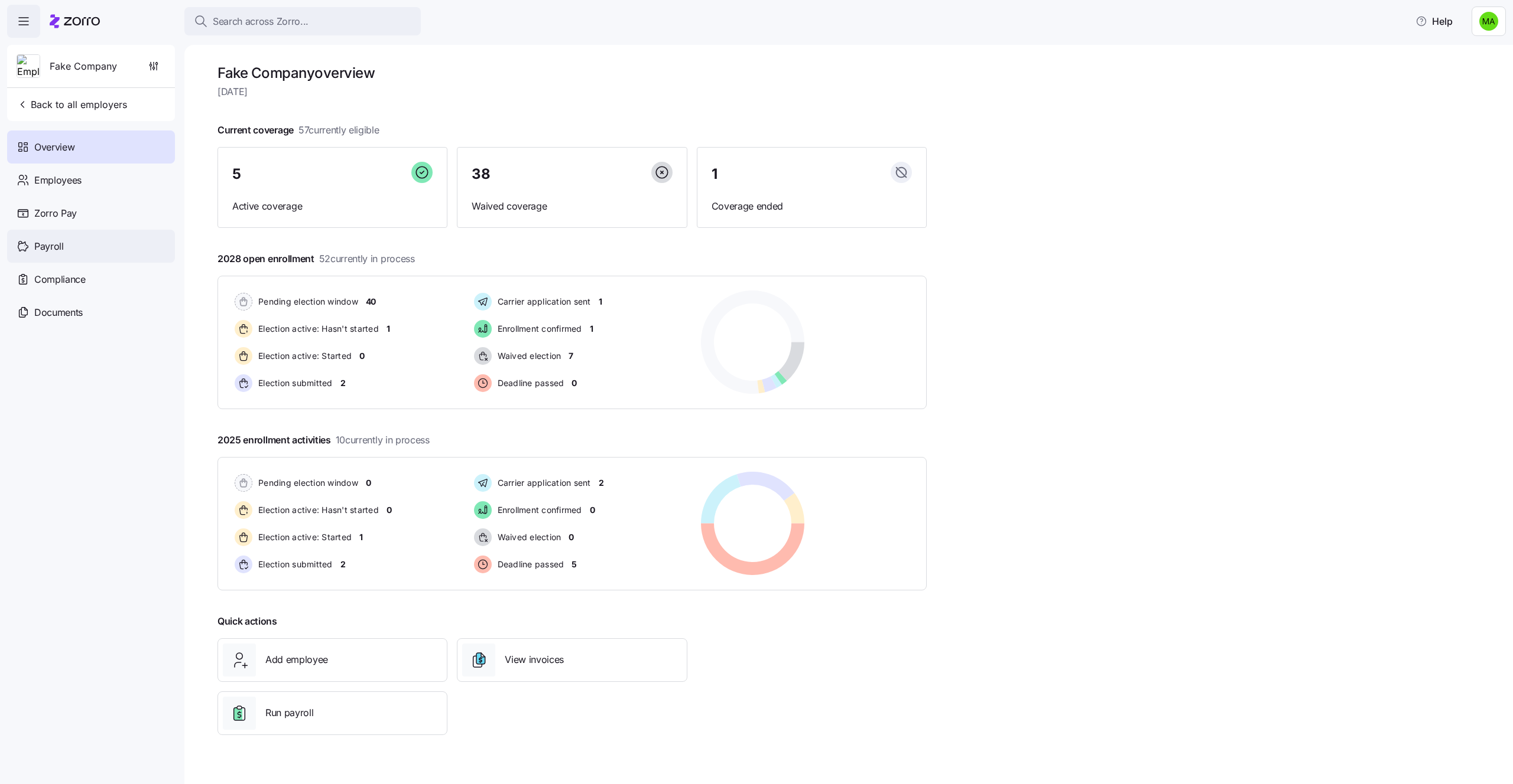
click at [72, 240] on div "Payroll" at bounding box center [91, 247] width 168 height 34
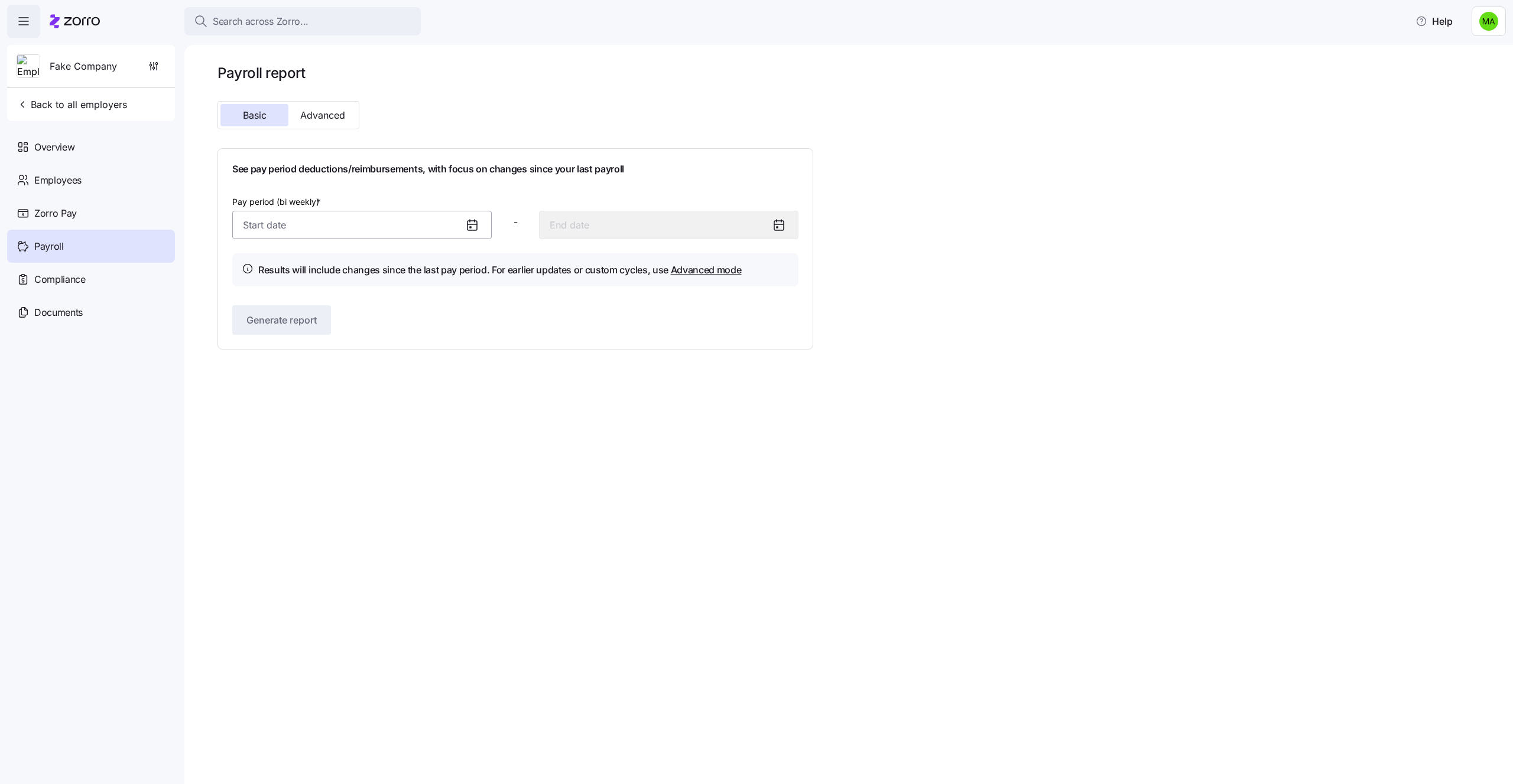
click at [310, 220] on input "Pay period (bi weekly) *" at bounding box center [361, 224] width 259 height 28
click at [362, 434] on button "29" at bounding box center [373, 438] width 28 height 28
type input "August 29, 2025"
type input "September 11, 2025"
click at [318, 310] on button "Generate report" at bounding box center [281, 320] width 99 height 30
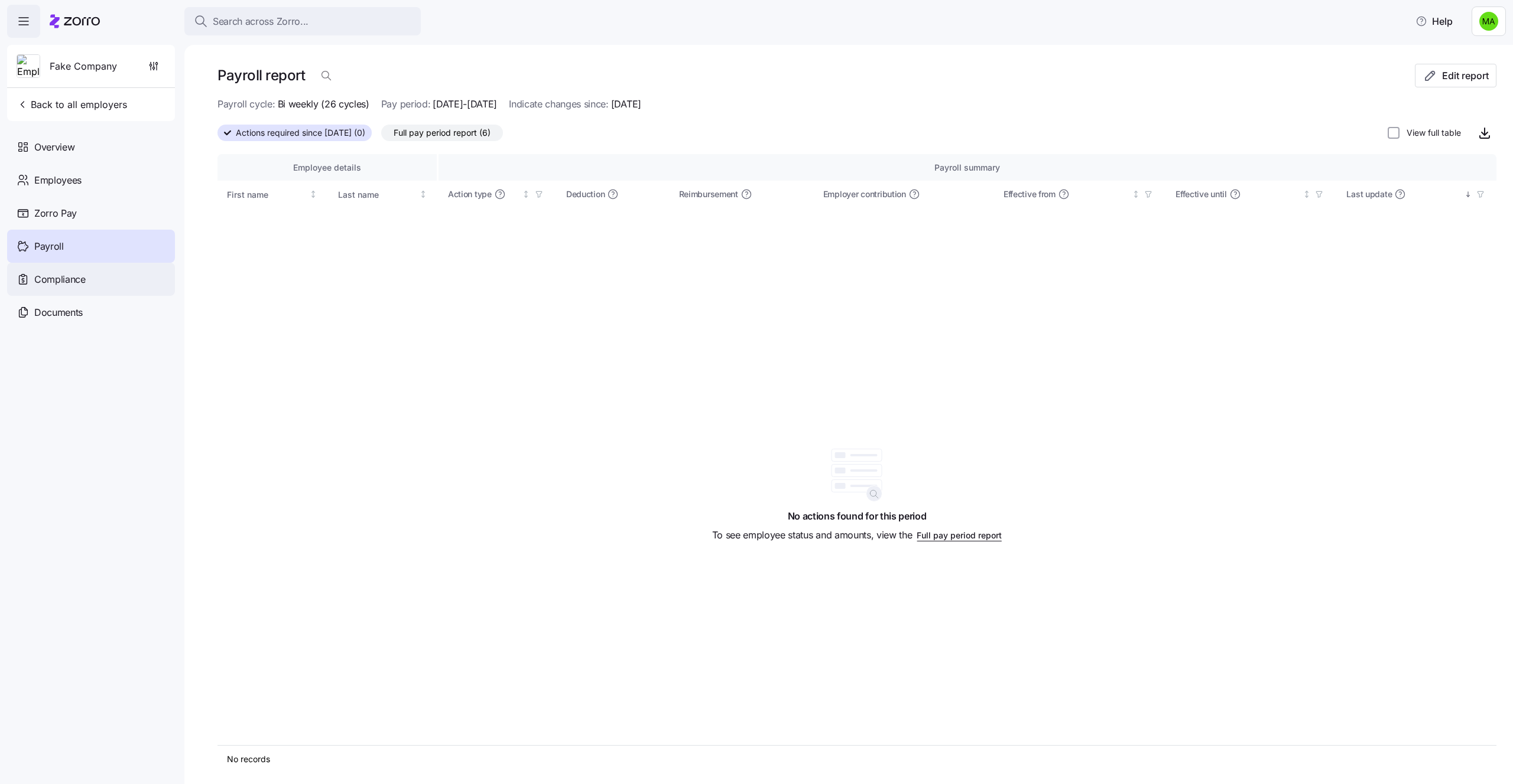
click at [102, 281] on div "Compliance" at bounding box center [91, 279] width 168 height 34
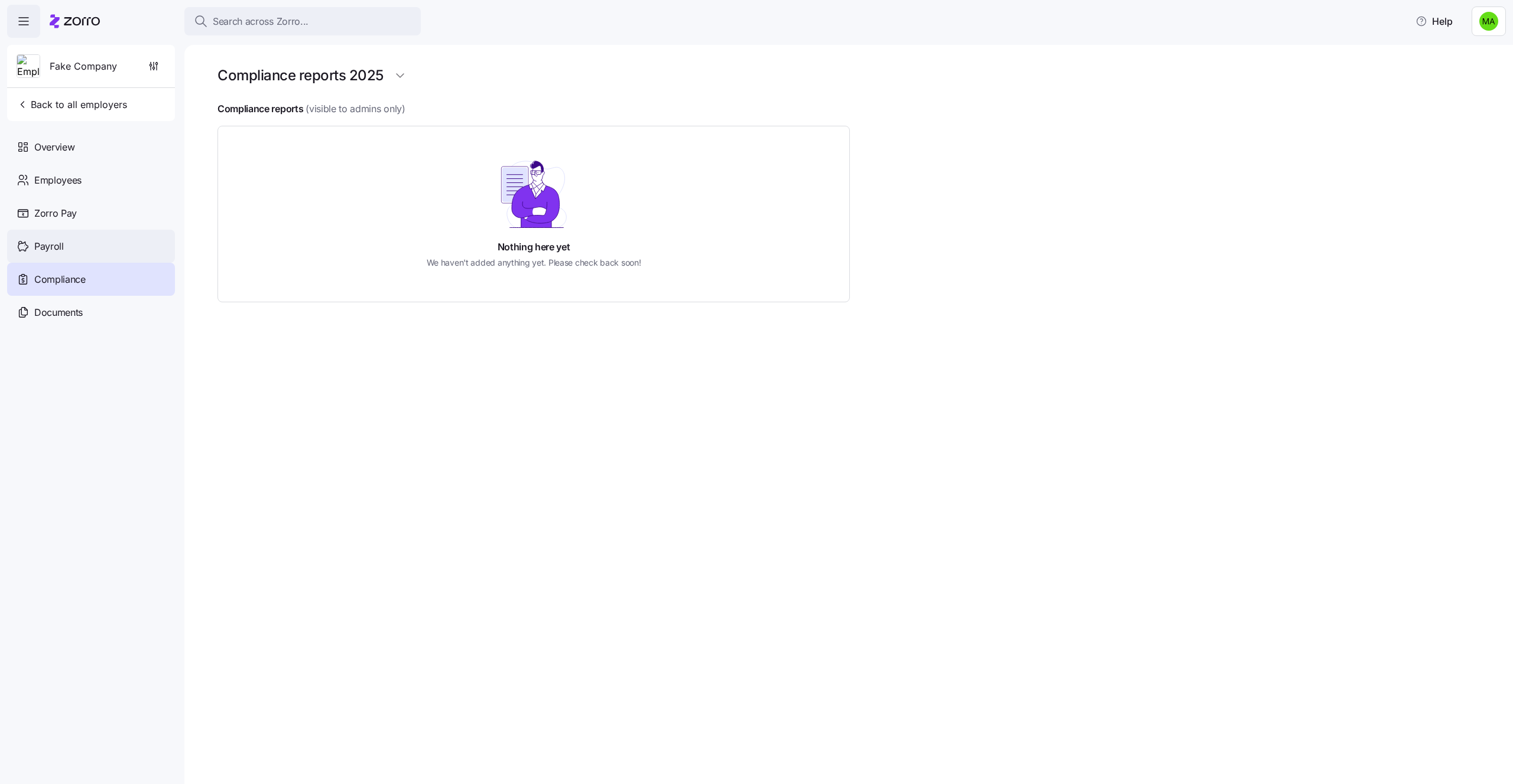
click at [98, 258] on div "Payroll" at bounding box center [91, 247] width 168 height 34
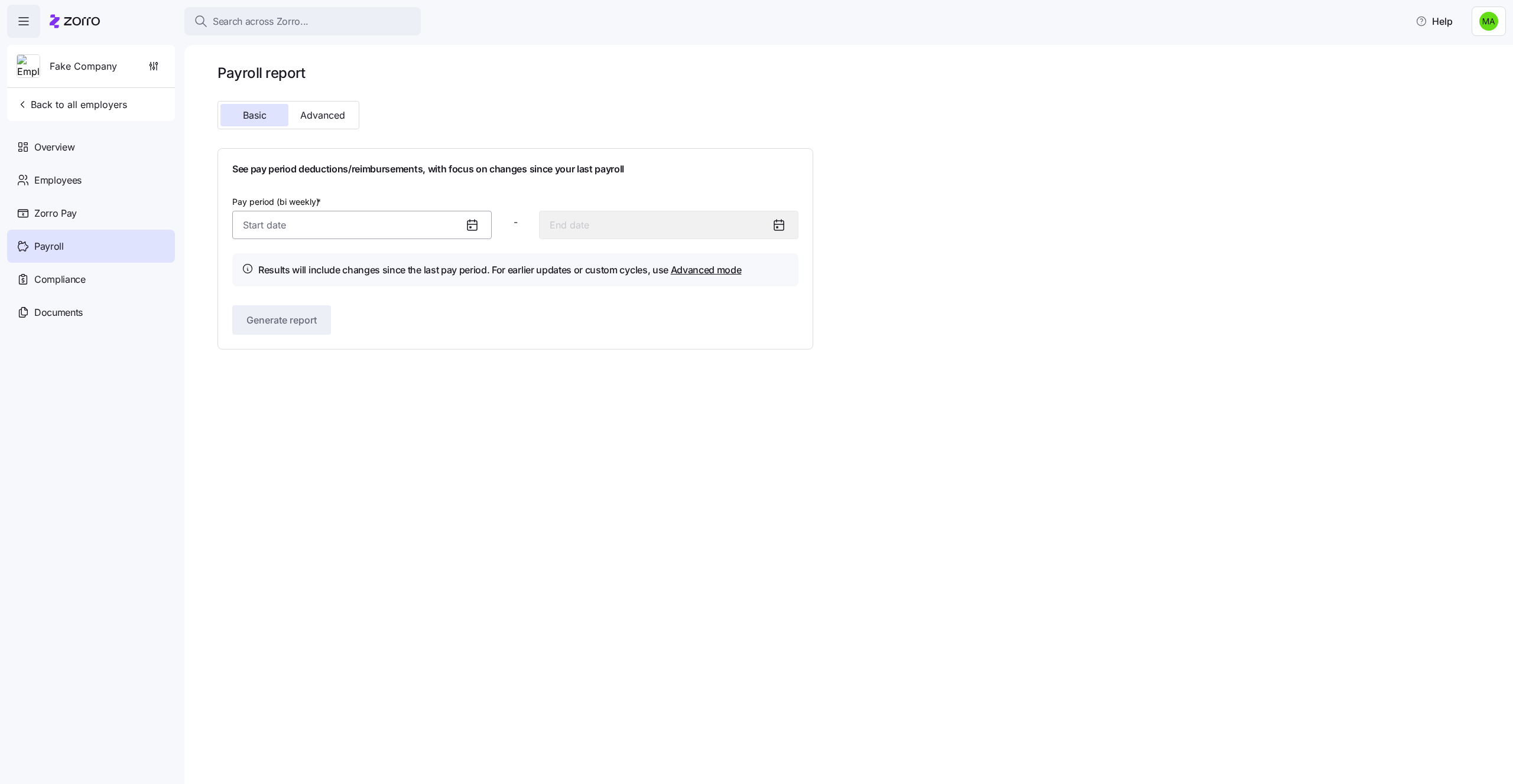
click at [325, 222] on input "Pay period (bi weekly) *" at bounding box center [361, 224] width 259 height 28
click at [310, 419] on button "20" at bounding box center [315, 409] width 28 height 28
type input "August 20, 2025"
type input "September 2, 2025"
click at [309, 316] on span "Generate report" at bounding box center [280, 319] width 70 height 14
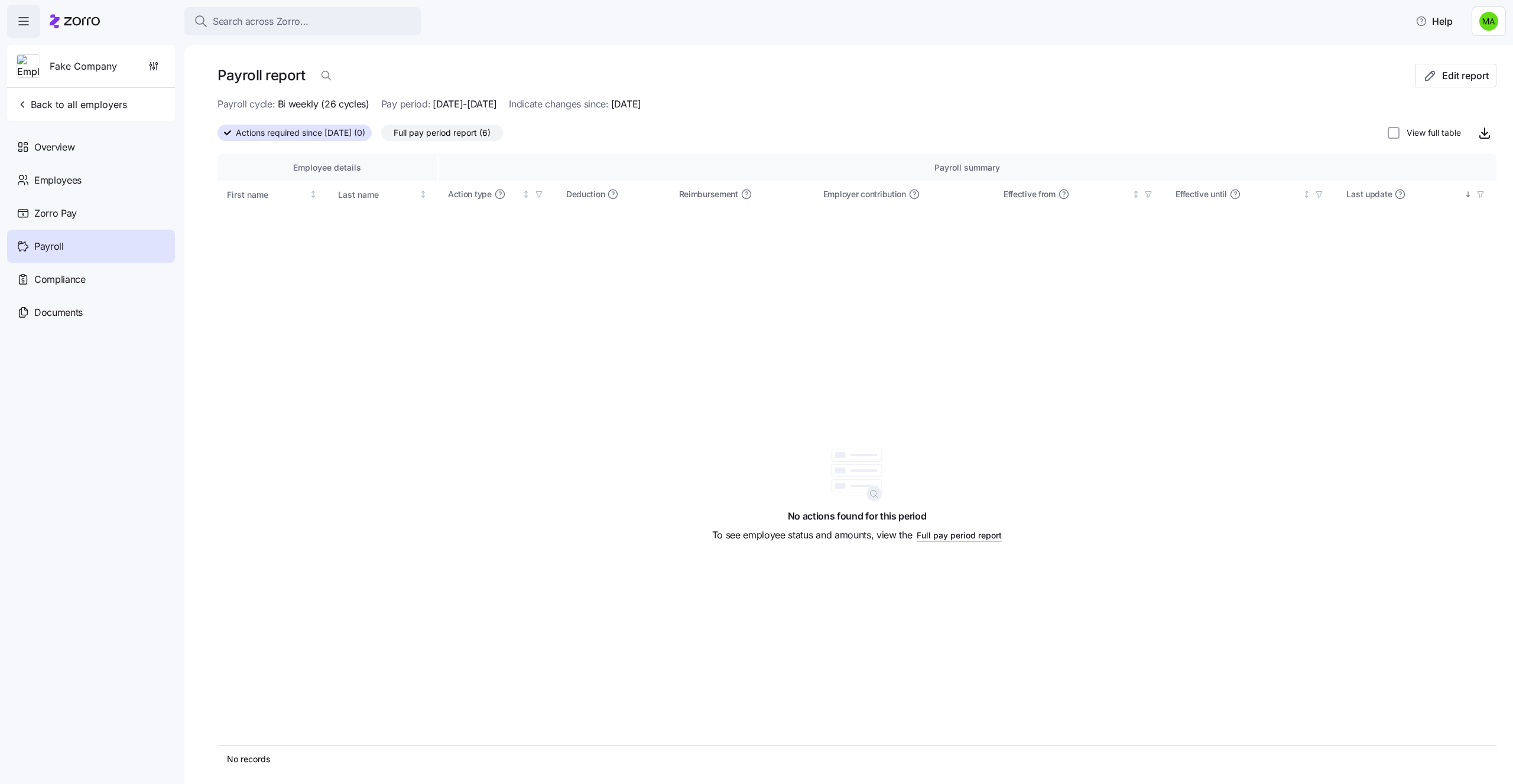
click at [466, 136] on span "Full pay period report (6)" at bounding box center [442, 132] width 97 height 15
click at [381, 136] on input "Full pay period report (6)" at bounding box center [381, 136] width 0 height 0
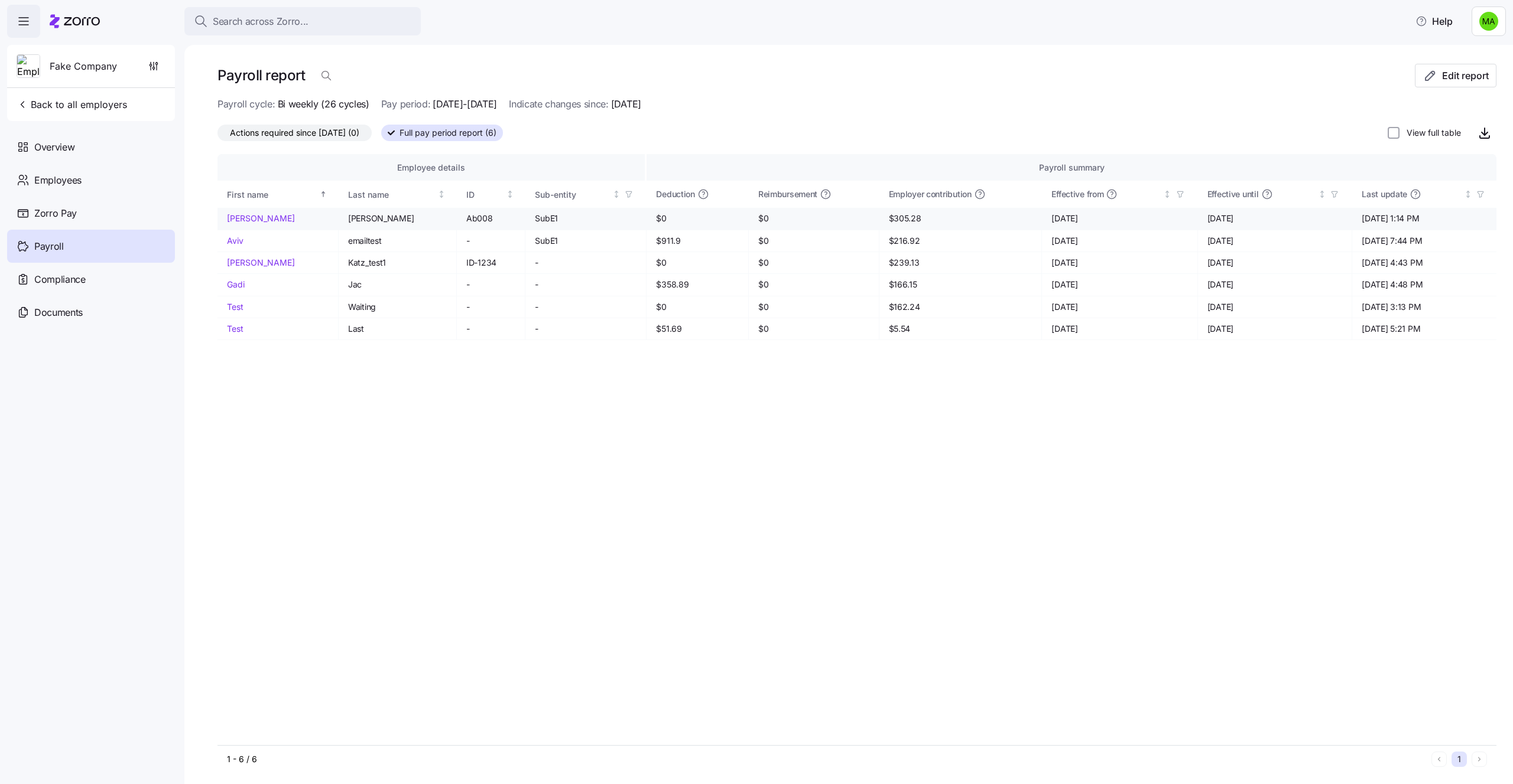
click at [237, 214] on link "Alice" at bounding box center [278, 218] width 102 height 12
click at [320, 76] on icon "button" at bounding box center [326, 75] width 12 height 12
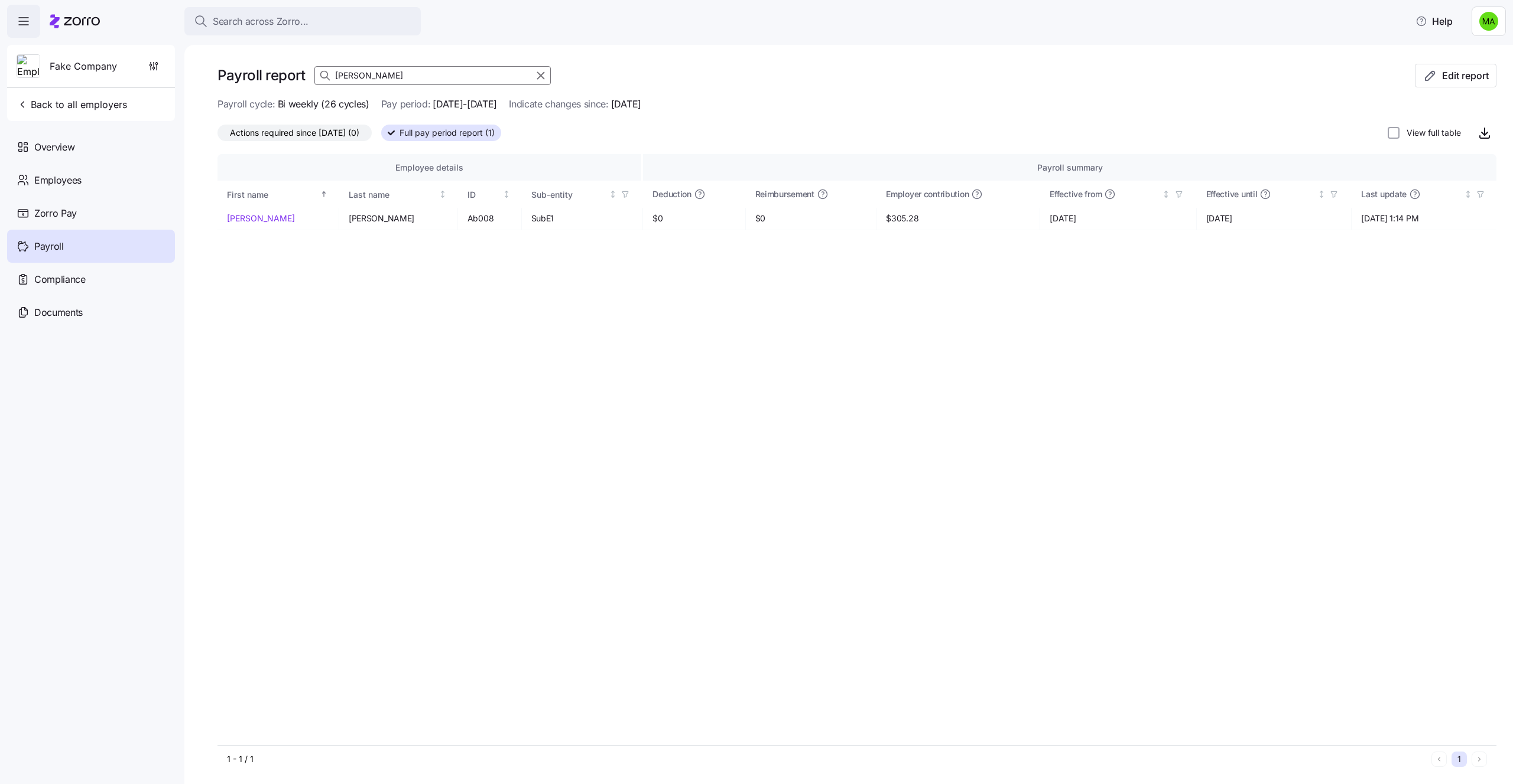
type input "alice"
click at [539, 74] on icon "button" at bounding box center [540, 75] width 13 height 14
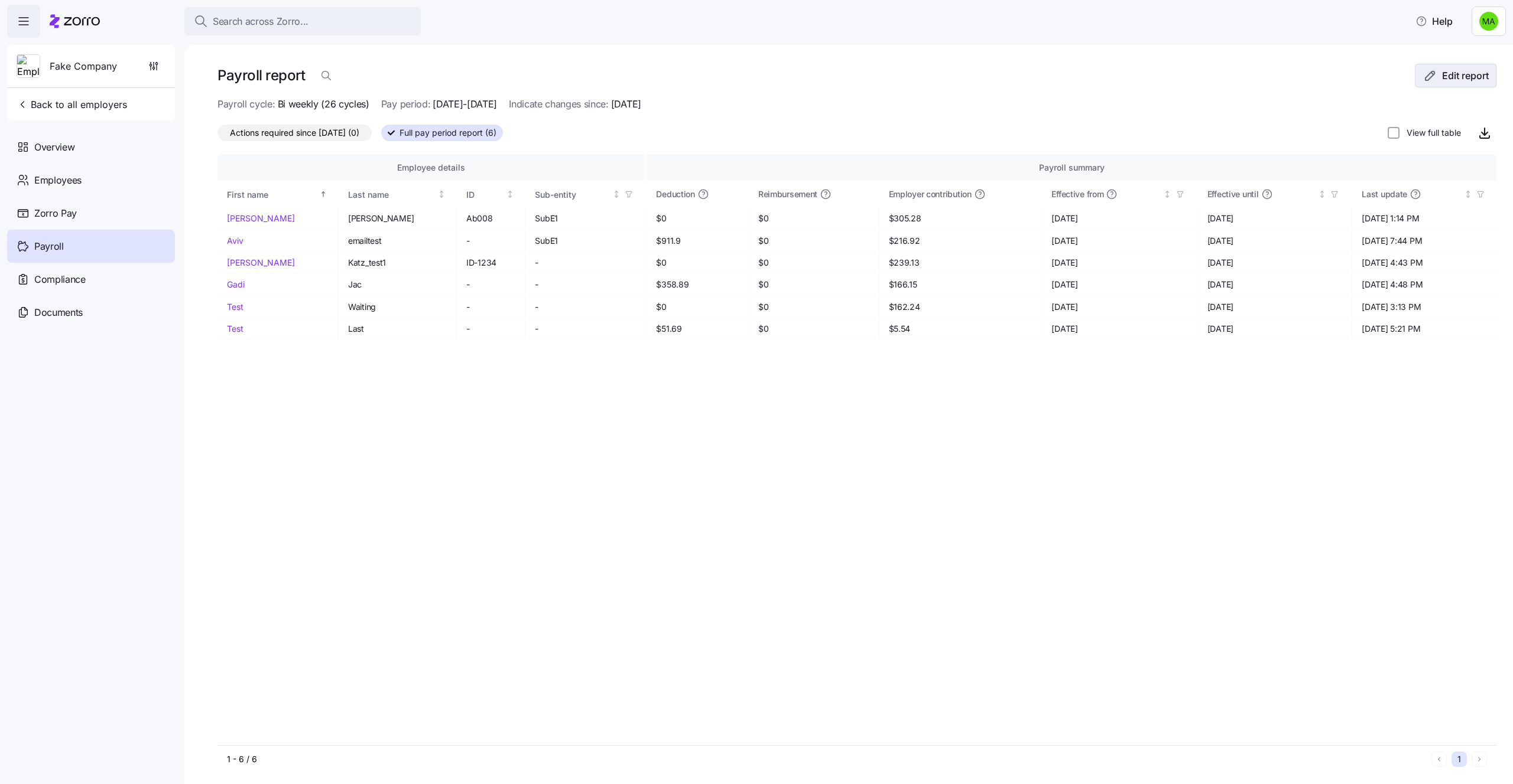
click at [1428, 83] on button "Edit report" at bounding box center [1455, 74] width 82 height 23
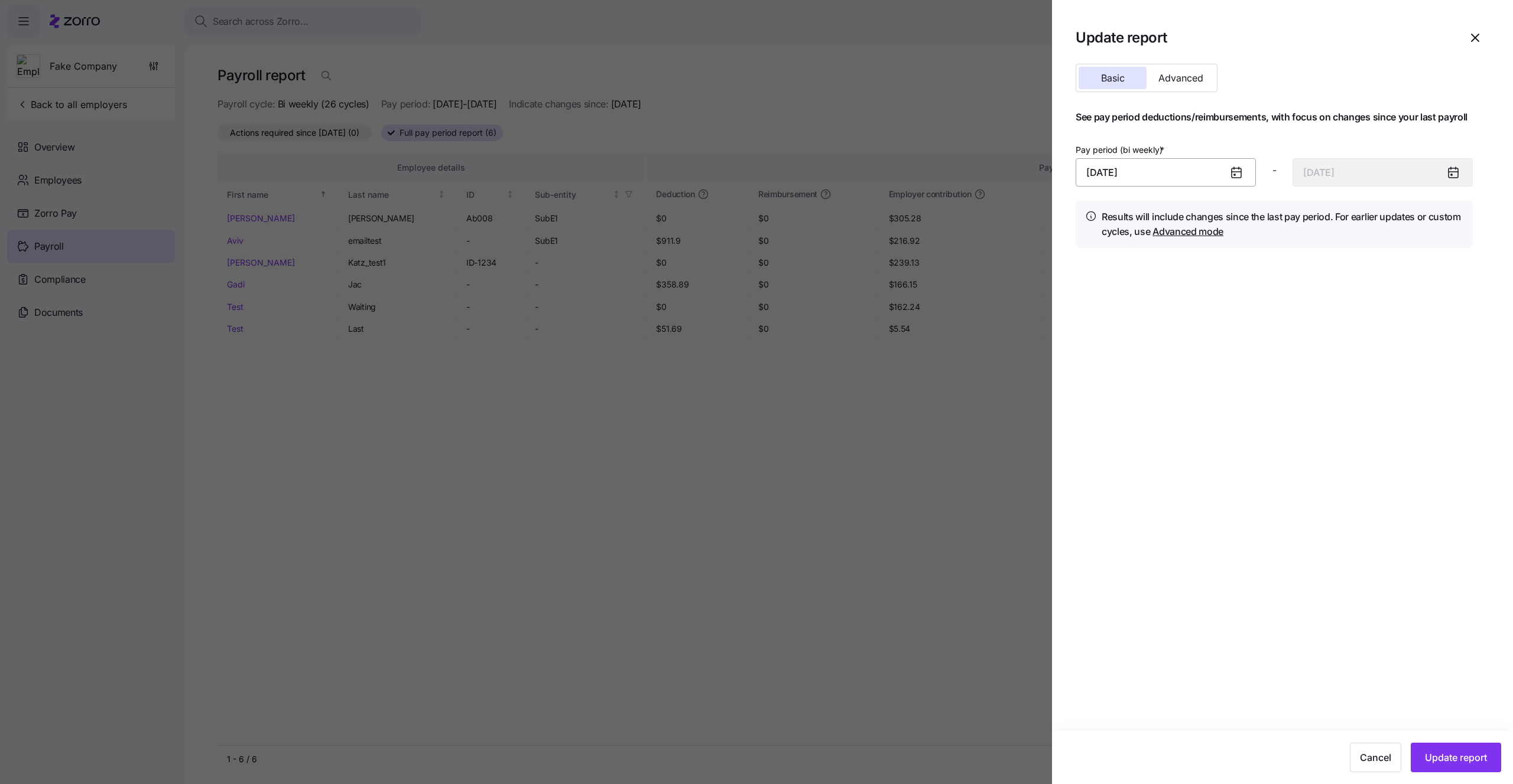
click at [1172, 177] on input "August 20, 2025" at bounding box center [1165, 172] width 180 height 28
click at [1104, 372] on button "25" at bounding box center [1100, 385] width 28 height 28
type input "August 25, 2025"
type input "September 7, 2025"
click at [1437, 749] on button "Update report" at bounding box center [1455, 758] width 90 height 30
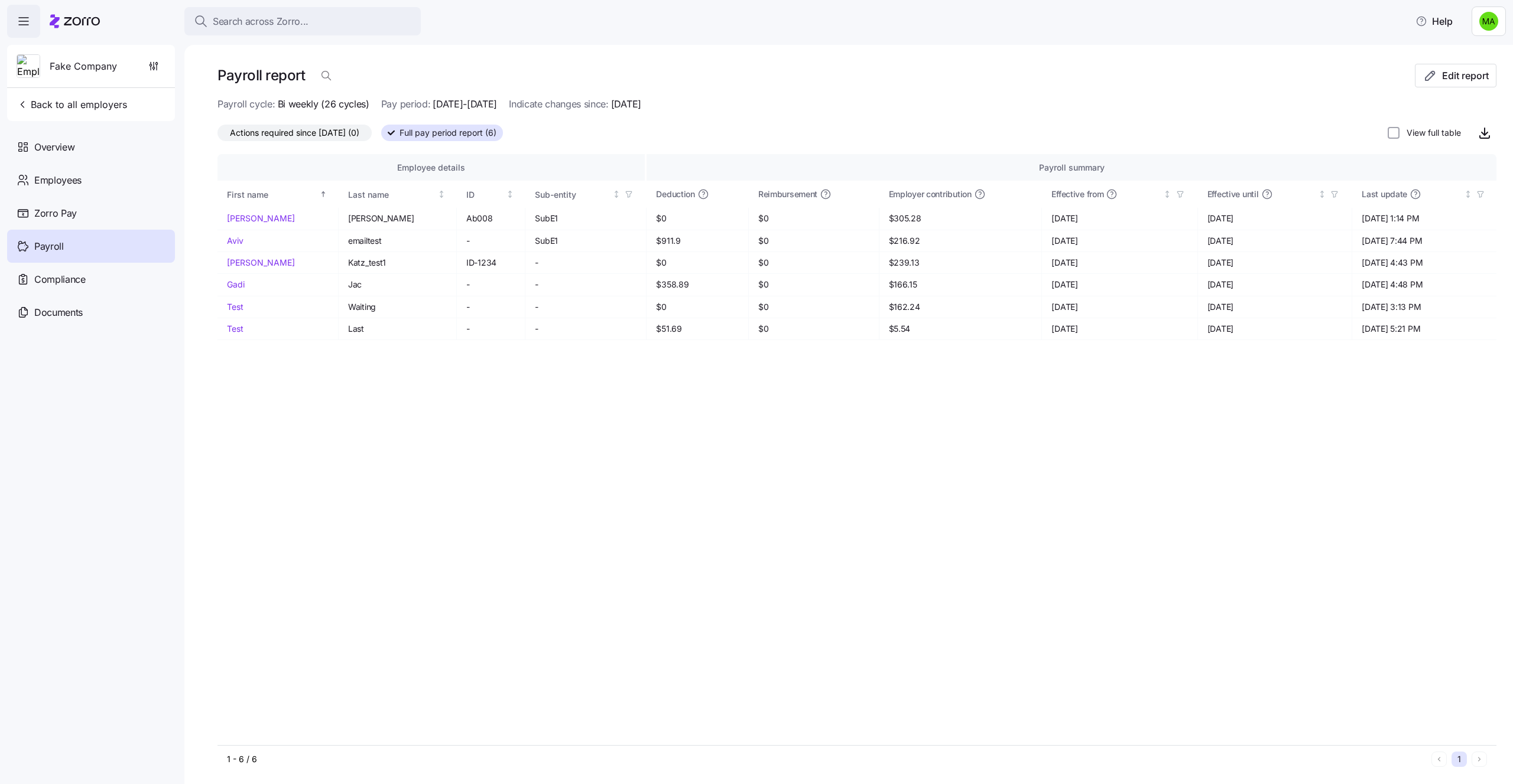
click at [1433, 135] on label "View full table" at bounding box center [1430, 132] width 61 height 12
click at [1399, 135] on input "View full table" at bounding box center [1393, 132] width 12 height 12
checkbox input "true"
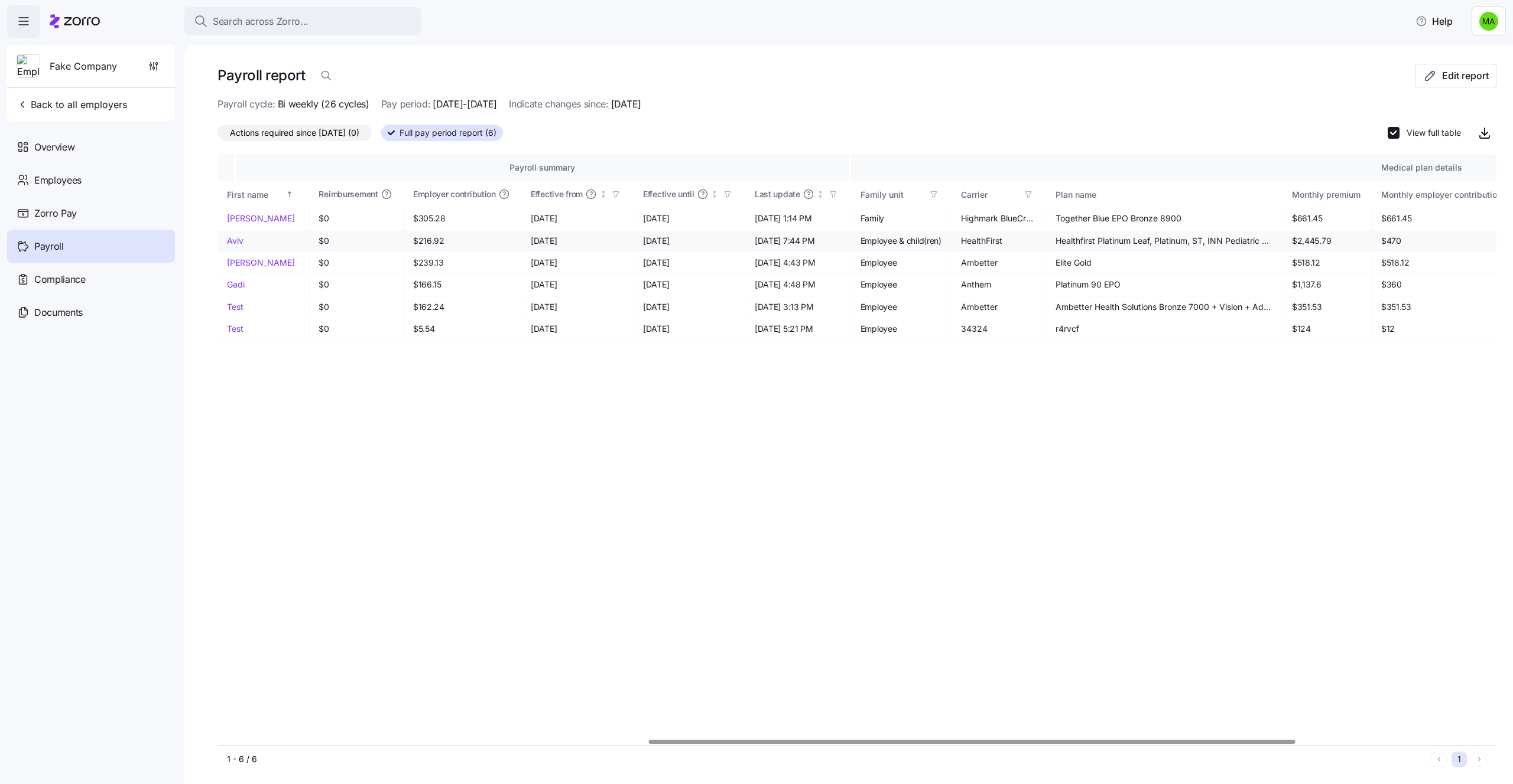
scroll to position [0, 1247]
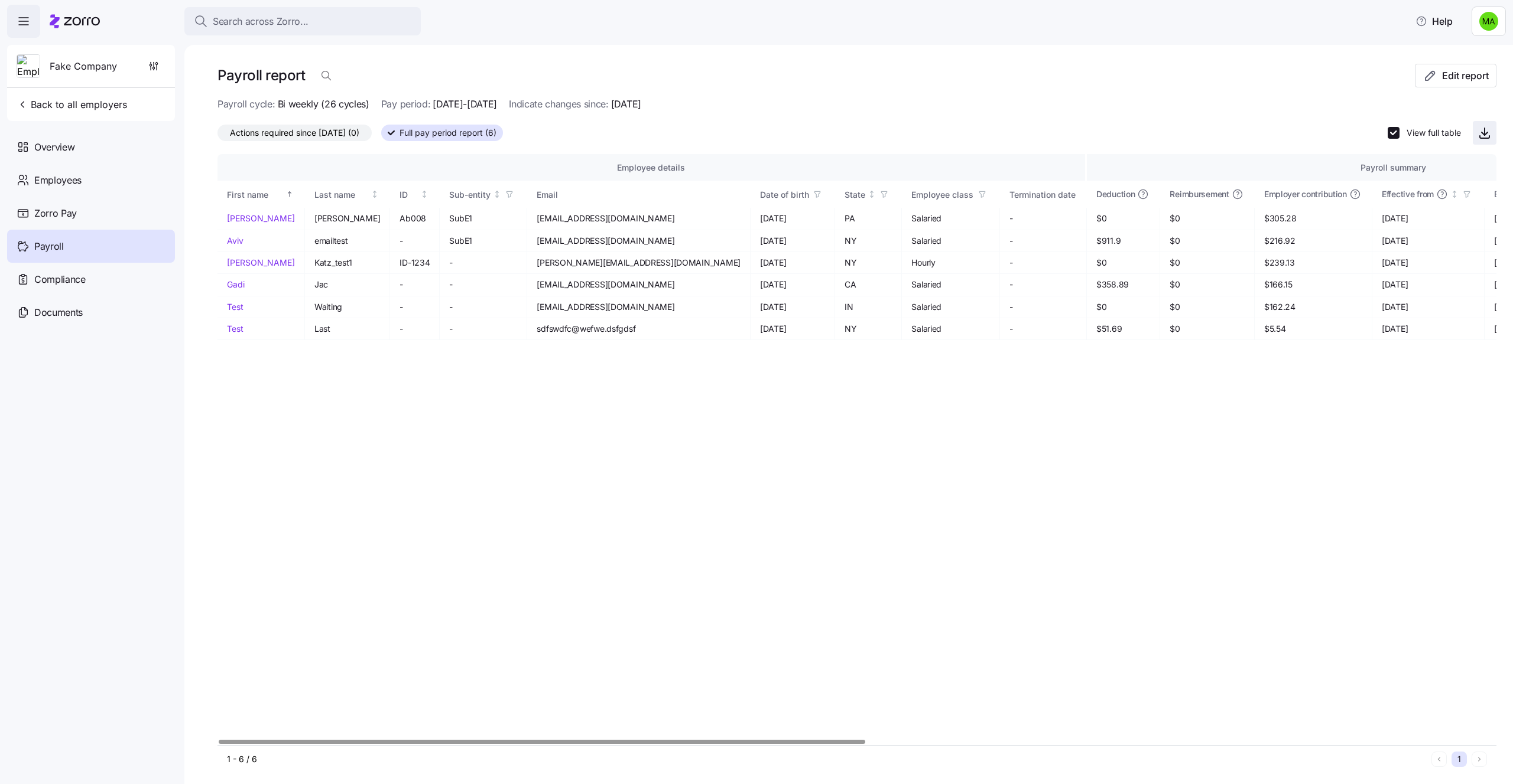
click at [1491, 138] on icon "button" at bounding box center [1483, 132] width 14 height 14
click at [1093, 97] on div "Payroll cycle: Bi weekly (26 cycles) Pay period: 08/25/2025-09/07/2025 Indicate…" at bounding box center [856, 104] width 1278 height 15
click at [328, 92] on div "Payroll report Edit report" at bounding box center [856, 80] width 1278 height 34
click at [328, 84] on span "button" at bounding box center [326, 75] width 22 height 22
click at [377, 77] on input at bounding box center [432, 75] width 237 height 19
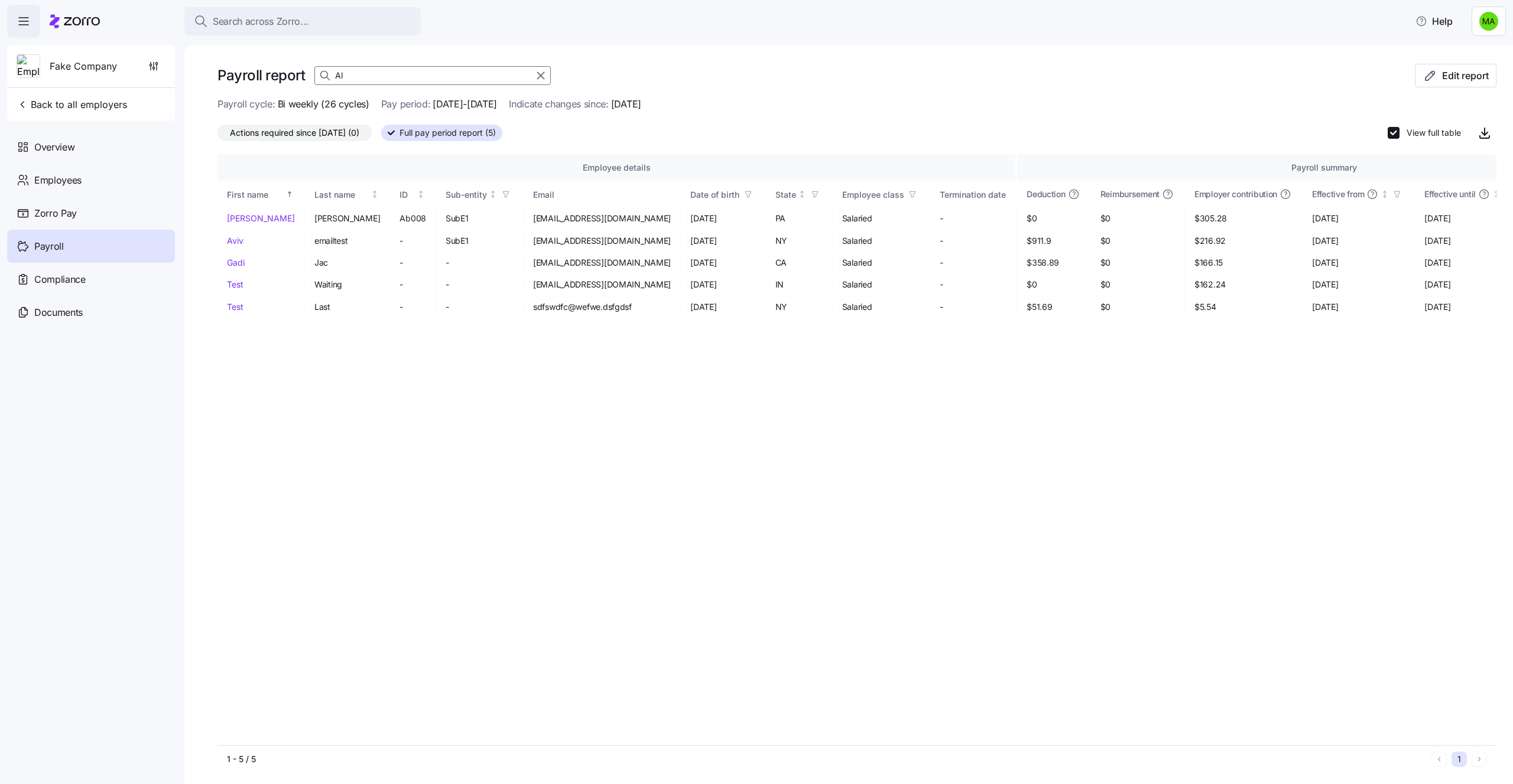
type input "A"
type input "a"
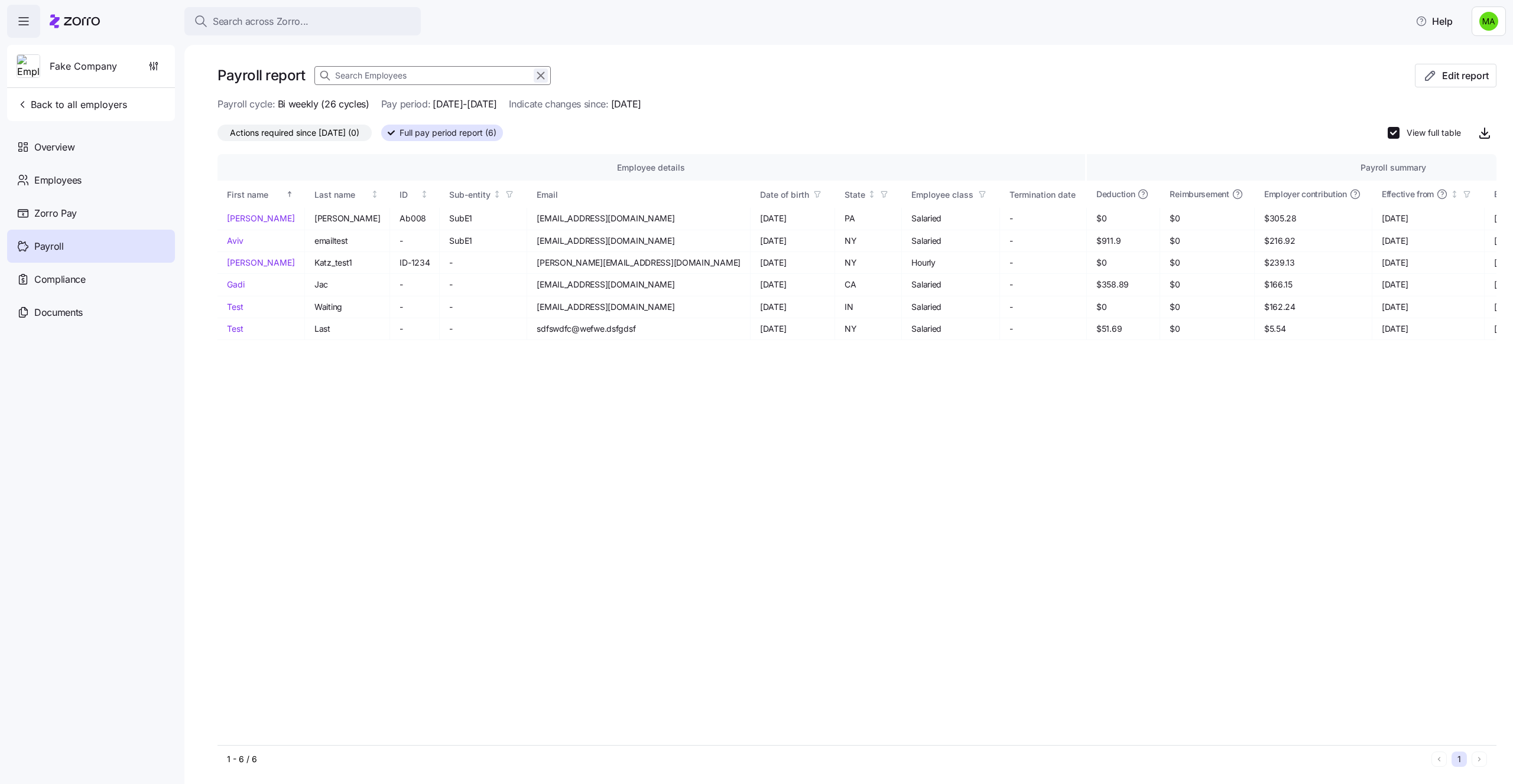
click at [540, 75] on icon "button" at bounding box center [540, 75] width 7 height 7
click at [641, 104] on span "08/25/2025" at bounding box center [626, 104] width 30 height 15
click at [1462, 72] on span "Edit report" at bounding box center [1465, 75] width 47 height 14
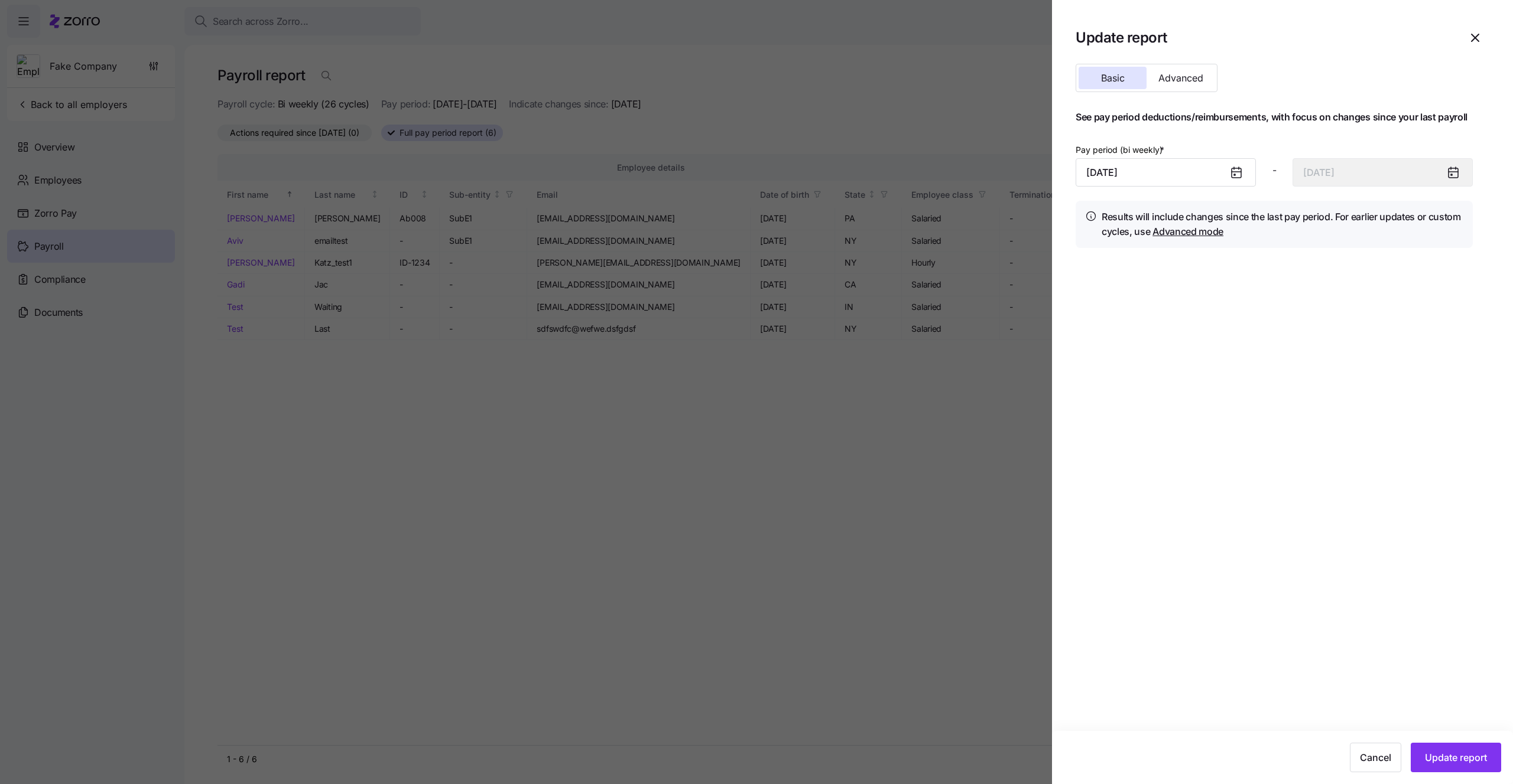
click at [1217, 234] on link "Advanced mode" at bounding box center [1188, 231] width 71 height 12
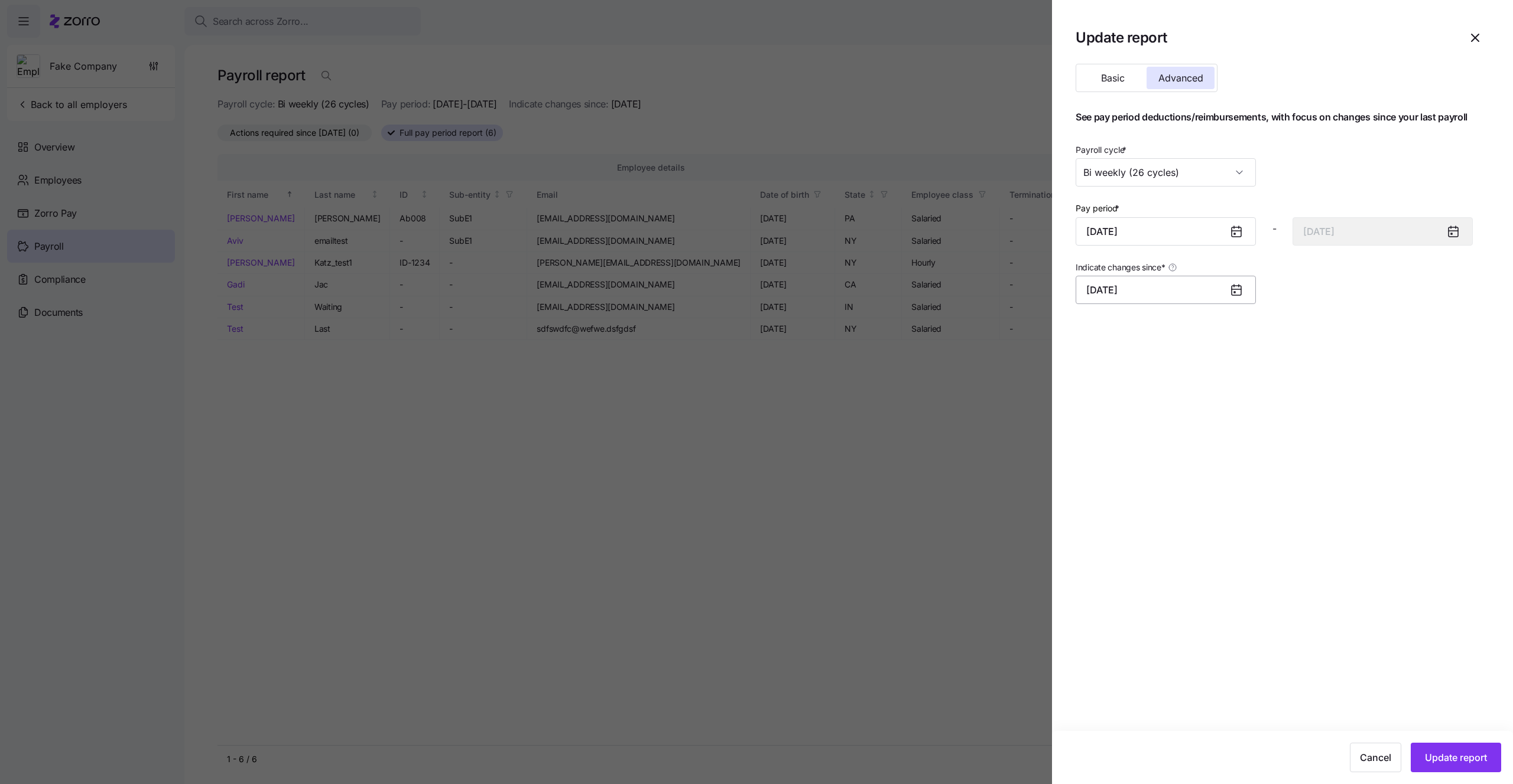
click at [1152, 280] on input "August 25, 2025" at bounding box center [1165, 290] width 180 height 28
click at [1178, 408] on button "7" at bounding box center [1187, 416] width 28 height 28
type input "August 7, 2025"
click at [1463, 763] on span "Update report" at bounding box center [1455, 757] width 62 height 14
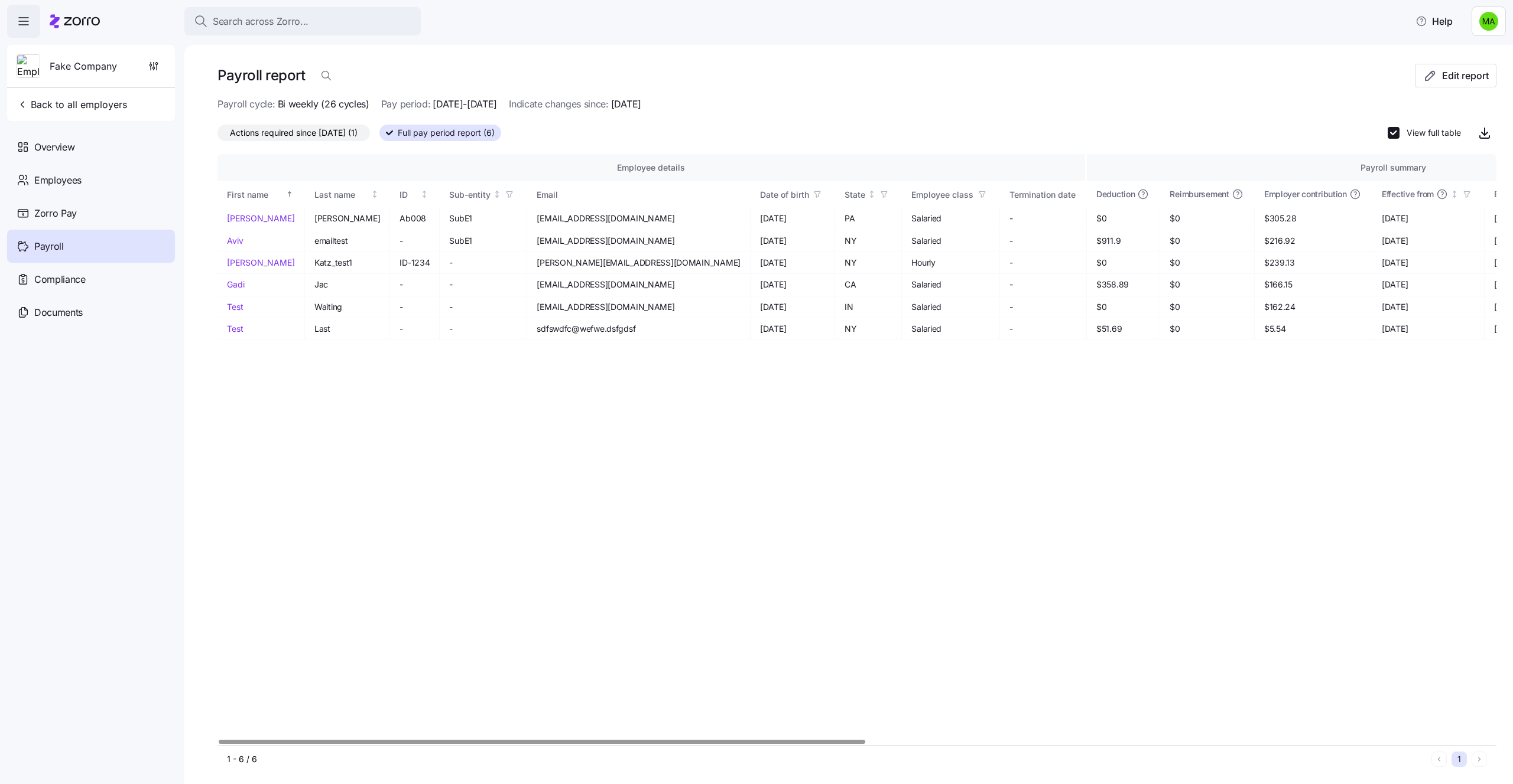
click at [293, 132] on span "Actions required since 08/07/2025 (1)" at bounding box center [293, 132] width 128 height 15
click at [217, 136] on input "Actions required since 08/07/2025 (1)" at bounding box center [217, 136] width 0 height 0
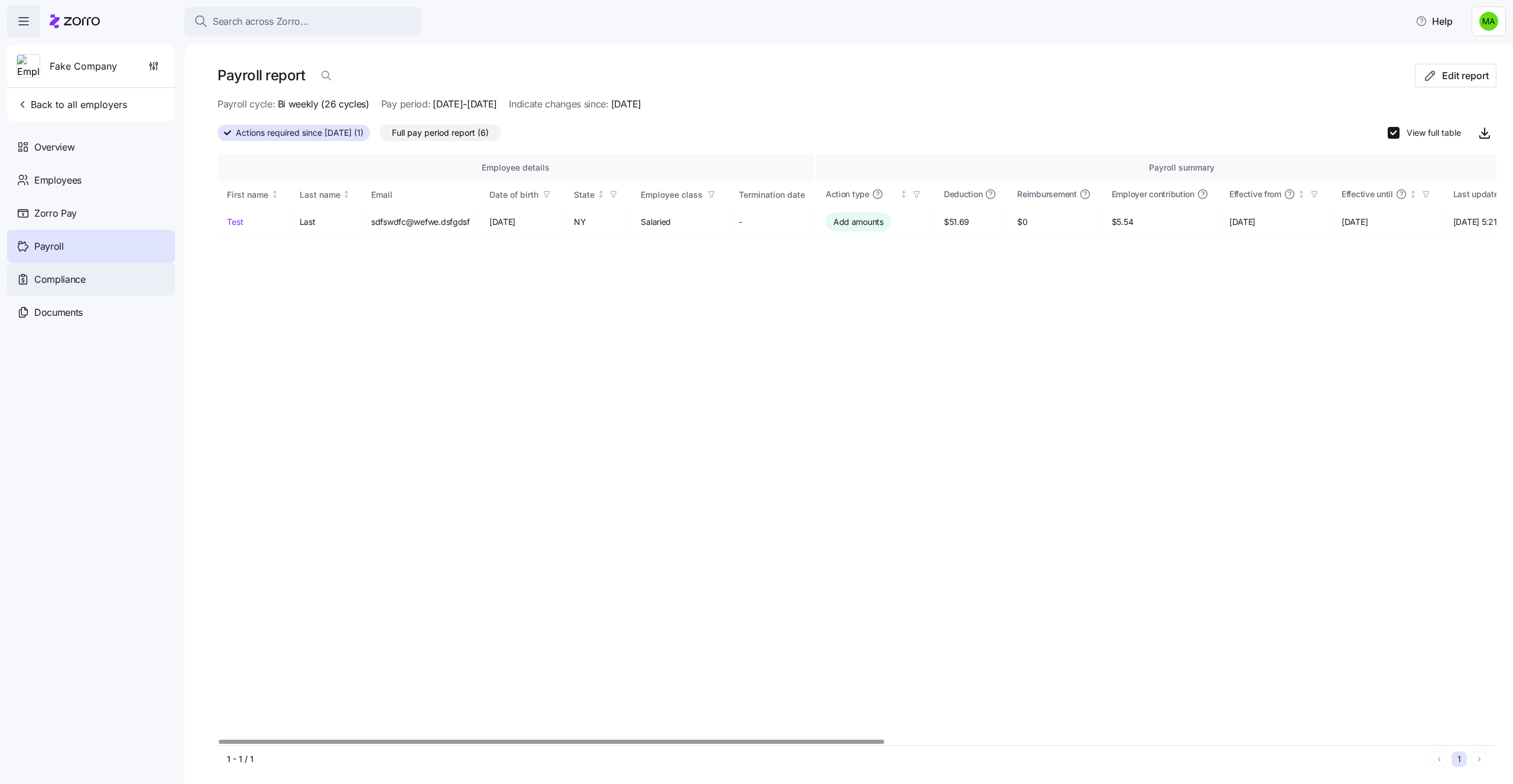
click at [59, 291] on div "Compliance" at bounding box center [91, 279] width 168 height 34
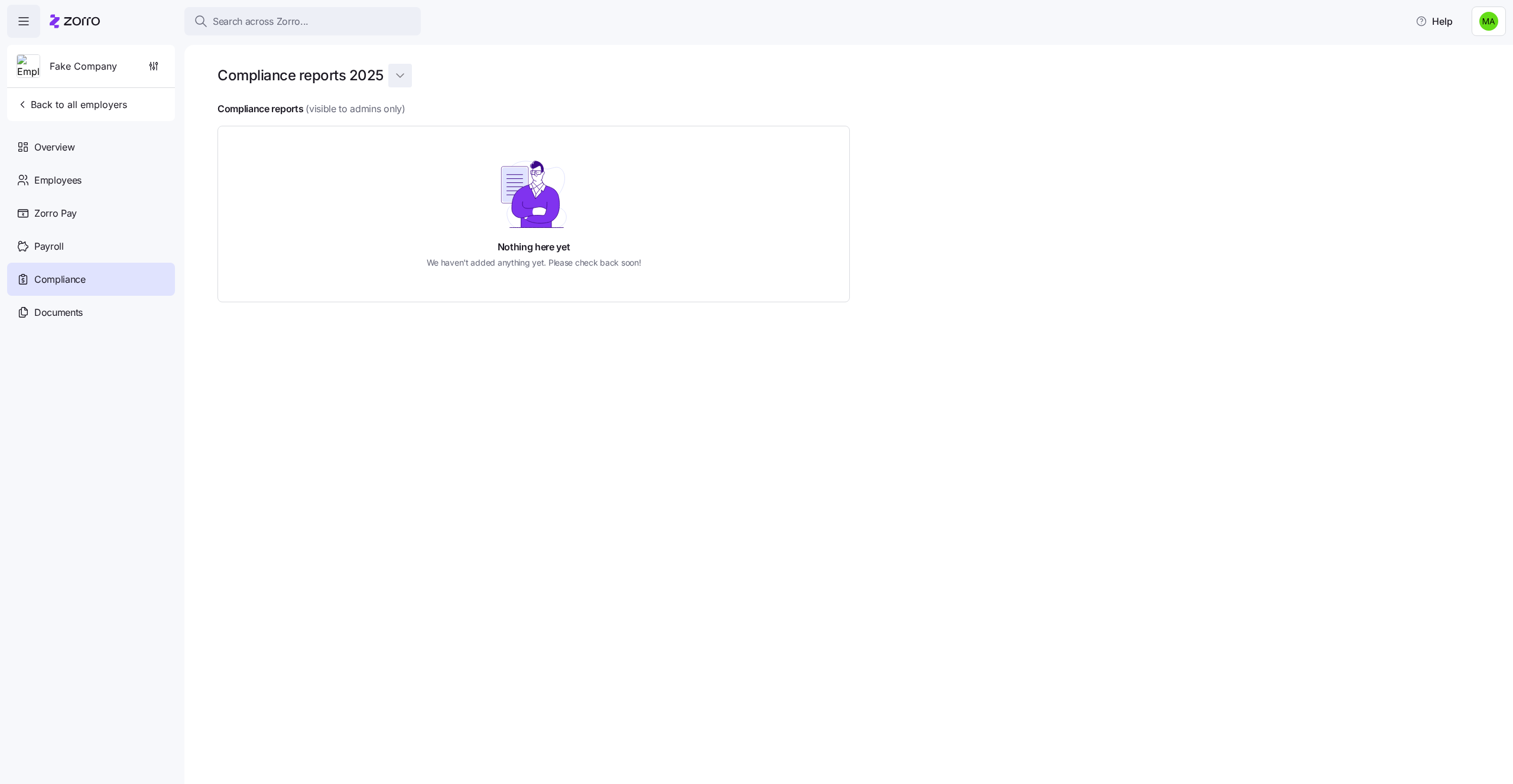
click at [407, 66] on html "Search across Zorro... Help Fake Company Back to all employers Overview Employe…" at bounding box center [756, 388] width 1513 height 777
click at [409, 111] on div "2028" at bounding box center [416, 104] width 49 height 19
click at [400, 69] on html "Search across Zorro... Help Fake Company Back to all employers Overview Employe…" at bounding box center [756, 388] width 1513 height 777
click at [404, 142] on div "2025" at bounding box center [408, 142] width 20 height 13
click at [399, 74] on html "Search across Zorro... Help Fake Company Back to all employers Overview Employe…" at bounding box center [756, 388] width 1513 height 777
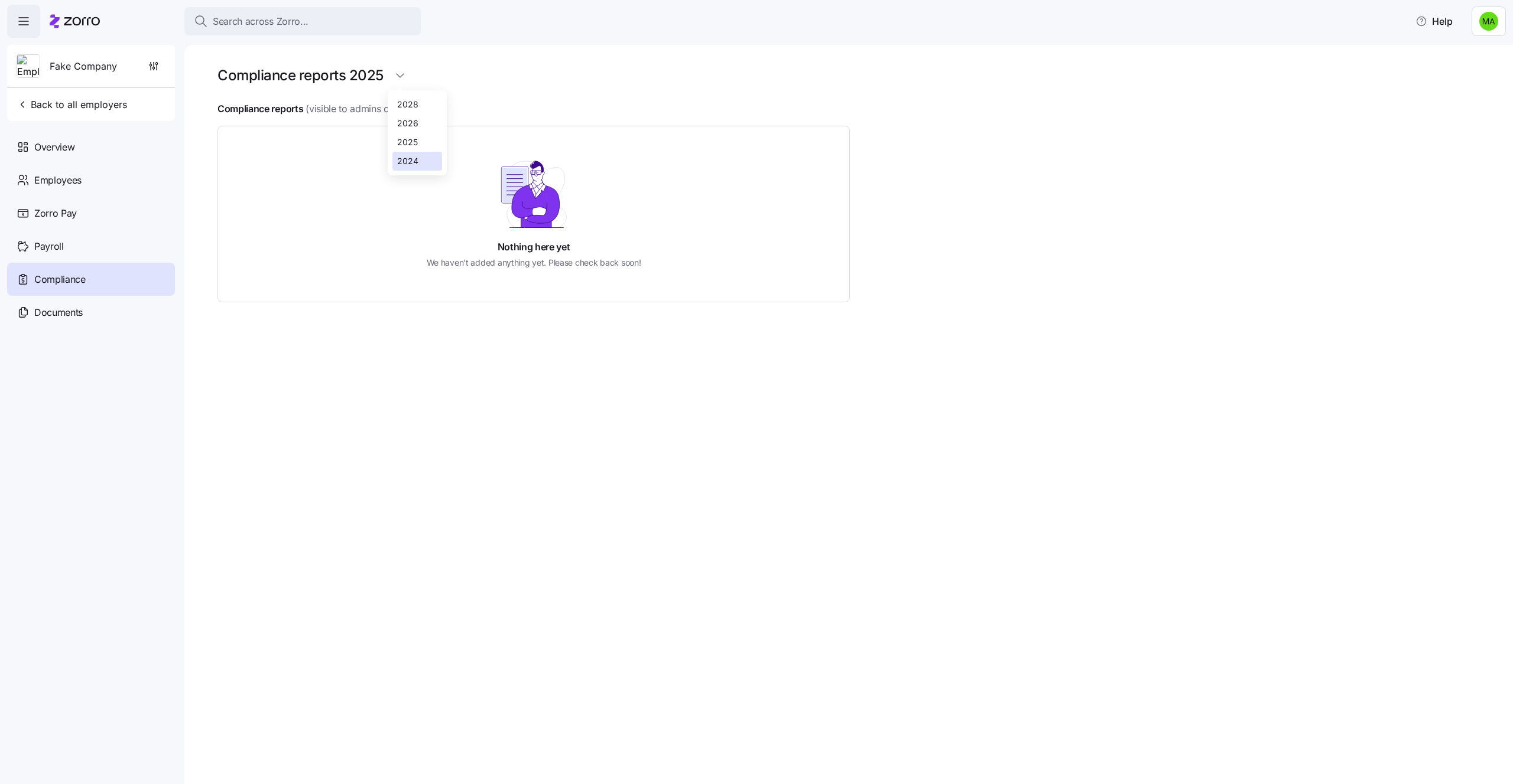
click at [402, 155] on div "2024" at bounding box center [407, 161] width 21 height 13
click at [317, 155] on span "Mock_Roster_2.csv" at bounding box center [308, 154] width 87 height 15
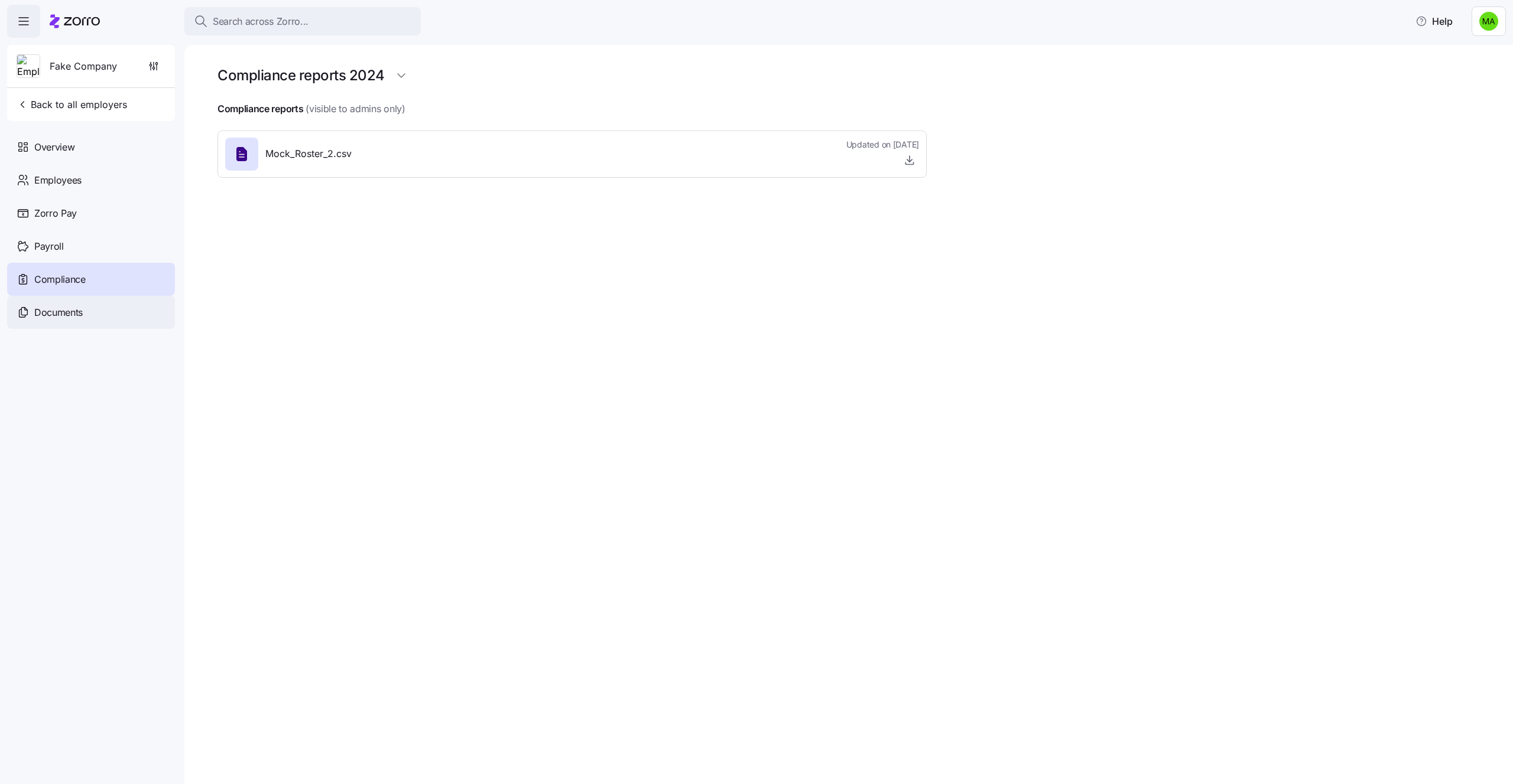
click at [48, 312] on span "Documents" at bounding box center [59, 313] width 48 height 15
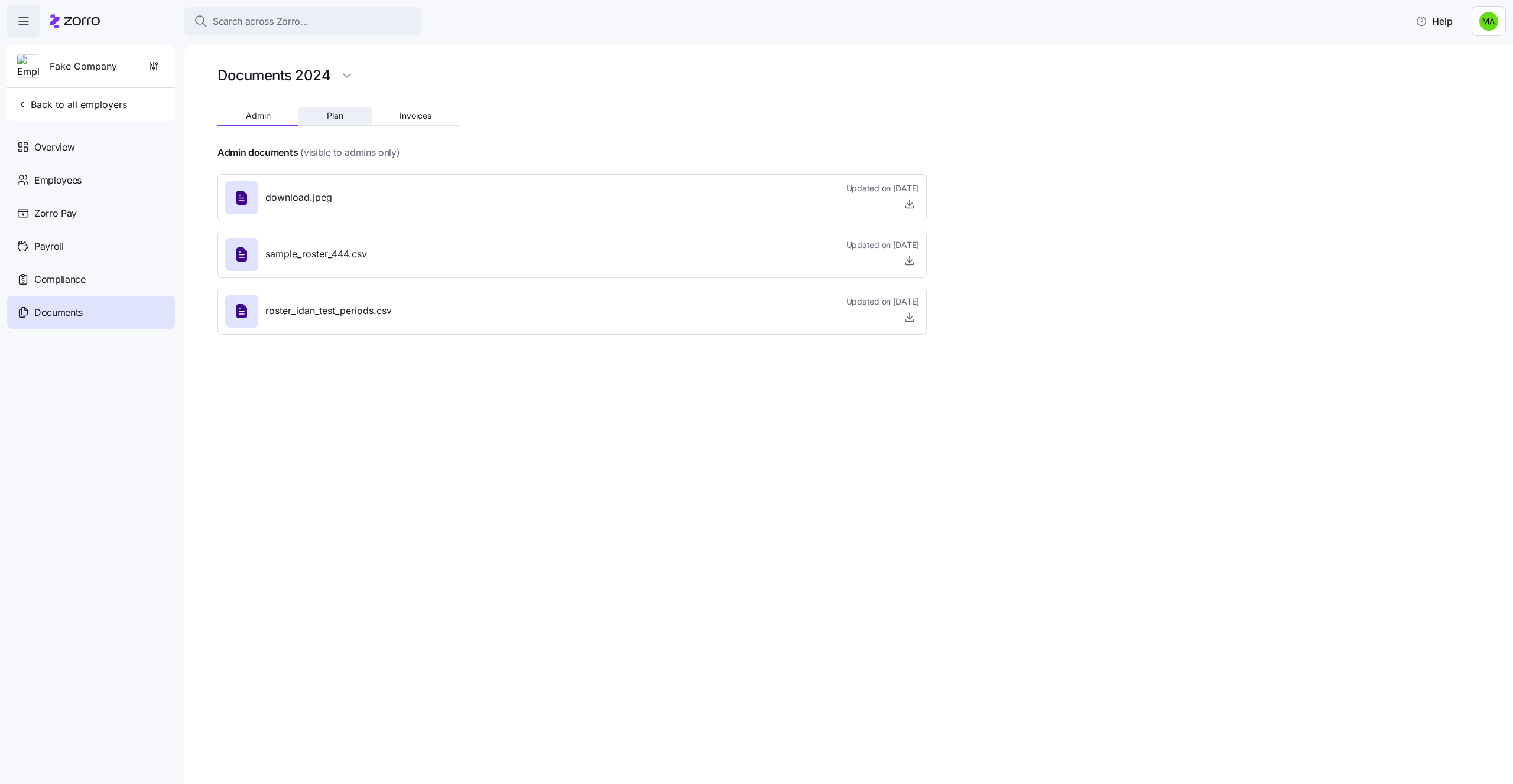
click at [320, 109] on button "Plan" at bounding box center [334, 115] width 73 height 18
click at [393, 113] on button "Invoices" at bounding box center [416, 115] width 88 height 18
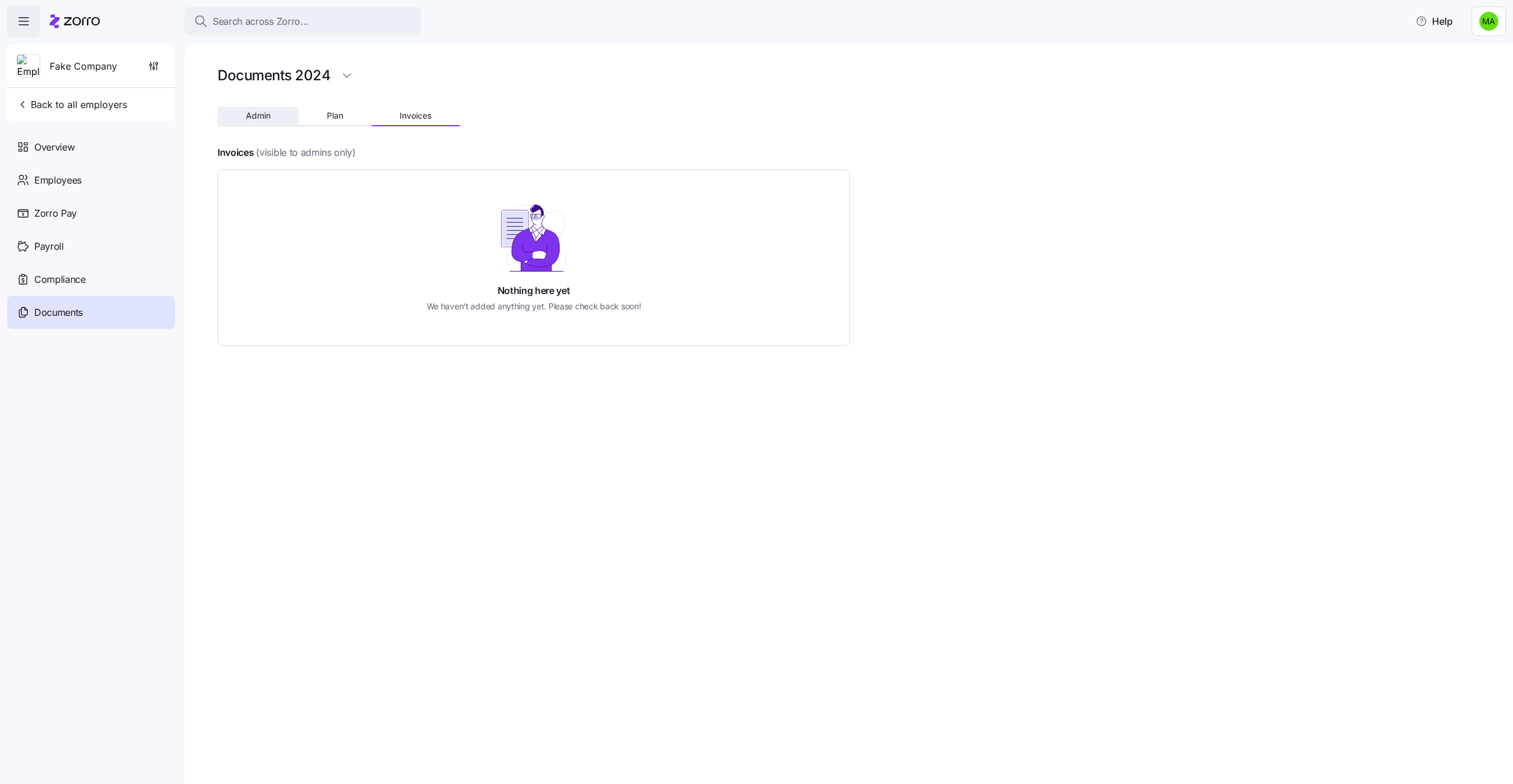
click at [261, 120] on span "Admin" at bounding box center [258, 115] width 25 height 8
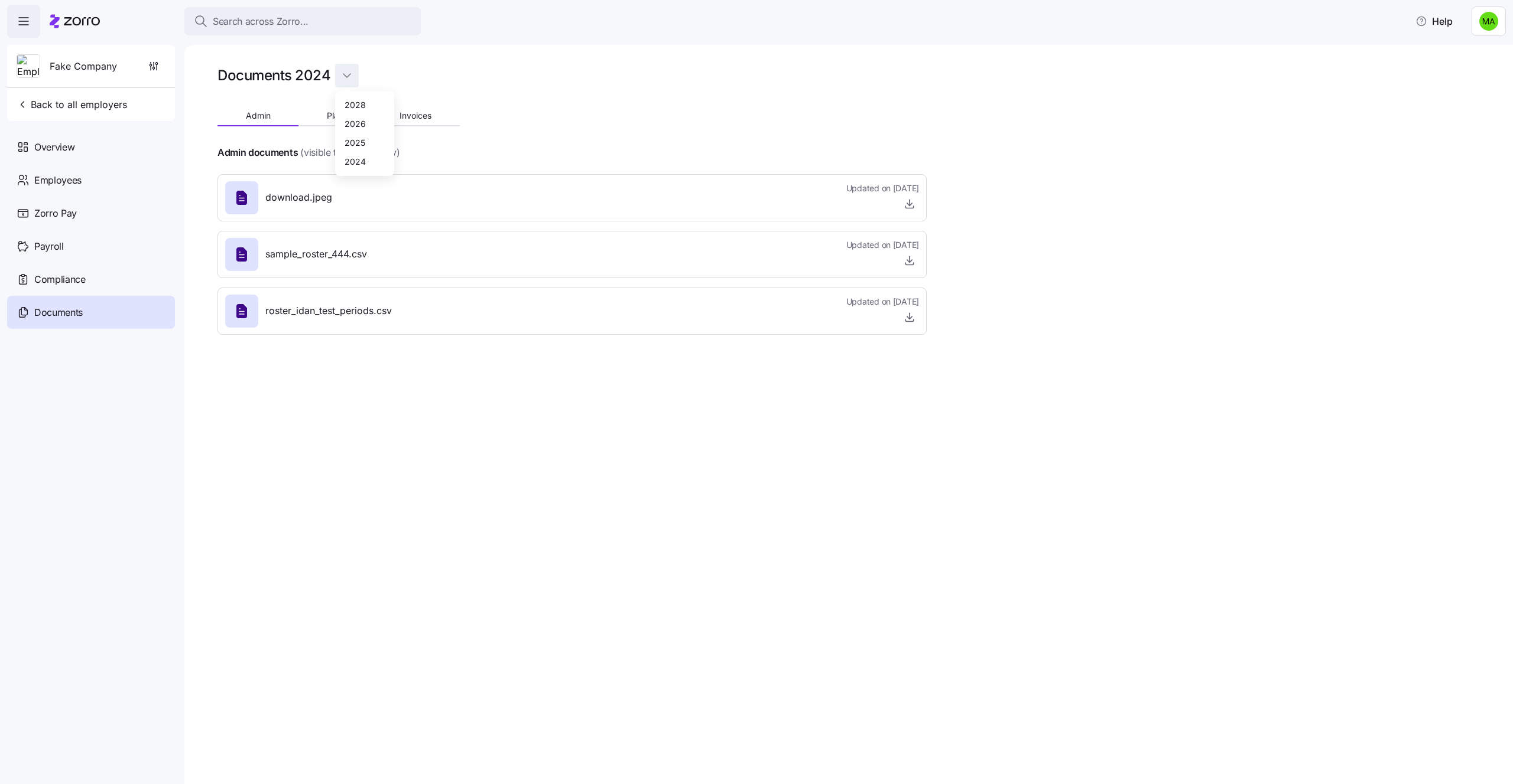
click at [347, 70] on html "Search across Zorro... Help Fake Company Back to all employers Overview Employe…" at bounding box center [756, 388] width 1513 height 777
click at [356, 117] on div "2026" at bounding box center [355, 124] width 21 height 13
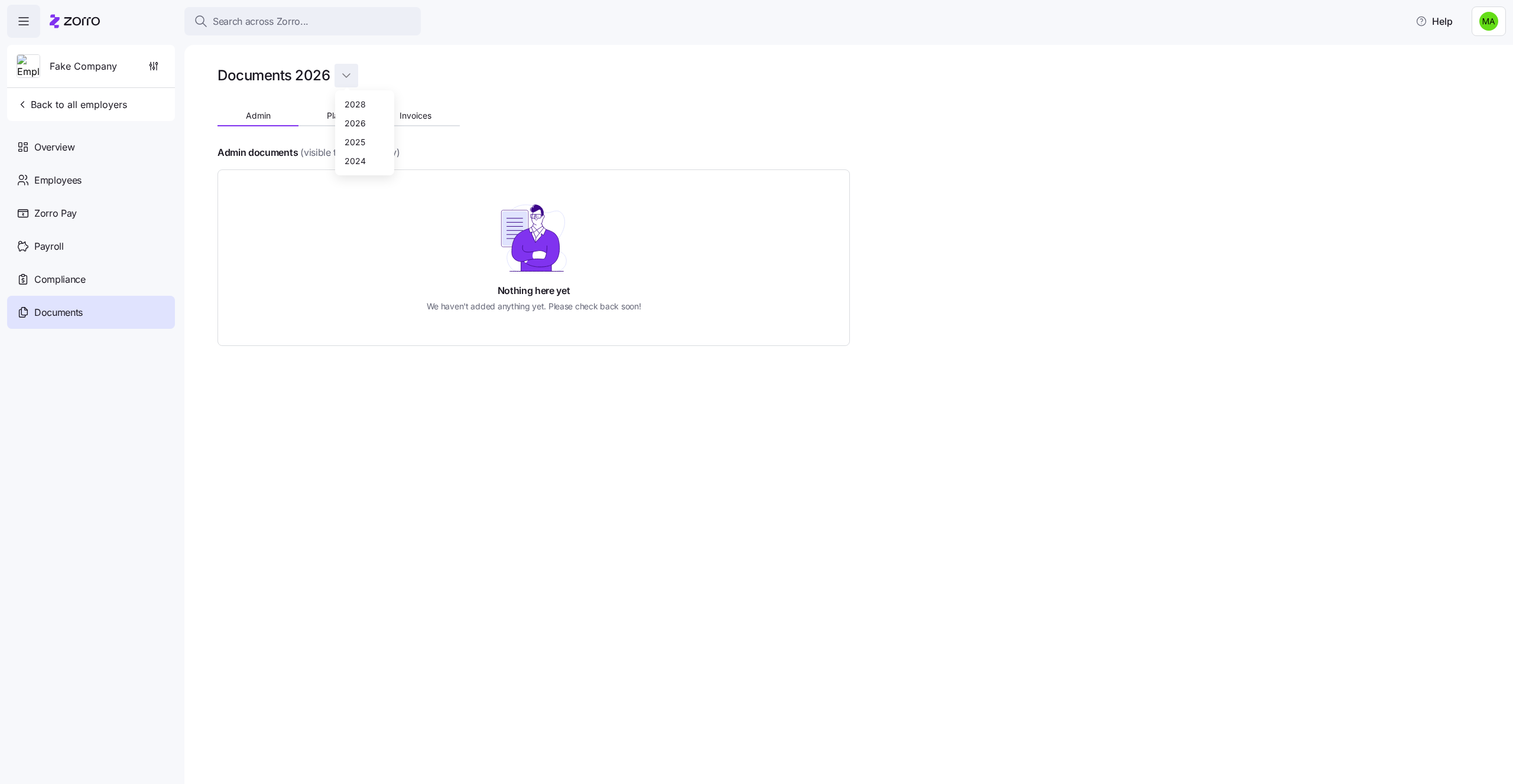
click at [336, 69] on html "Search across Zorro... Help Fake Company Back to all employers Overview Employe…" at bounding box center [756, 388] width 1513 height 777
click at [348, 138] on div "2025" at bounding box center [355, 142] width 20 height 13
click at [353, 62] on div "Documents 2025 Admin Plan Invoices Admin documents (visible to admins only) Not…" at bounding box center [849, 414] width 1329 height 739
click at [354, 75] on html "Search across Zorro... Help Fake Company Back to all employers Overview Employe…" at bounding box center [756, 388] width 1513 height 777
click at [354, 98] on div "2028" at bounding box center [354, 104] width 21 height 13
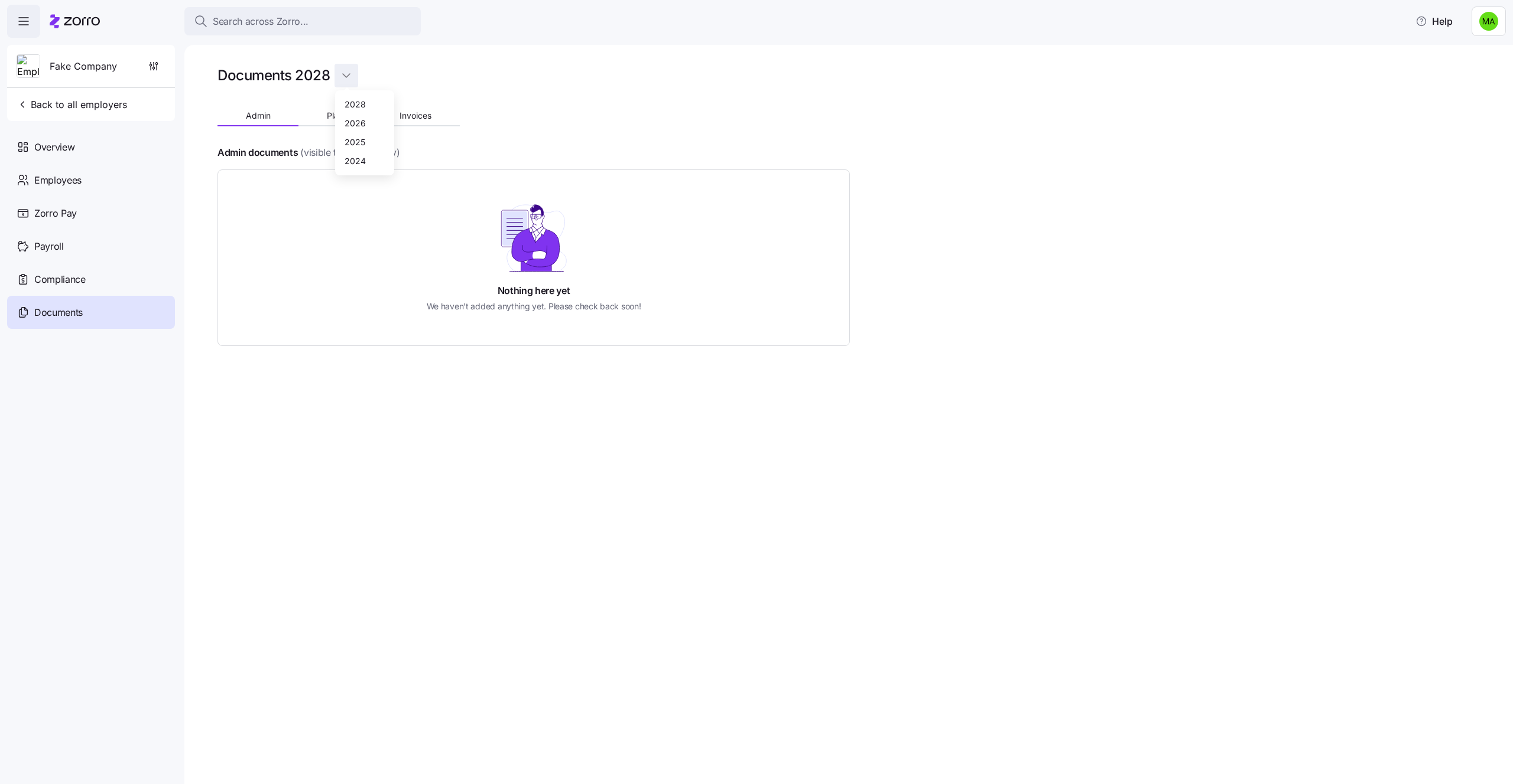
click at [350, 70] on html "Search across Zorro... Help Fake Company Back to all employers Overview Employe…" at bounding box center [756, 388] width 1513 height 777
click at [356, 157] on div "2024" at bounding box center [355, 161] width 21 height 13
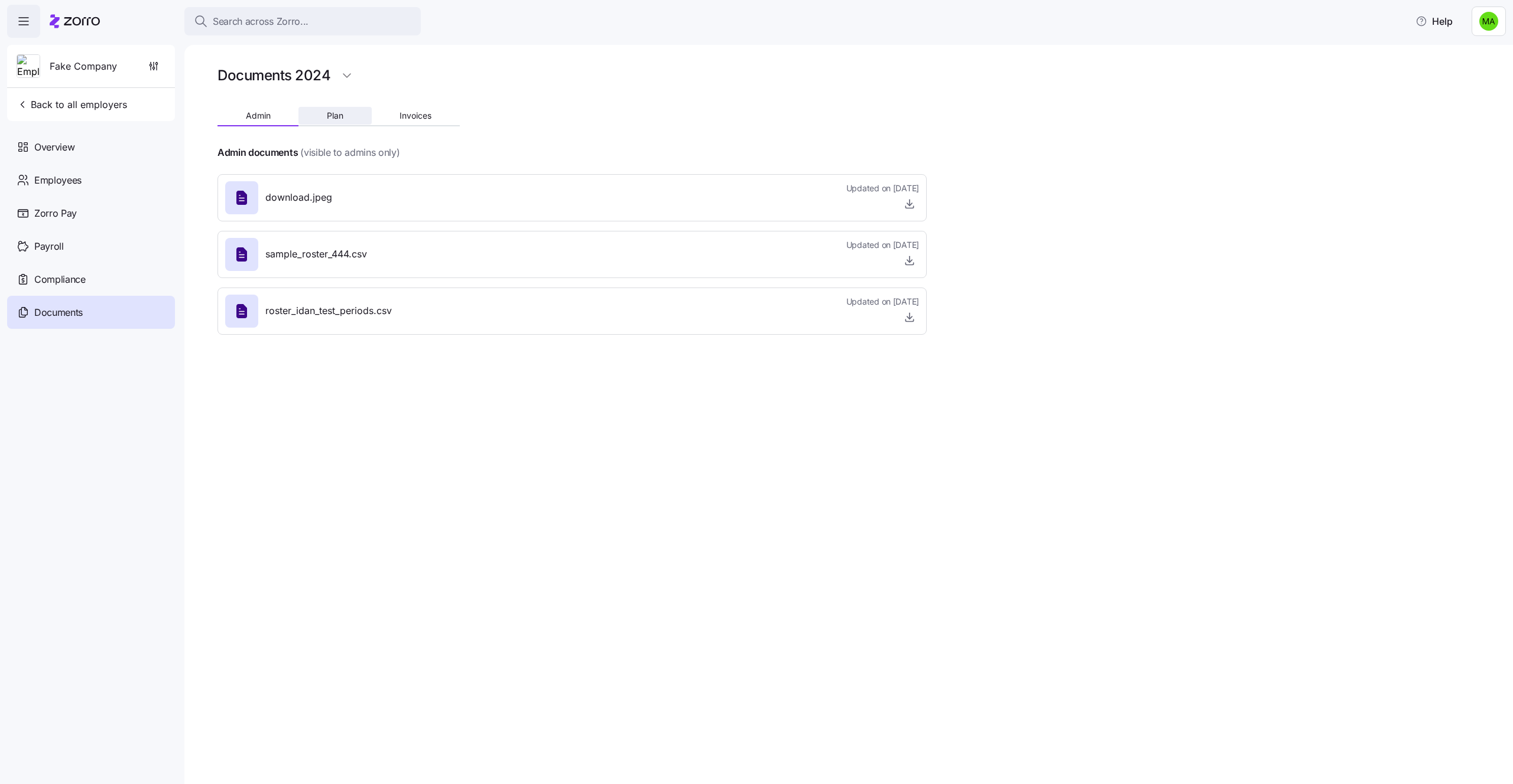
click at [334, 112] on span "Plan" at bounding box center [335, 115] width 17 height 8
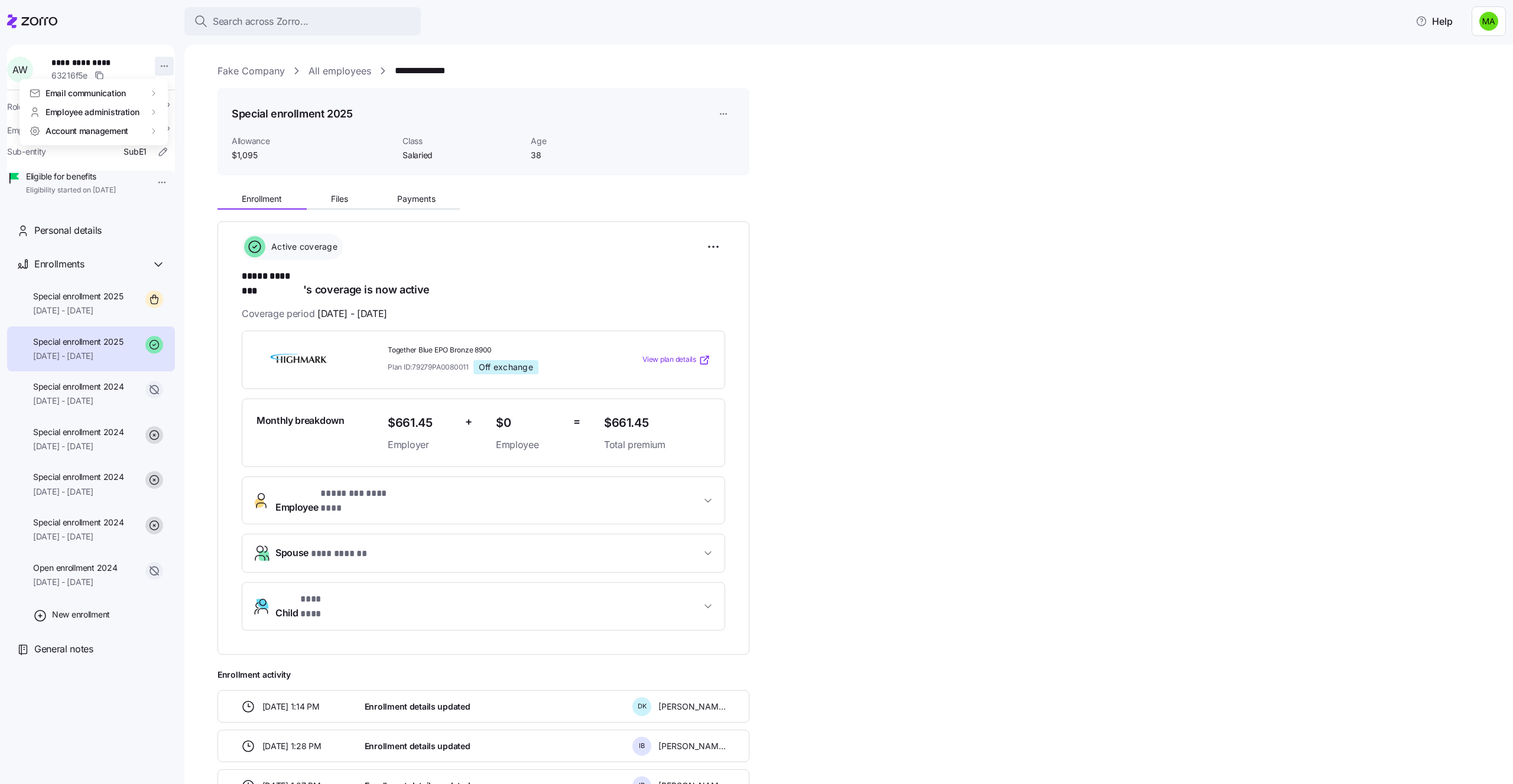
click at [159, 67] on html "**********" at bounding box center [756, 388] width 1513 height 777
click at [946, 459] on html "**********" at bounding box center [756, 388] width 1513 height 777
click at [52, 238] on span "Personal details" at bounding box center [68, 231] width 67 height 15
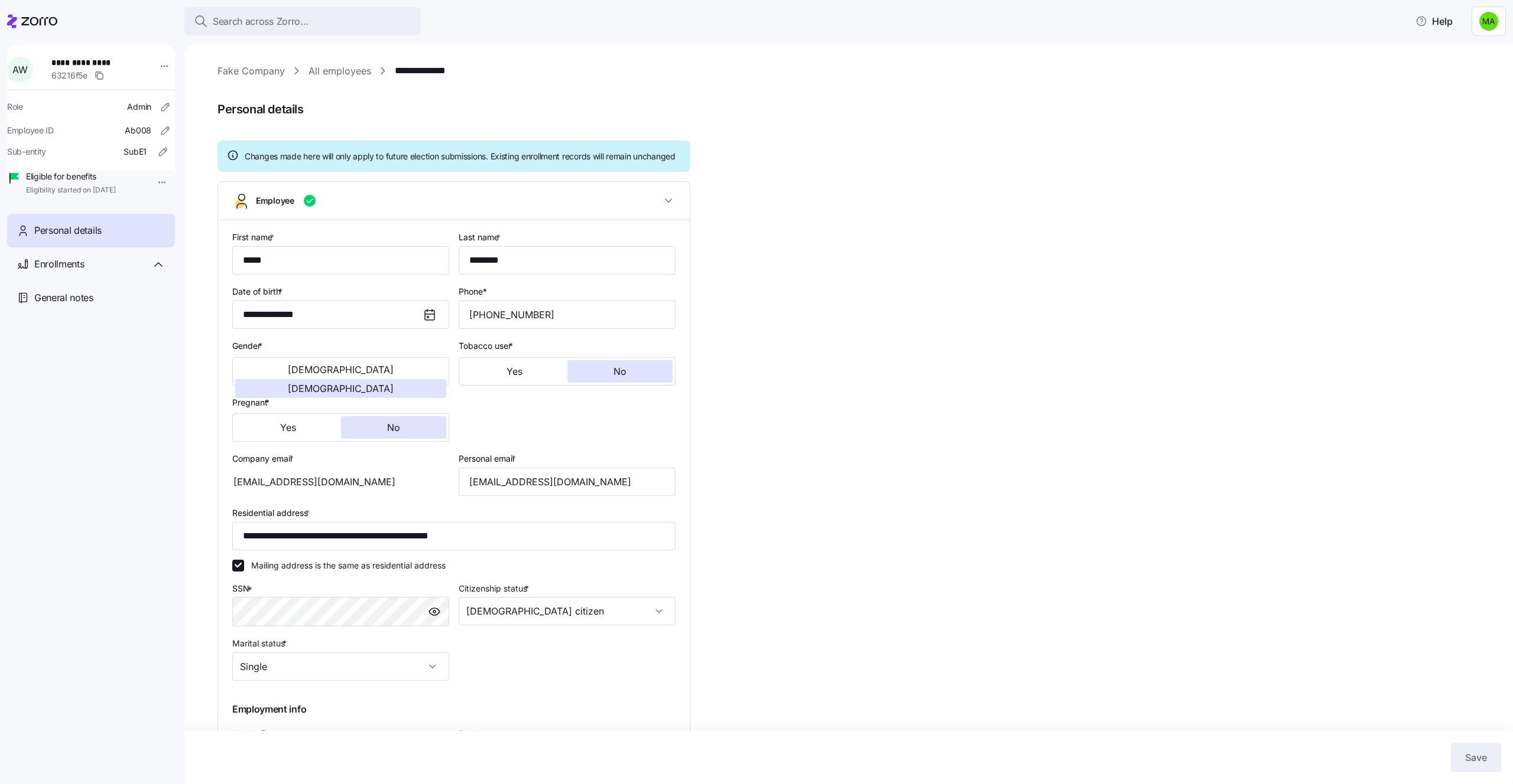
type input "Salaried"
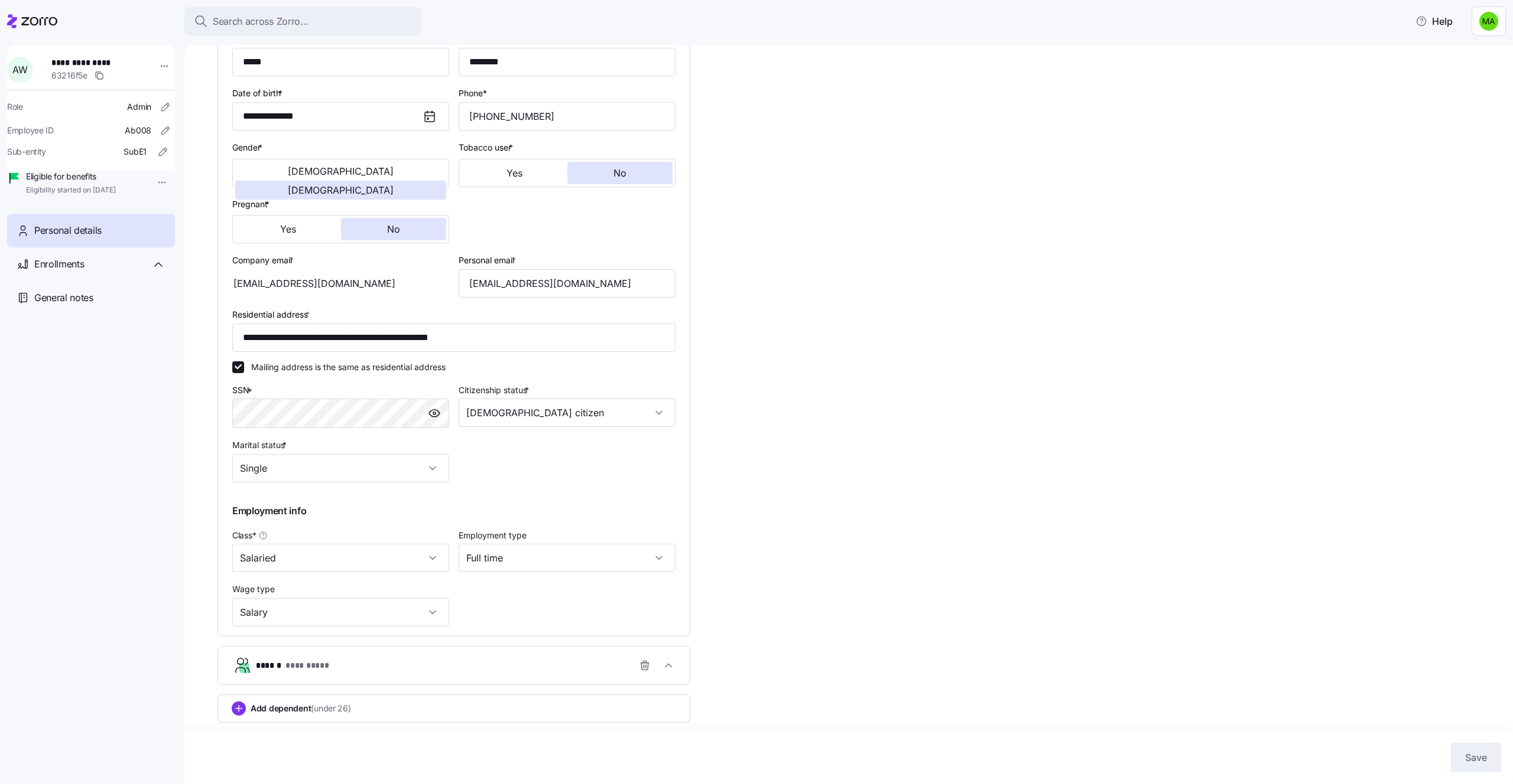
scroll to position [210, 0]
click at [379, 713] on div "Add dependent (under 26)" at bounding box center [454, 708] width 444 height 14
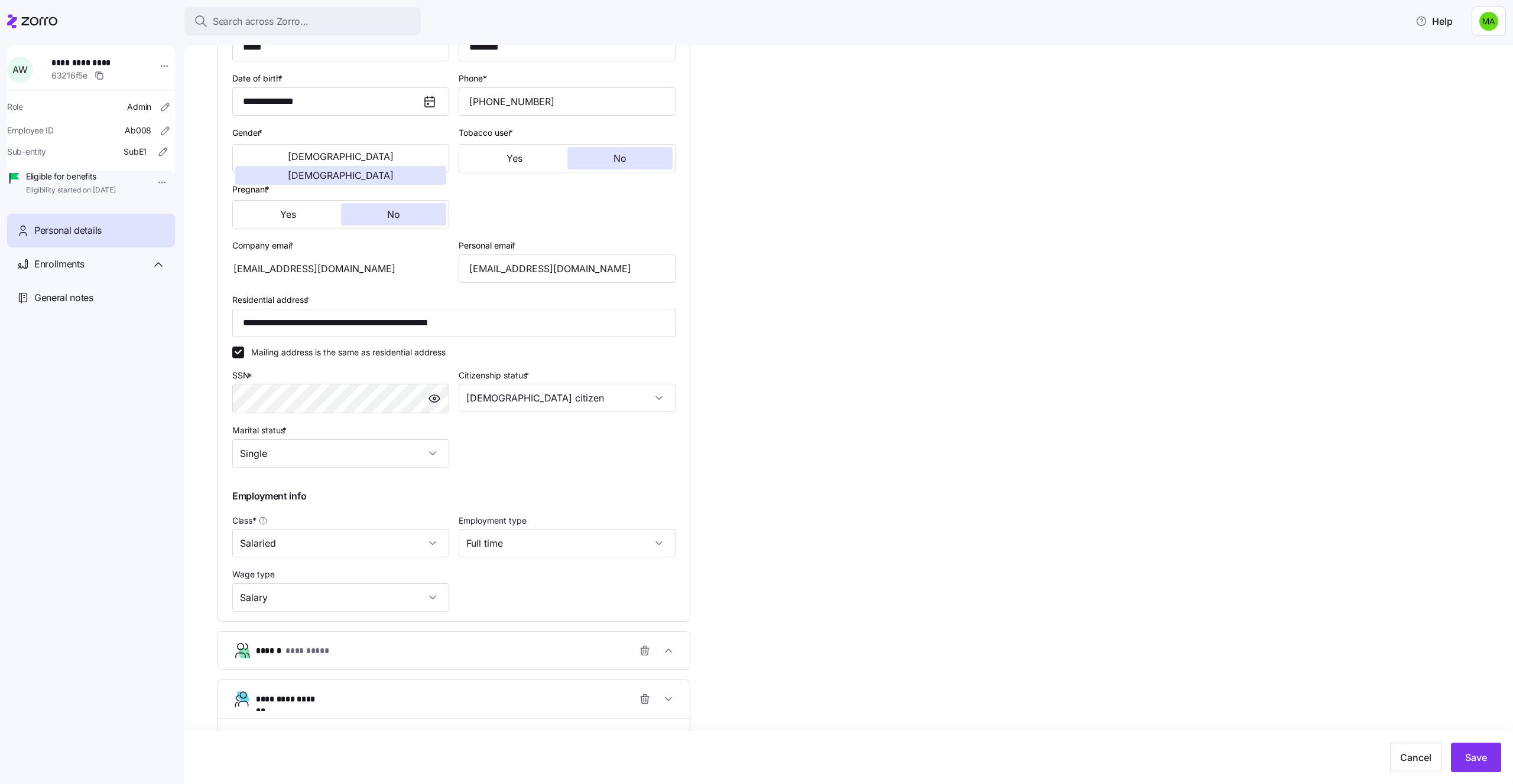
scroll to position [543, 0]
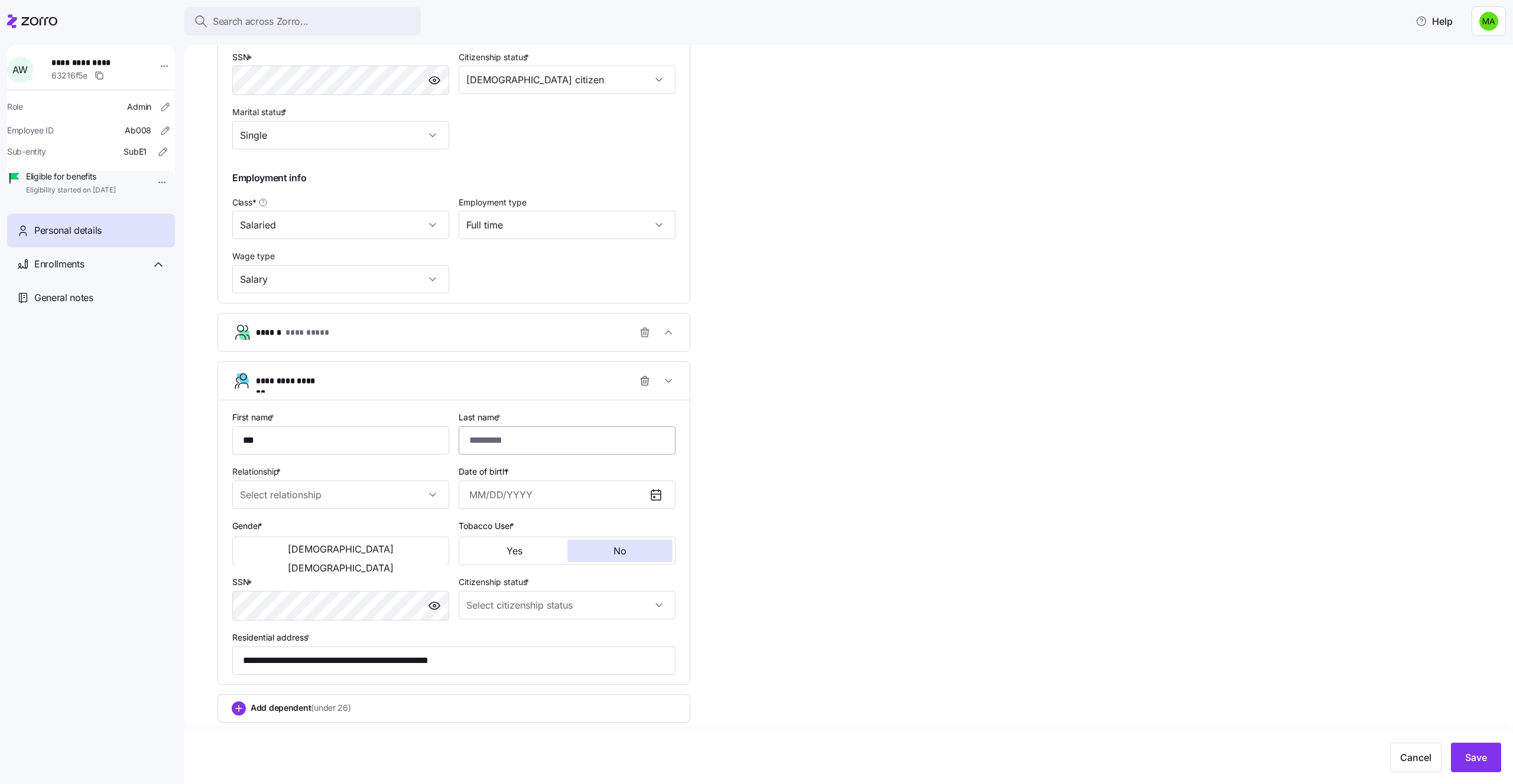
type input "***"
click at [571, 439] on input "Last name *" at bounding box center [566, 440] width 217 height 28
type input "***"
click at [377, 496] on input "Relationship *" at bounding box center [340, 494] width 217 height 28
click at [311, 539] on div "Child" at bounding box center [340, 531] width 208 height 25
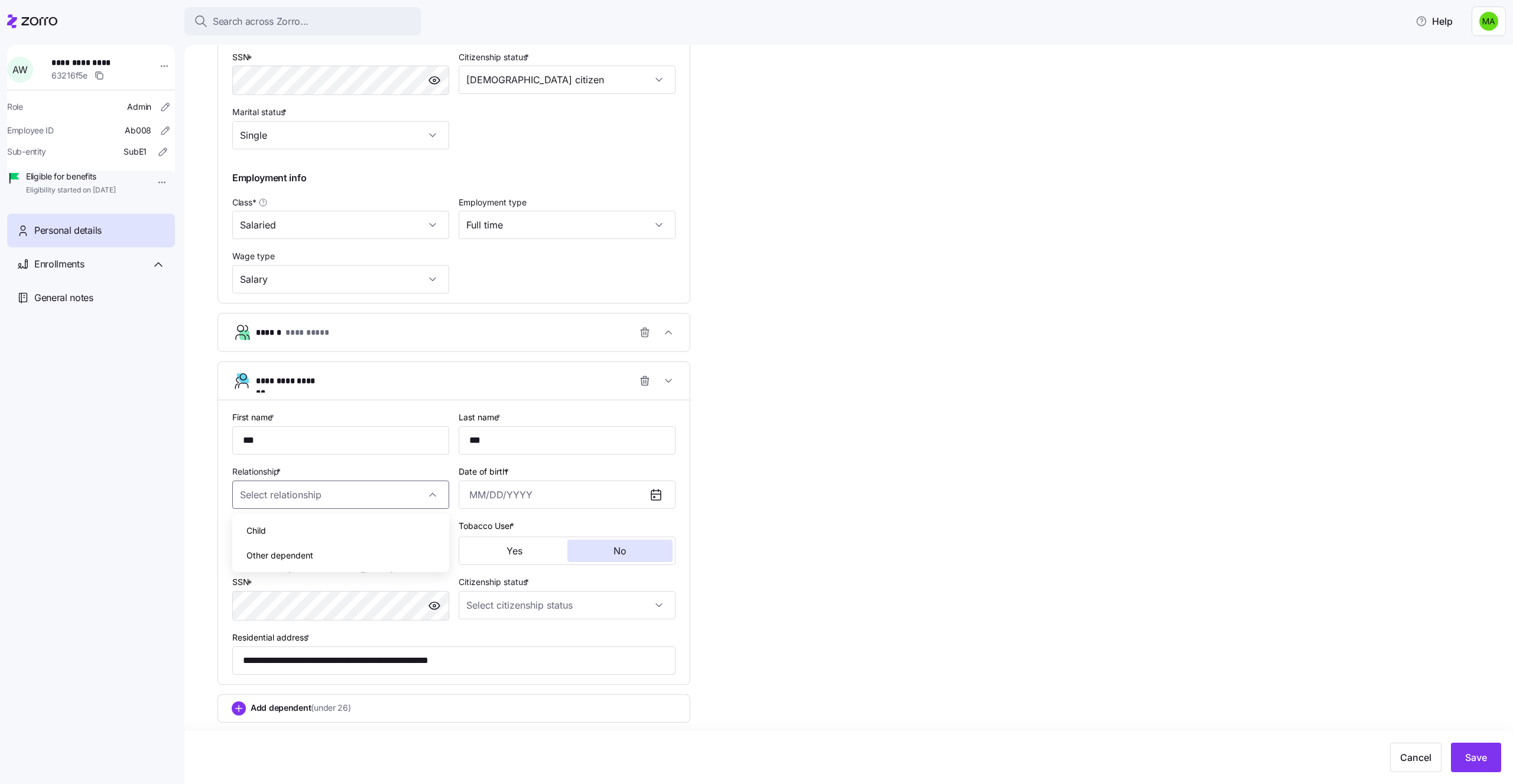
type input "Child"
click at [550, 490] on input "Date of birth *" at bounding box center [566, 494] width 217 height 28
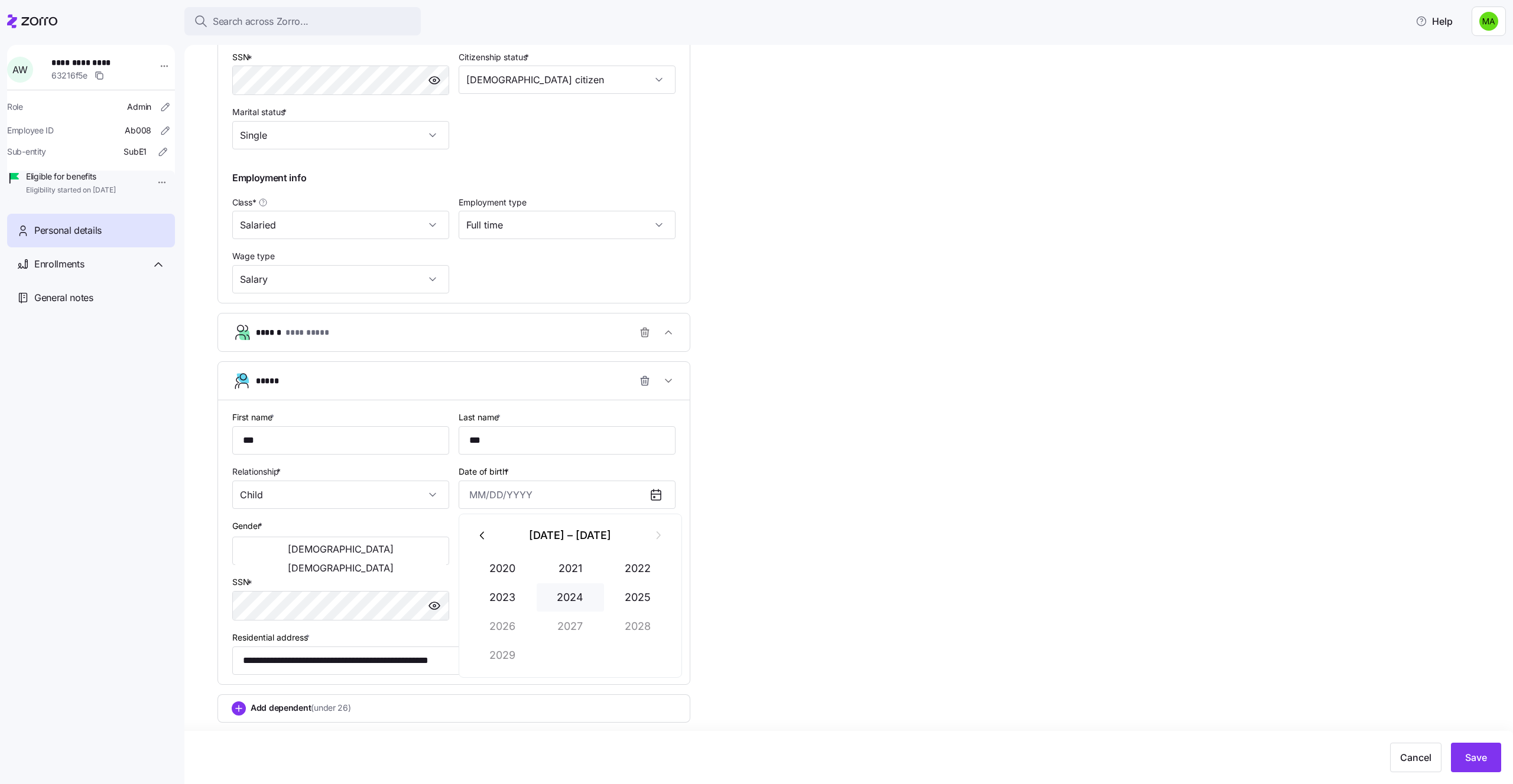
click at [568, 595] on button "2024" at bounding box center [570, 598] width 67 height 28
click at [574, 591] on button "May" at bounding box center [570, 598] width 67 height 28
click at [574, 588] on button "2" at bounding box center [570, 591] width 28 height 28
type input "[DATE]"
click at [319, 547] on button "[DEMOGRAPHIC_DATA]" at bounding box center [340, 549] width 211 height 19
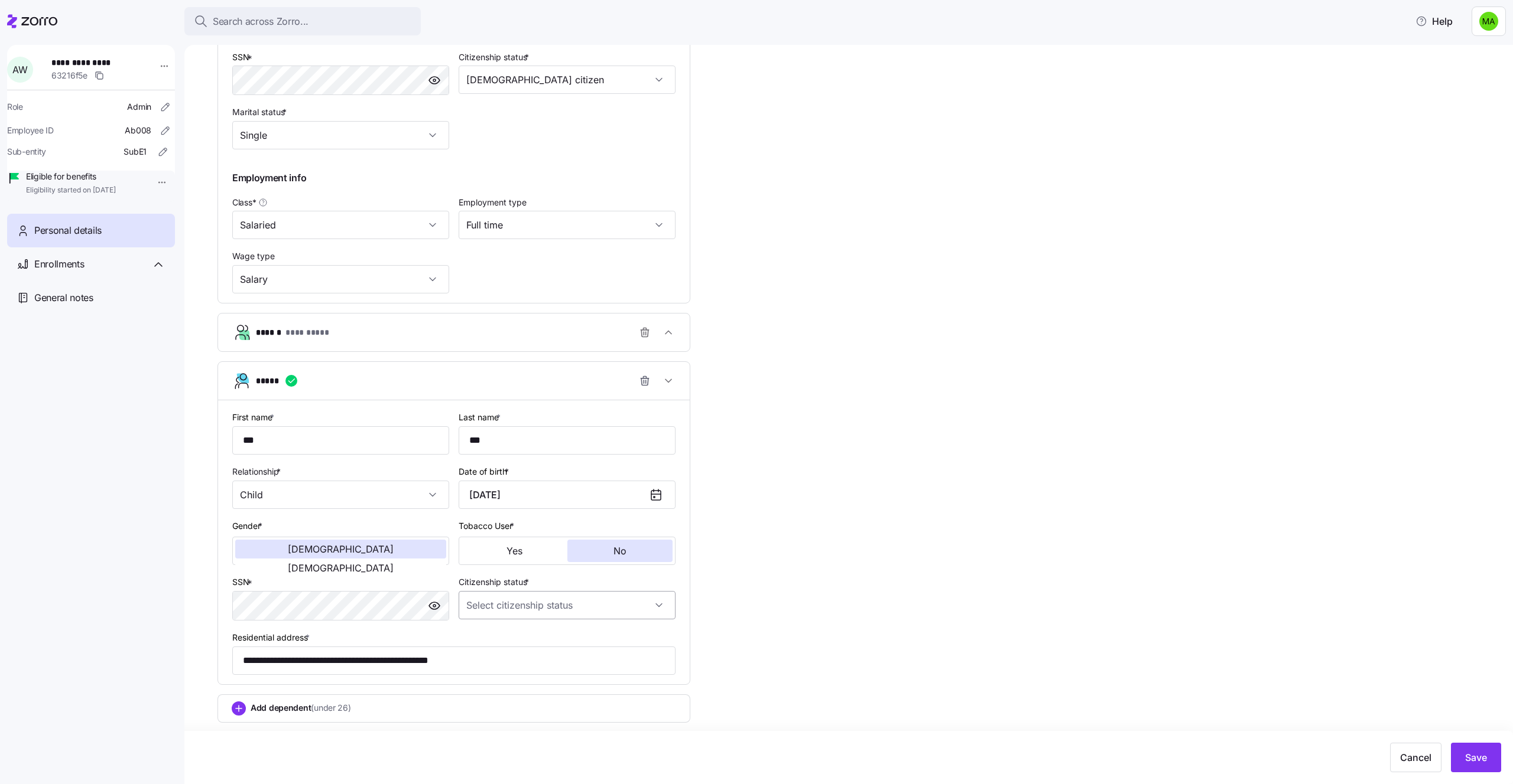
click at [525, 615] on input "Citizenship status *" at bounding box center [566, 605] width 217 height 28
click at [510, 663] on span "Resident alien" at bounding box center [499, 666] width 54 height 13
type input "Resident alien"
click at [1489, 753] on button "Save" at bounding box center [1476, 758] width 50 height 30
click at [648, 330] on icon "button" at bounding box center [645, 332] width 12 height 12
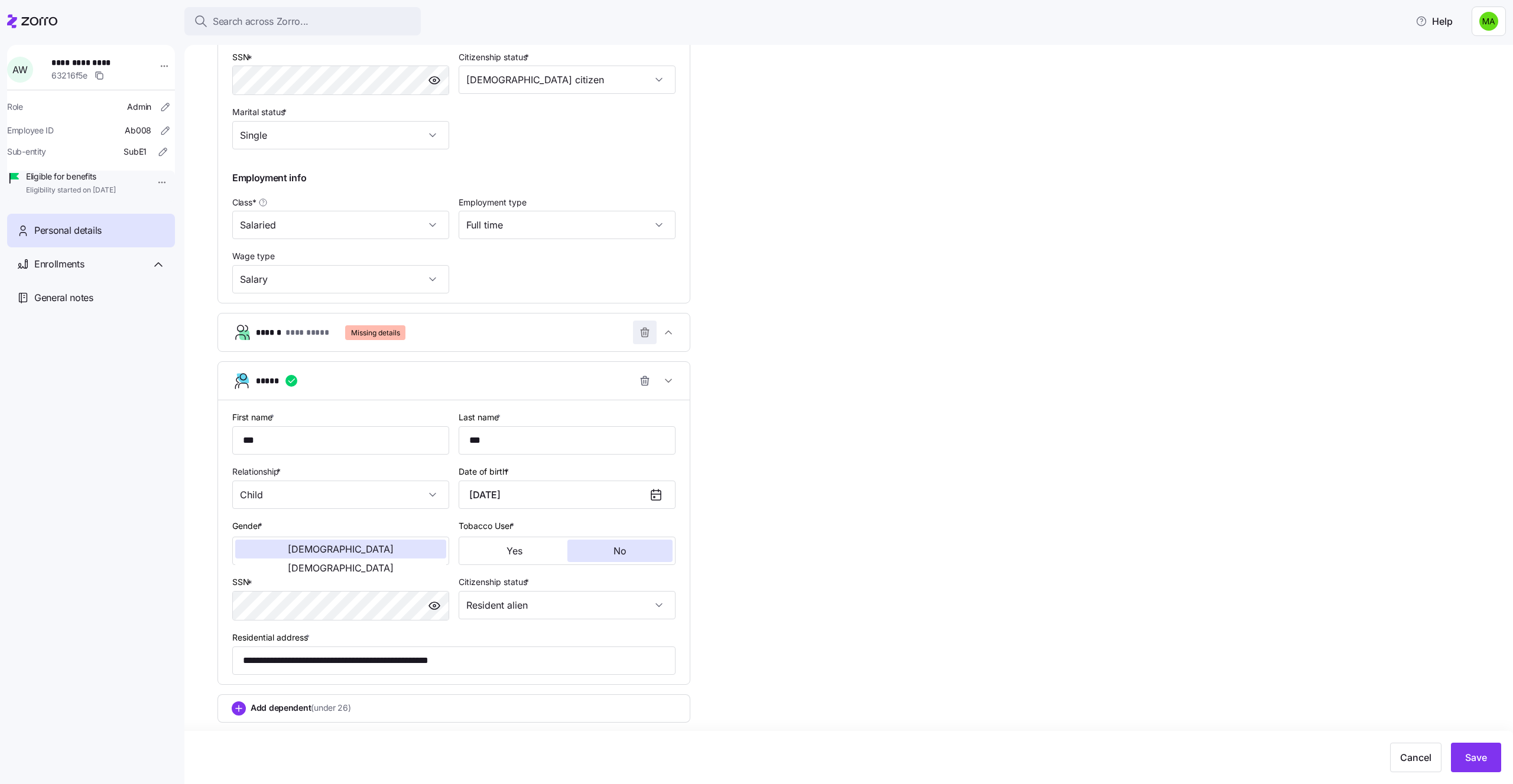
scroll to position [534, 0]
click at [1480, 769] on button "Save" at bounding box center [1476, 758] width 50 height 30
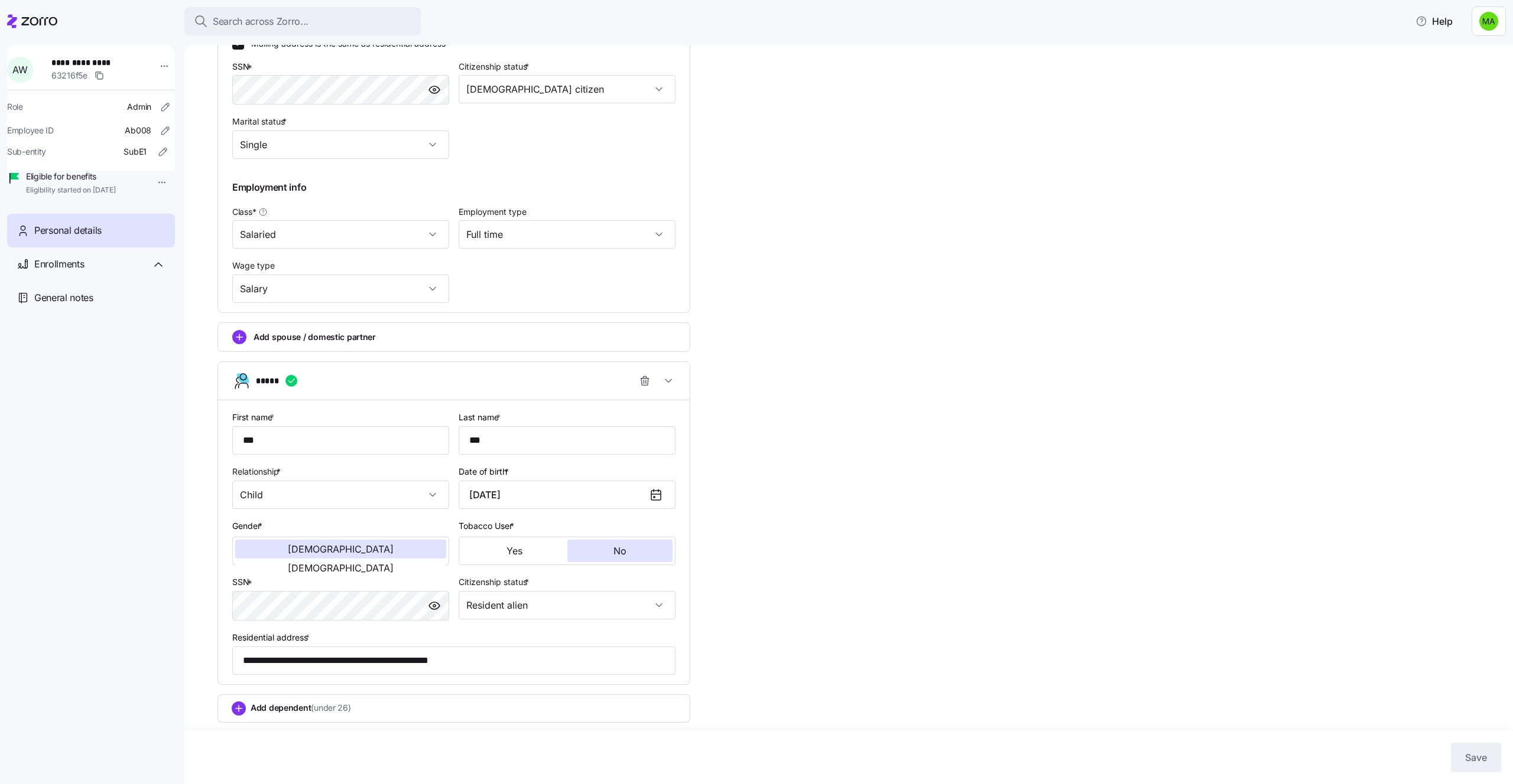
click at [78, 331] on div "**********" at bounding box center [91, 398] width 168 height 706
click at [96, 305] on div "General notes" at bounding box center [100, 298] width 131 height 15
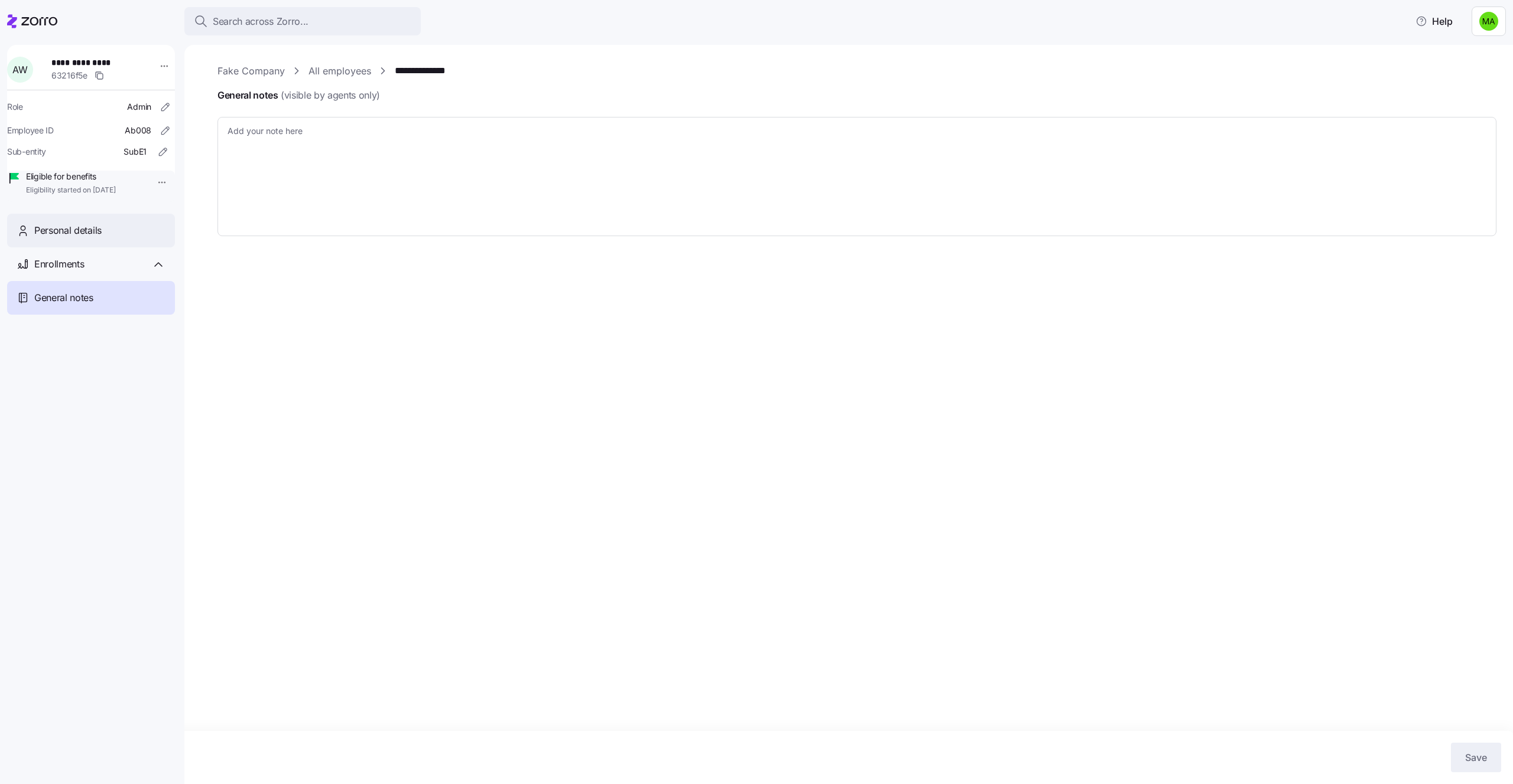
click at [93, 238] on span "Personal details" at bounding box center [68, 231] width 67 height 15
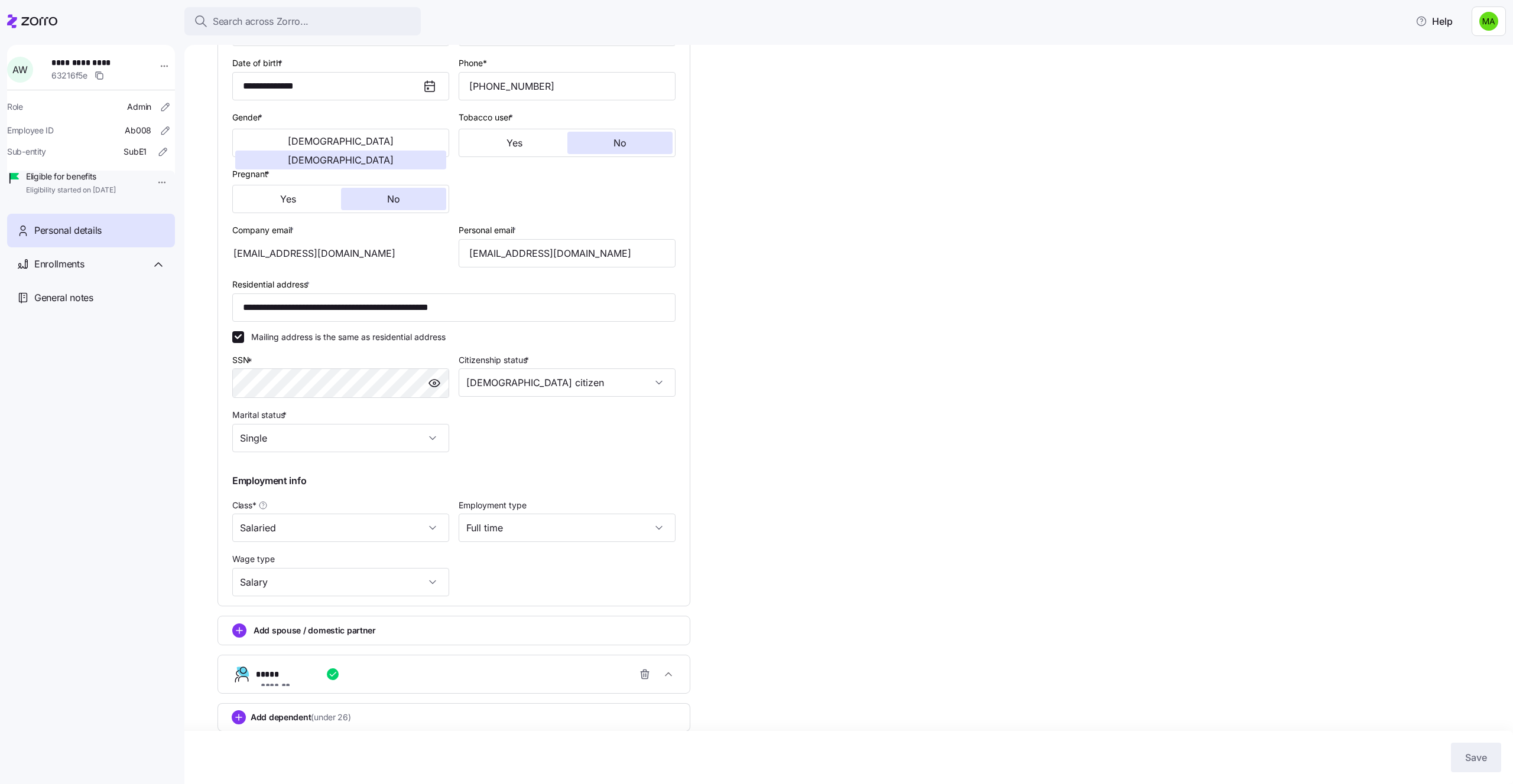
scroll to position [249, 0]
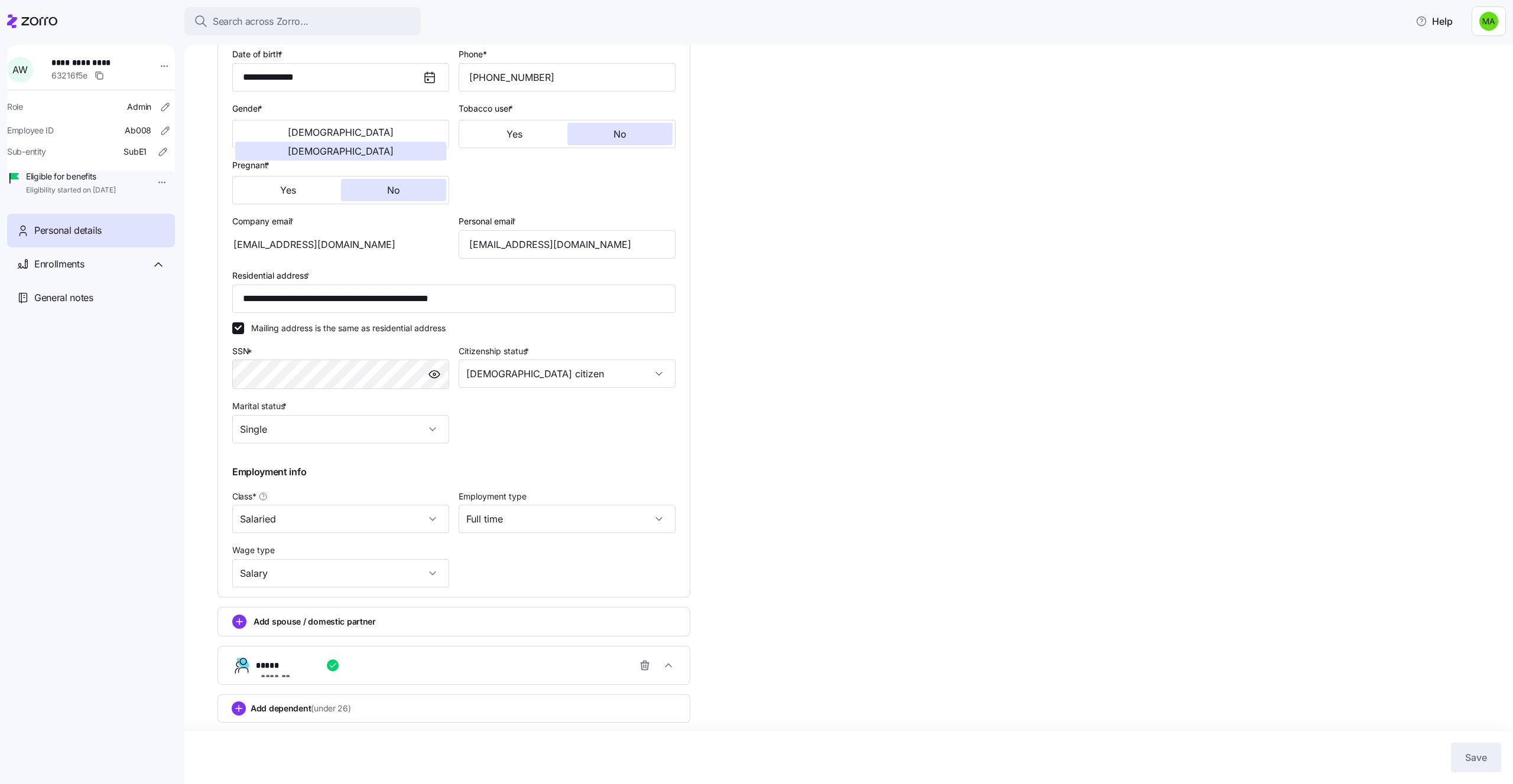
click at [512, 671] on div "***** *******" at bounding box center [458, 665] width 405 height 23
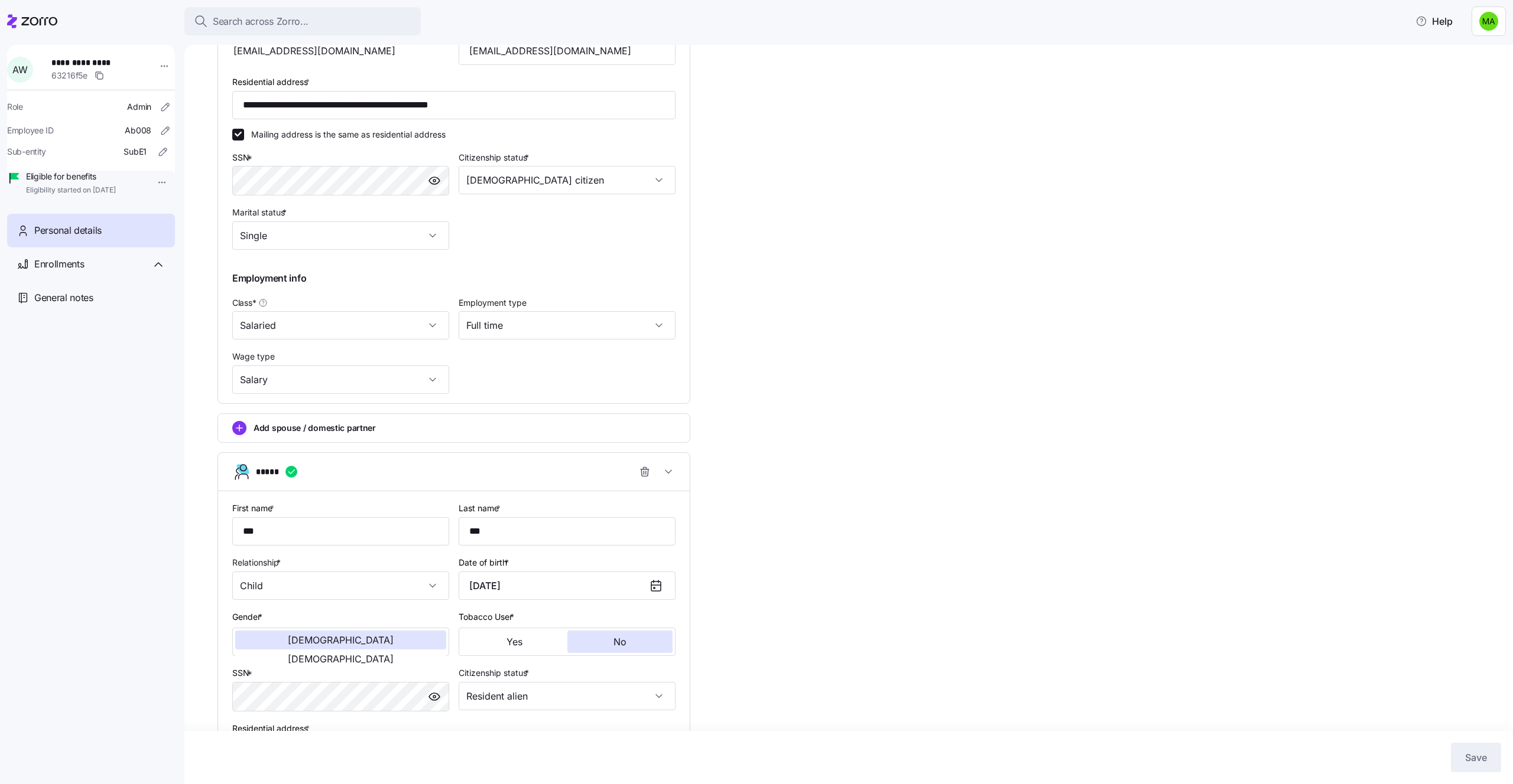
scroll to position [534, 0]
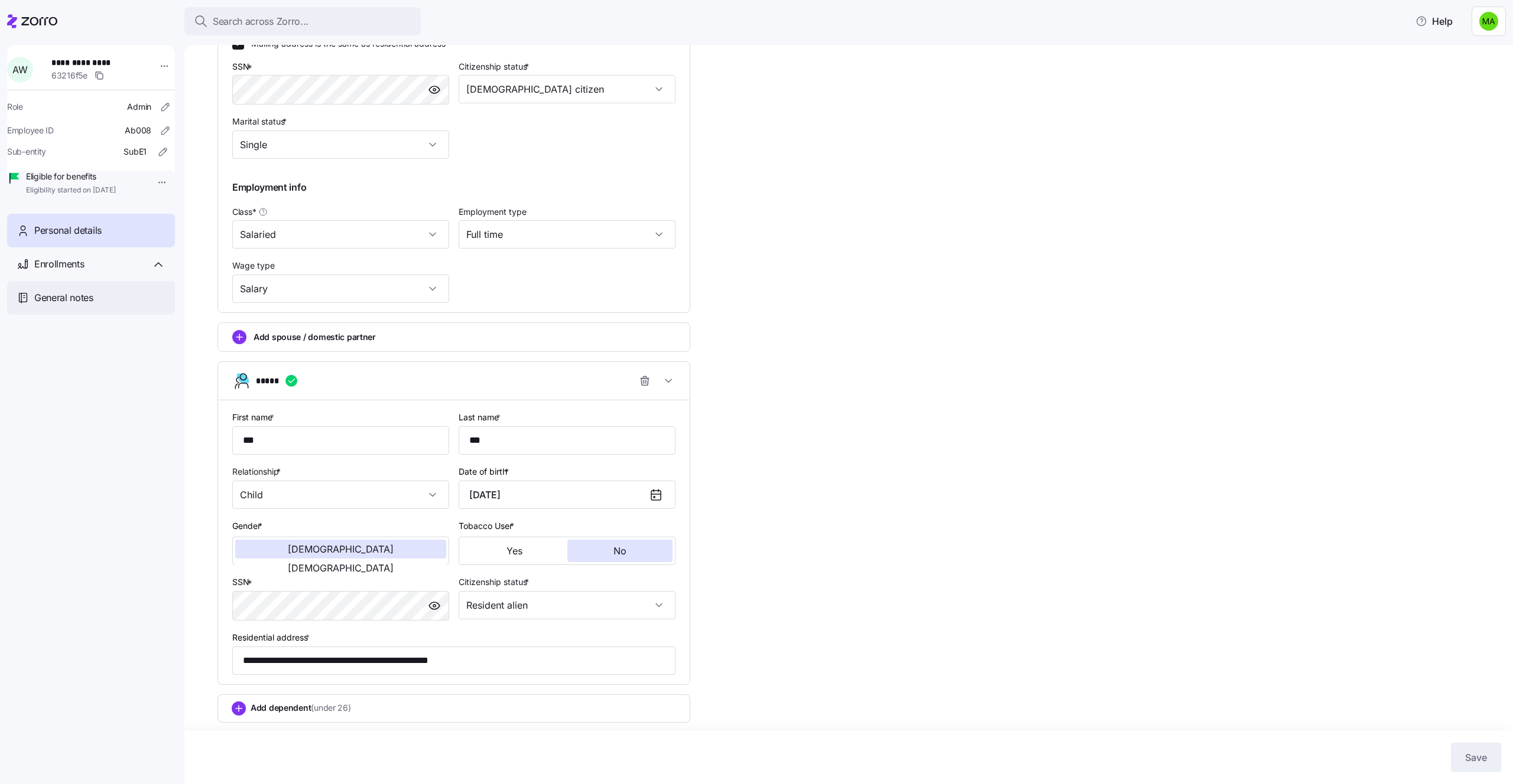
click at [83, 305] on span "General notes" at bounding box center [63, 298] width 59 height 15
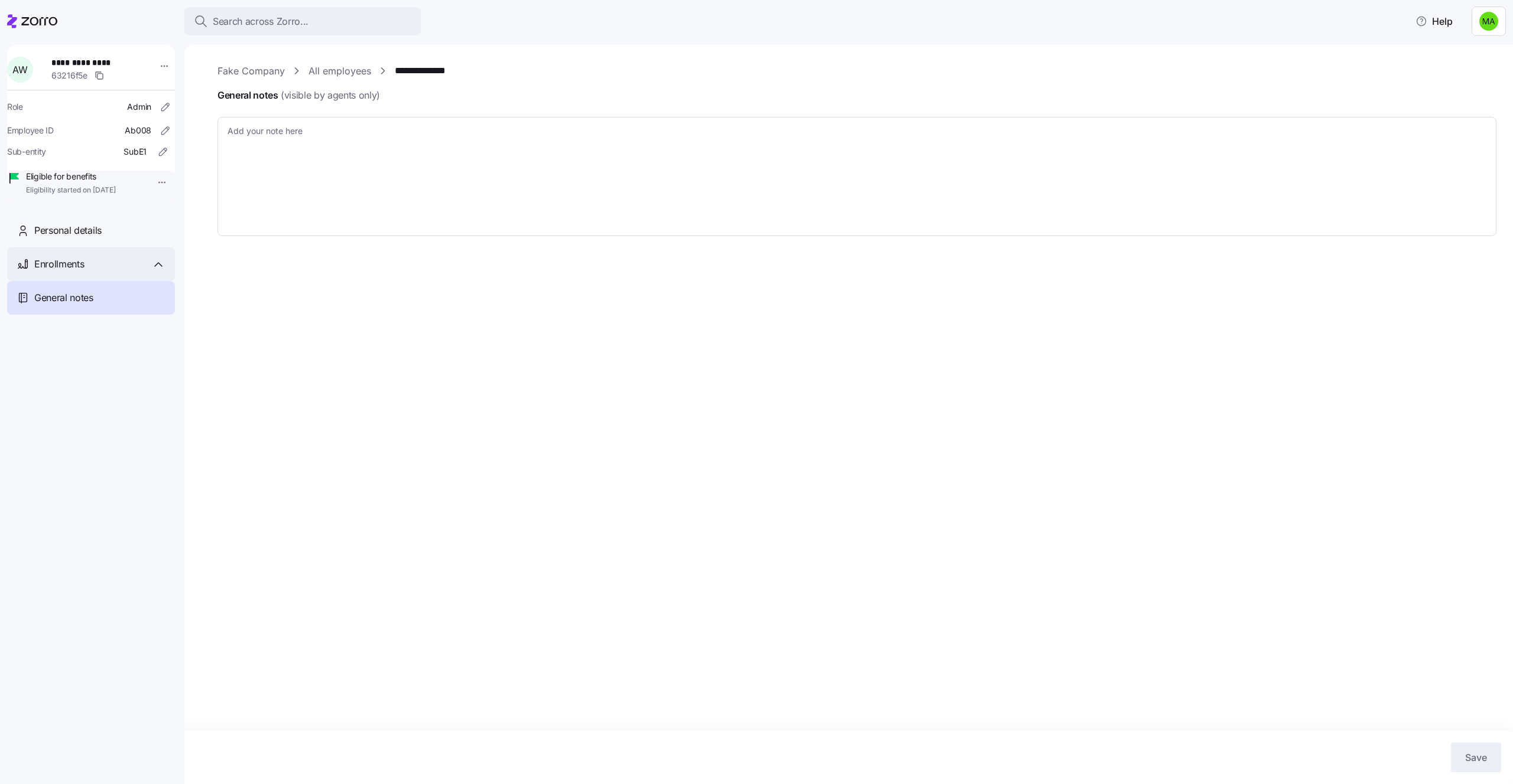
click at [54, 272] on span "Enrollments" at bounding box center [59, 264] width 49 height 15
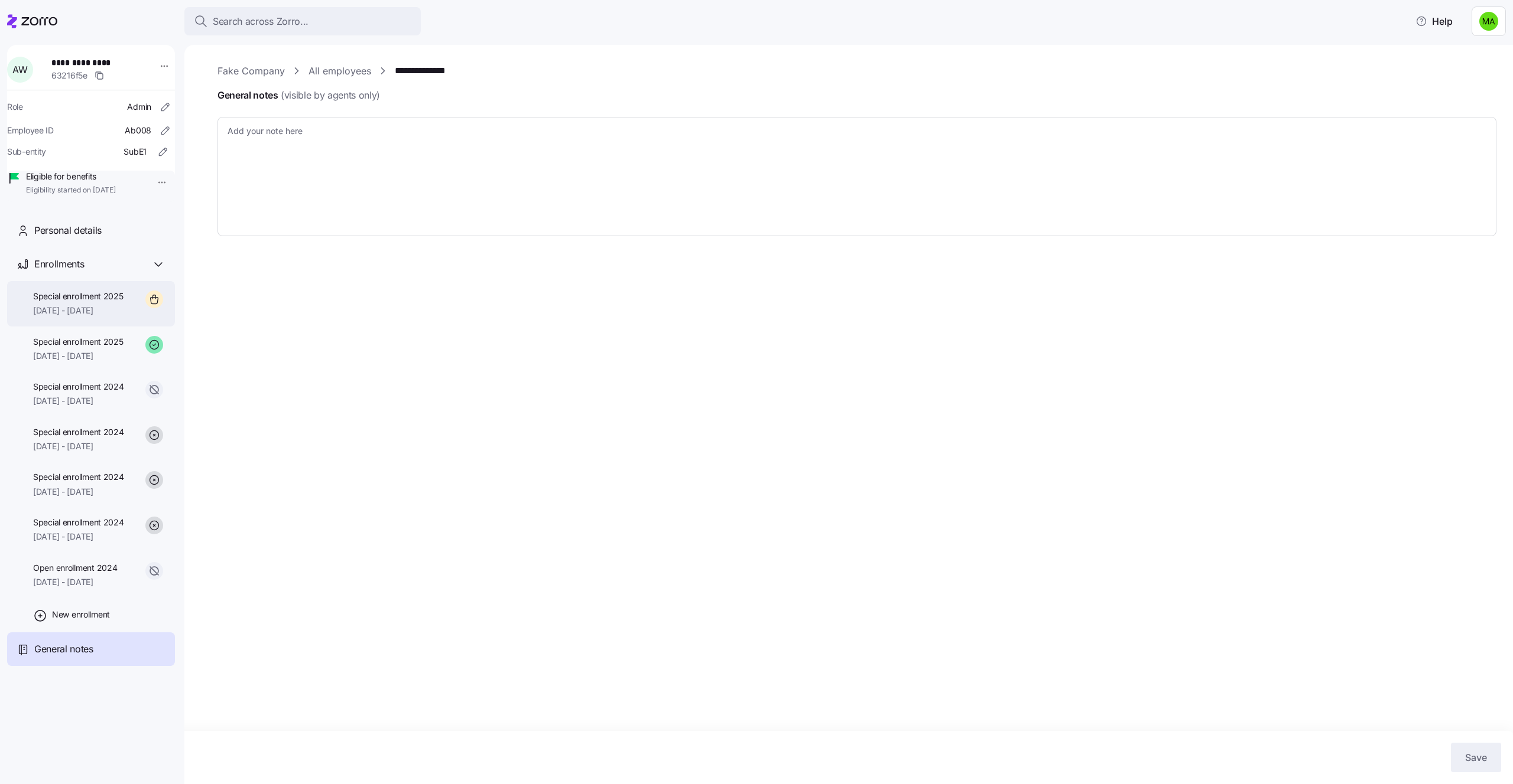
click at [69, 317] on span "[DATE] - [DATE]" at bounding box center [78, 310] width 90 height 12
type textarea "x"
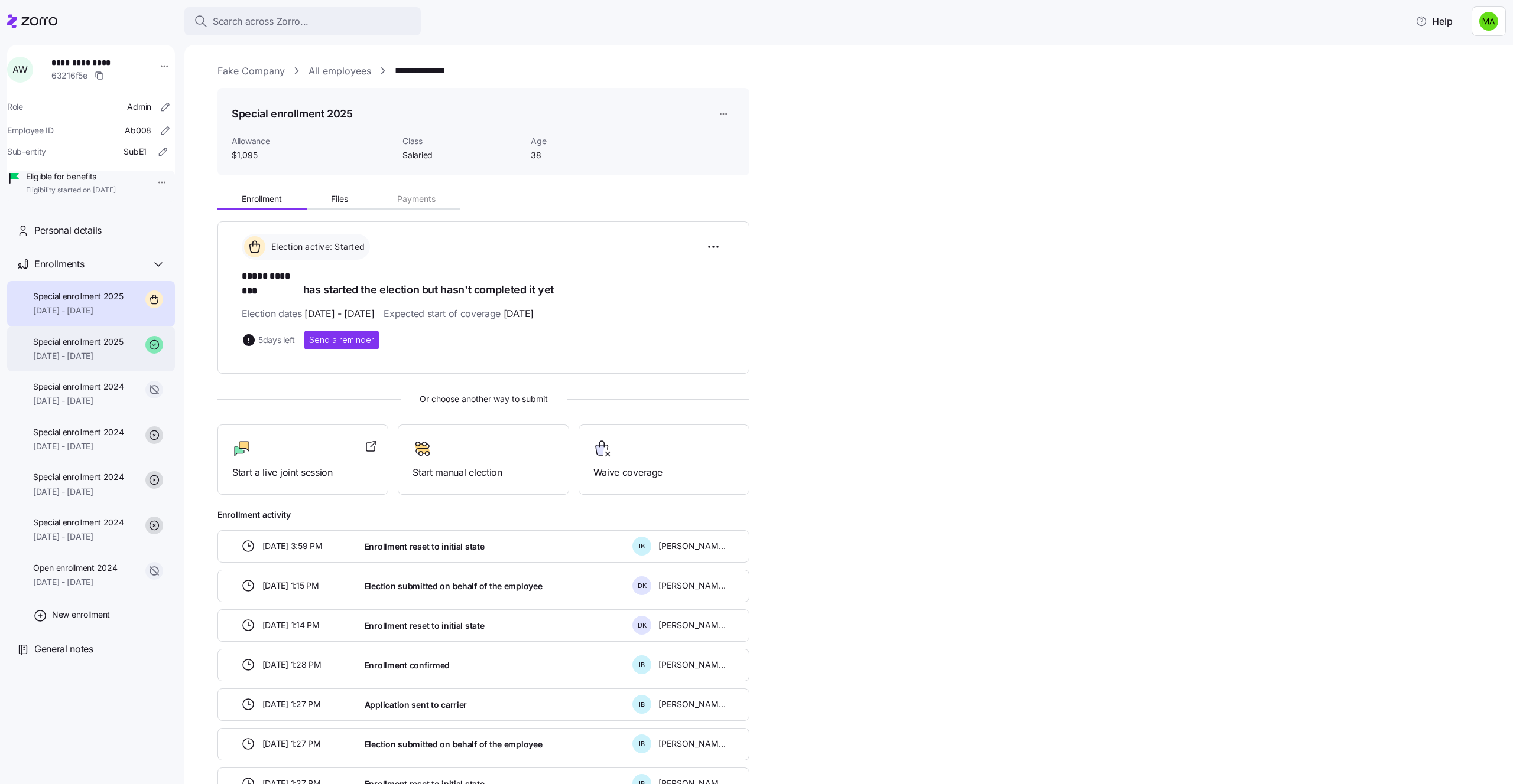
click at [65, 348] on span "Special enrollment 2025" at bounding box center [78, 342] width 90 height 12
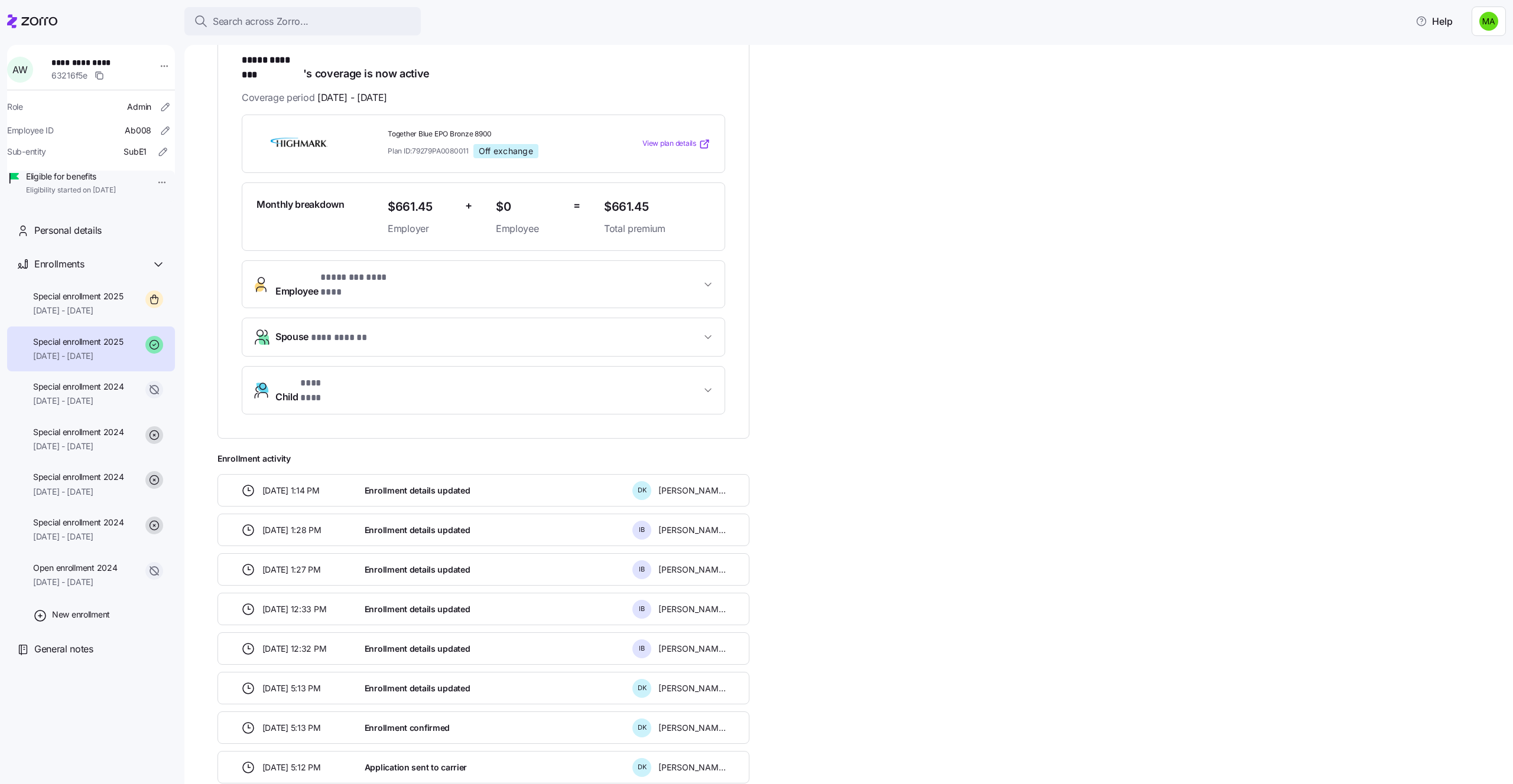
scroll to position [294, 0]
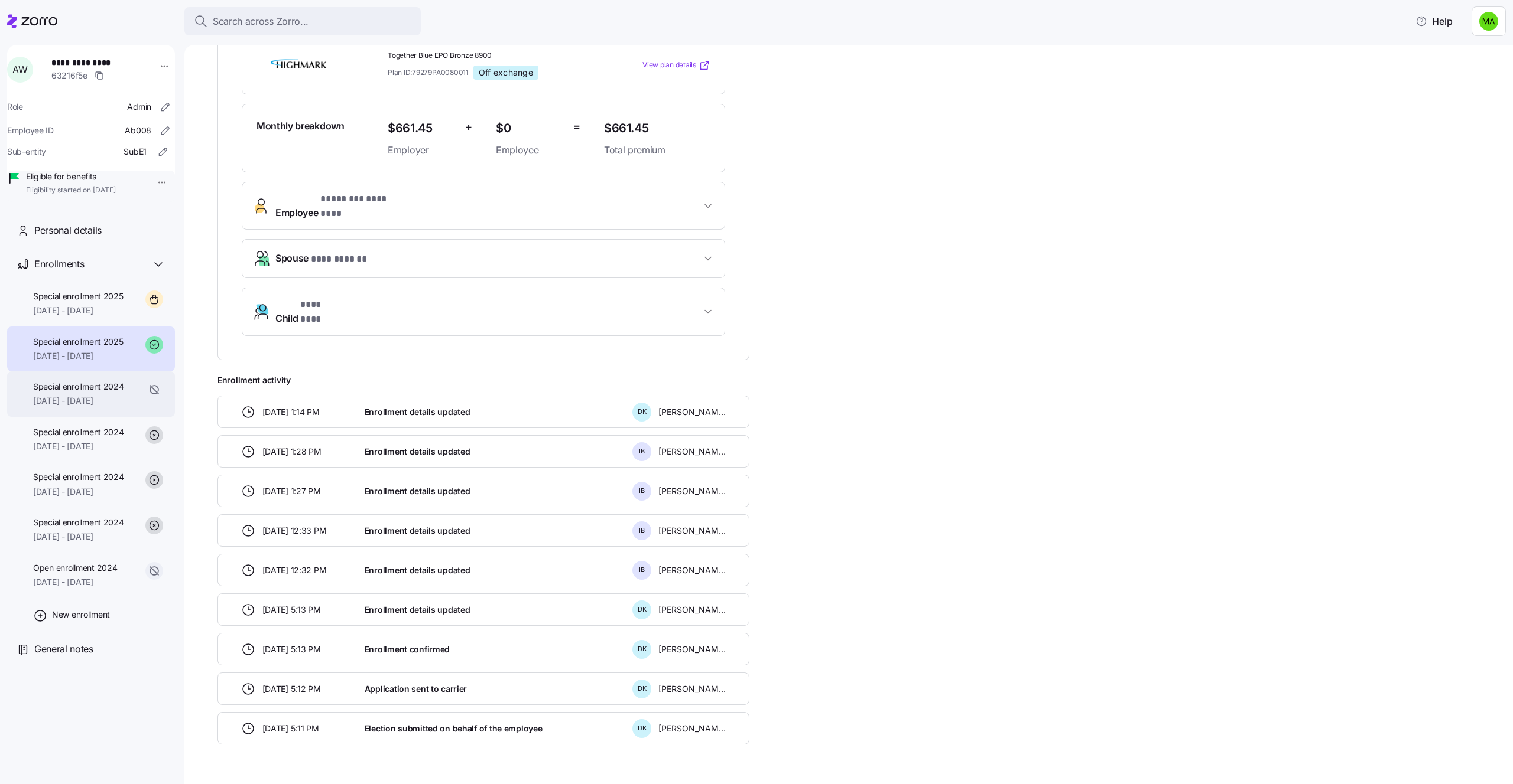
click at [50, 407] on span "[DATE] - [DATE]" at bounding box center [79, 400] width 91 height 12
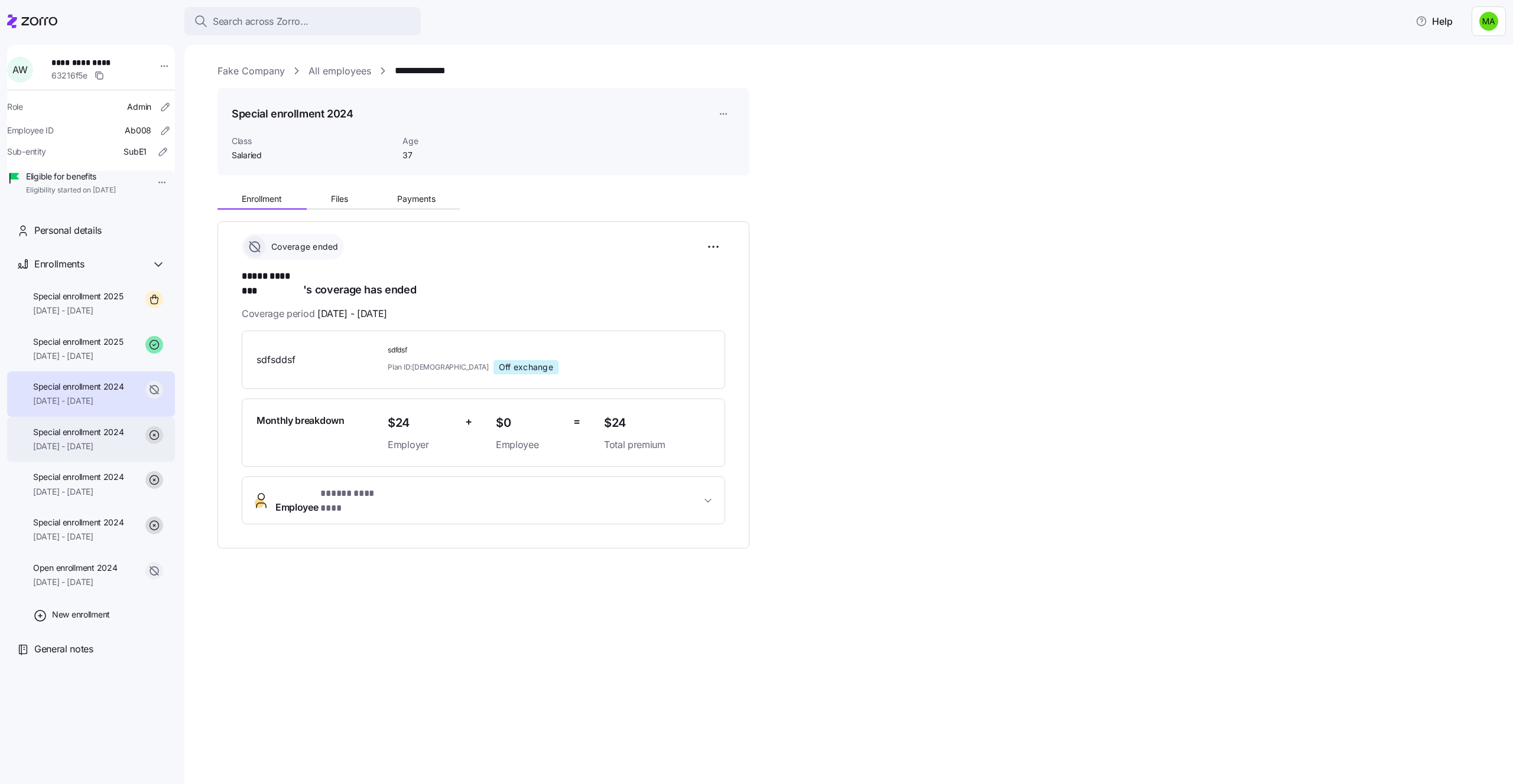
click at [87, 453] on span "[DATE] - [DATE]" at bounding box center [79, 446] width 91 height 12
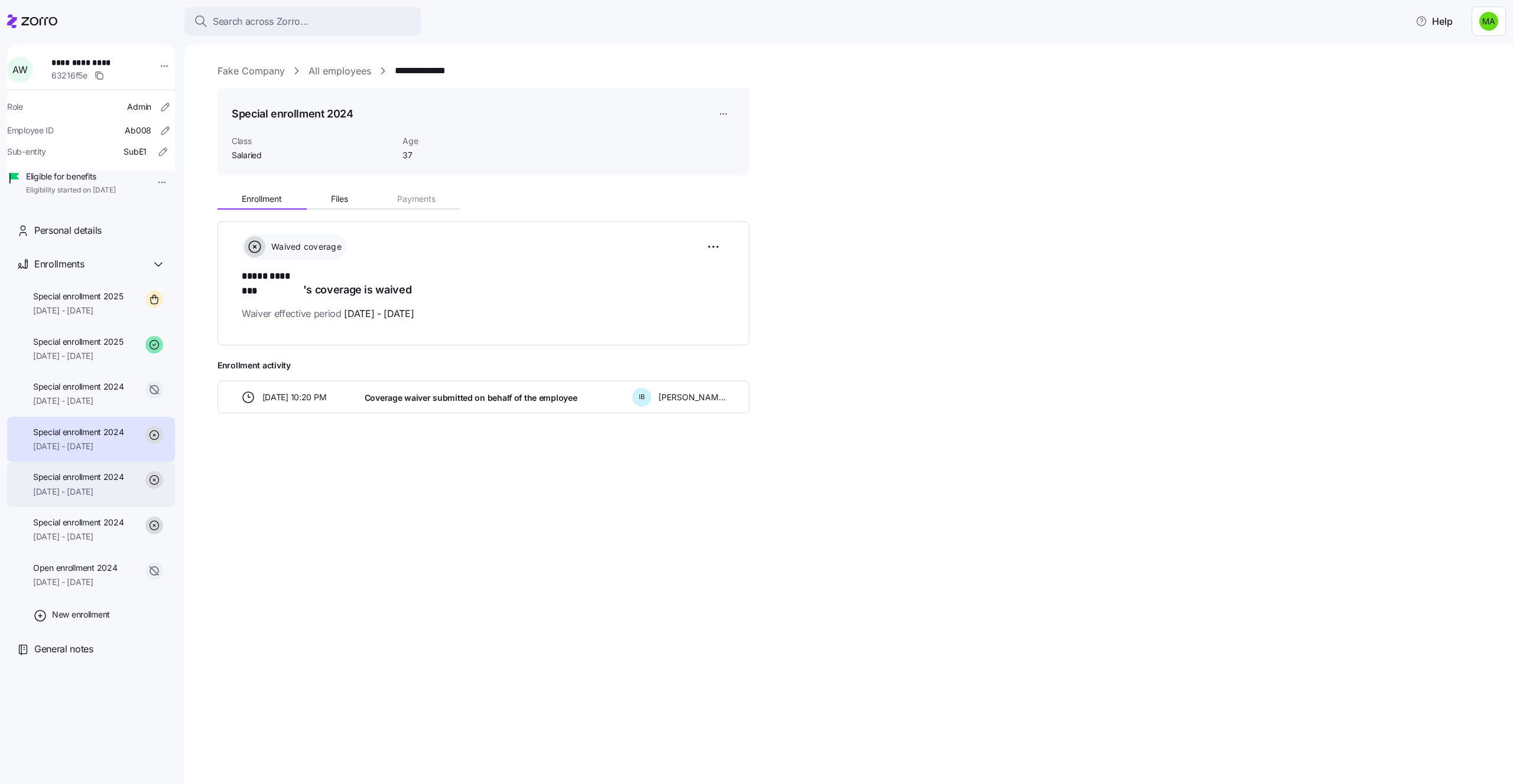
click at [87, 483] on span "Special enrollment 2024" at bounding box center [79, 477] width 91 height 12
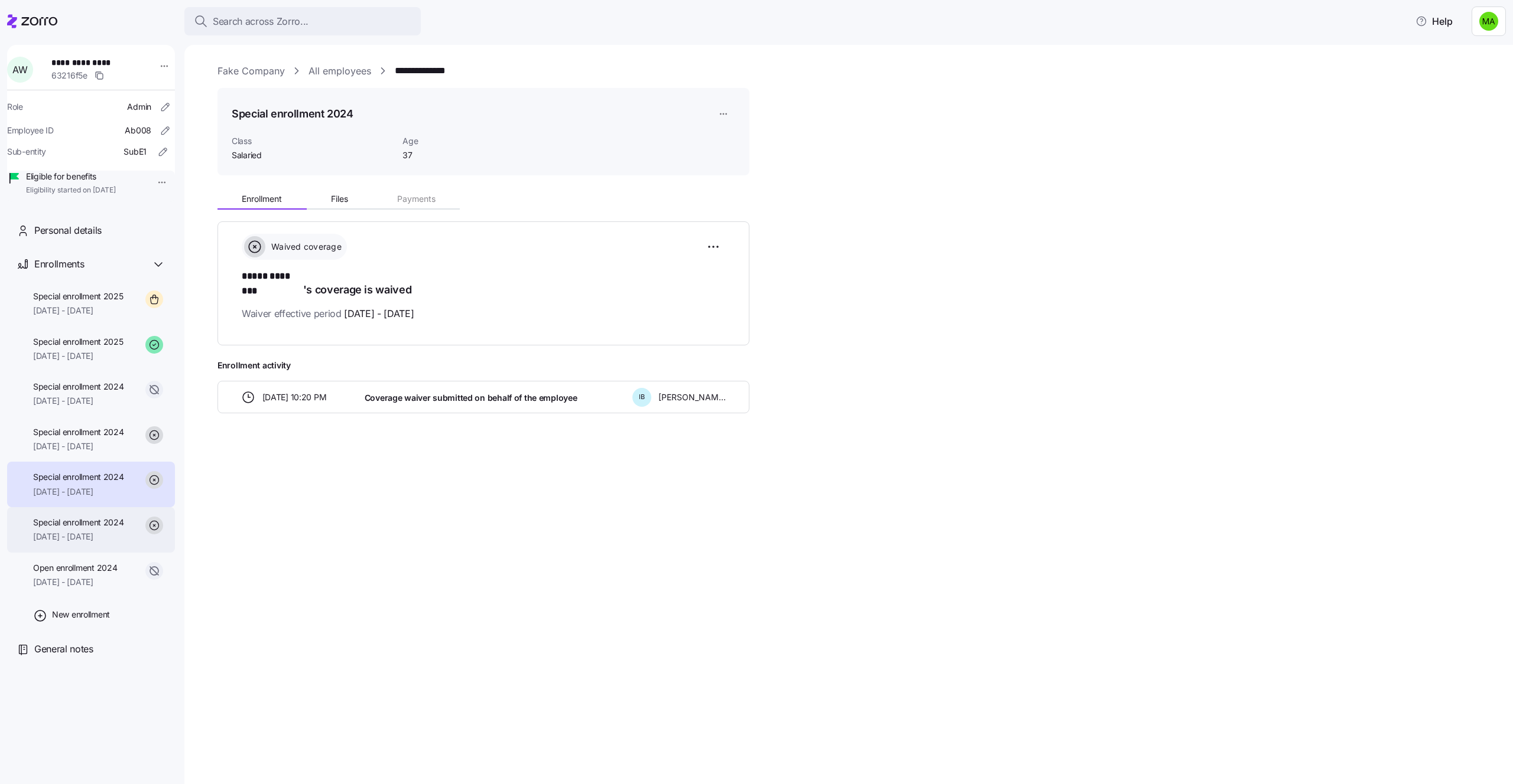
click at [85, 529] on span "Special enrollment 2024" at bounding box center [79, 522] width 91 height 12
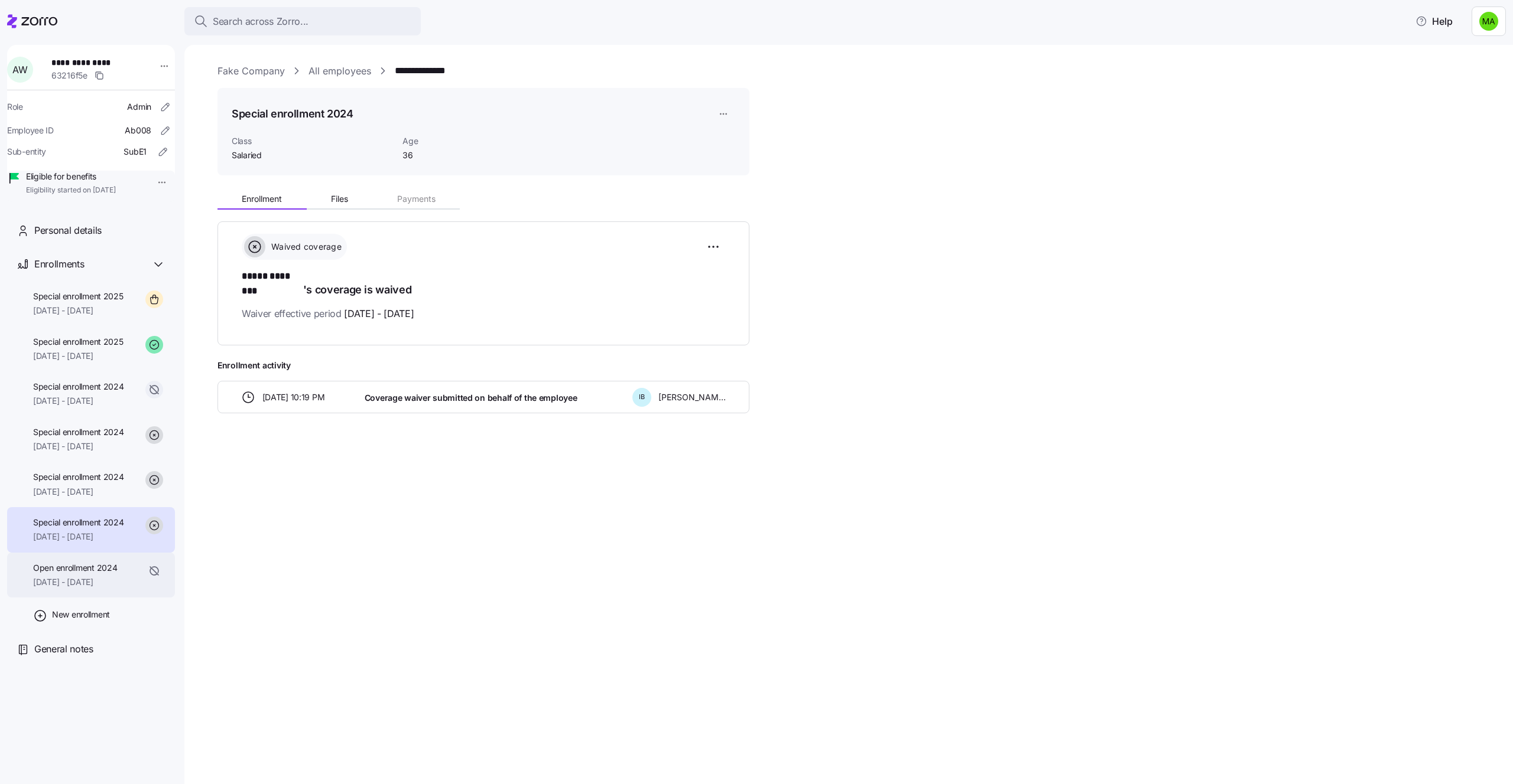
click at [81, 574] on span "Open enrollment 2024" at bounding box center [75, 568] width 84 height 12
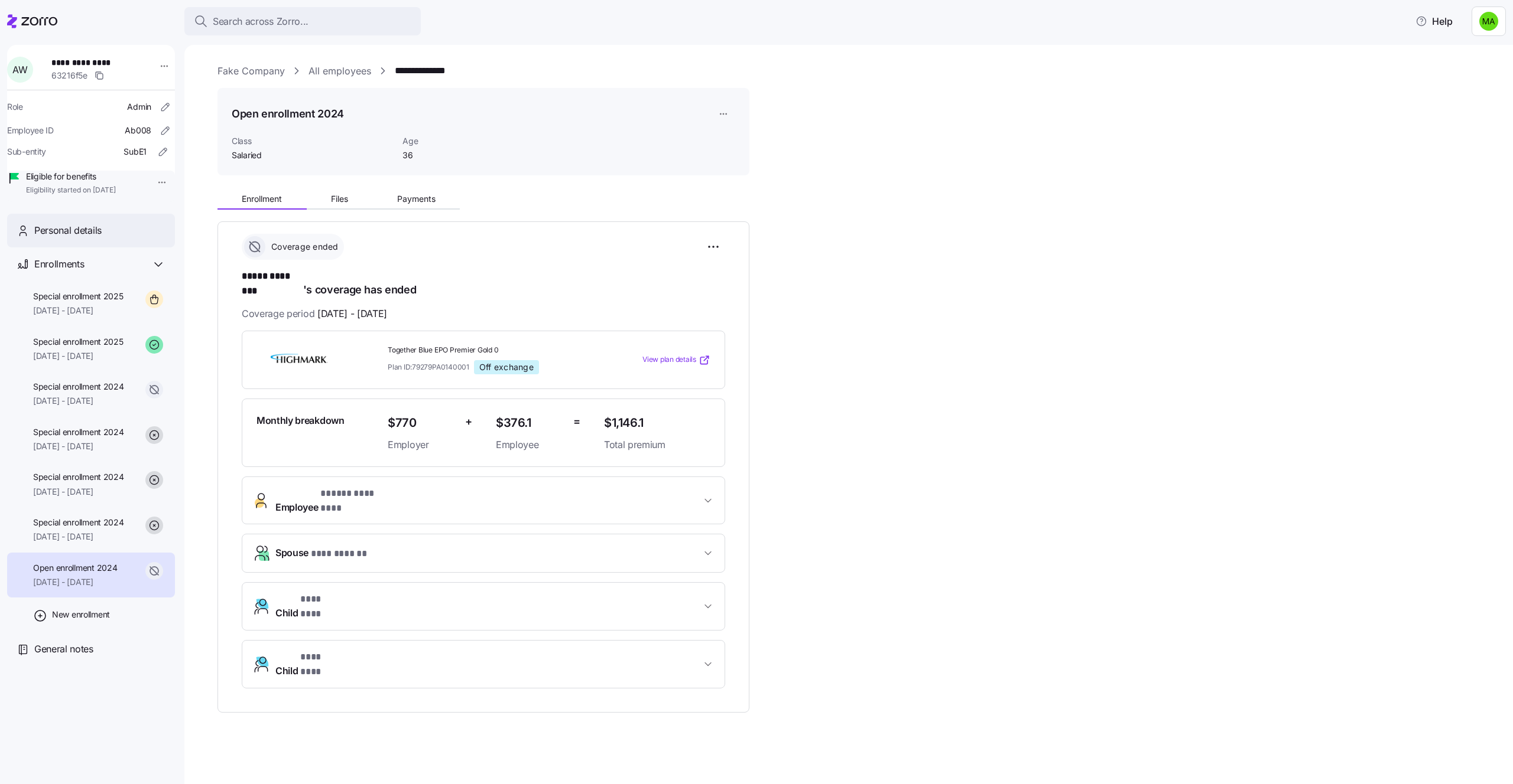
click at [56, 238] on span "Personal details" at bounding box center [68, 231] width 67 height 15
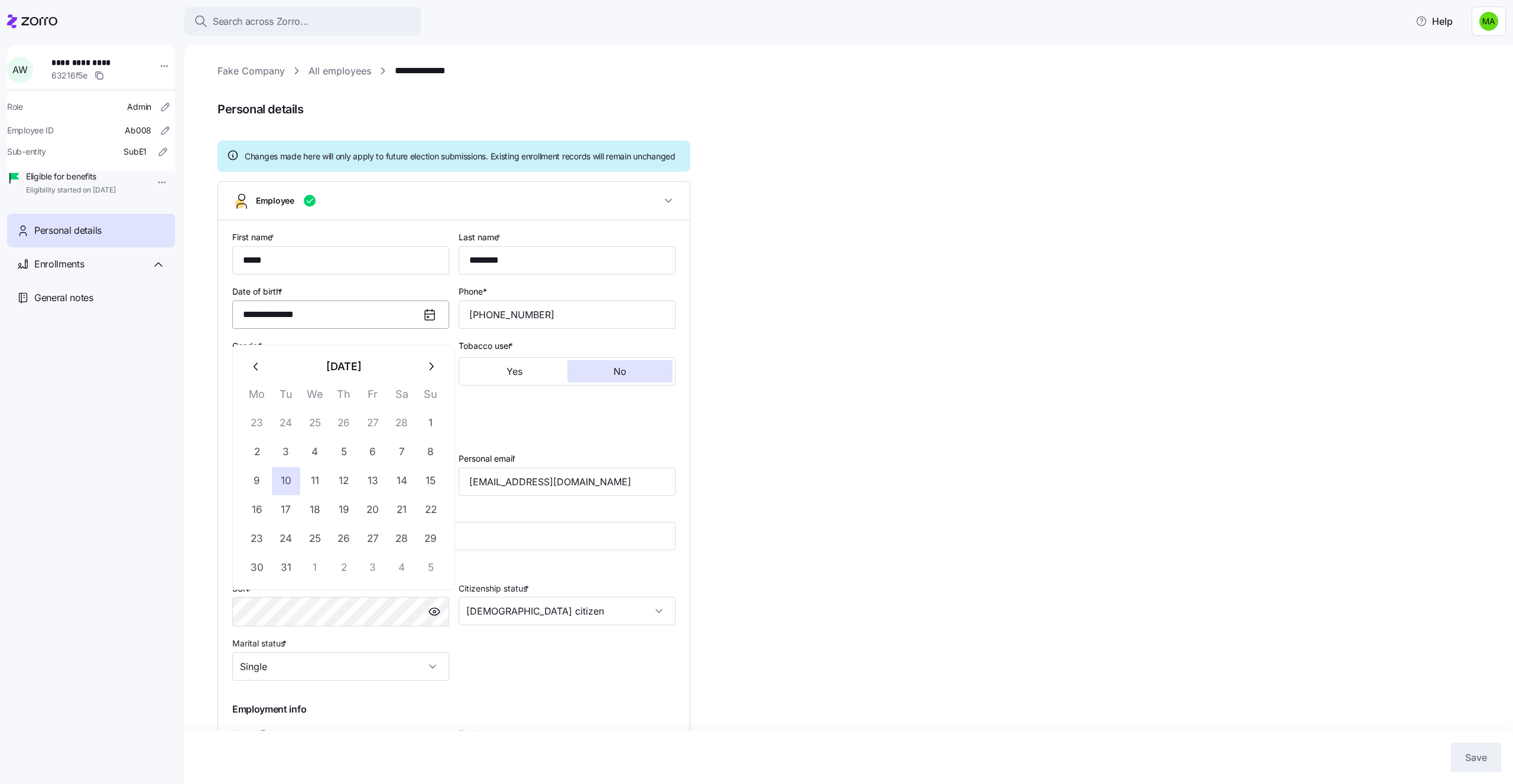
click at [380, 328] on input "**********" at bounding box center [340, 315] width 217 height 28
click at [348, 477] on button "12" at bounding box center [344, 481] width 28 height 28
type input "**********"
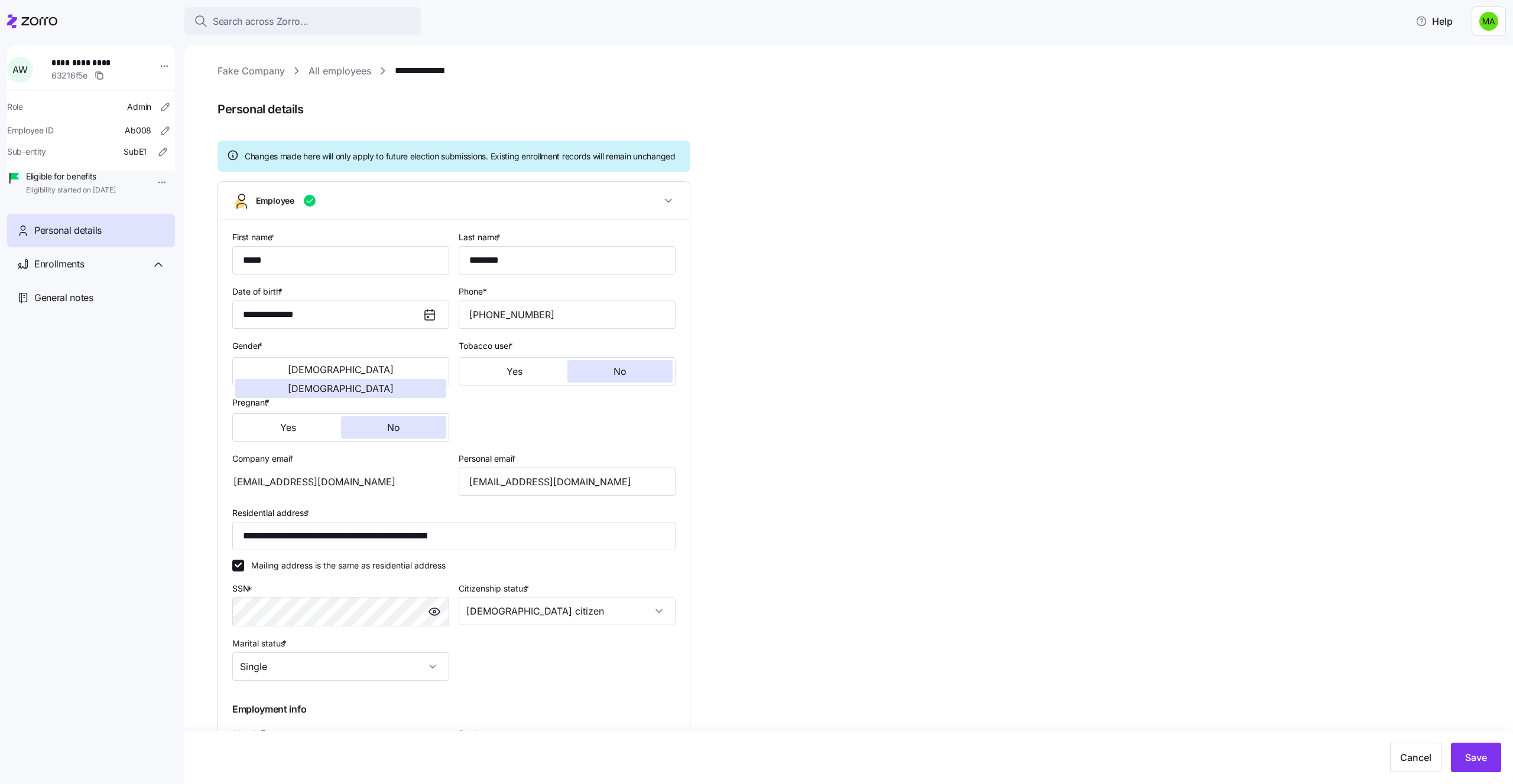
click at [924, 493] on div "**********" at bounding box center [856, 534] width 1278 height 943
click at [1472, 759] on span "Save" at bounding box center [1475, 757] width 21 height 14
click at [129, 272] on div "Enrollments" at bounding box center [100, 264] width 131 height 15
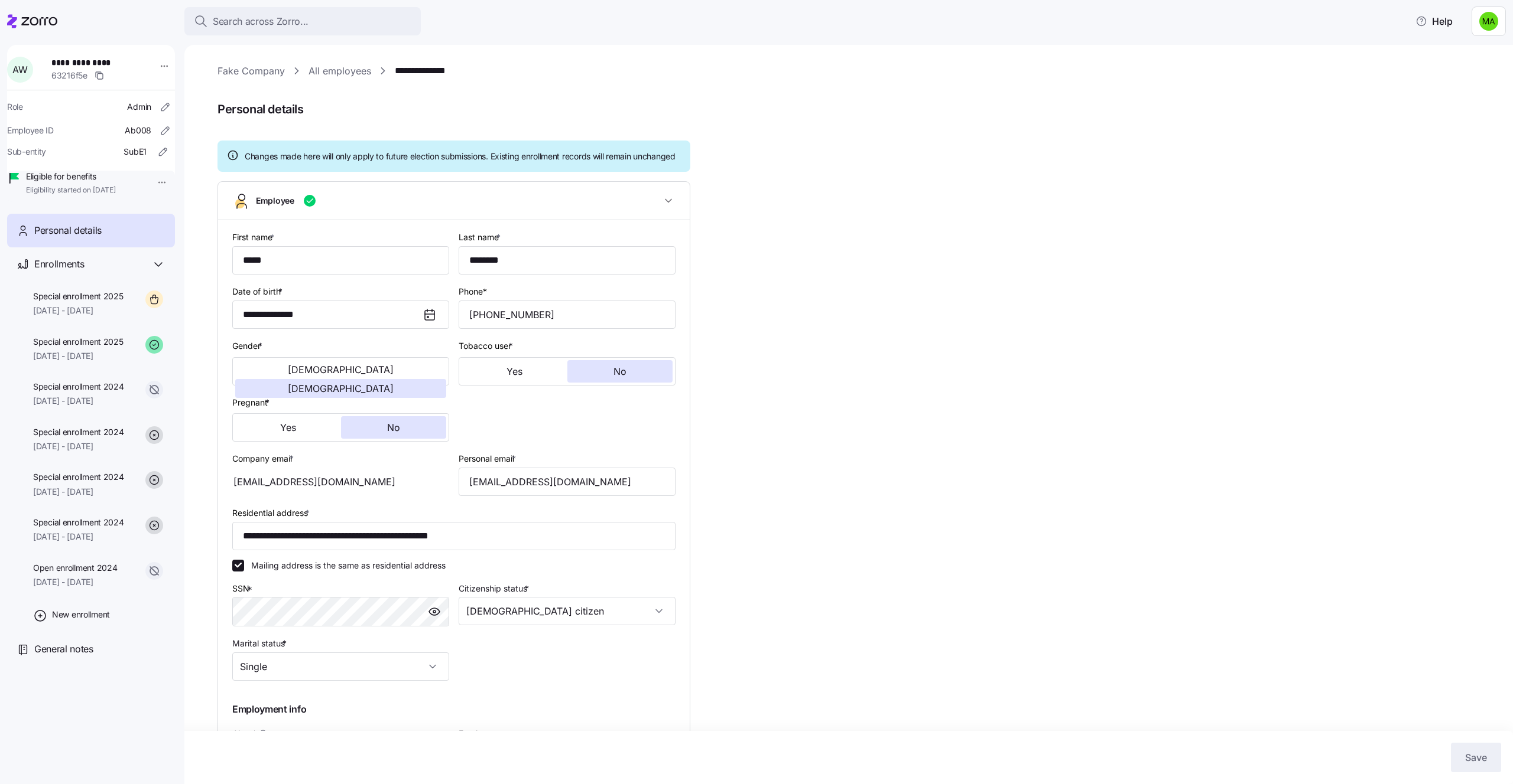
click at [228, 75] on link "Fake Company" at bounding box center [251, 71] width 67 height 15
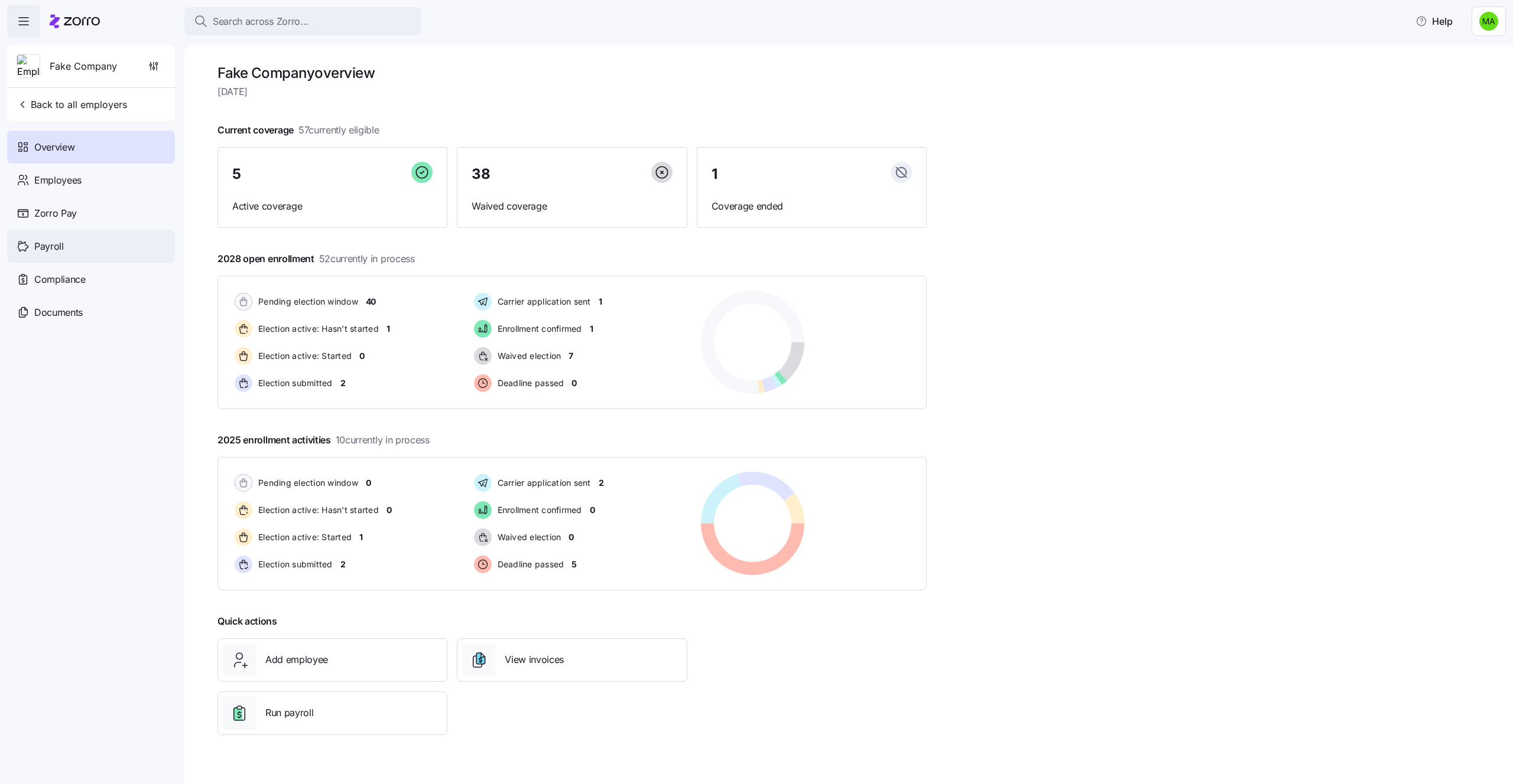
click at [48, 243] on span "Payroll" at bounding box center [49, 247] width 30 height 15
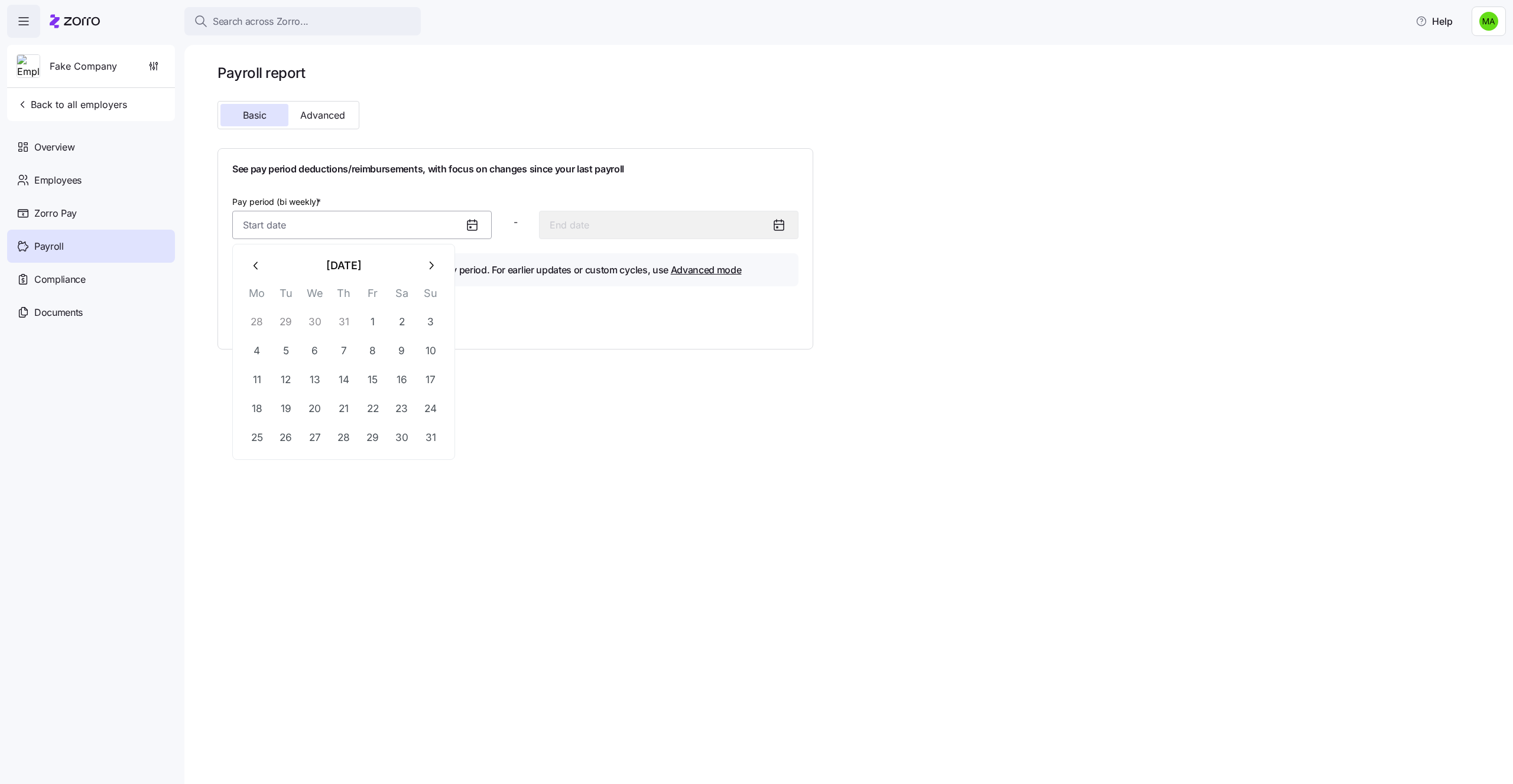
click at [442, 232] on input "Pay period (bi weekly) *" at bounding box center [361, 224] width 259 height 28
click at [379, 395] on button "22" at bounding box center [373, 409] width 28 height 28
type input "[DATE]"
type input "September 4, 2025"
click at [301, 317] on span "Generate report" at bounding box center [280, 319] width 70 height 14
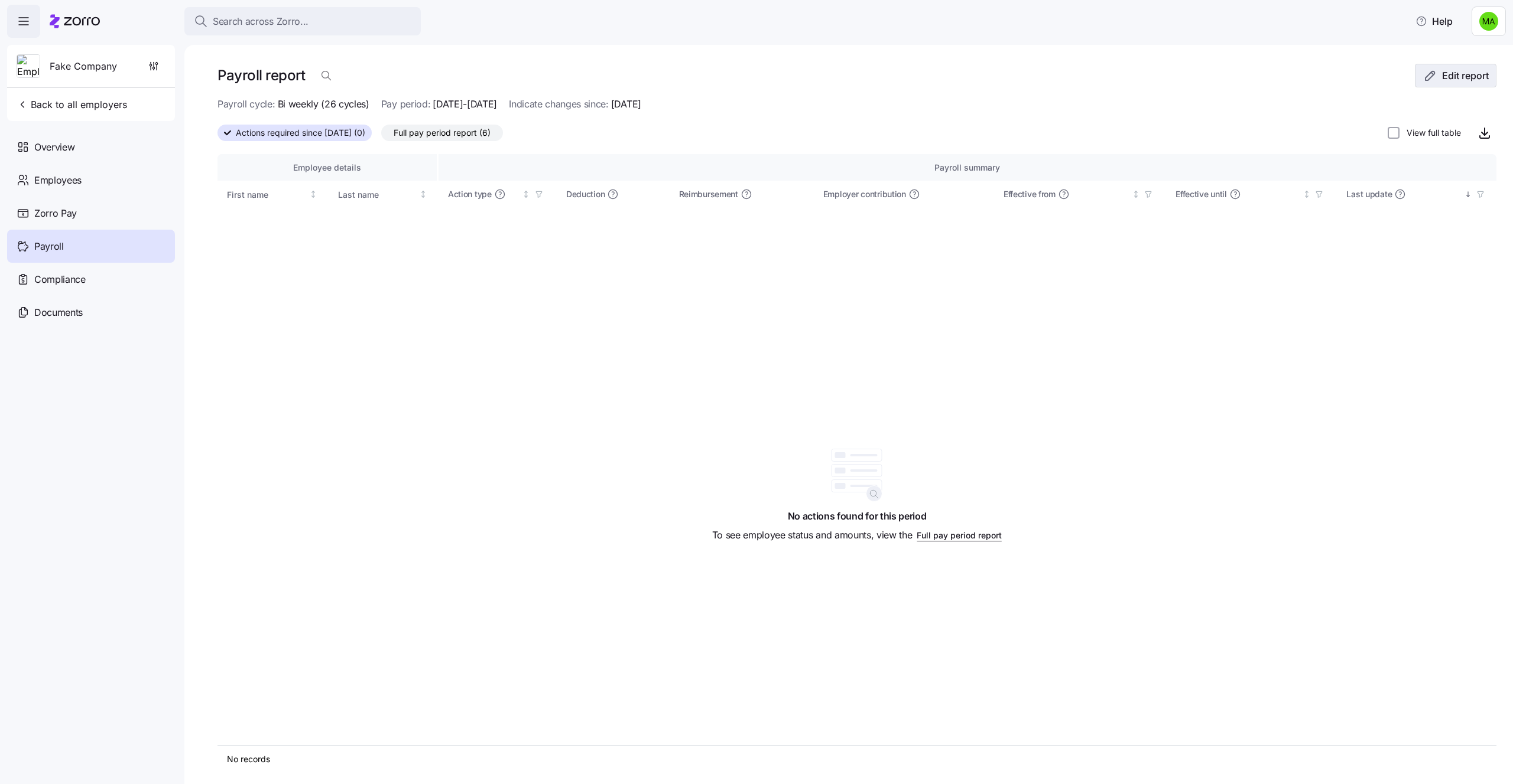
click at [1435, 74] on icon "button" at bounding box center [1429, 75] width 14 height 14
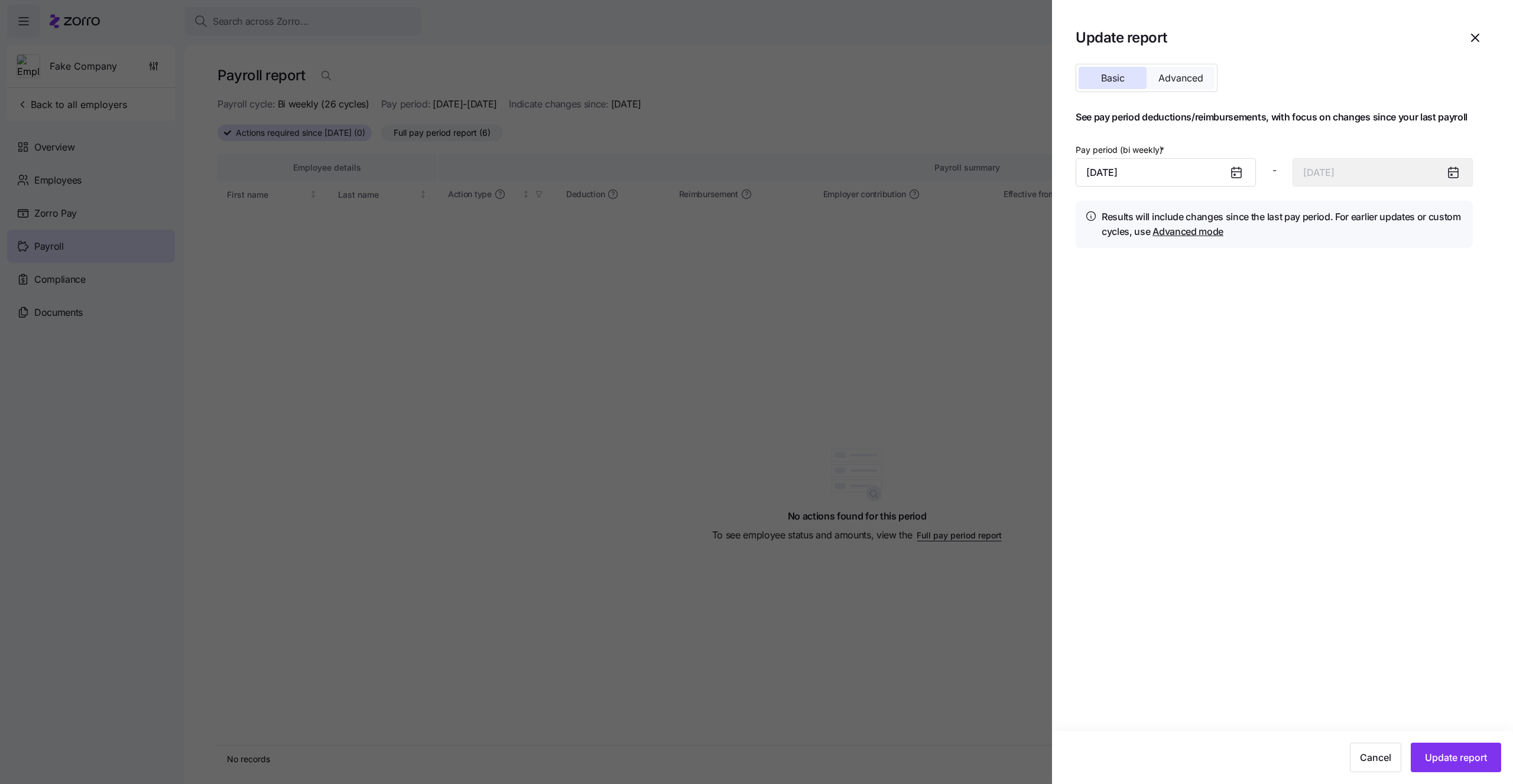
click at [1183, 74] on span "Advanced" at bounding box center [1180, 78] width 45 height 9
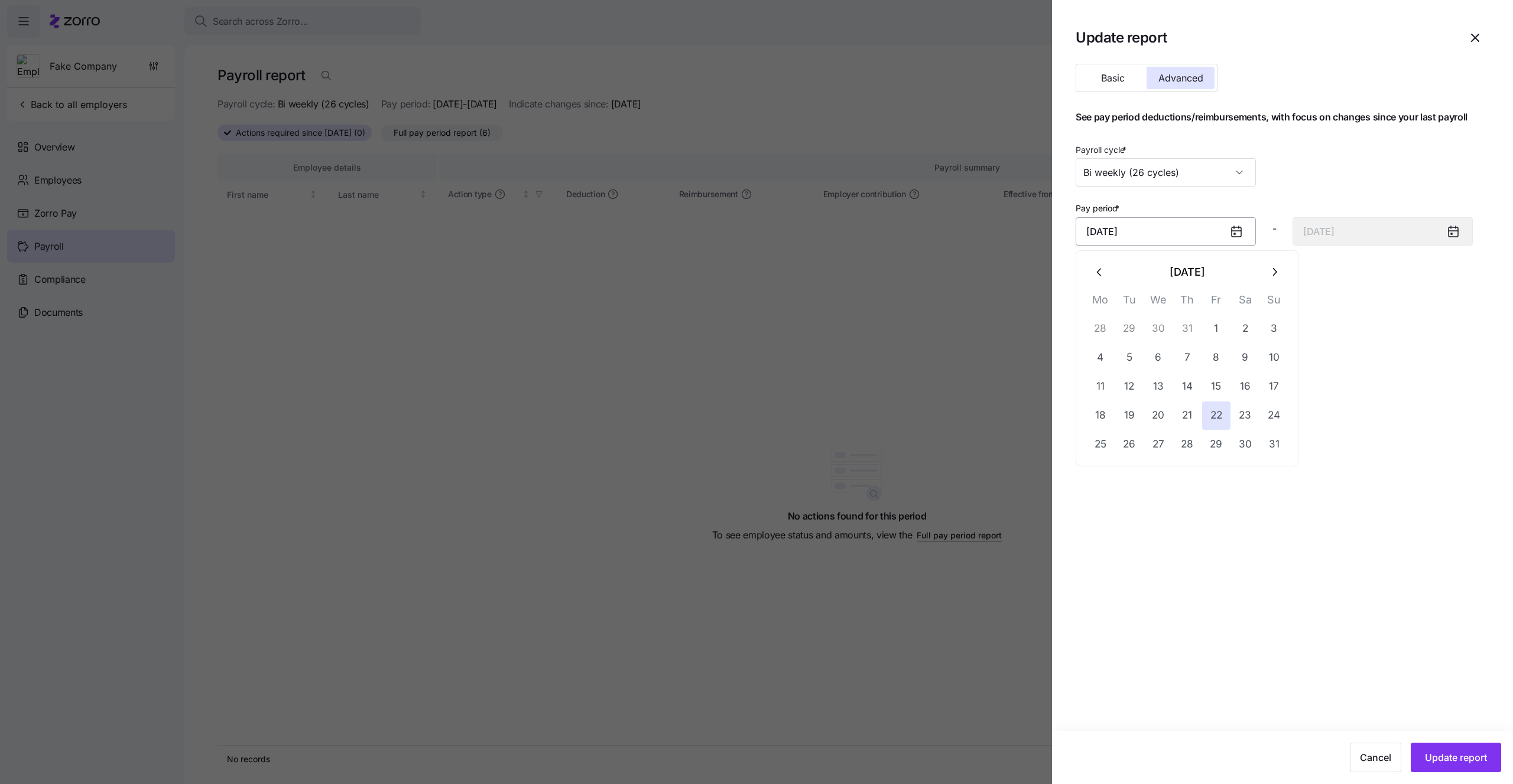
click at [1181, 232] on input "August 22, 2025" at bounding box center [1165, 231] width 180 height 28
click at [1110, 346] on button "4" at bounding box center [1100, 358] width 28 height 28
type input "August 4, 2025"
type input "August 17, 2025"
type input "August 4, 2025"
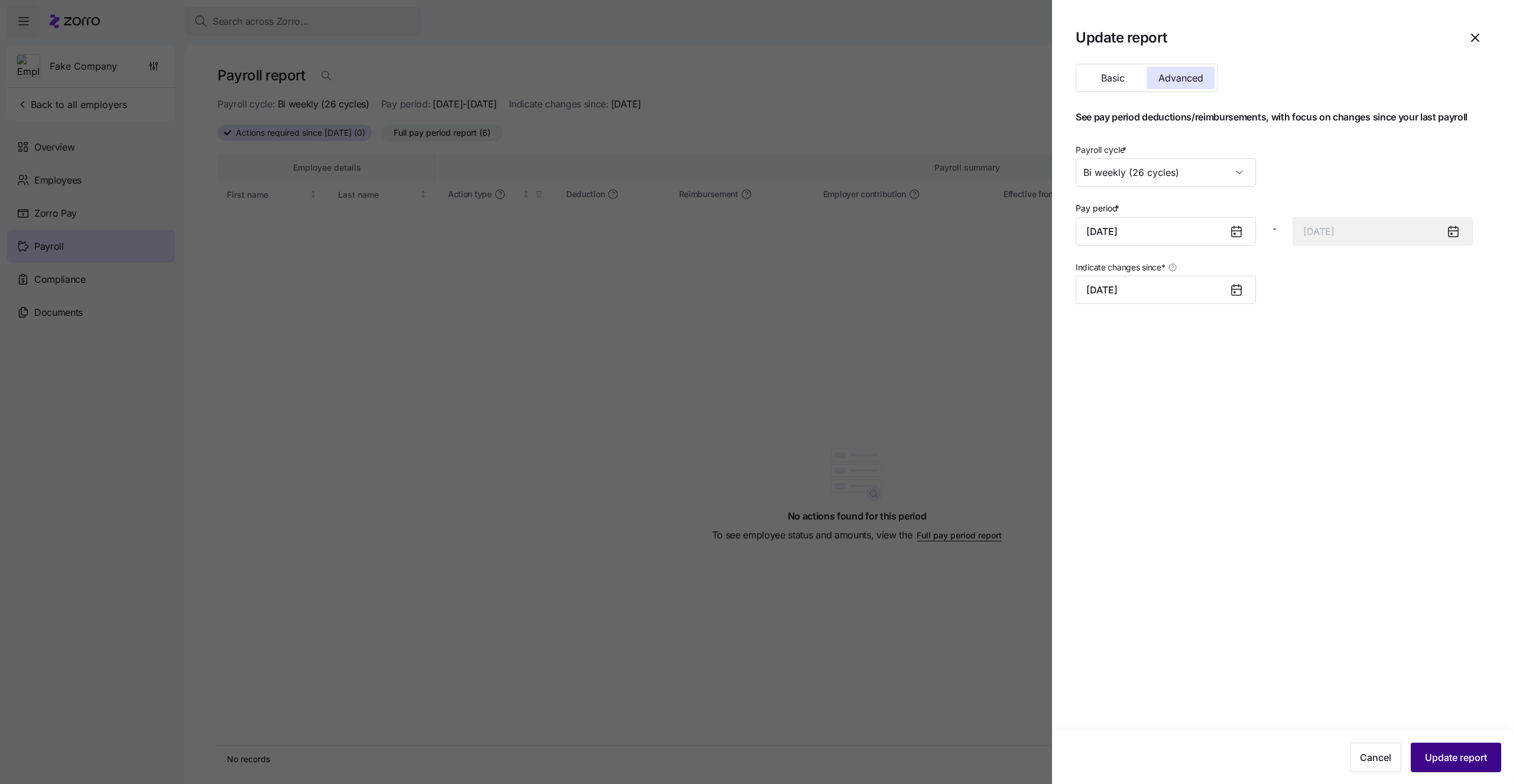
click at [1469, 767] on button "Update report" at bounding box center [1455, 758] width 90 height 30
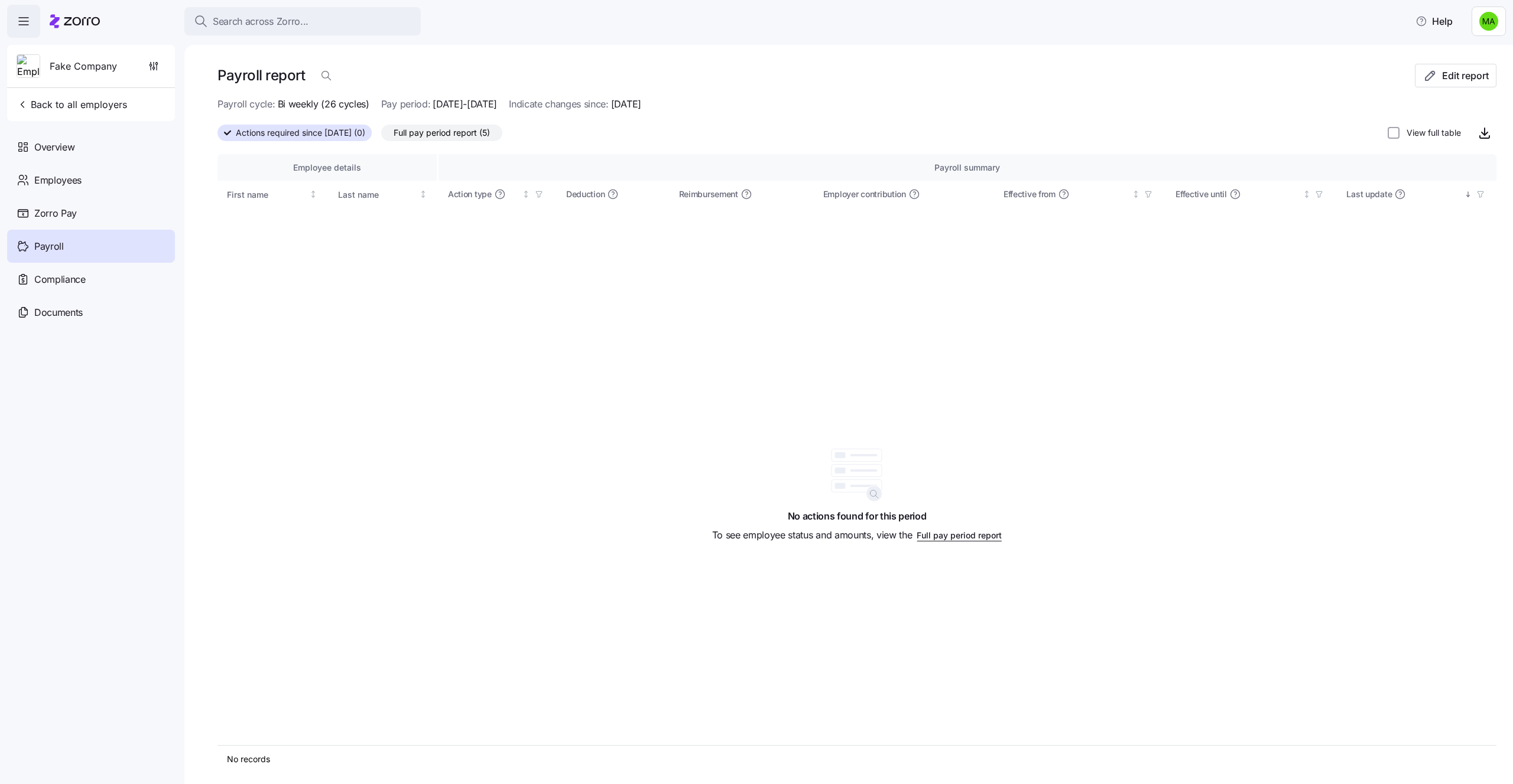
click at [470, 123] on div "Actions required since 08/04/2025 (0) Full pay period report (5) View full table" at bounding box center [856, 132] width 1278 height 23
click at [477, 131] on span "Full pay period report (5)" at bounding box center [441, 132] width 96 height 15
click at [381, 136] on input "Full pay period report (5)" at bounding box center [381, 136] width 0 height 0
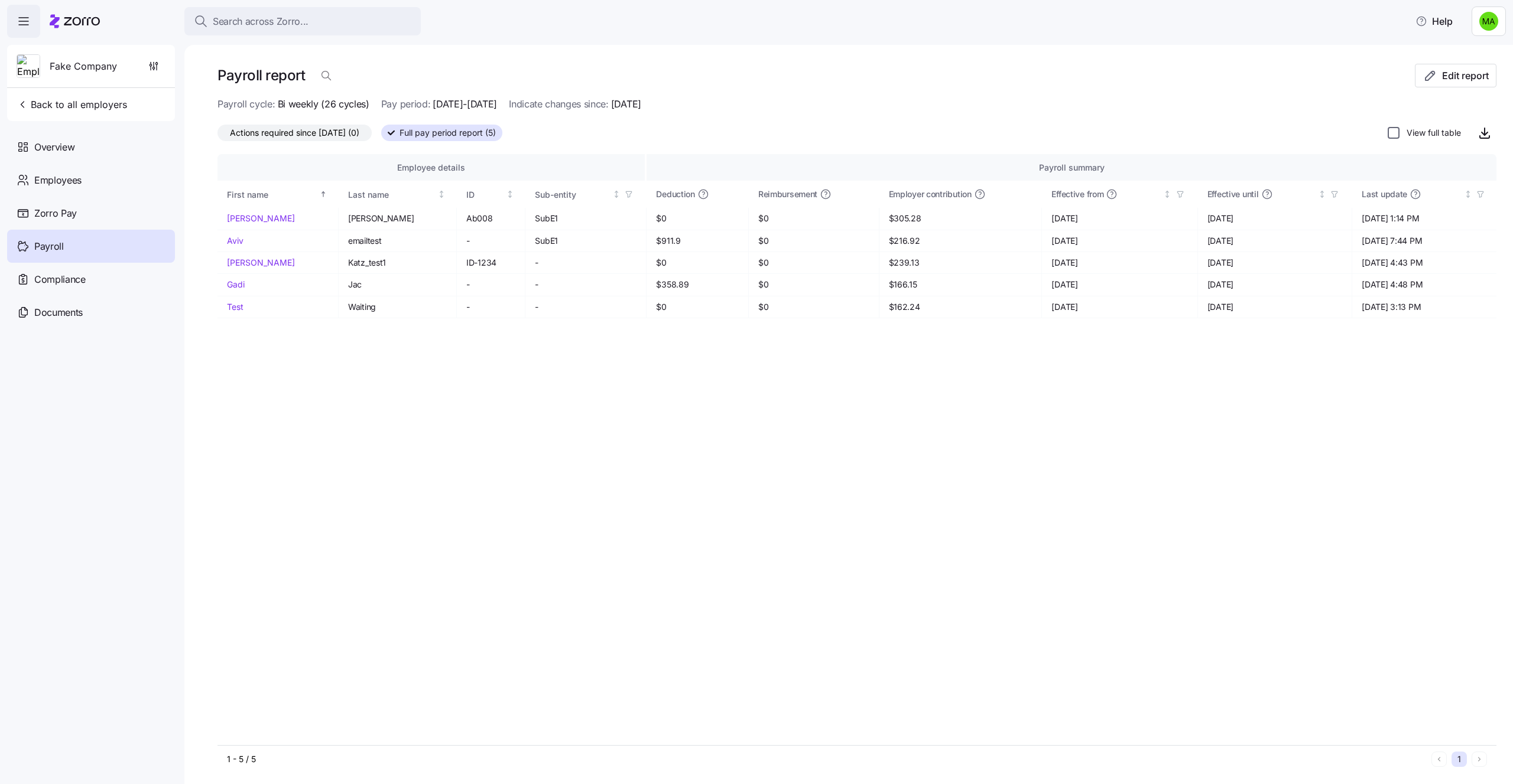
click at [1393, 131] on input "View full table" at bounding box center [1393, 132] width 12 height 12
checkbox input "true"
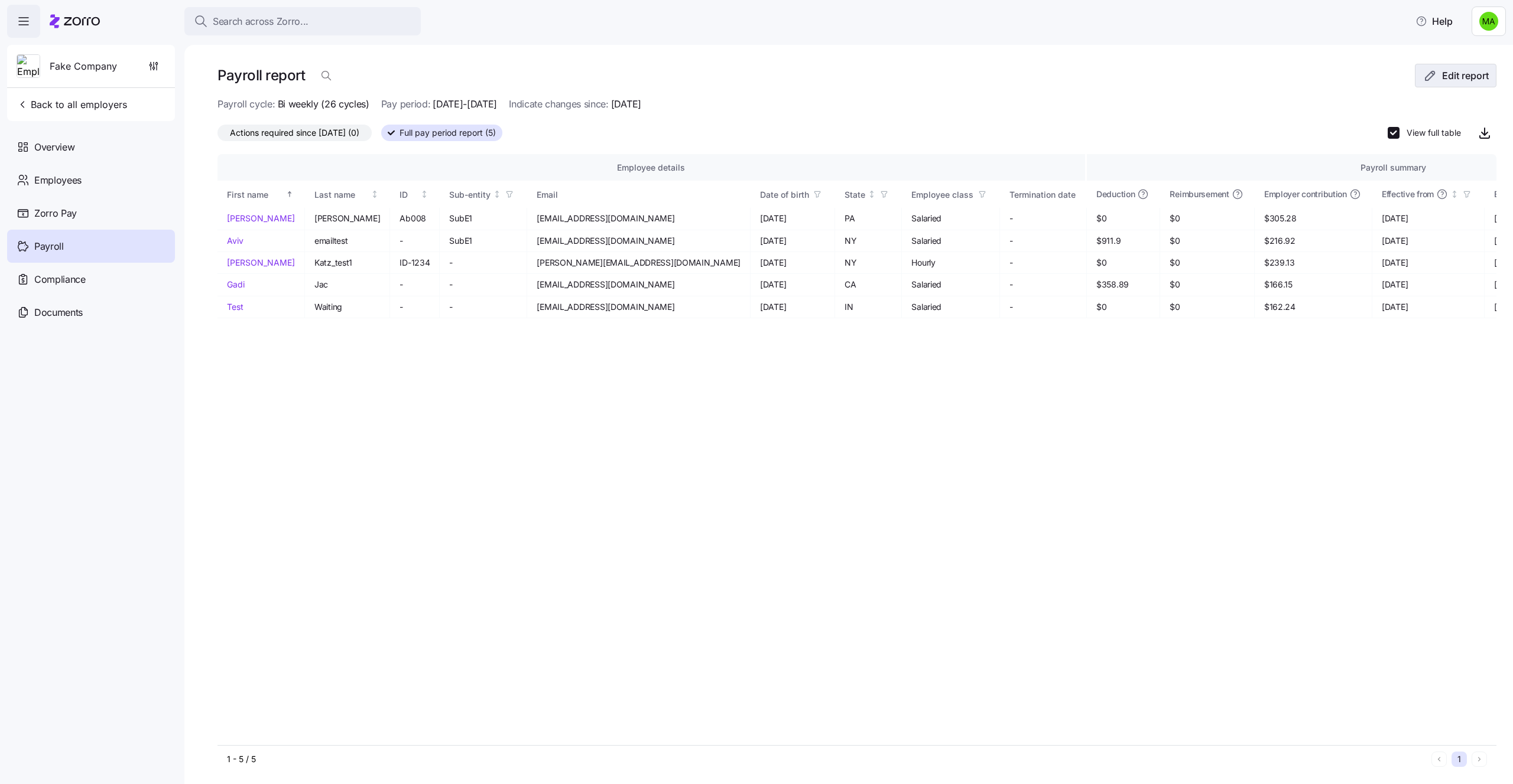
click at [1448, 82] on span "Edit report" at bounding box center [1465, 75] width 47 height 14
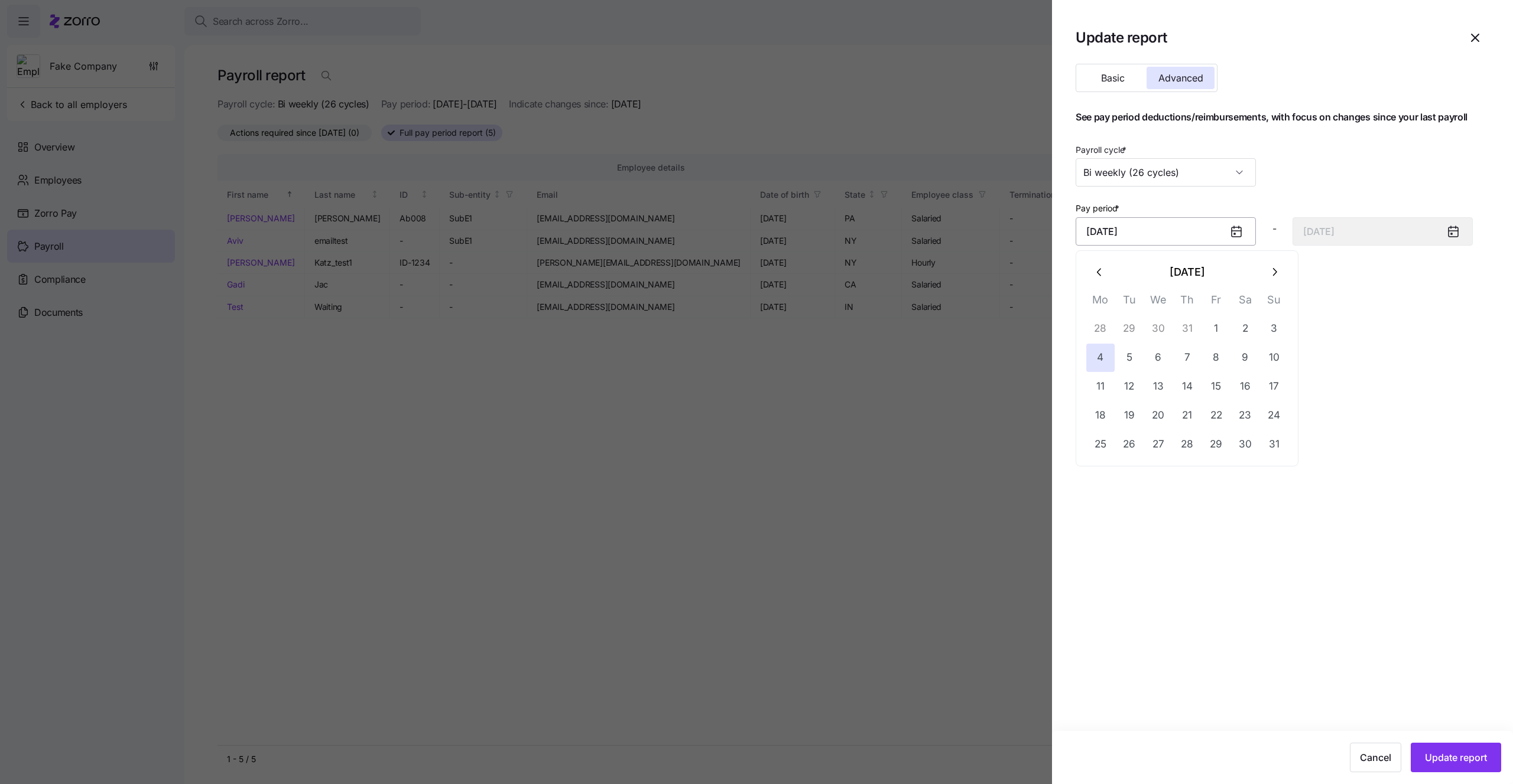
click at [1178, 241] on input "August 4, 2025" at bounding box center [1165, 231] width 180 height 28
click at [1275, 273] on icon "button" at bounding box center [1274, 272] width 13 height 13
click at [1213, 159] on input "Bi weekly (26 cycles)" at bounding box center [1165, 172] width 180 height 28
click at [1186, 210] on div "Weekly (52 cycles)" at bounding box center [1165, 209] width 170 height 25
type input "Weekly (52 cycles)"
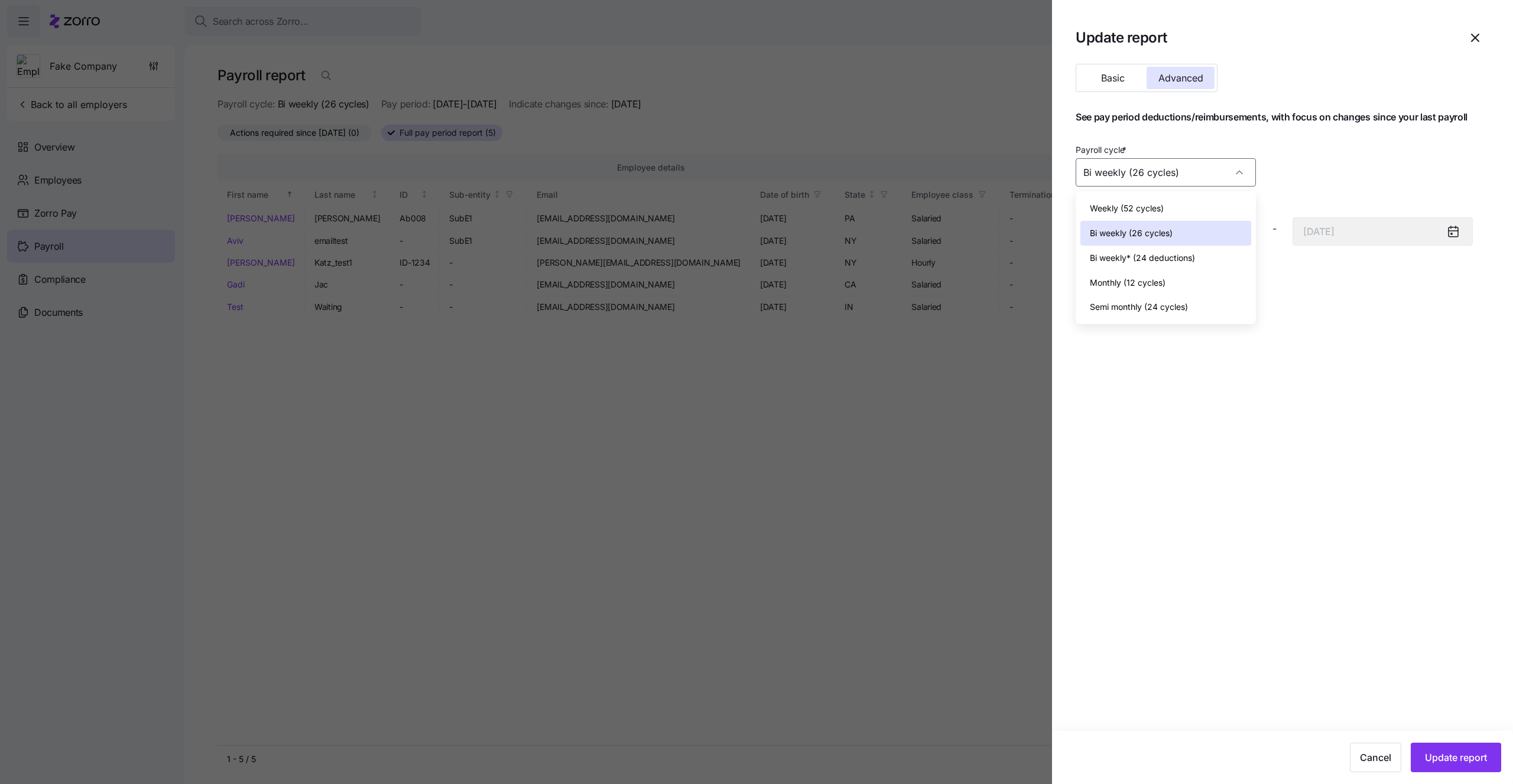
type input "August 10, 2025"
click at [1230, 237] on icon at bounding box center [1235, 231] width 14 height 14
click at [1242, 233] on icon at bounding box center [1235, 231] width 14 height 14
click at [1235, 233] on icon at bounding box center [1236, 232] width 9 height 9
click at [1203, 234] on input "August 4, 2025" at bounding box center [1165, 231] width 180 height 28
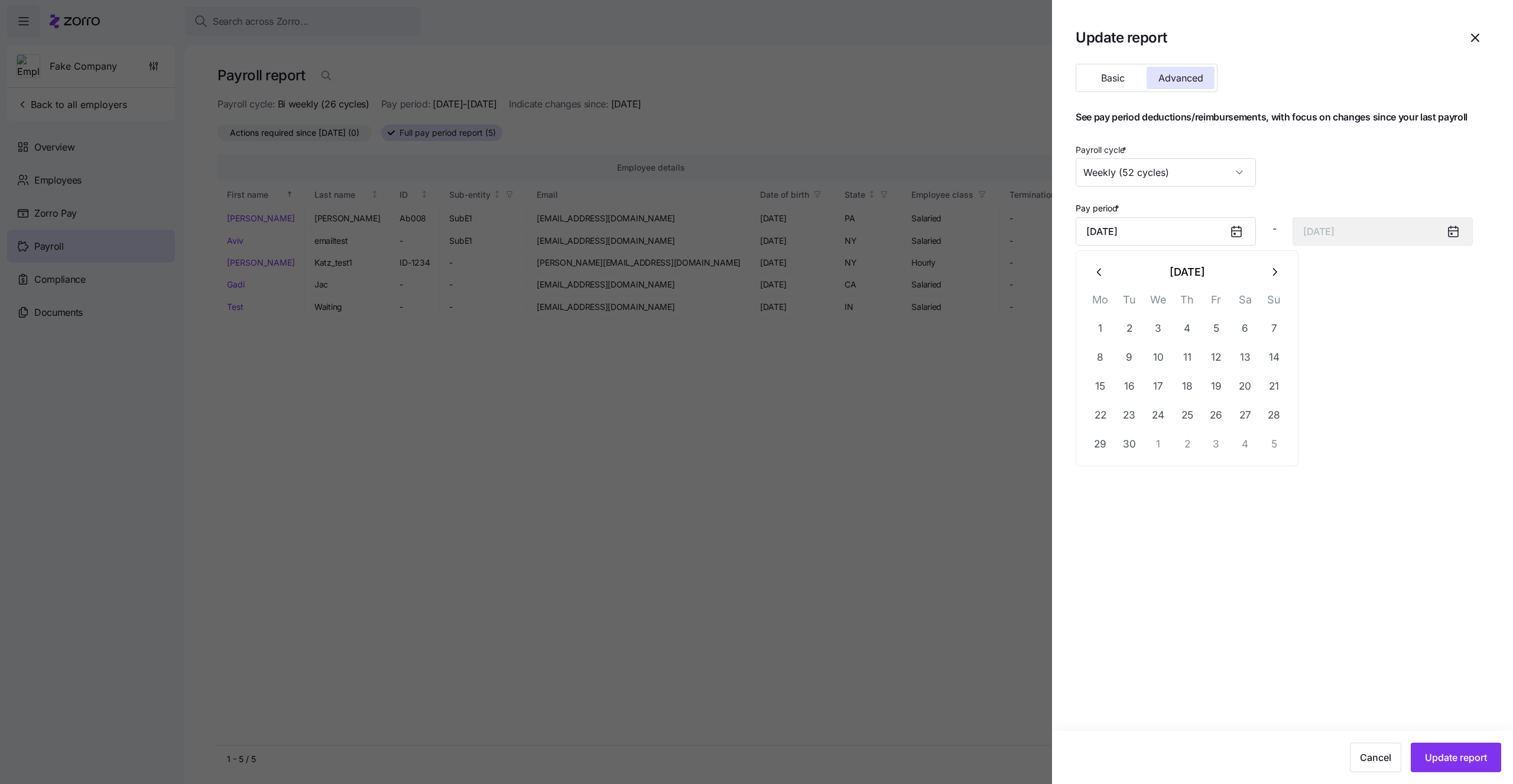
click at [1106, 274] on icon "button" at bounding box center [1099, 272] width 13 height 13
click at [1424, 500] on section "Update report Basic Advanced See pay period deductions/reimbursements, with foc…" at bounding box center [1282, 392] width 461 height 784
click at [1465, 32] on span "button" at bounding box center [1474, 37] width 27 height 27
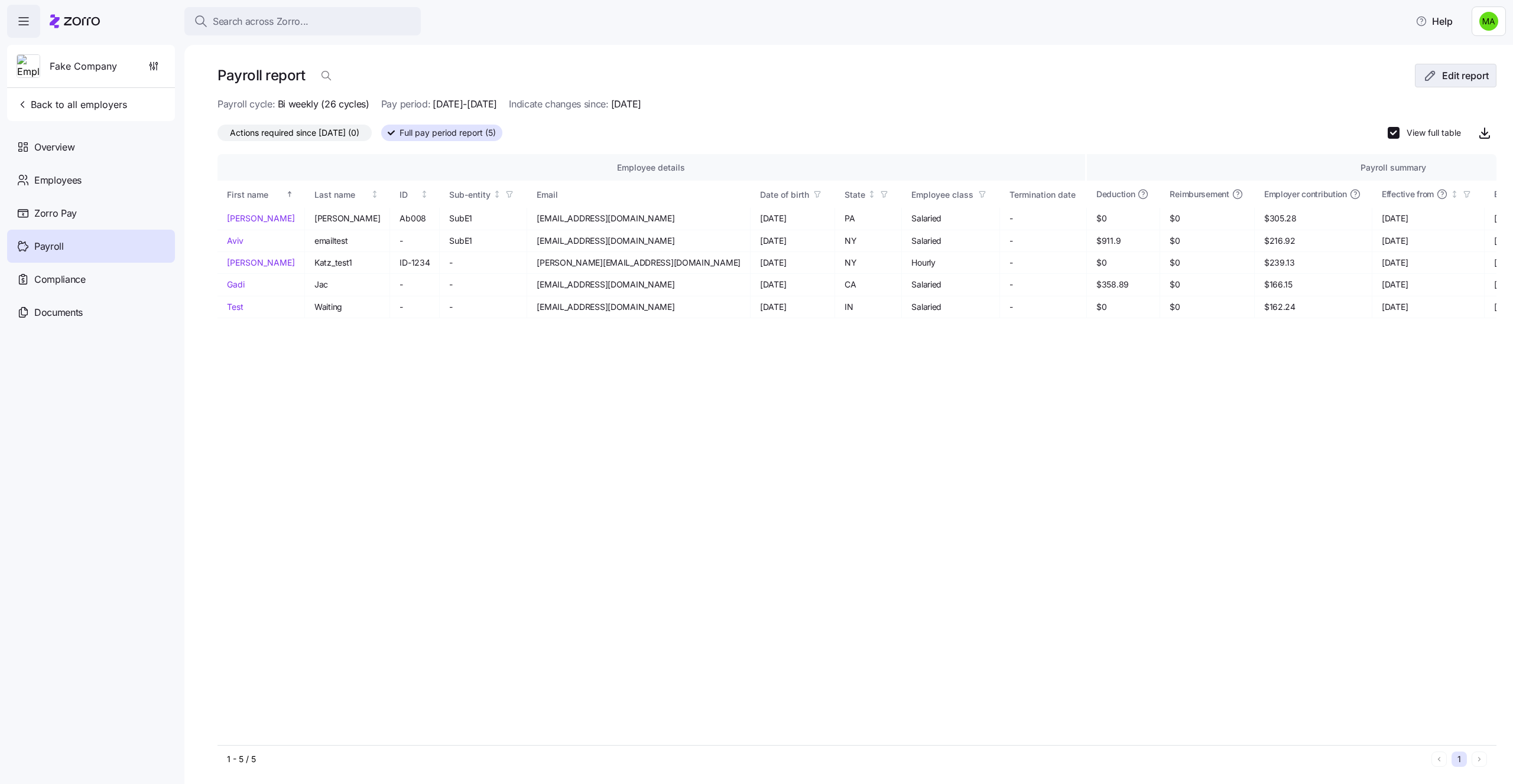
click at [1434, 80] on icon "button" at bounding box center [1429, 75] width 14 height 14
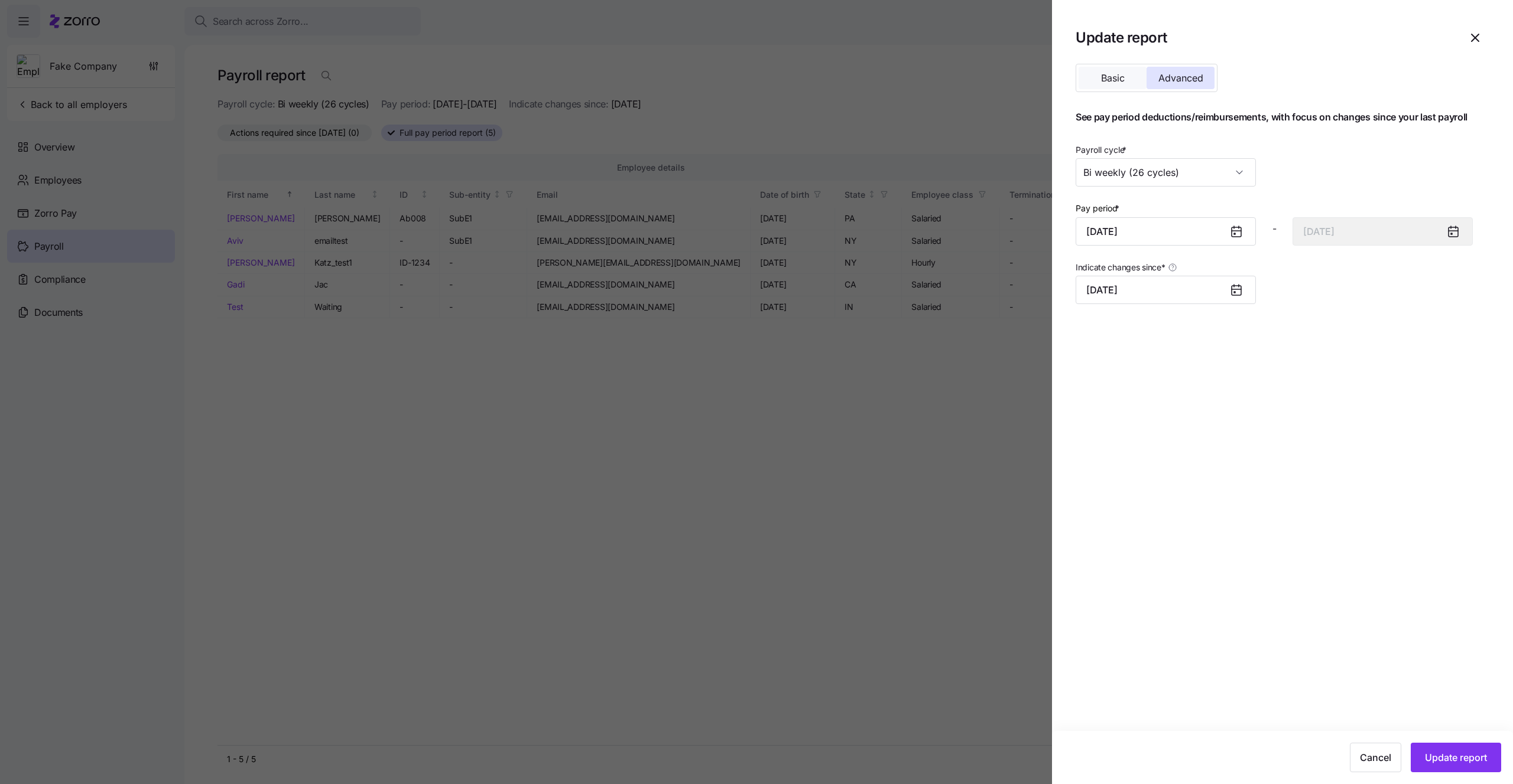
click at [1123, 71] on button "Basic" at bounding box center [1111, 78] width 68 height 22
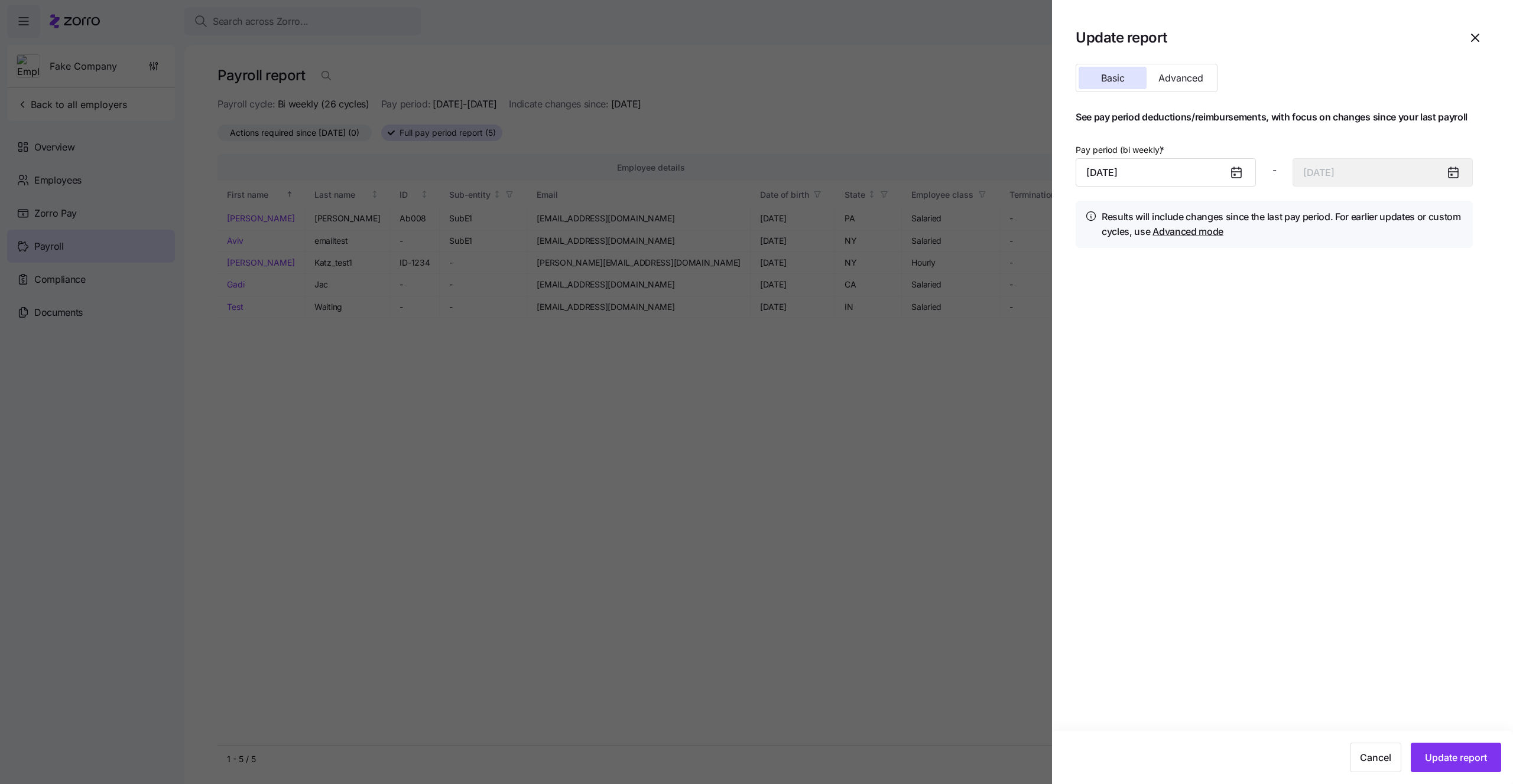
click at [999, 393] on div at bounding box center [756, 392] width 1513 height 784
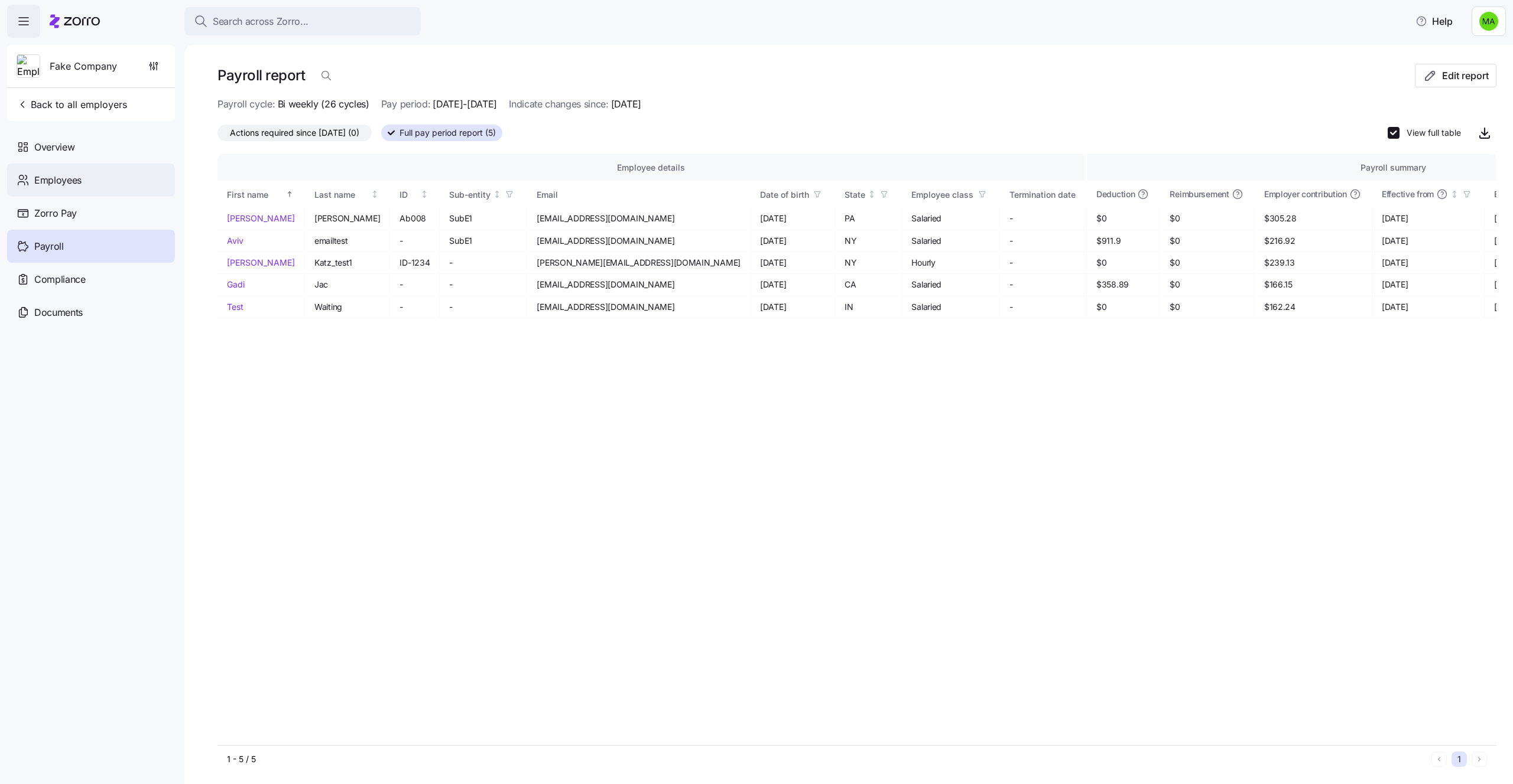
click at [79, 186] on span "Employees" at bounding box center [58, 181] width 48 height 15
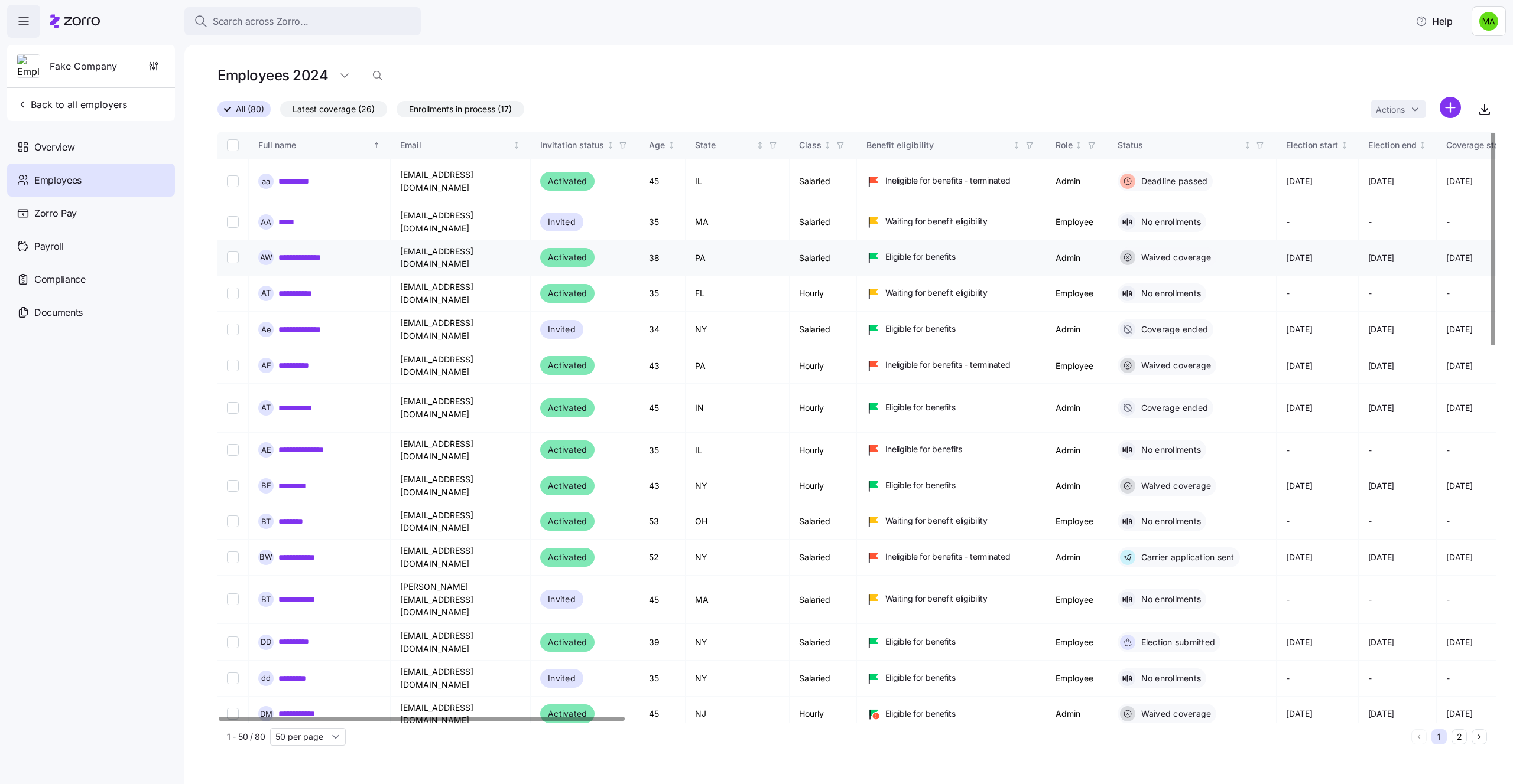
click at [308, 251] on link "**********" at bounding box center [306, 257] width 54 height 12
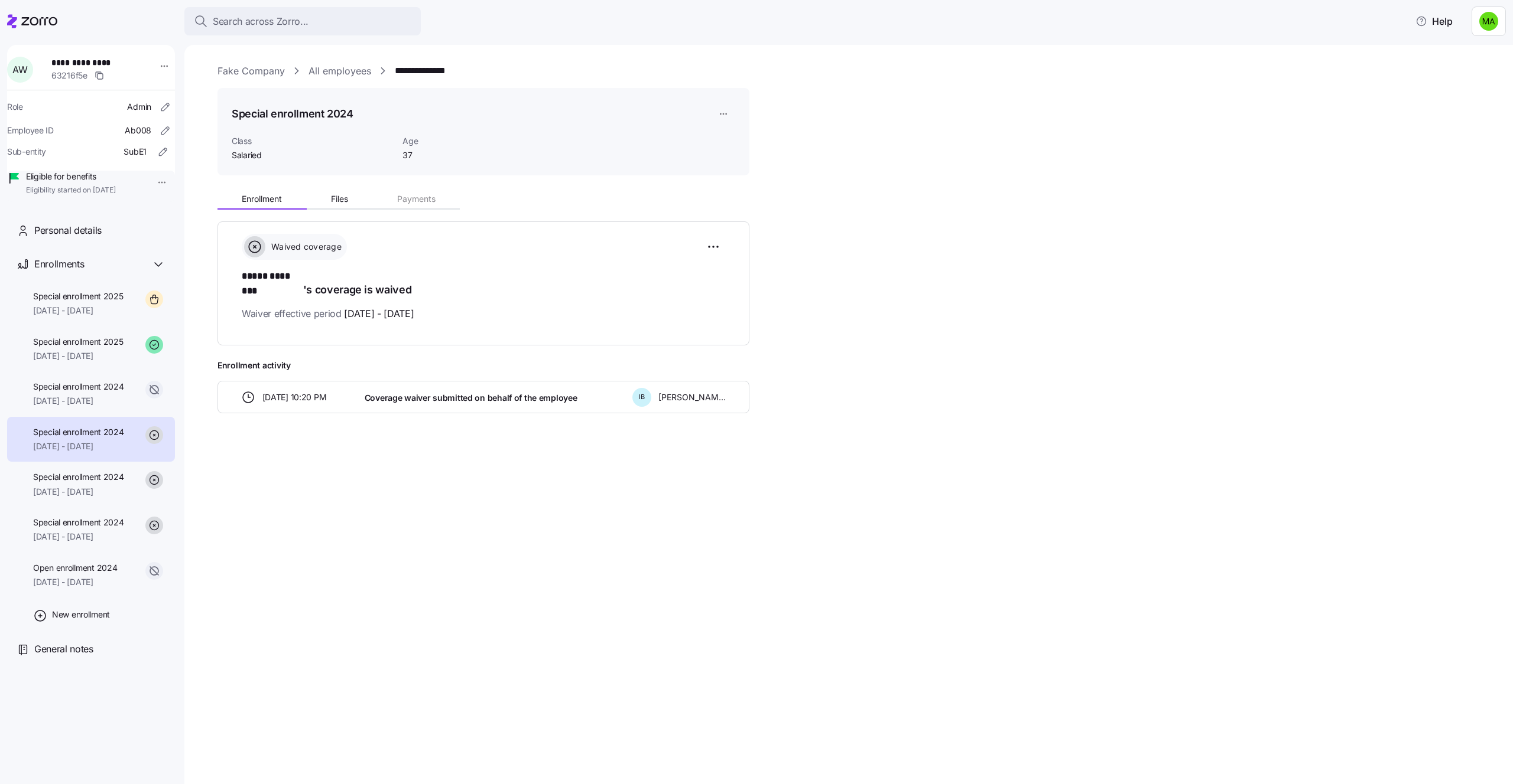
click at [157, 183] on html "**********" at bounding box center [756, 388] width 1513 height 777
click at [105, 221] on html "**********" at bounding box center [756, 388] width 1513 height 777
click at [159, 177] on html "**********" at bounding box center [756, 388] width 1513 height 777
click at [176, 224] on div "Set a leave of absence" at bounding box center [197, 228] width 89 height 13
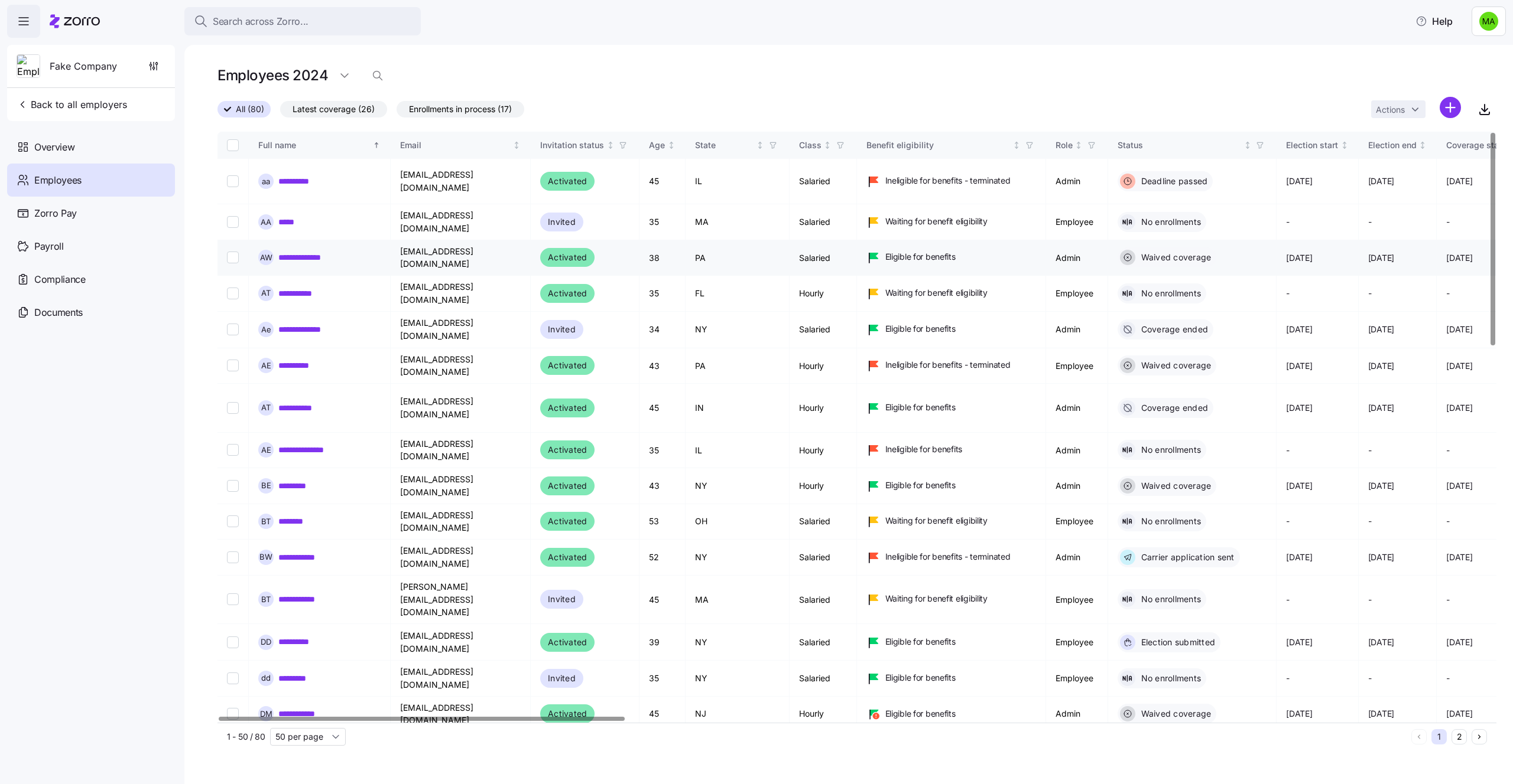
click at [303, 251] on link "**********" at bounding box center [306, 257] width 54 height 12
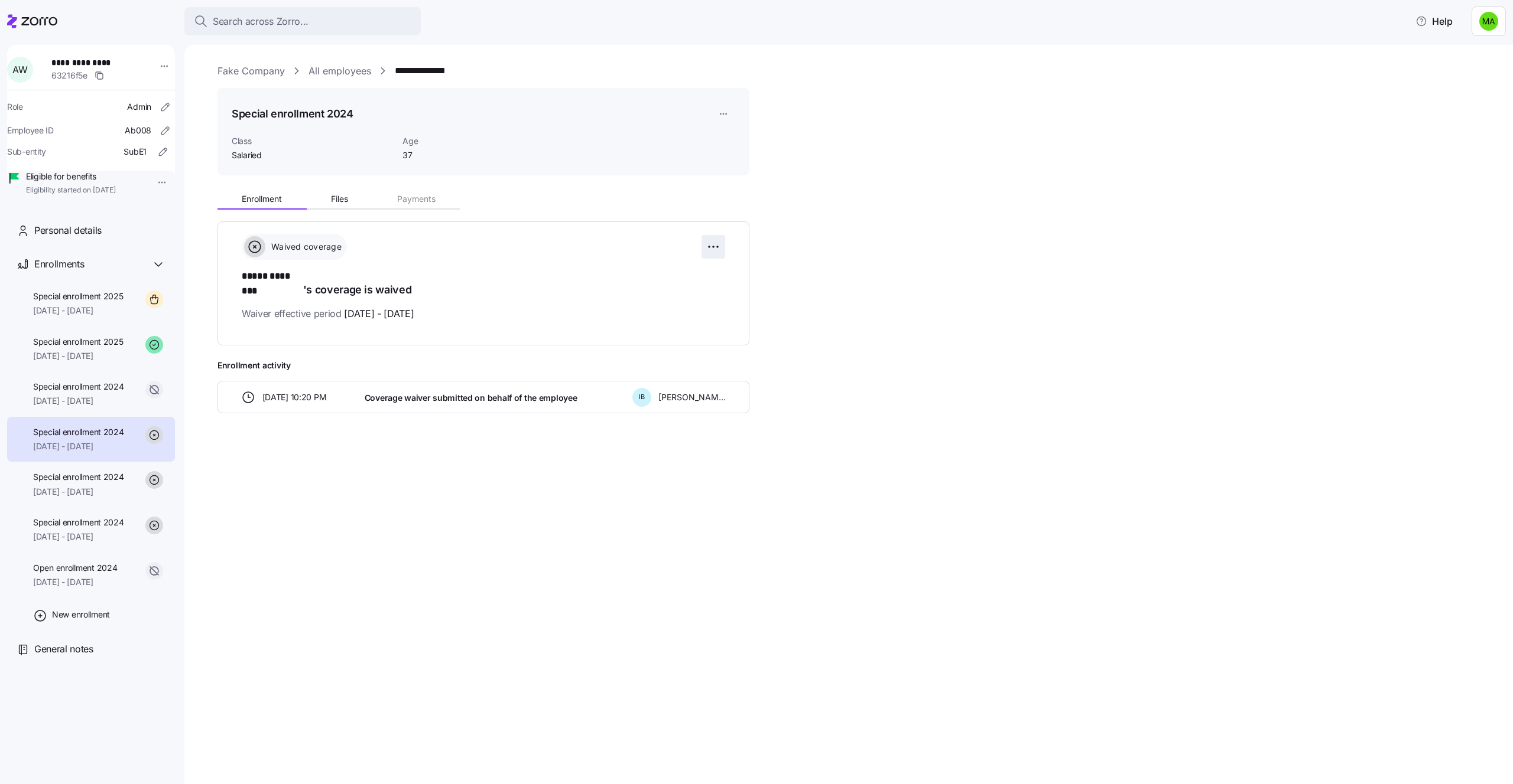
click at [713, 250] on html "**********" at bounding box center [756, 388] width 1513 height 777
click at [453, 290] on html "**********" at bounding box center [756, 388] width 1513 height 777
click at [91, 317] on span "[DATE] - [DATE]" at bounding box center [78, 310] width 90 height 12
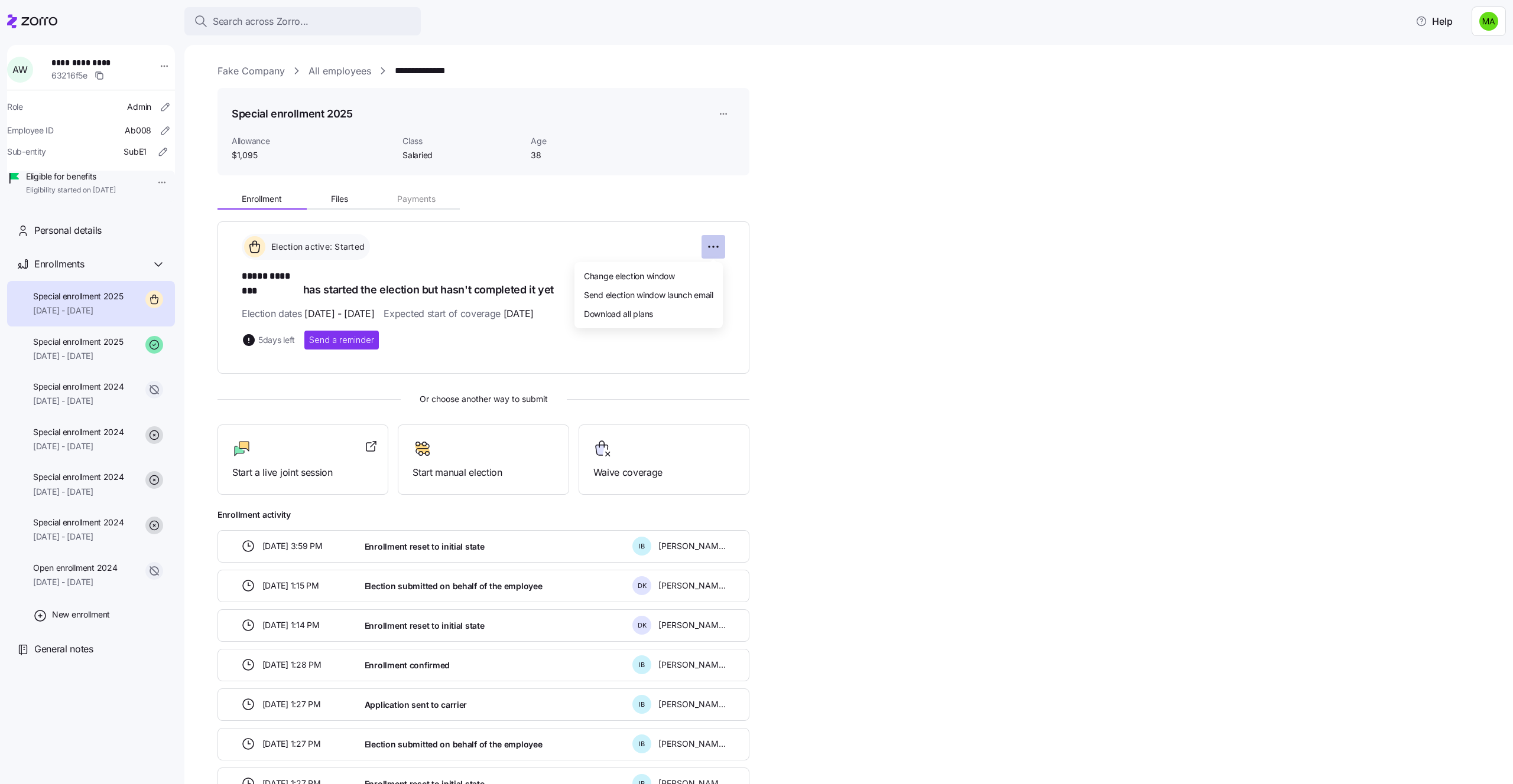
click at [716, 237] on html "**********" at bounding box center [756, 388] width 1513 height 777
click at [668, 280] on span "Change election window" at bounding box center [630, 276] width 91 height 12
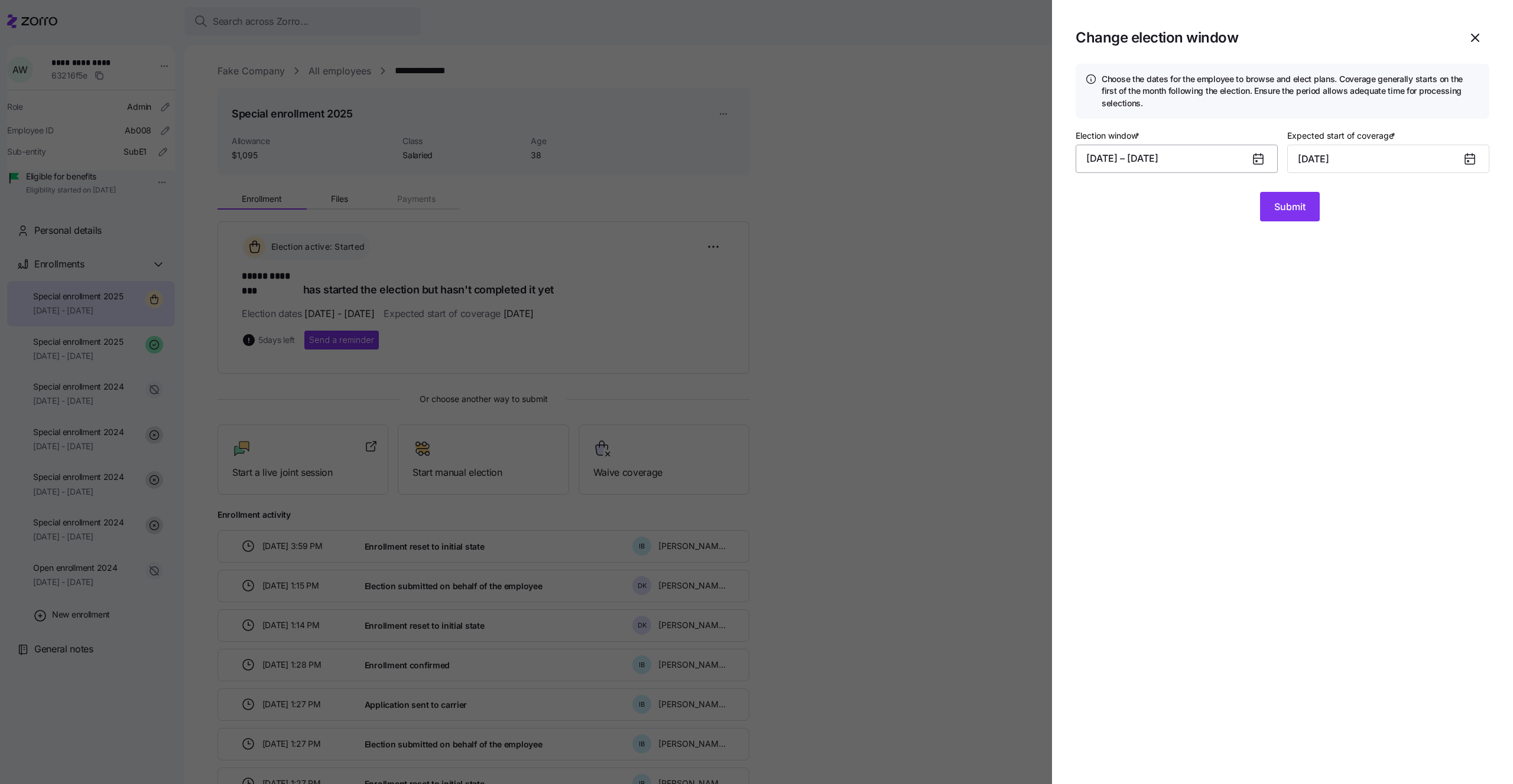
click at [1220, 167] on button "[DATE] – [DATE]" at bounding box center [1176, 158] width 202 height 28
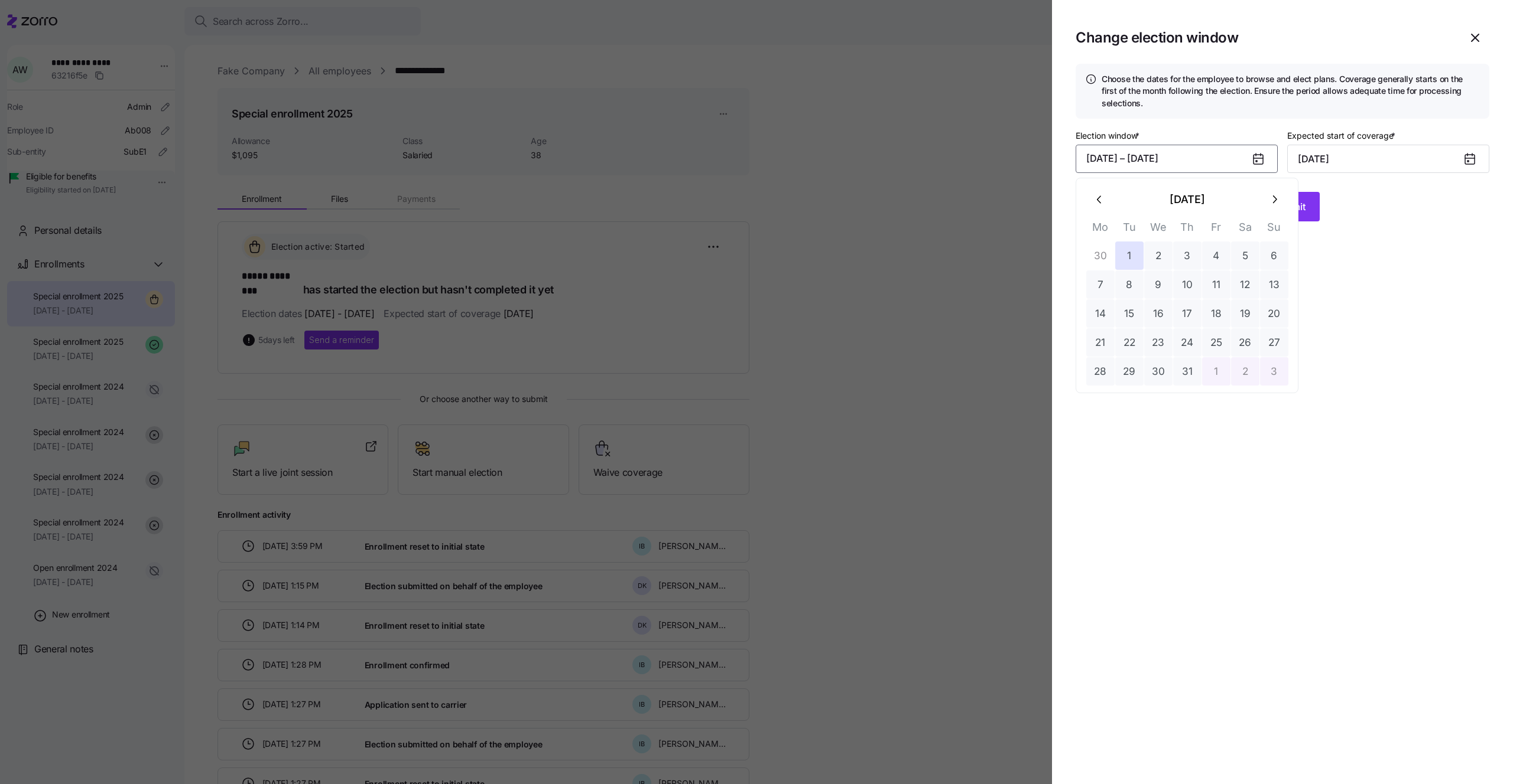
click at [1277, 197] on icon "button" at bounding box center [1274, 199] width 13 height 13
click at [1104, 204] on icon "button" at bounding box center [1099, 199] width 13 height 13
click at [1210, 260] on button "1" at bounding box center [1216, 255] width 28 height 28
click at [1237, 259] on button "2" at bounding box center [1245, 255] width 28 height 28
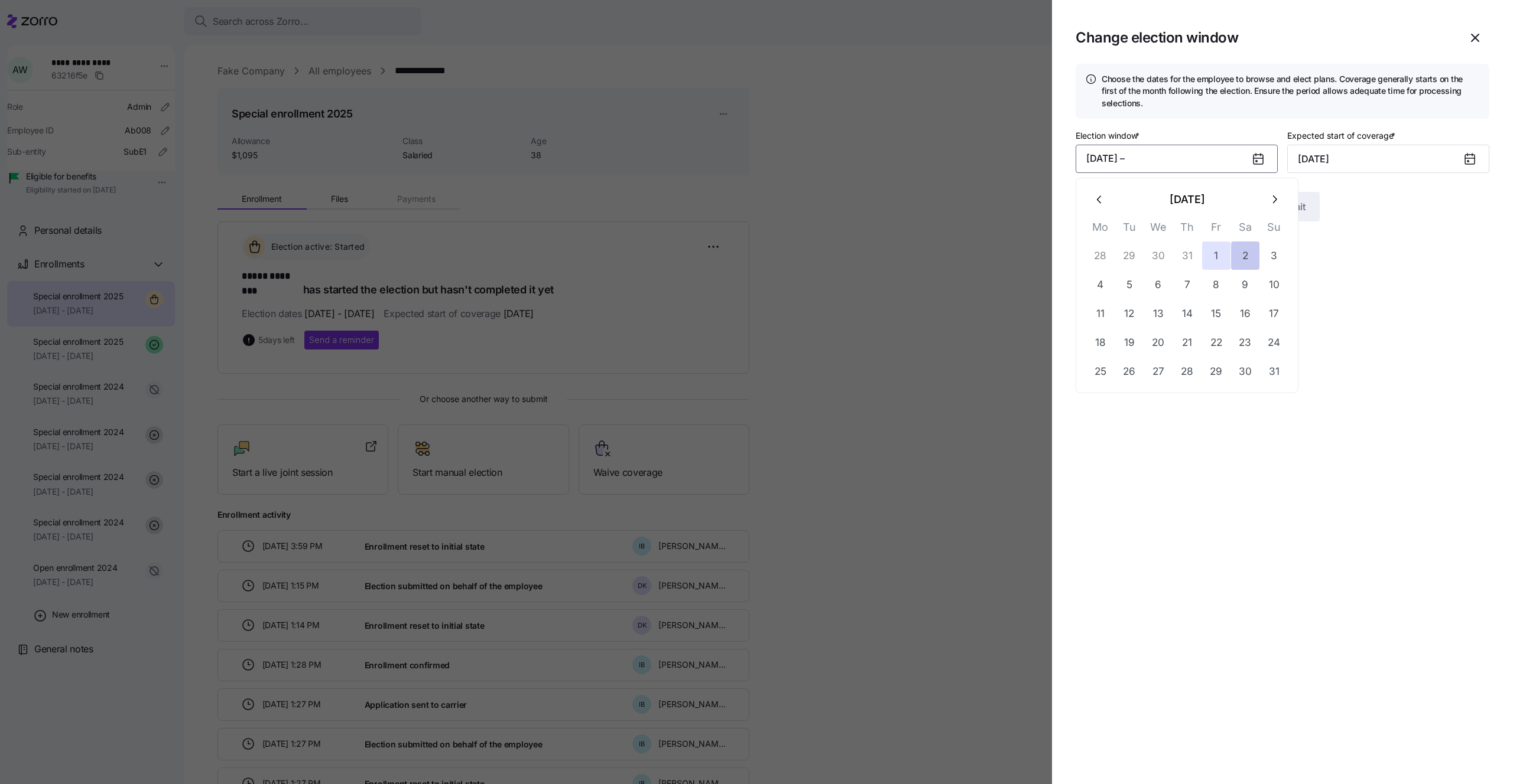
type input "[DATE]"
click at [1282, 202] on span "Submit" at bounding box center [1289, 206] width 32 height 14
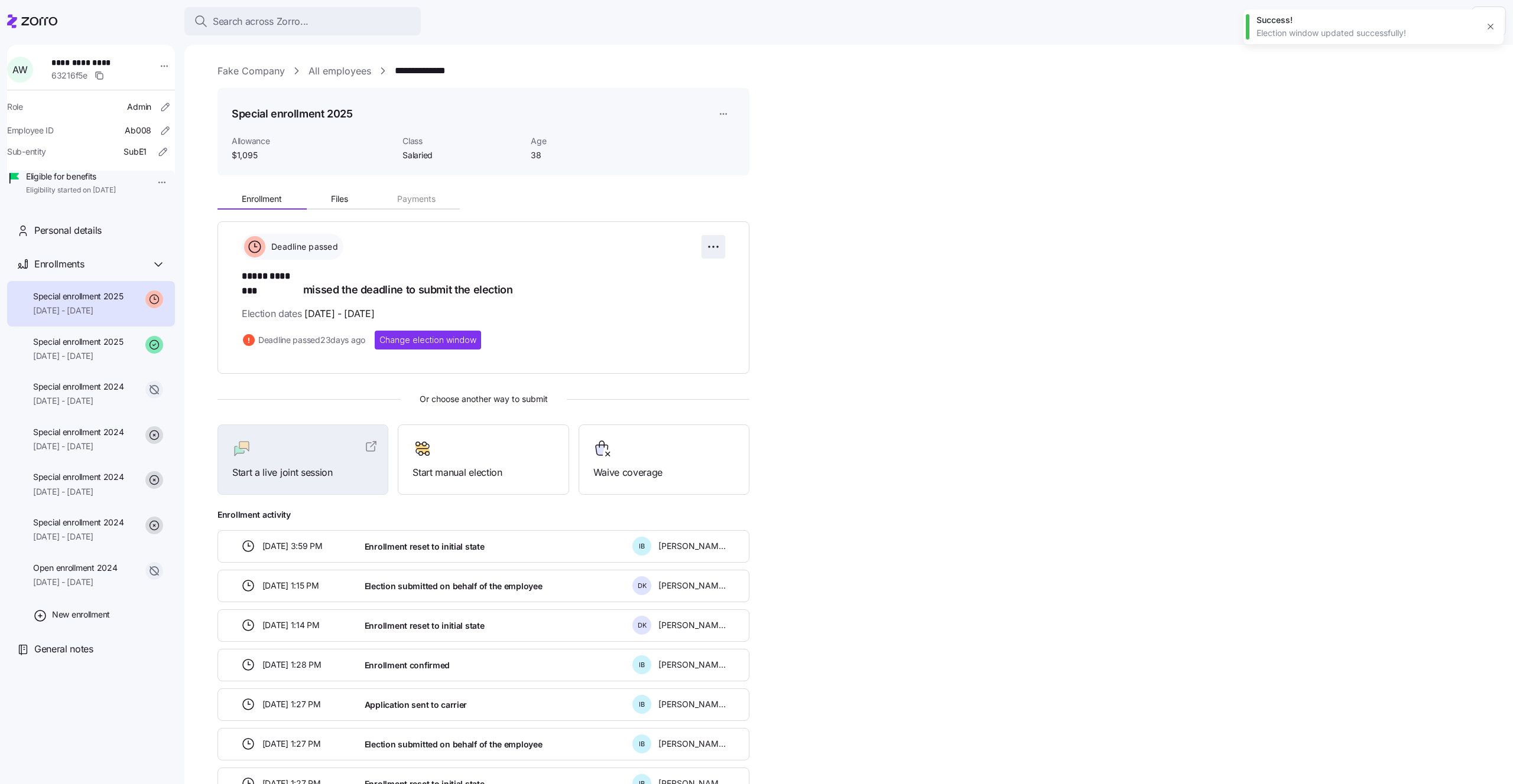
click at [712, 254] on html "**********" at bounding box center [756, 388] width 1513 height 777
click at [688, 276] on span "Change election window" at bounding box center [668, 276] width 91 height 12
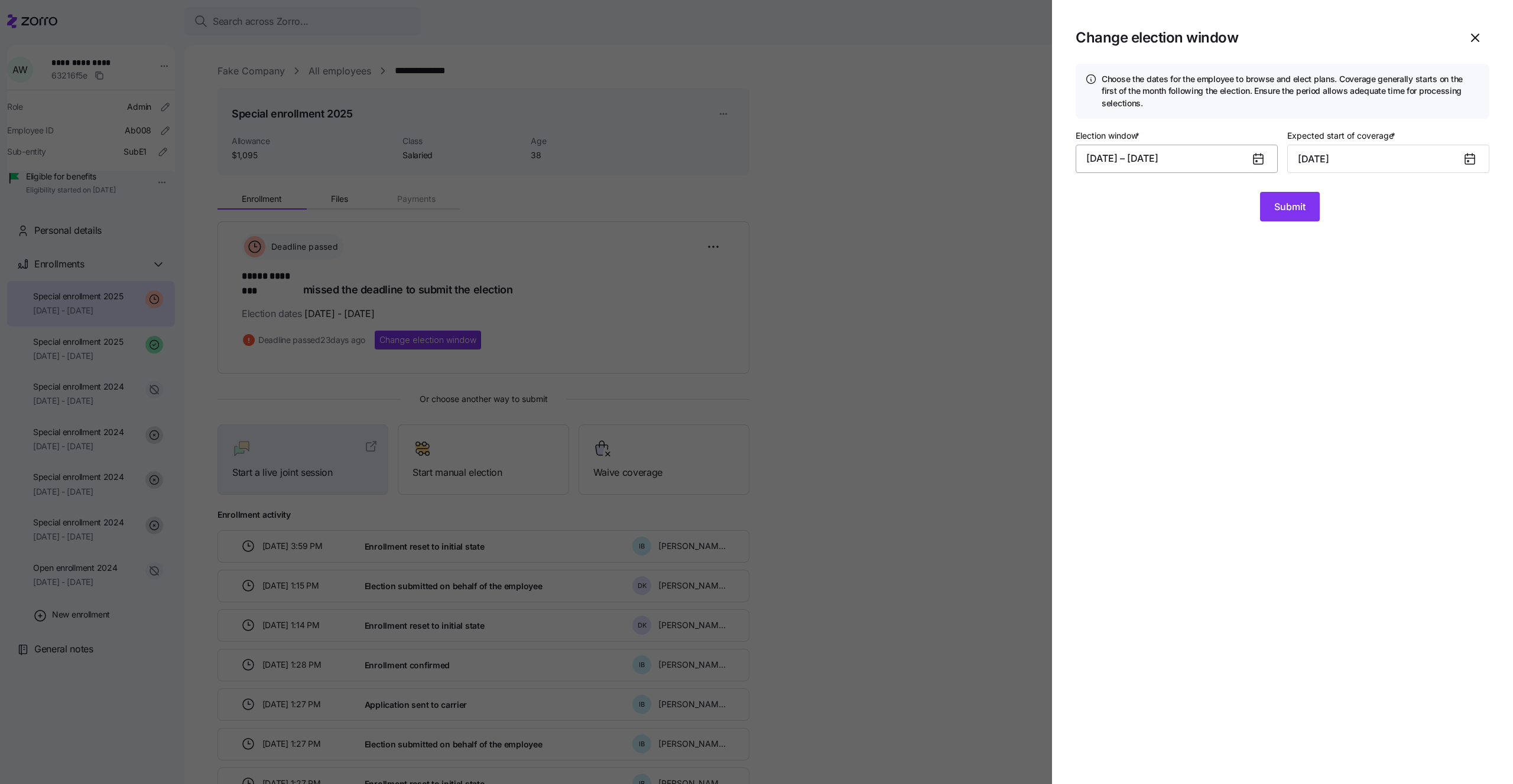
click at [1228, 158] on button "[DATE] – [DATE]" at bounding box center [1176, 158] width 202 height 28
click at [1261, 379] on button "31" at bounding box center [1274, 372] width 28 height 28
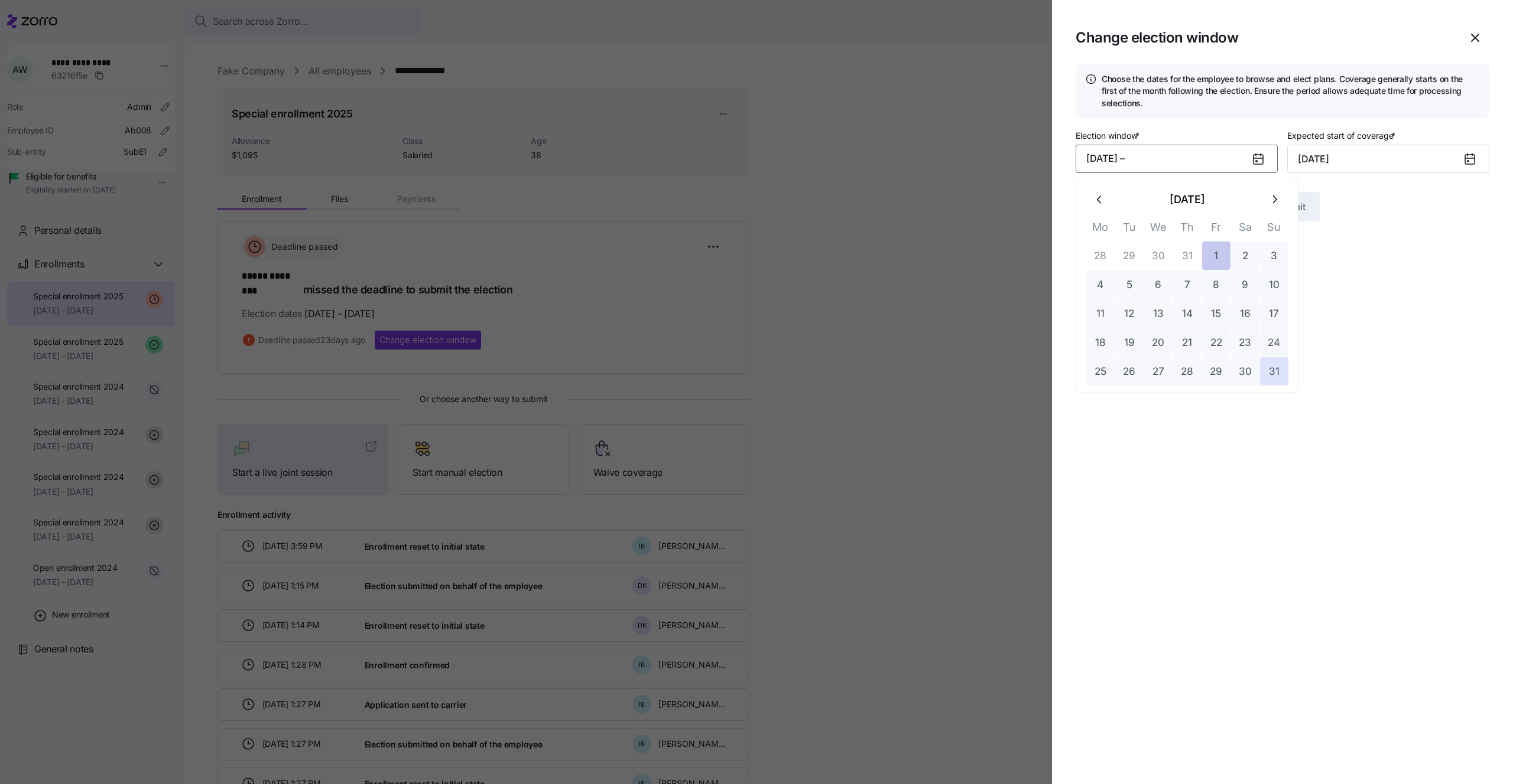
click at [1218, 258] on button "1" at bounding box center [1216, 255] width 28 height 28
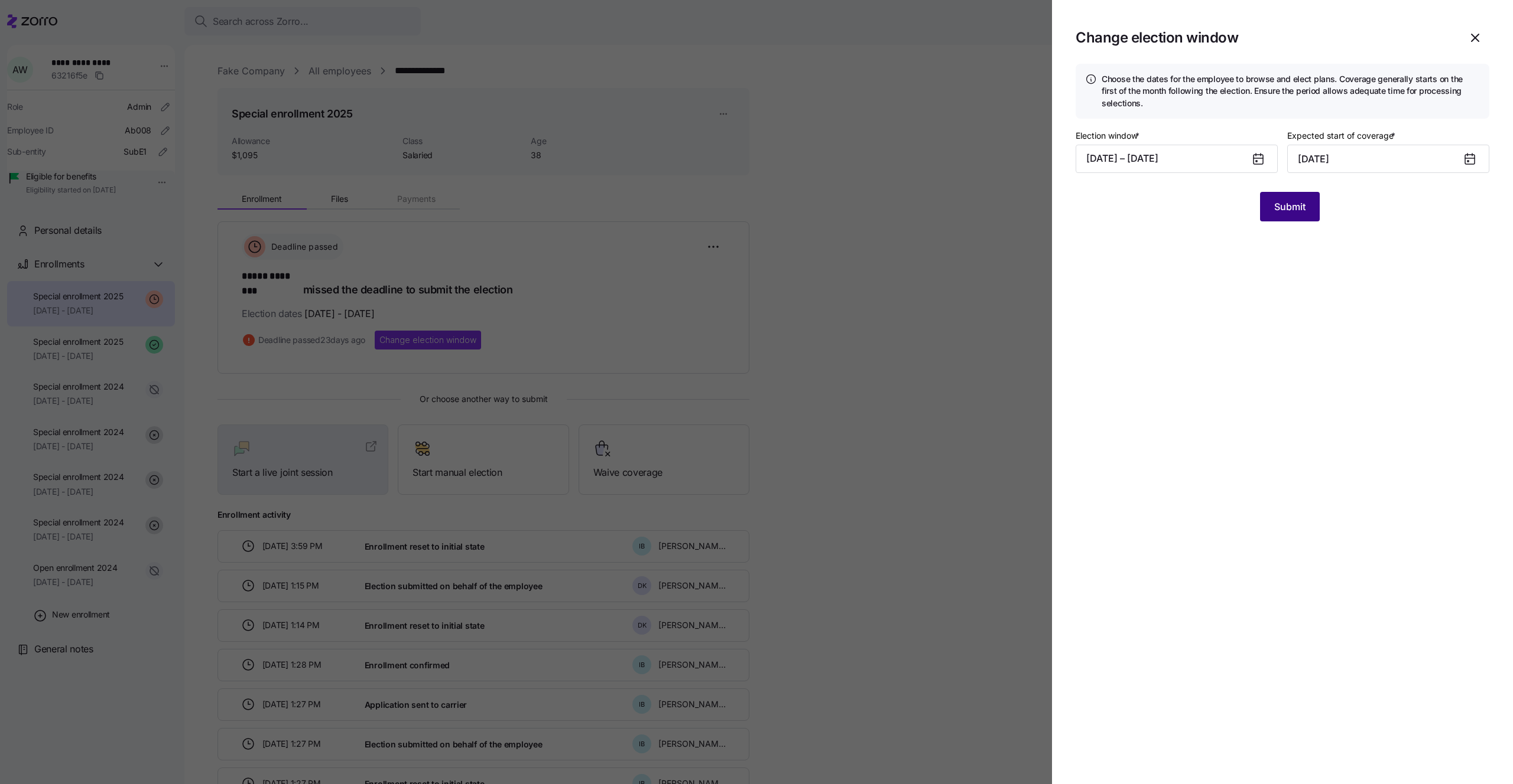
click at [1285, 209] on span "Submit" at bounding box center [1289, 206] width 32 height 14
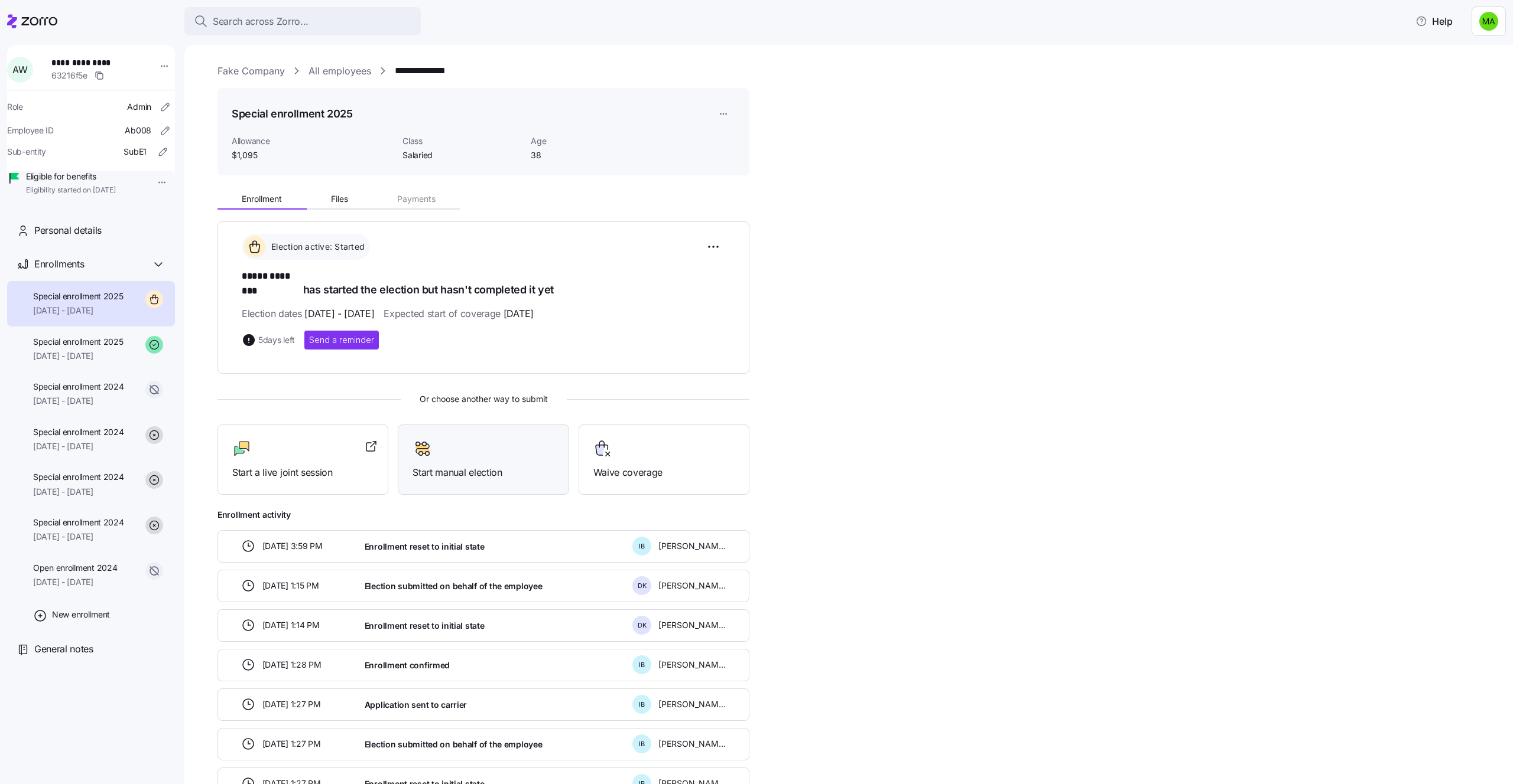
click at [495, 439] on div at bounding box center [484, 449] width 142 height 19
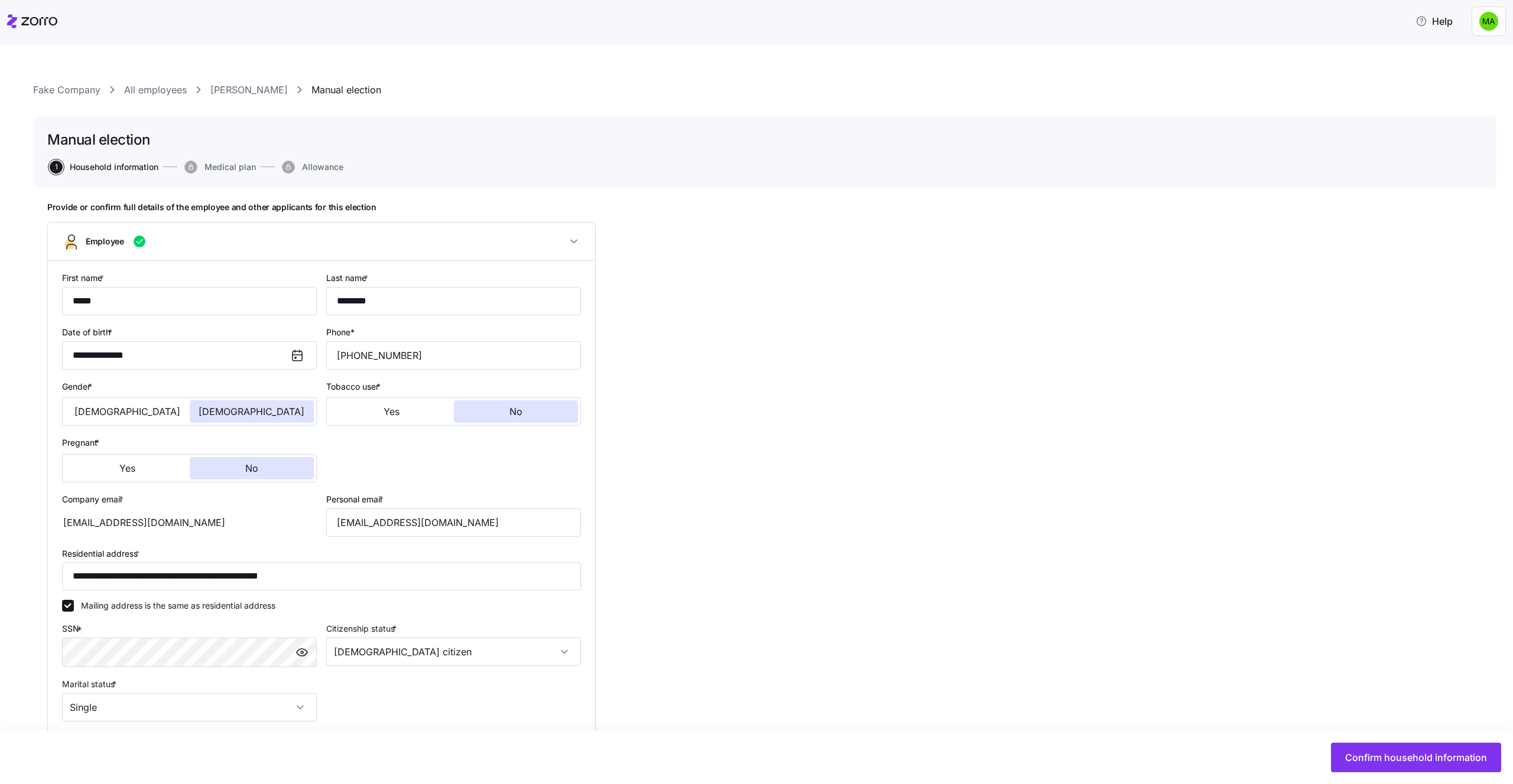
type input "Salaried"
click at [1407, 766] on button "Confirm household information" at bounding box center [1415, 758] width 170 height 30
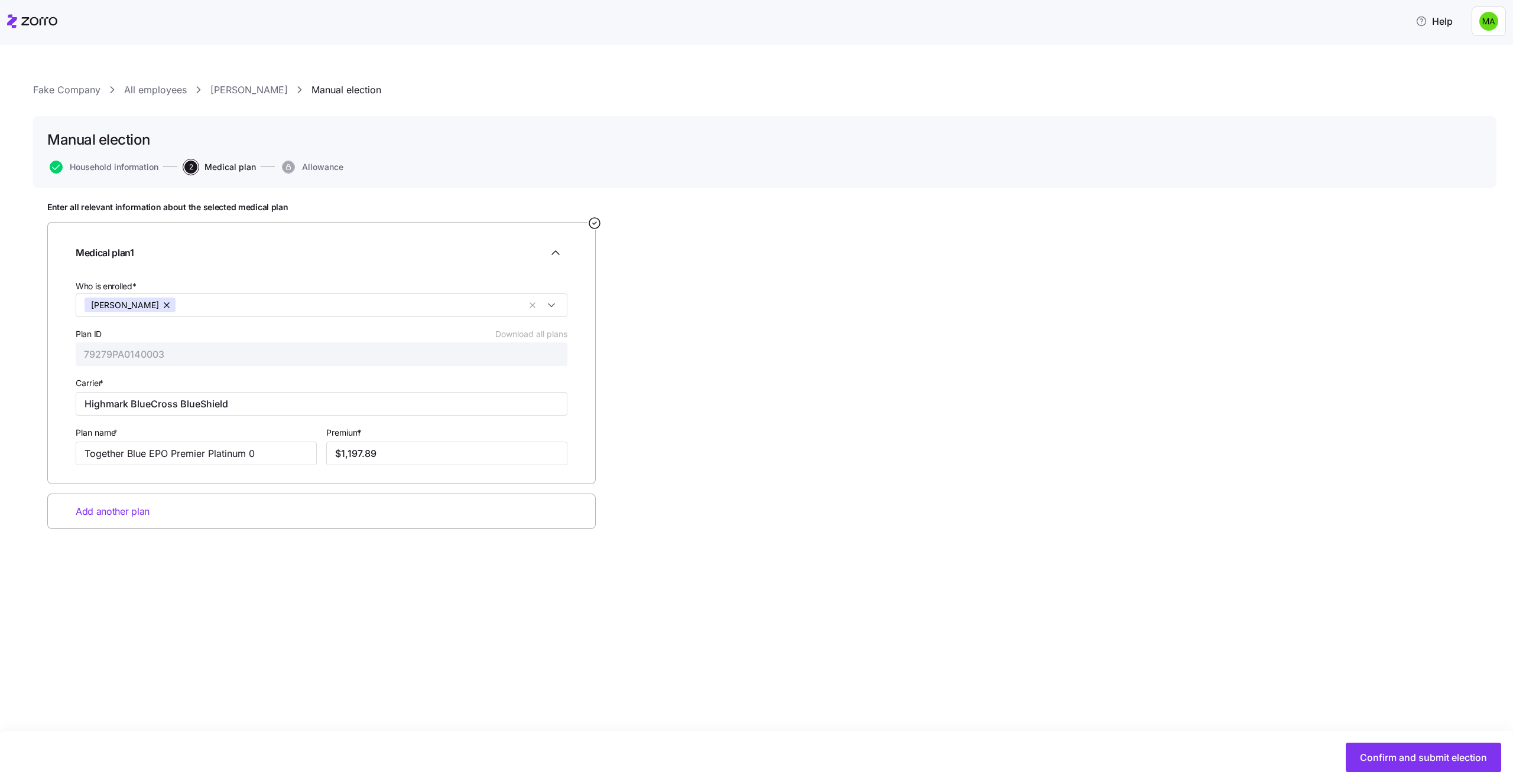
type input "$456.20"
click at [1370, 766] on button "Confirm and submit election" at bounding box center [1423, 758] width 156 height 30
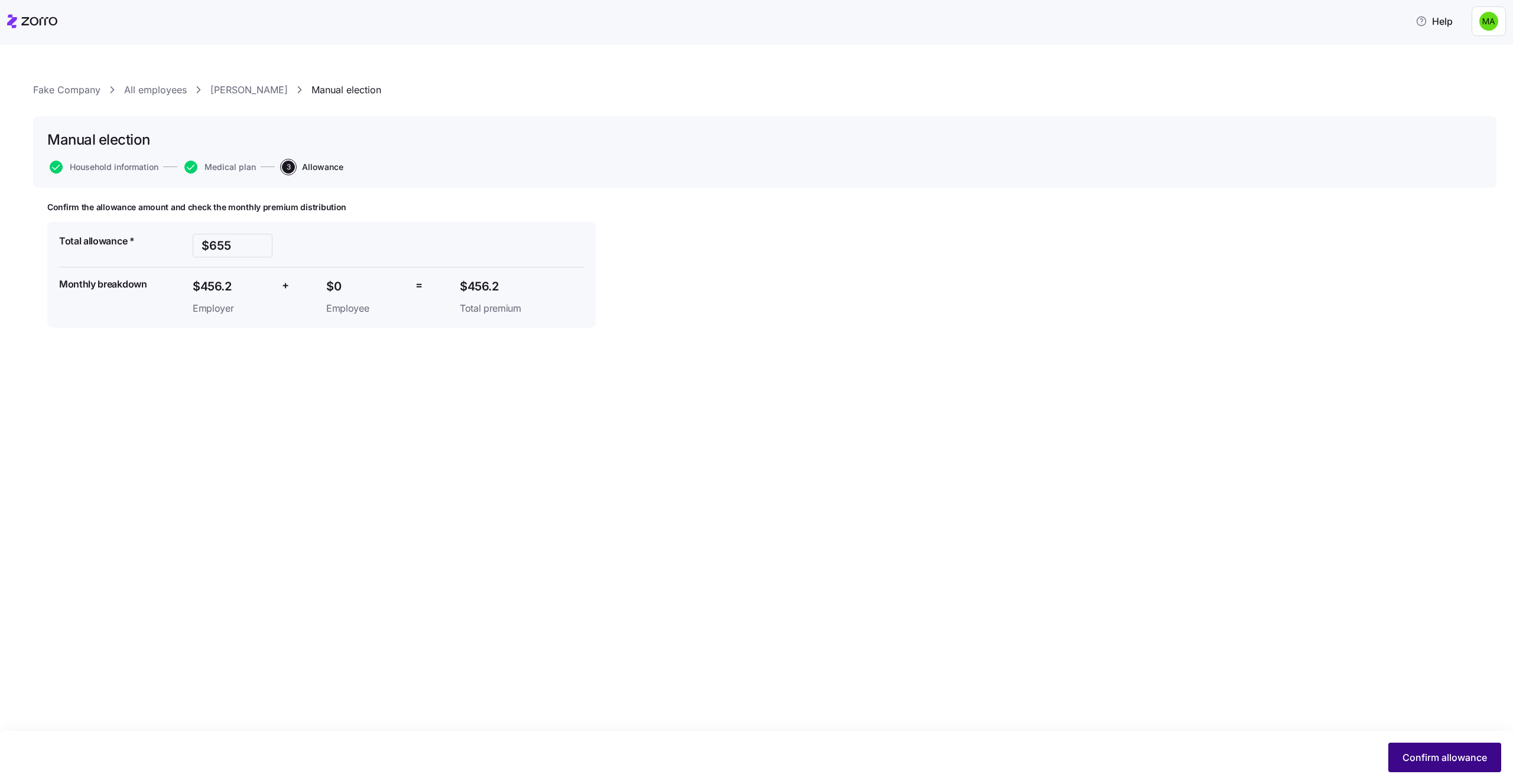
click at [1436, 747] on button "Confirm allowance" at bounding box center [1444, 758] width 113 height 30
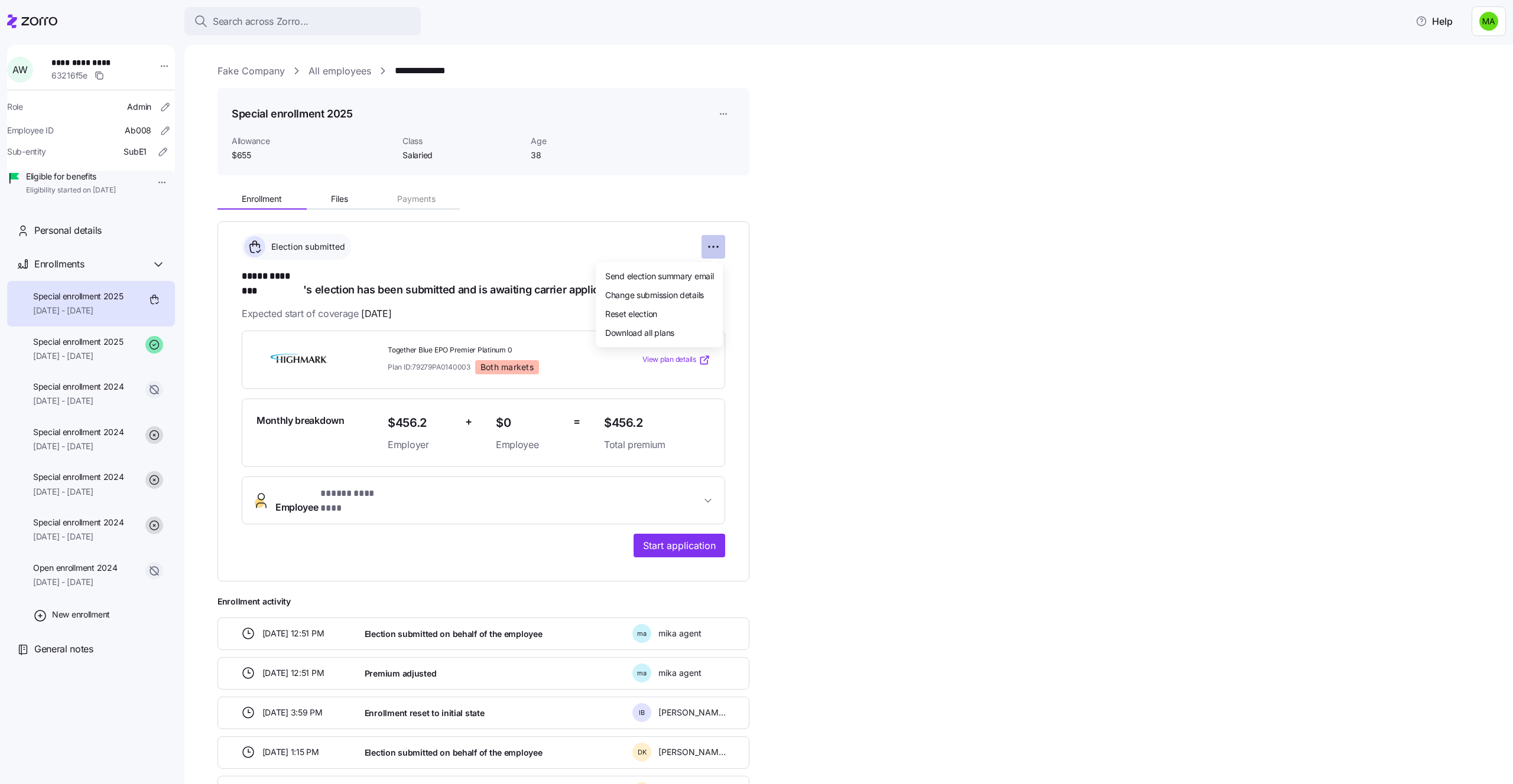
click at [707, 246] on html "**********" at bounding box center [756, 388] width 1513 height 777
click at [923, 335] on html "**********" at bounding box center [756, 388] width 1513 height 777
click at [150, 183] on html "**********" at bounding box center [756, 388] width 1513 height 777
click at [164, 69] on html "**********" at bounding box center [756, 388] width 1513 height 777
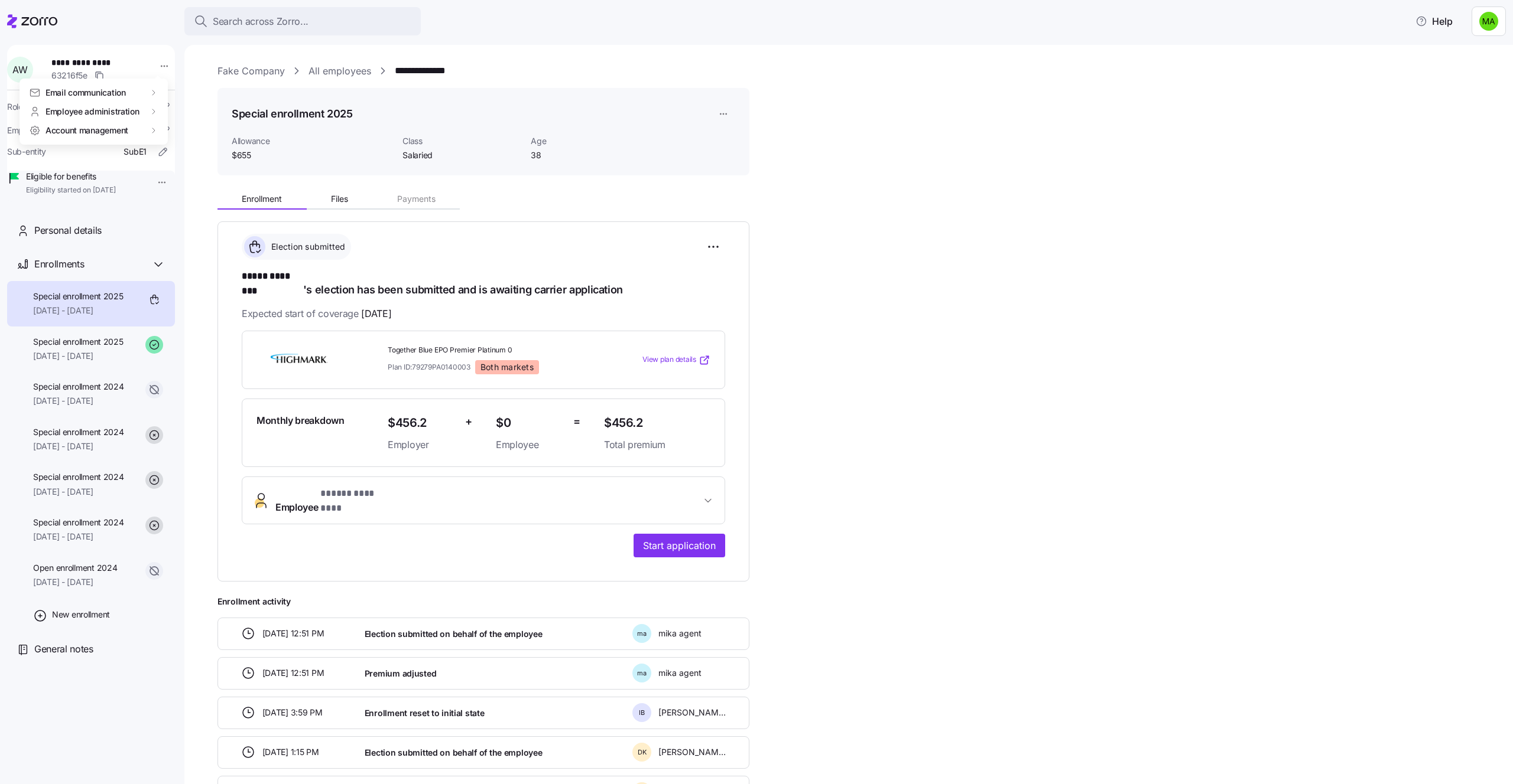
click at [978, 293] on html "**********" at bounding box center [756, 388] width 1513 height 777
click at [665, 538] on span "Start application" at bounding box center [679, 545] width 73 height 14
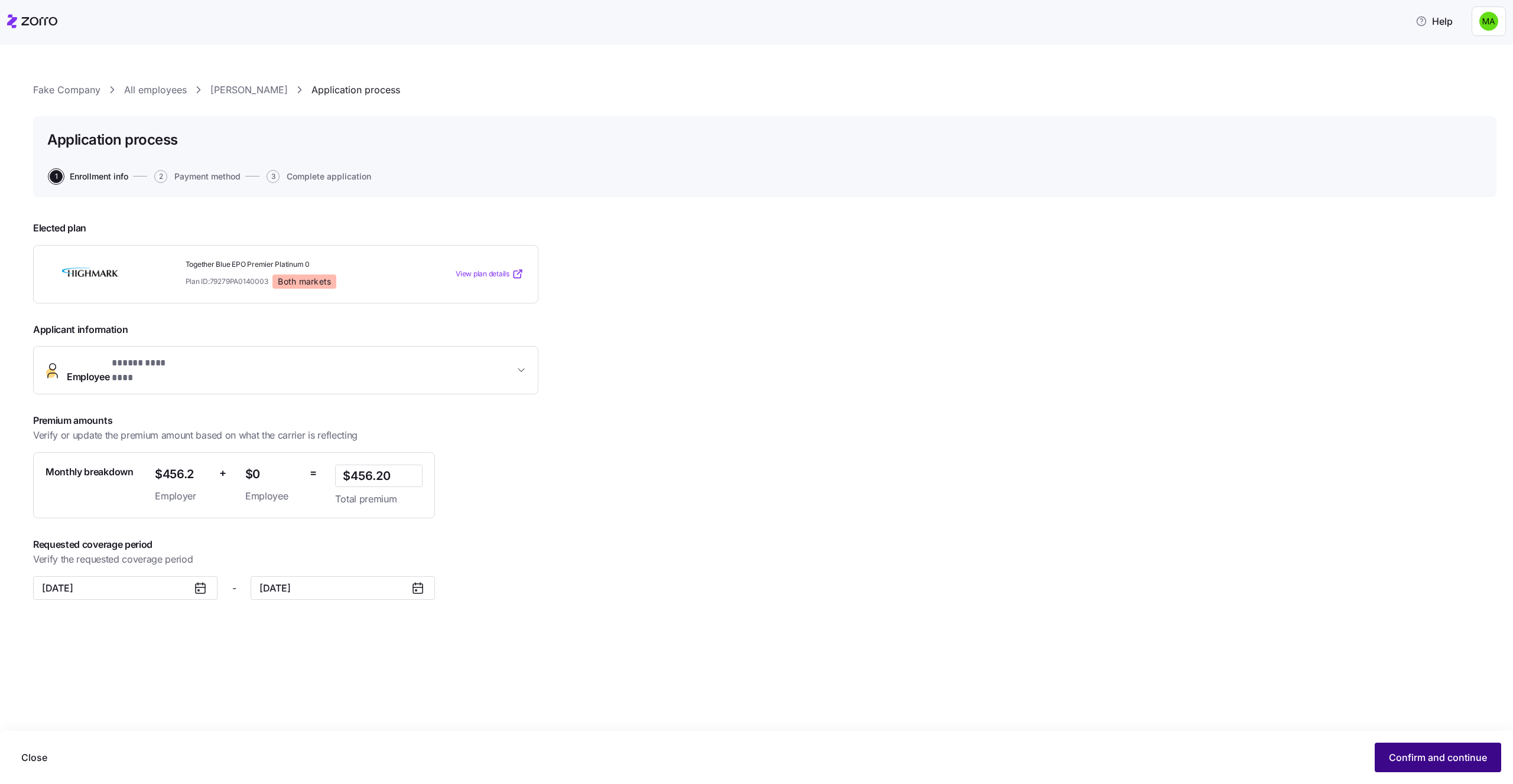
click at [1406, 754] on span "Confirm and continue" at bounding box center [1437, 757] width 98 height 14
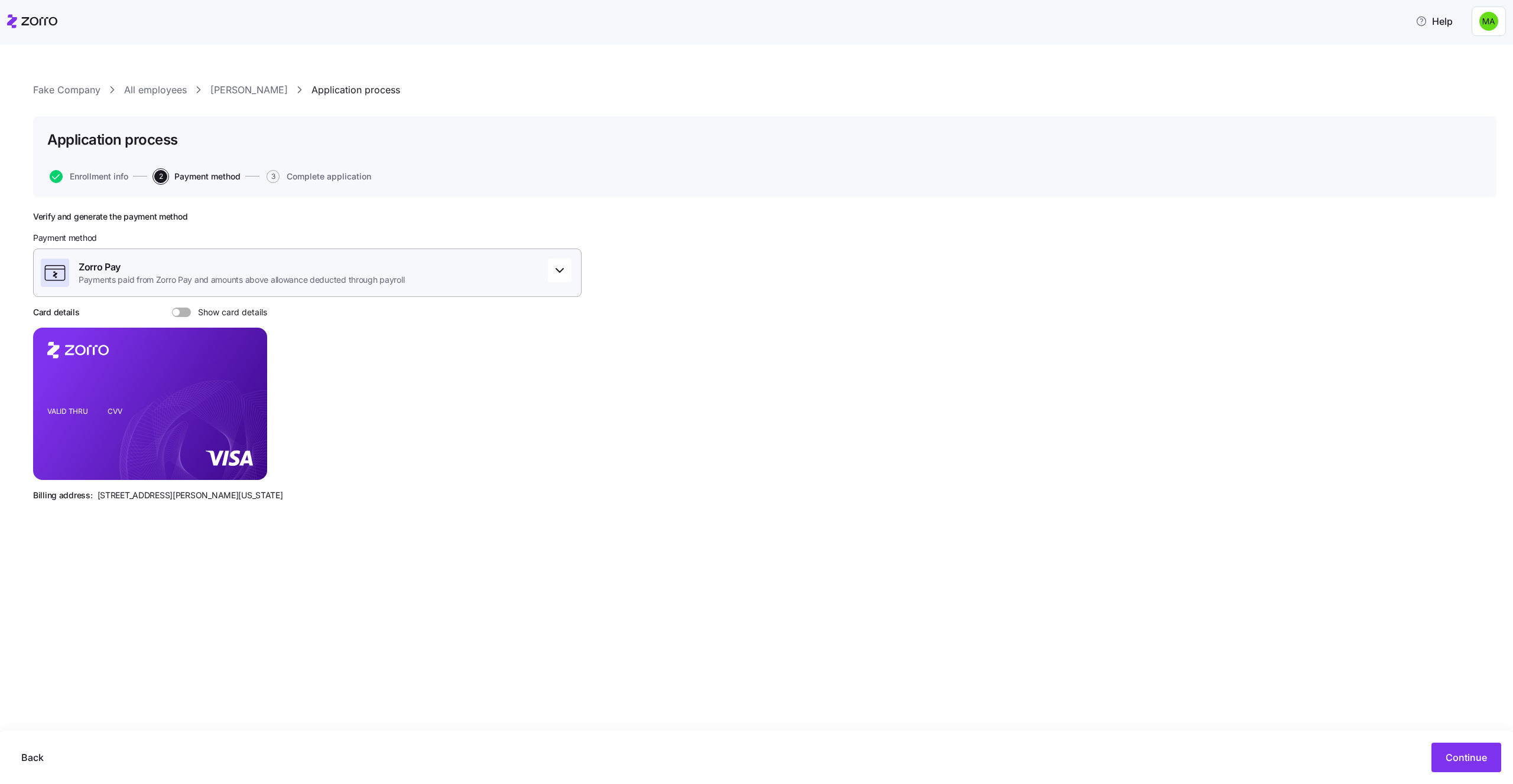
click at [445, 280] on div "Zorro Pay Payments paid from Zorro Pay and amounts above allowance deducted thr…" at bounding box center [307, 273] width 549 height 48
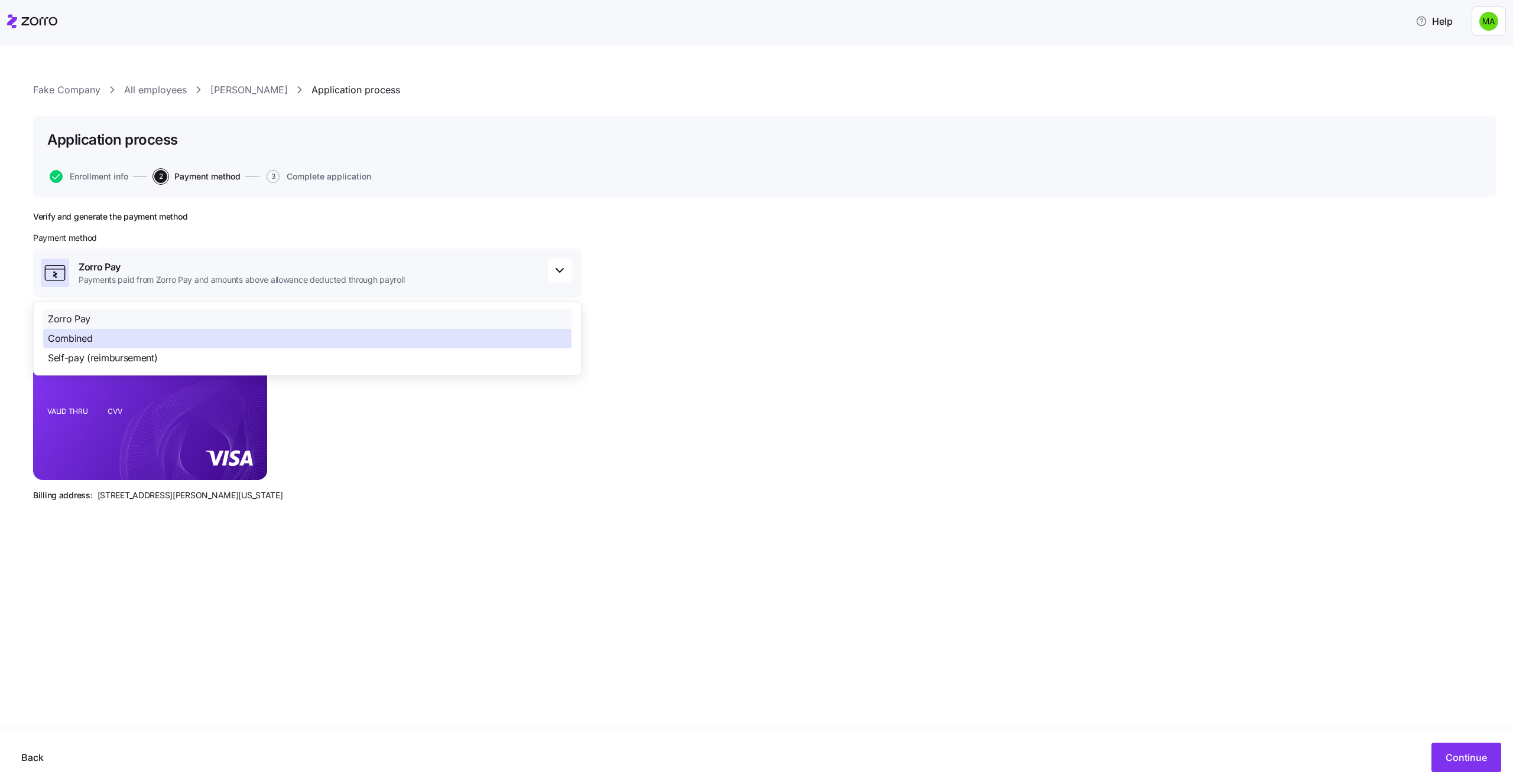
click at [345, 346] on div "Combined" at bounding box center [307, 338] width 528 height 20
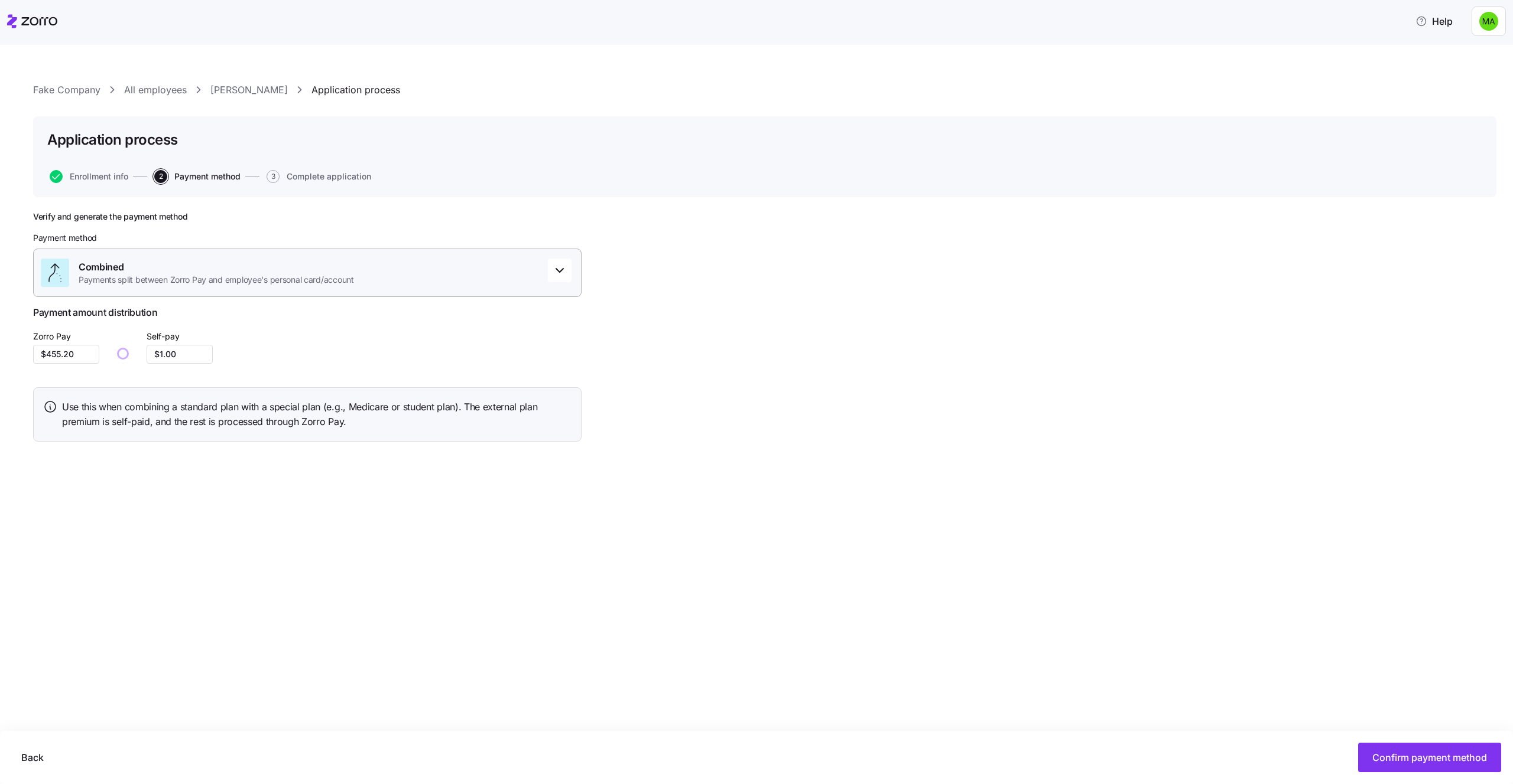
click at [345, 290] on div "Combined Payments split between Zorro Pay and employee's personal card/account" at bounding box center [307, 273] width 549 height 48
click at [281, 345] on div "Combined" at bounding box center [307, 338] width 528 height 20
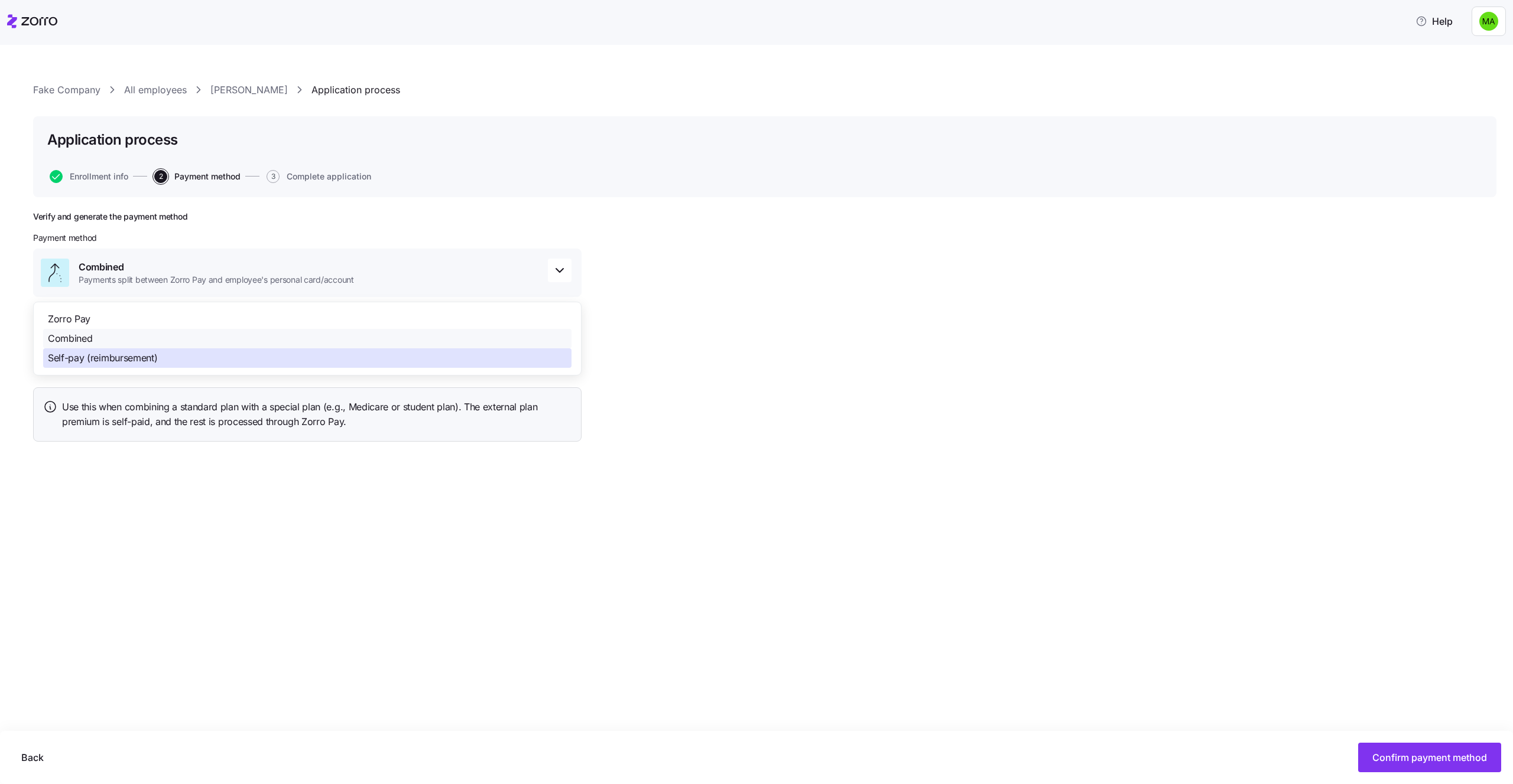
click at [279, 359] on div "Self-pay (reimbursement)" at bounding box center [307, 358] width 528 height 20
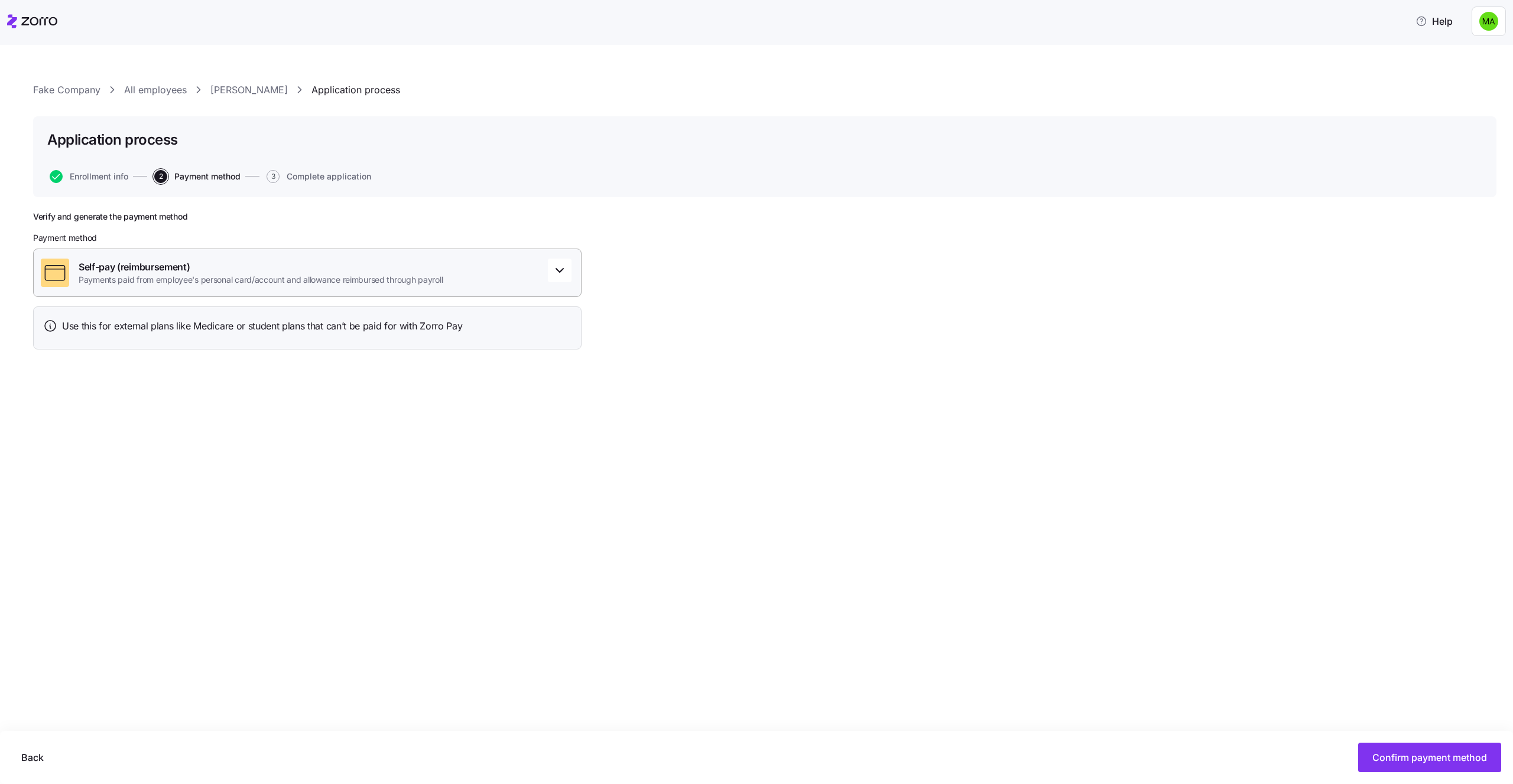
click at [296, 282] on span "Payments paid from employee's personal card/account and allowance reimbursed th…" at bounding box center [260, 279] width 364 height 12
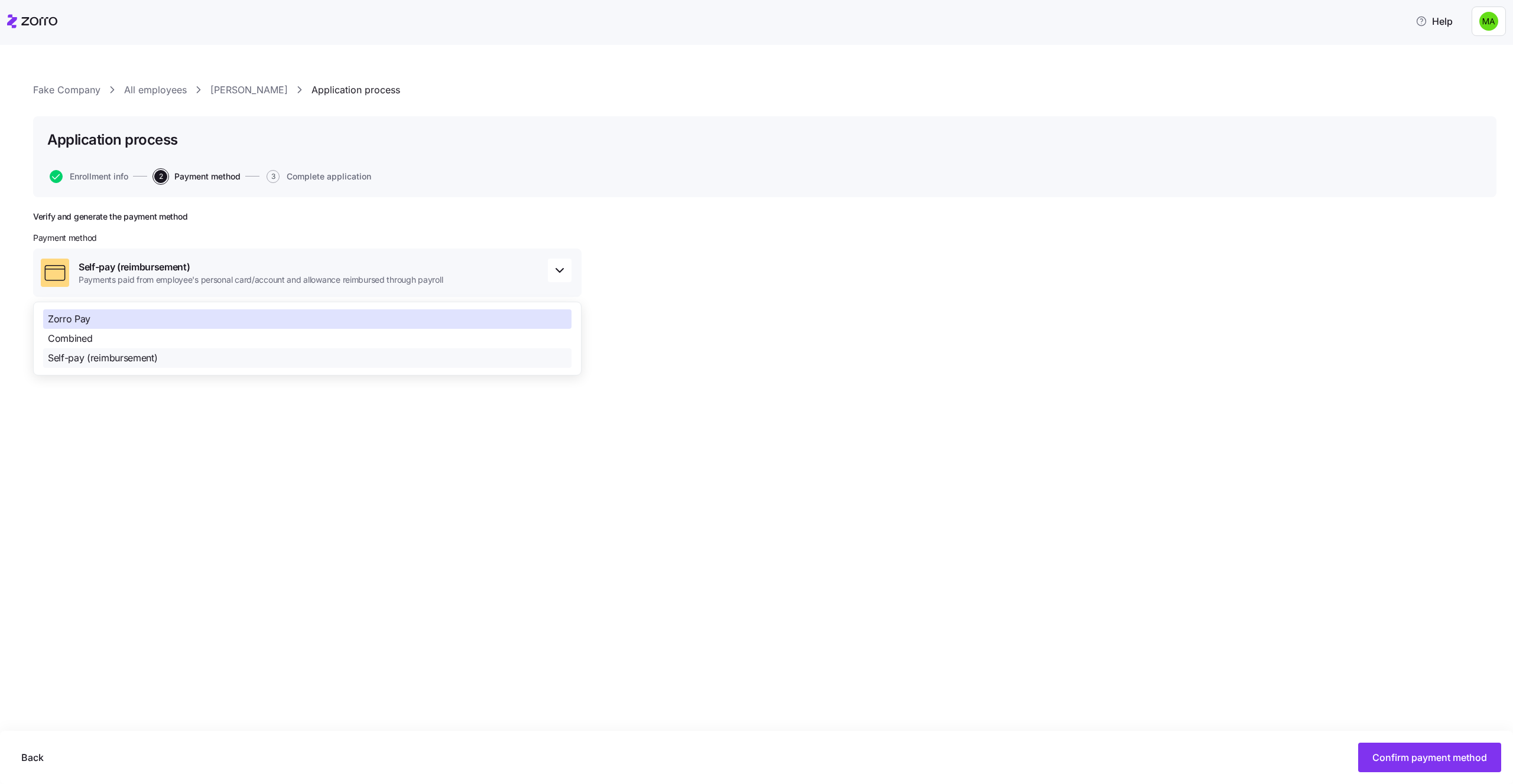
click at [193, 318] on div "Zorro Pay" at bounding box center [307, 318] width 528 height 20
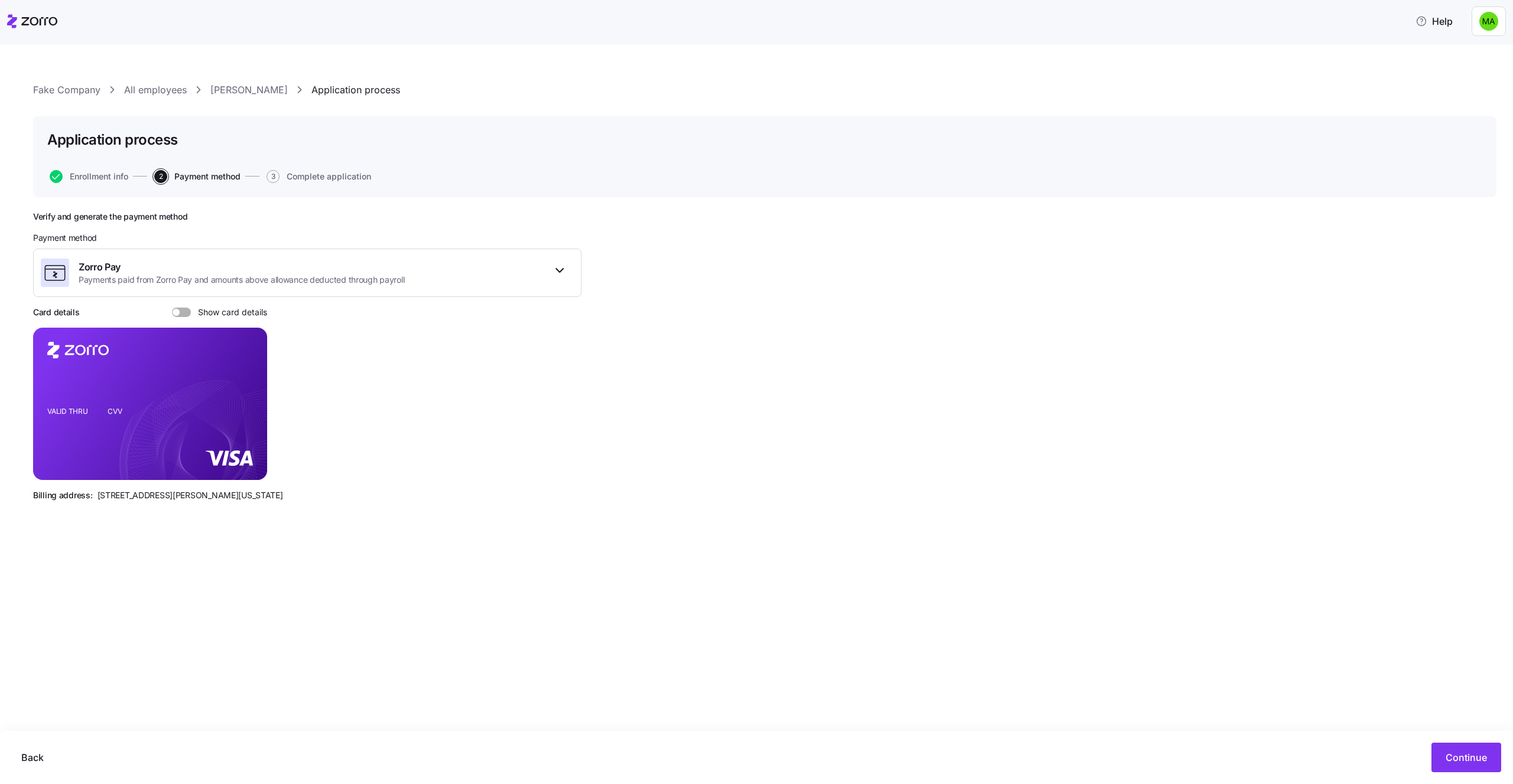
click at [180, 317] on span at bounding box center [185, 312] width 12 height 9
click at [172, 307] on input "Show card details" at bounding box center [172, 307] width 0 height 0
click at [179, 317] on span at bounding box center [178, 312] width 12 height 9
click at [172, 307] on input "Show card details" at bounding box center [172, 307] width 0 height 0
click at [90, 180] on span "Enrollment info" at bounding box center [99, 176] width 59 height 8
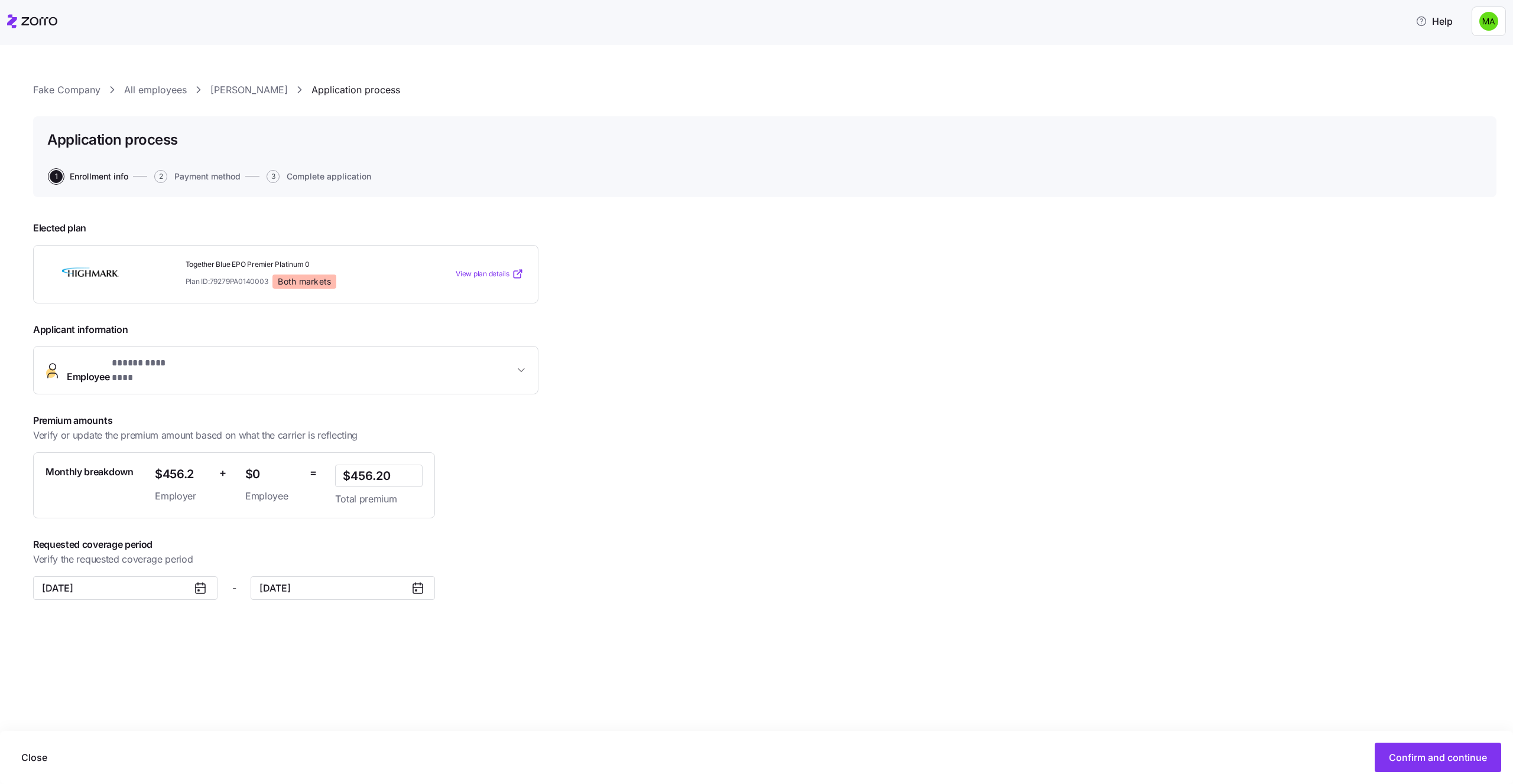
click at [285, 355] on button "Employee * ***** ******** *" at bounding box center [285, 370] width 504 height 47
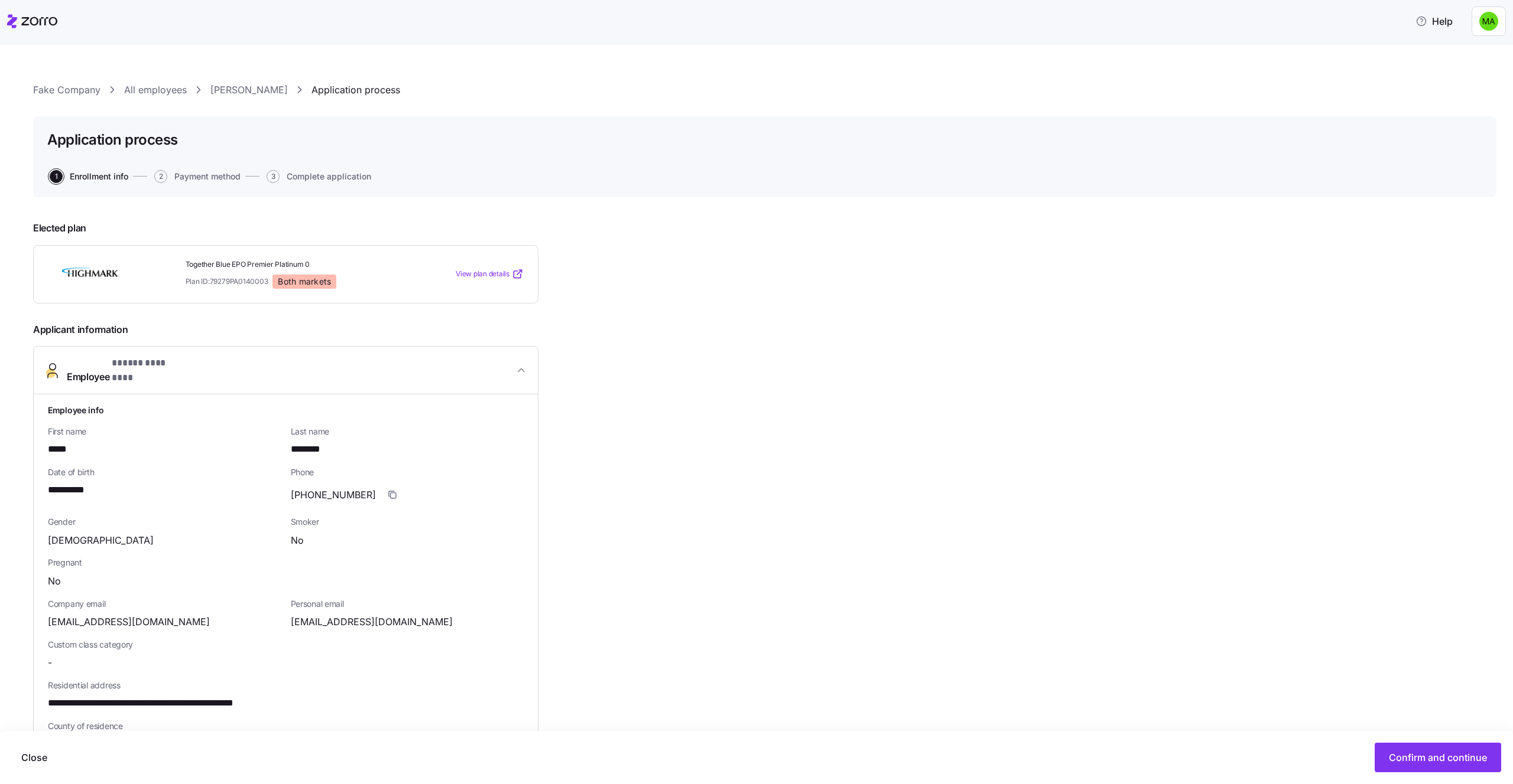
click at [232, 86] on link "[PERSON_NAME]" at bounding box center [249, 90] width 77 height 15
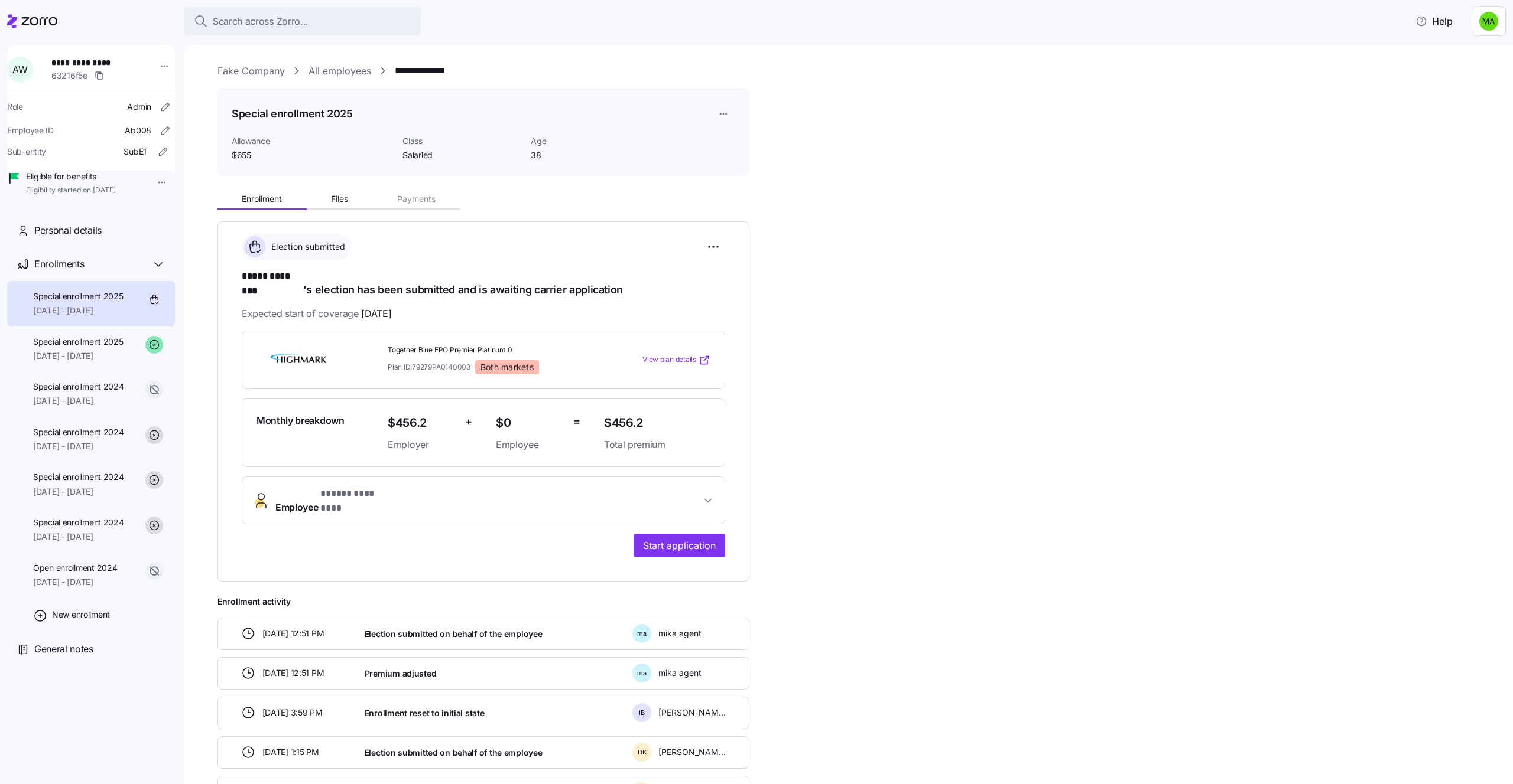
click at [450, 477] on button "Employee * ***** ******** *" at bounding box center [484, 500] width 483 height 47
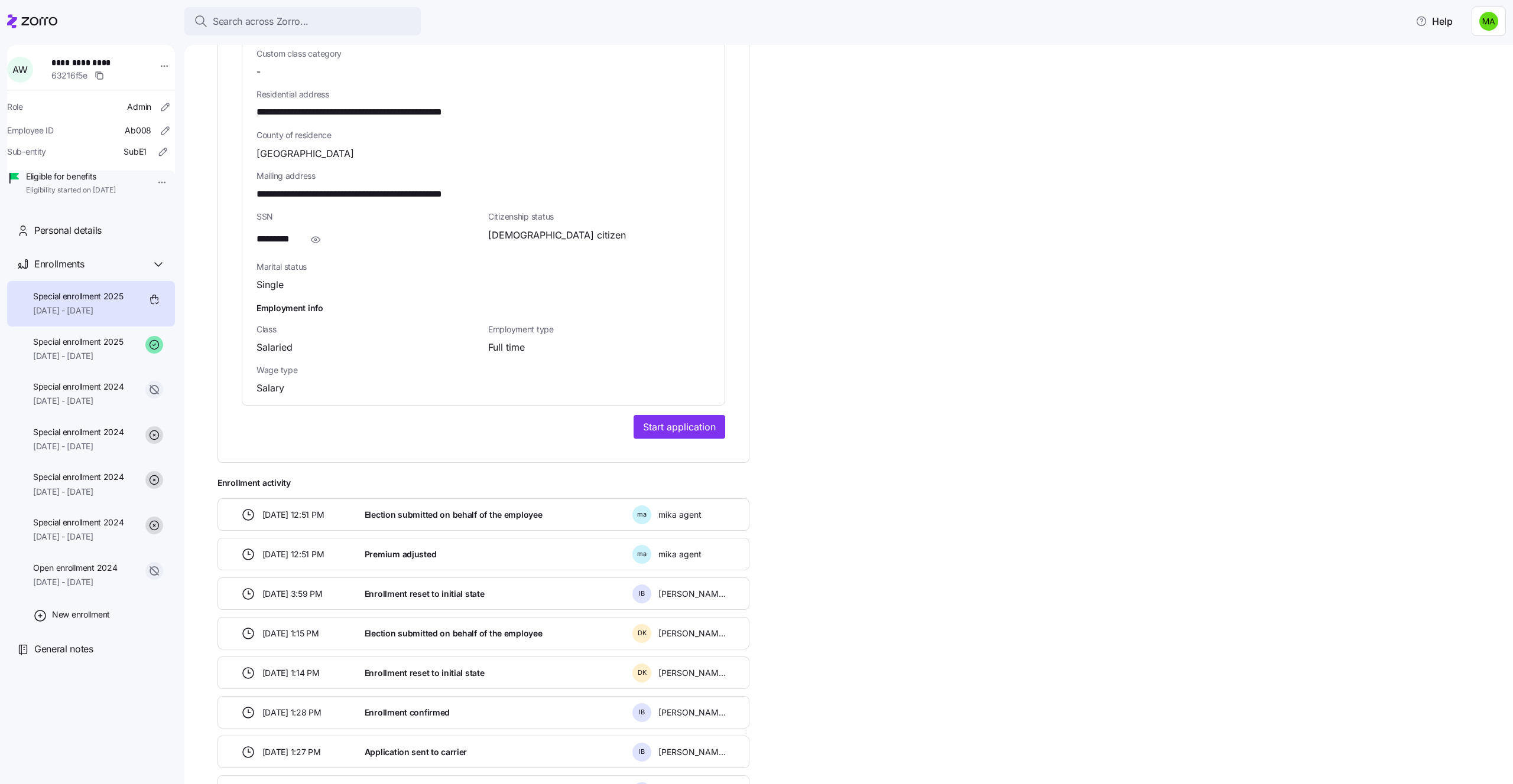
scroll to position [723, 0]
click at [79, 348] on span "Special enrollment 2025" at bounding box center [78, 342] width 90 height 12
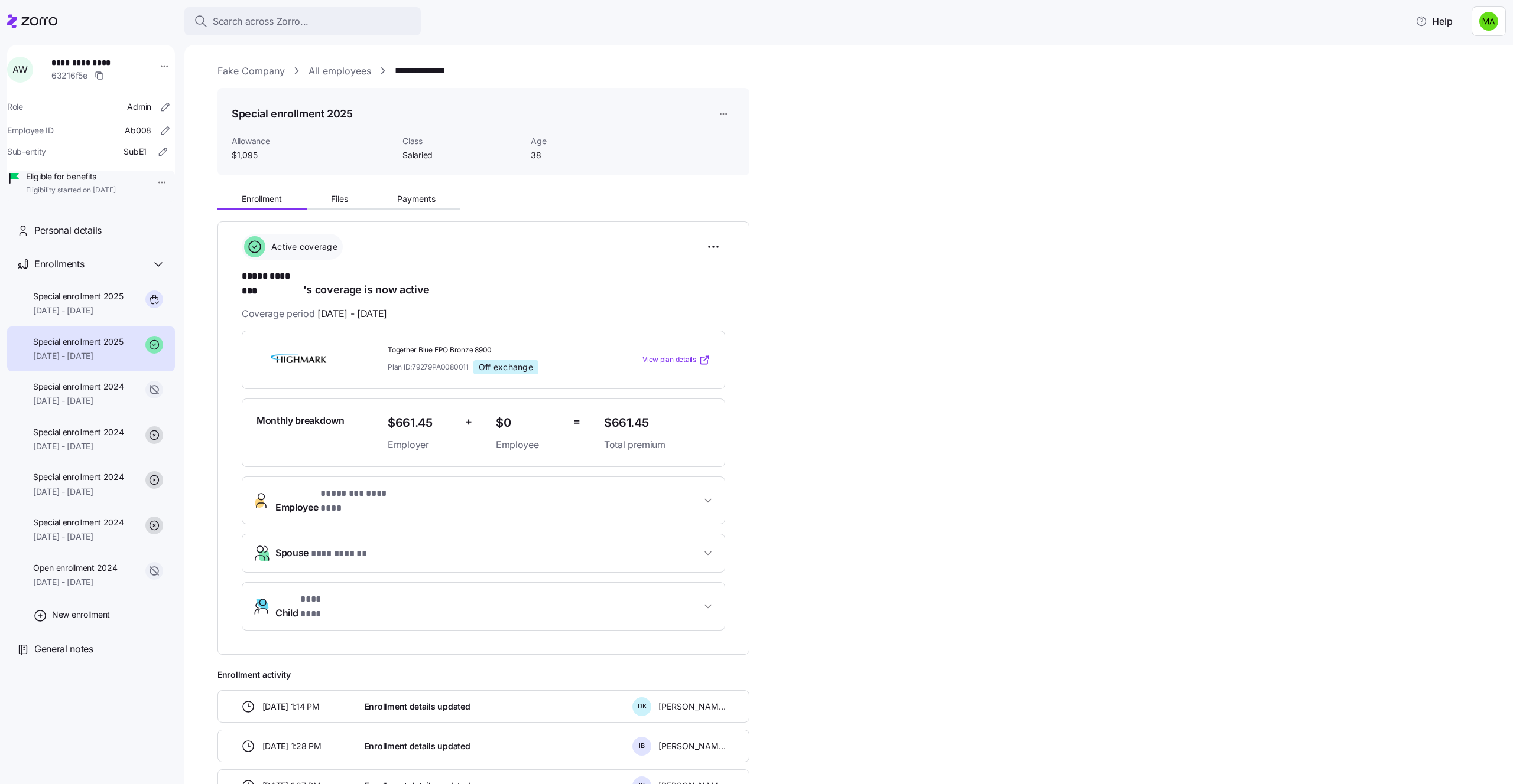
click at [413, 546] on span "Spouse * *** ****** *" at bounding box center [488, 553] width 426 height 16
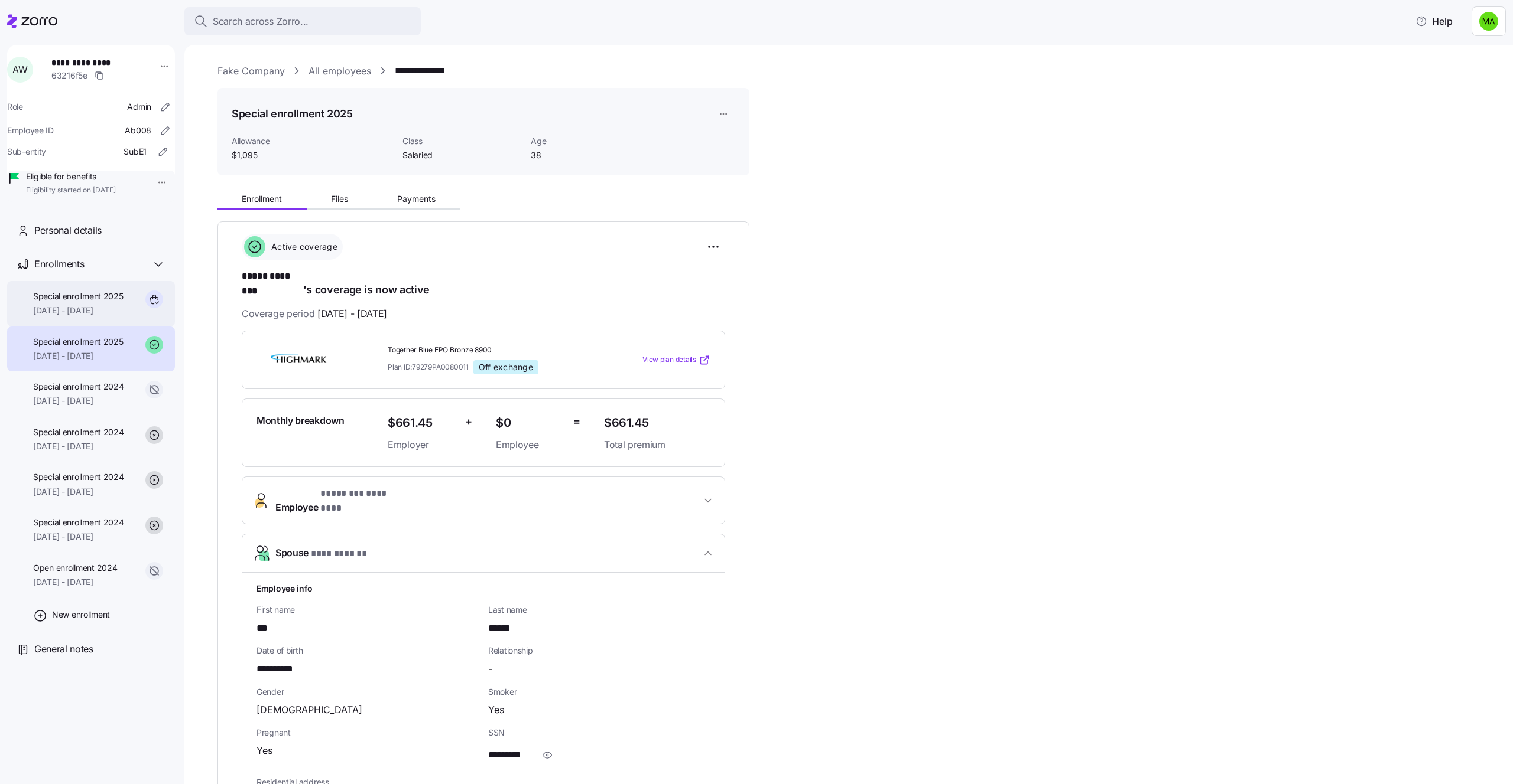
click at [109, 327] on div "Special enrollment 2025 [DATE] - [DATE]" at bounding box center [91, 304] width 168 height 46
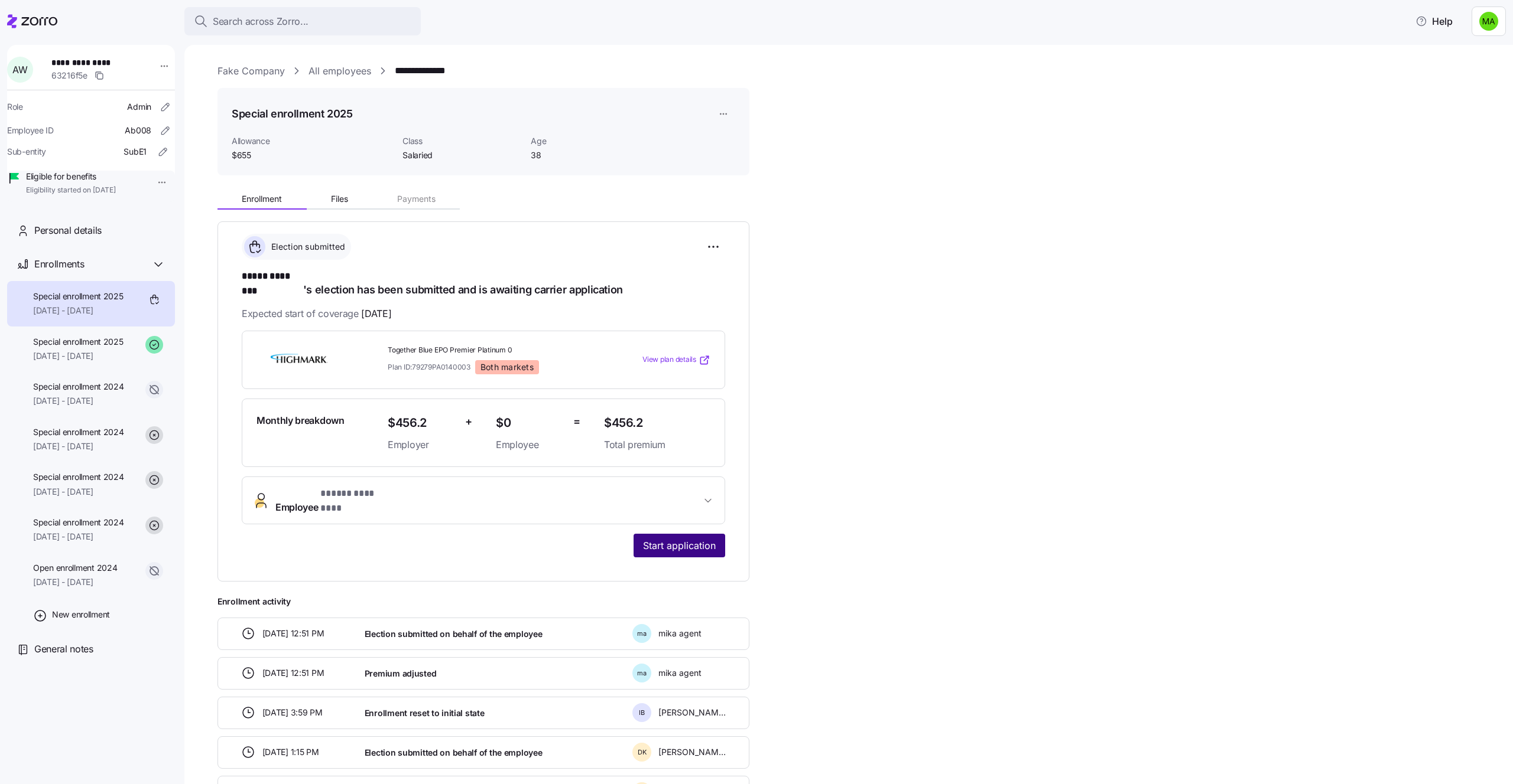
click at [716, 534] on button "Start application" at bounding box center [679, 545] width 91 height 23
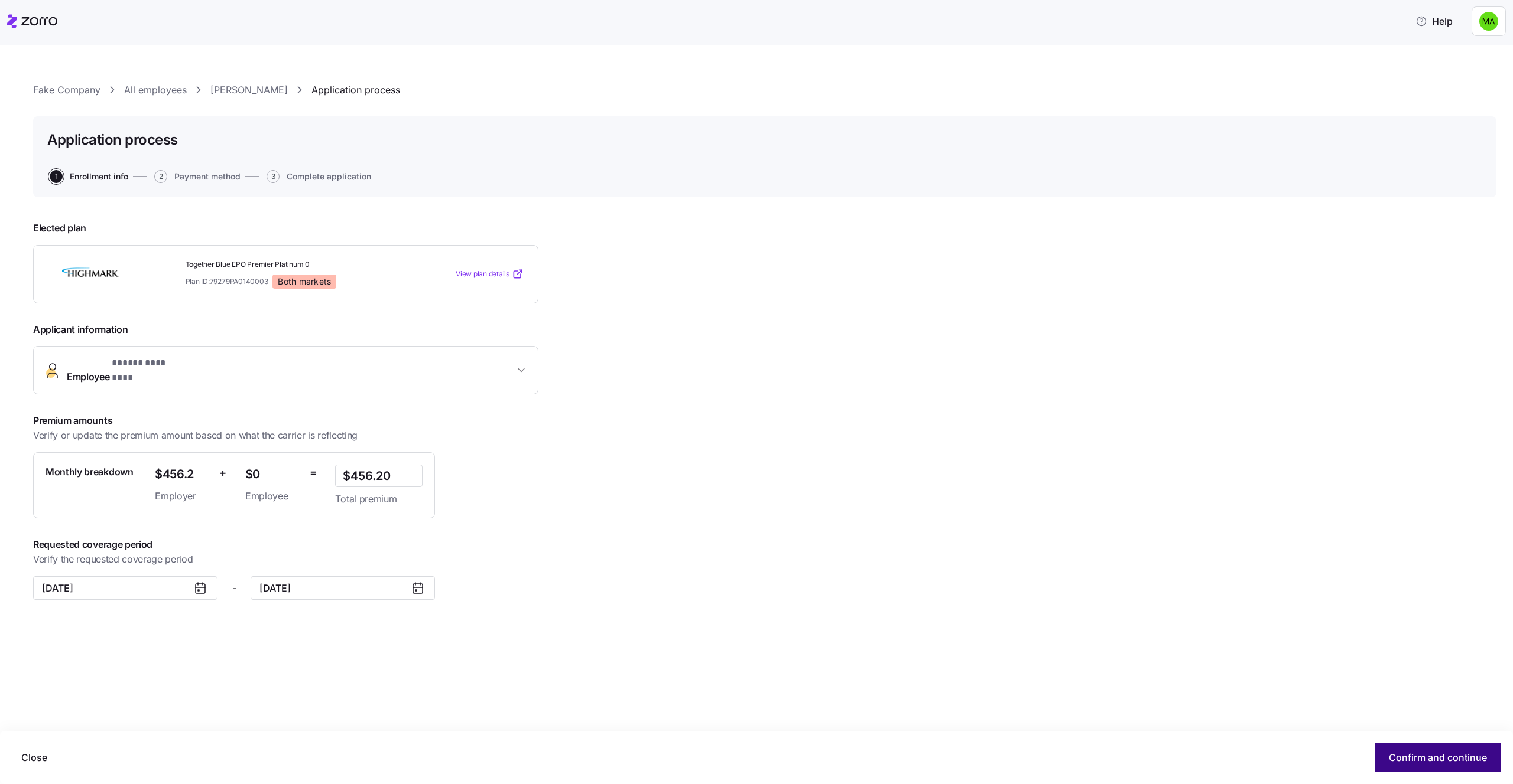
click at [1434, 755] on span "Confirm and continue" at bounding box center [1437, 757] width 98 height 14
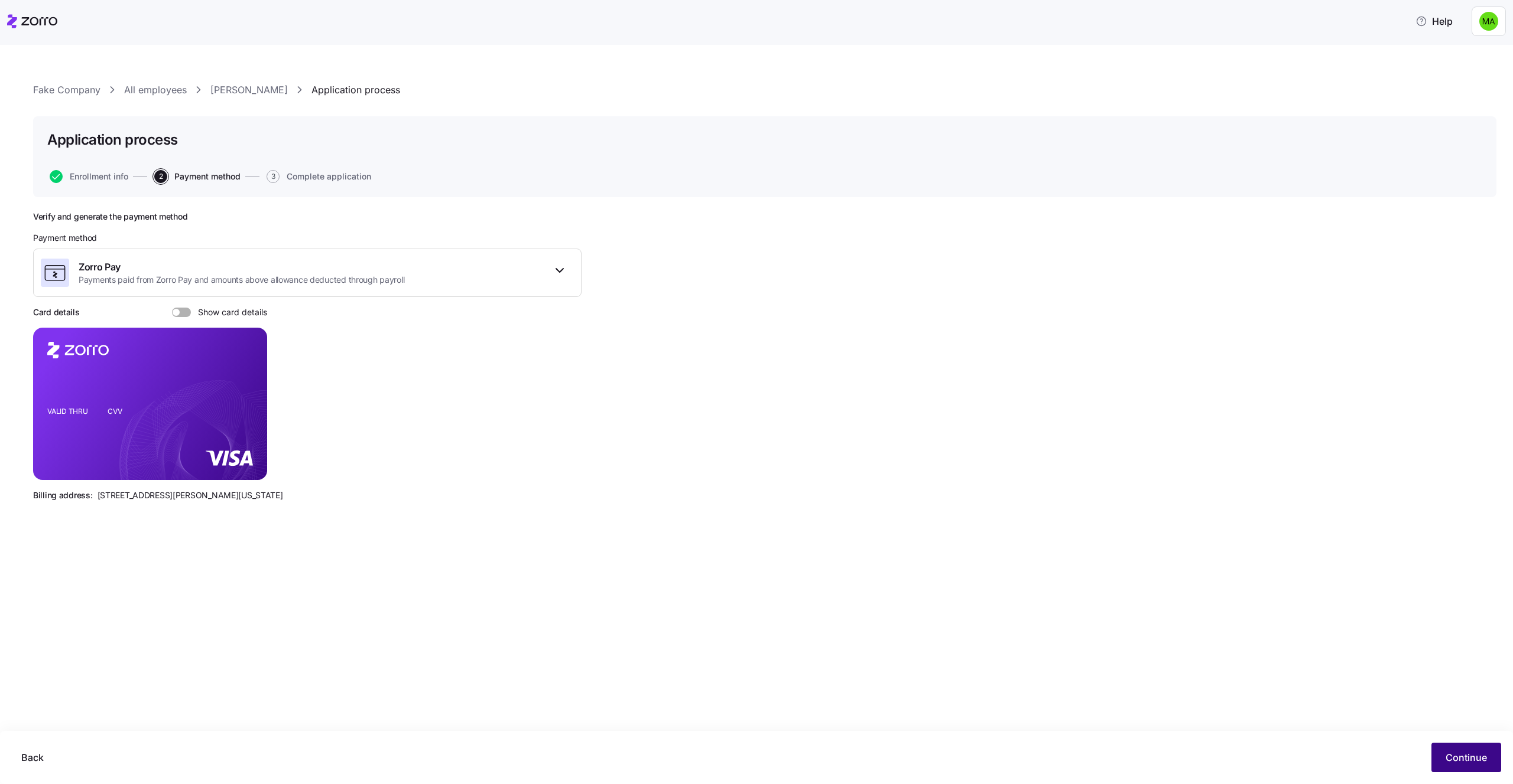
click at [1472, 764] on button "Continue" at bounding box center [1465, 758] width 70 height 30
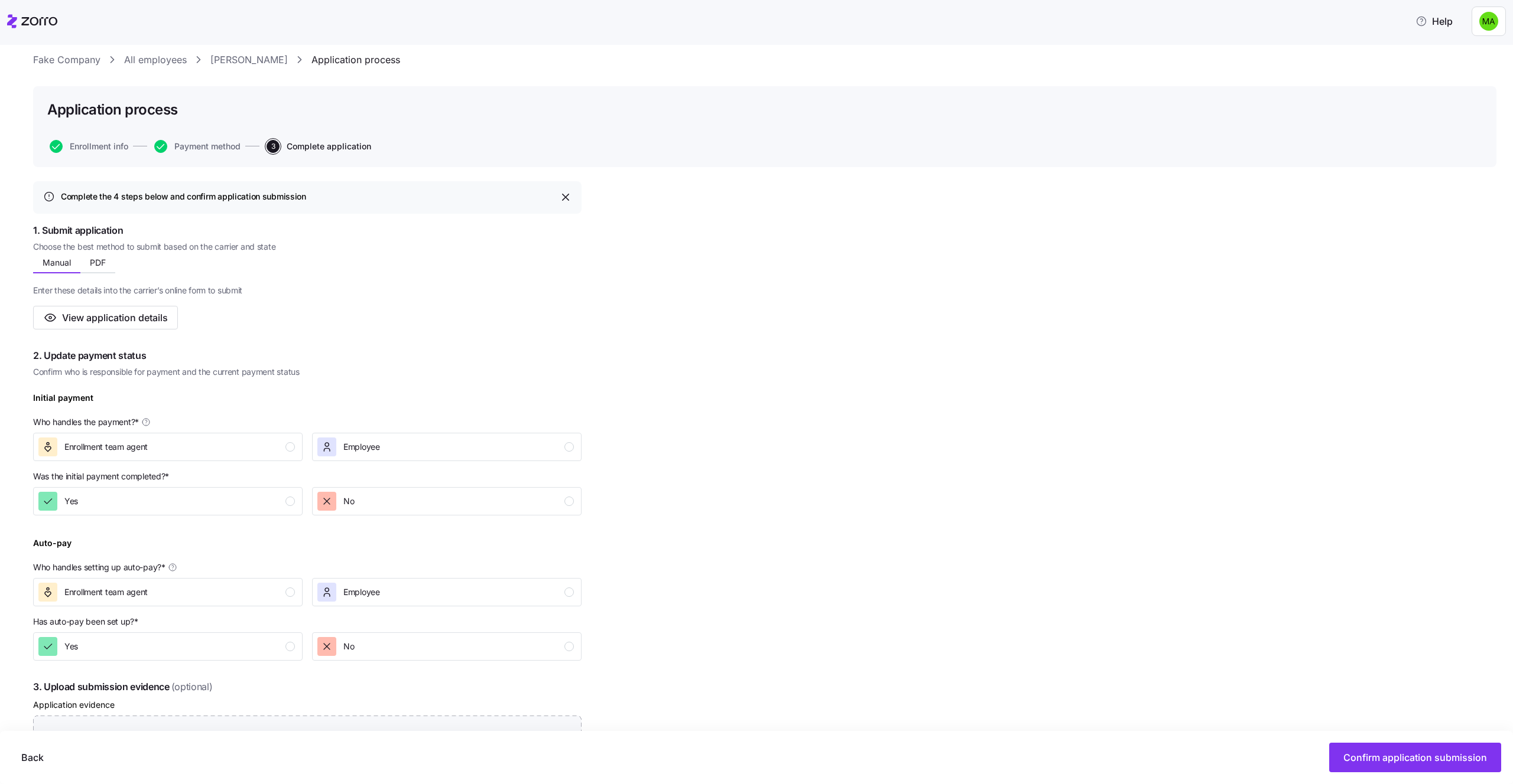
scroll to position [35, 0]
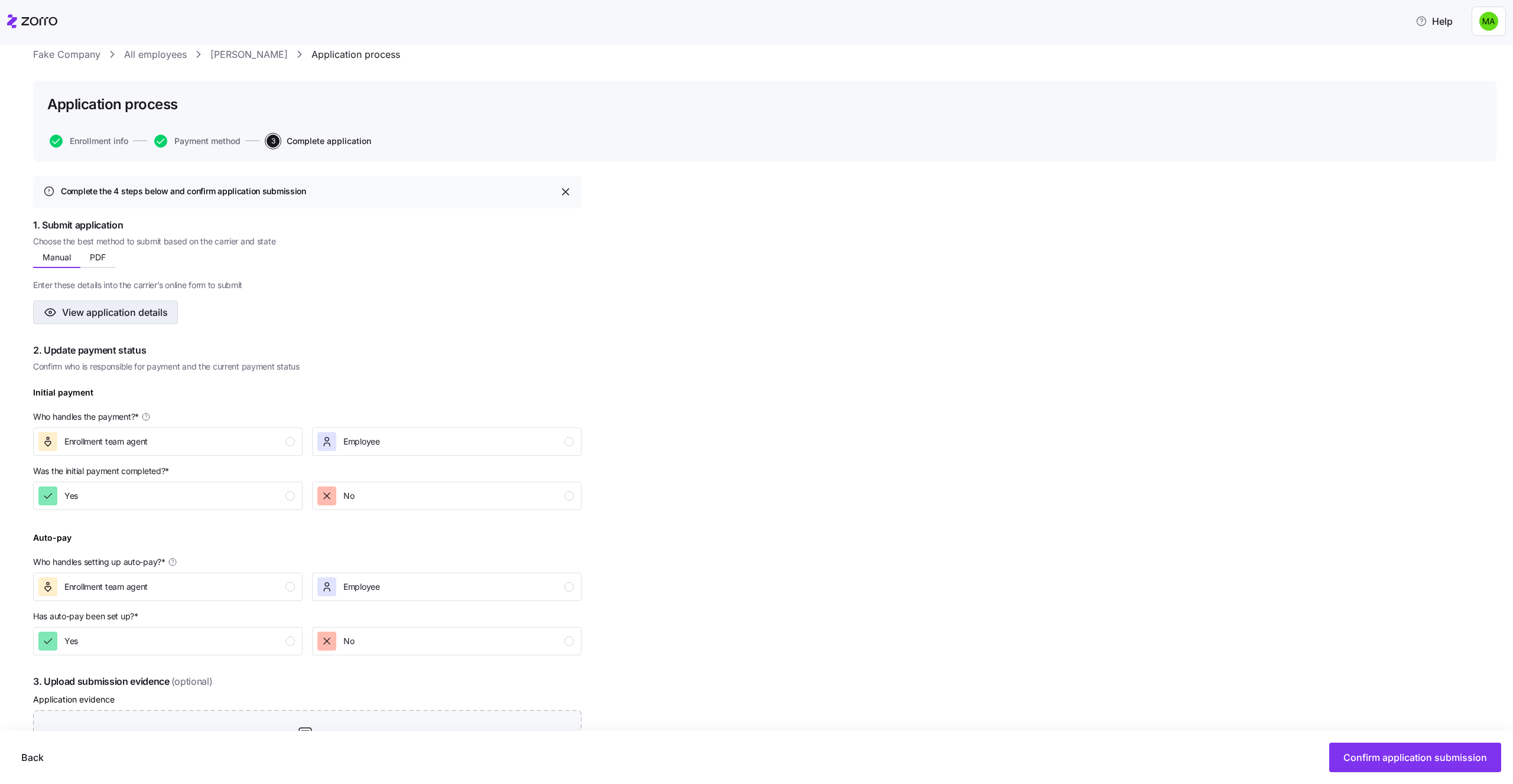
click at [118, 310] on span "View application details" at bounding box center [116, 312] width 106 height 14
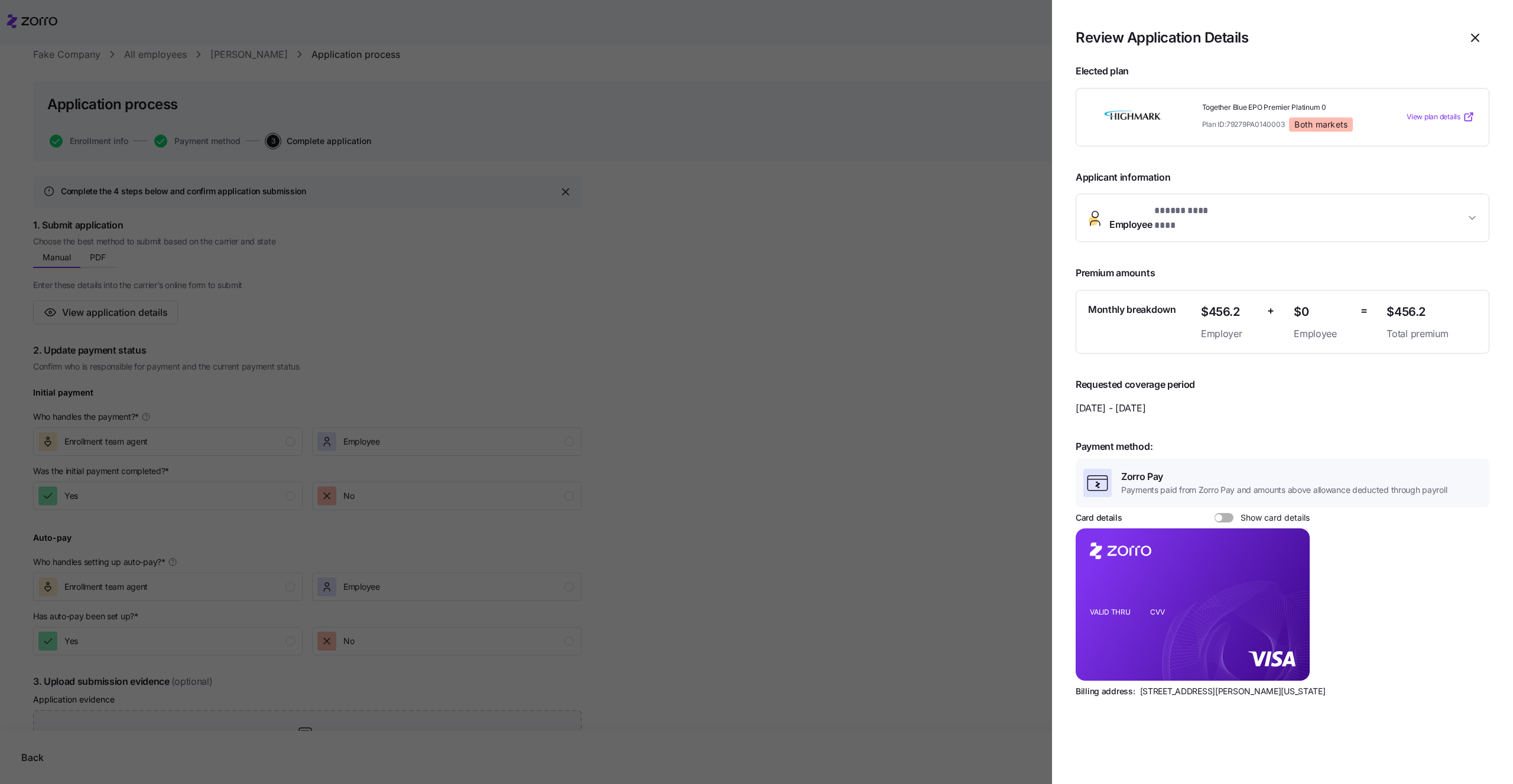
click at [809, 384] on div at bounding box center [756, 392] width 1513 height 784
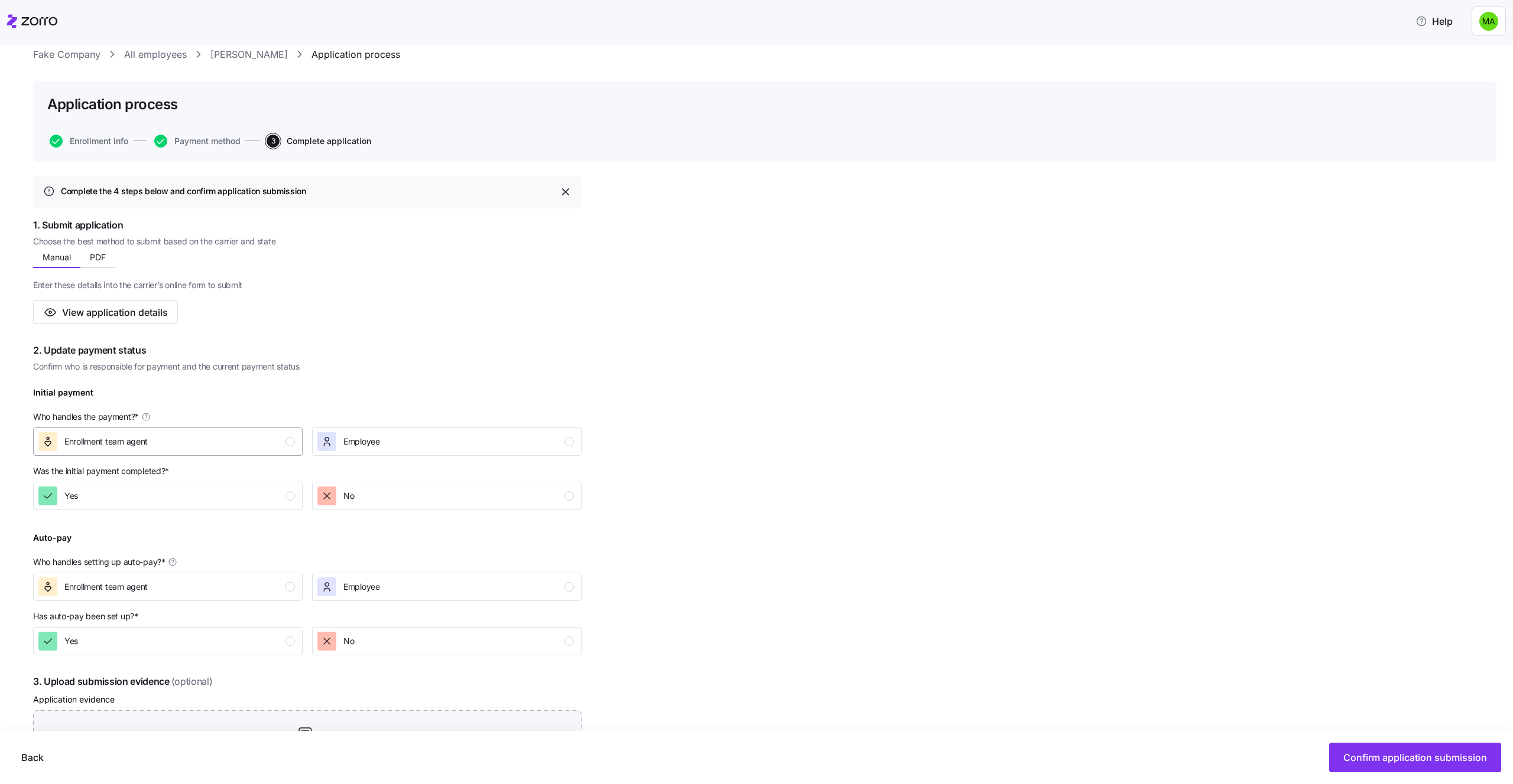
click at [293, 434] on div "Enrollment team agent" at bounding box center [166, 441] width 256 height 19
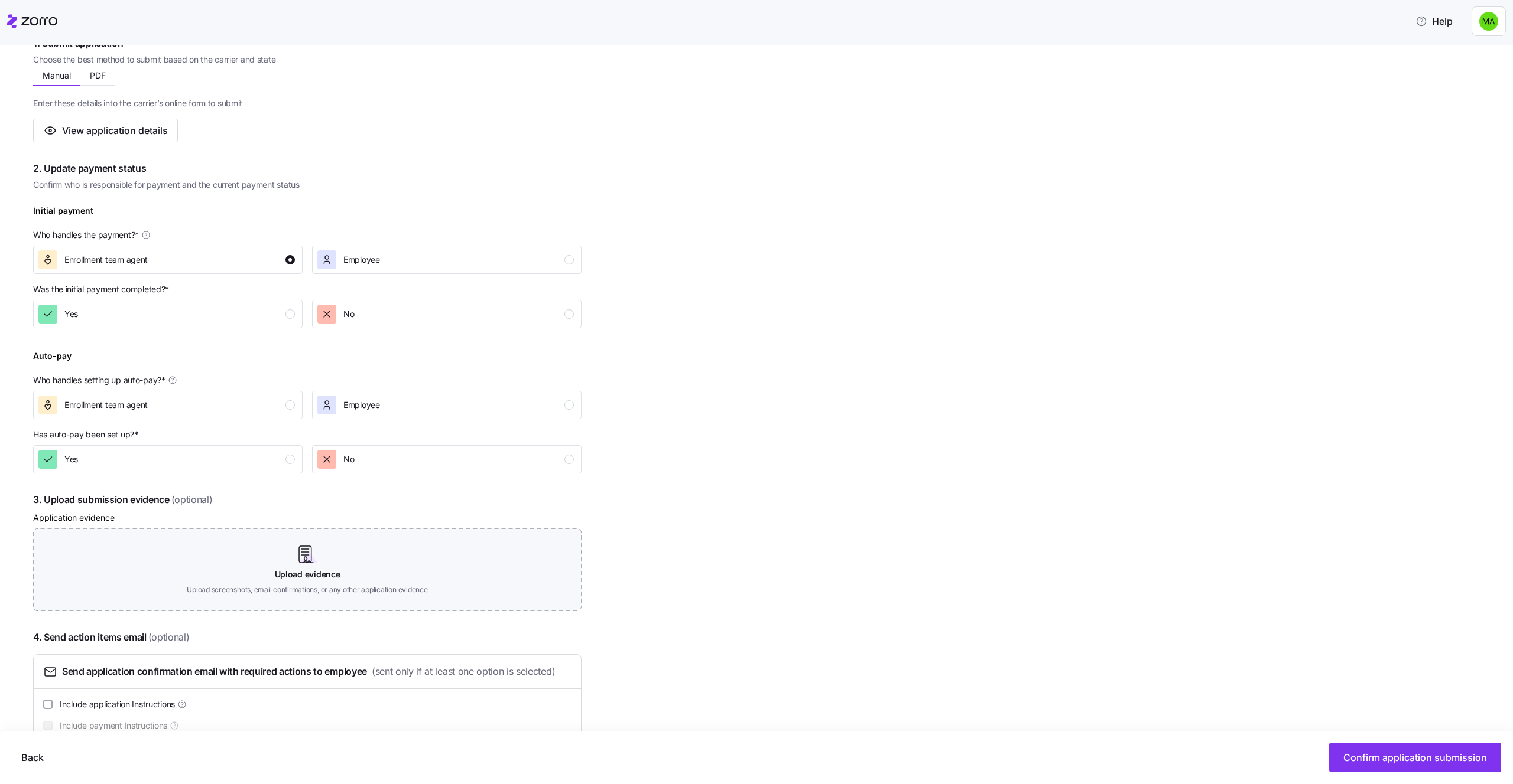
scroll to position [250, 0]
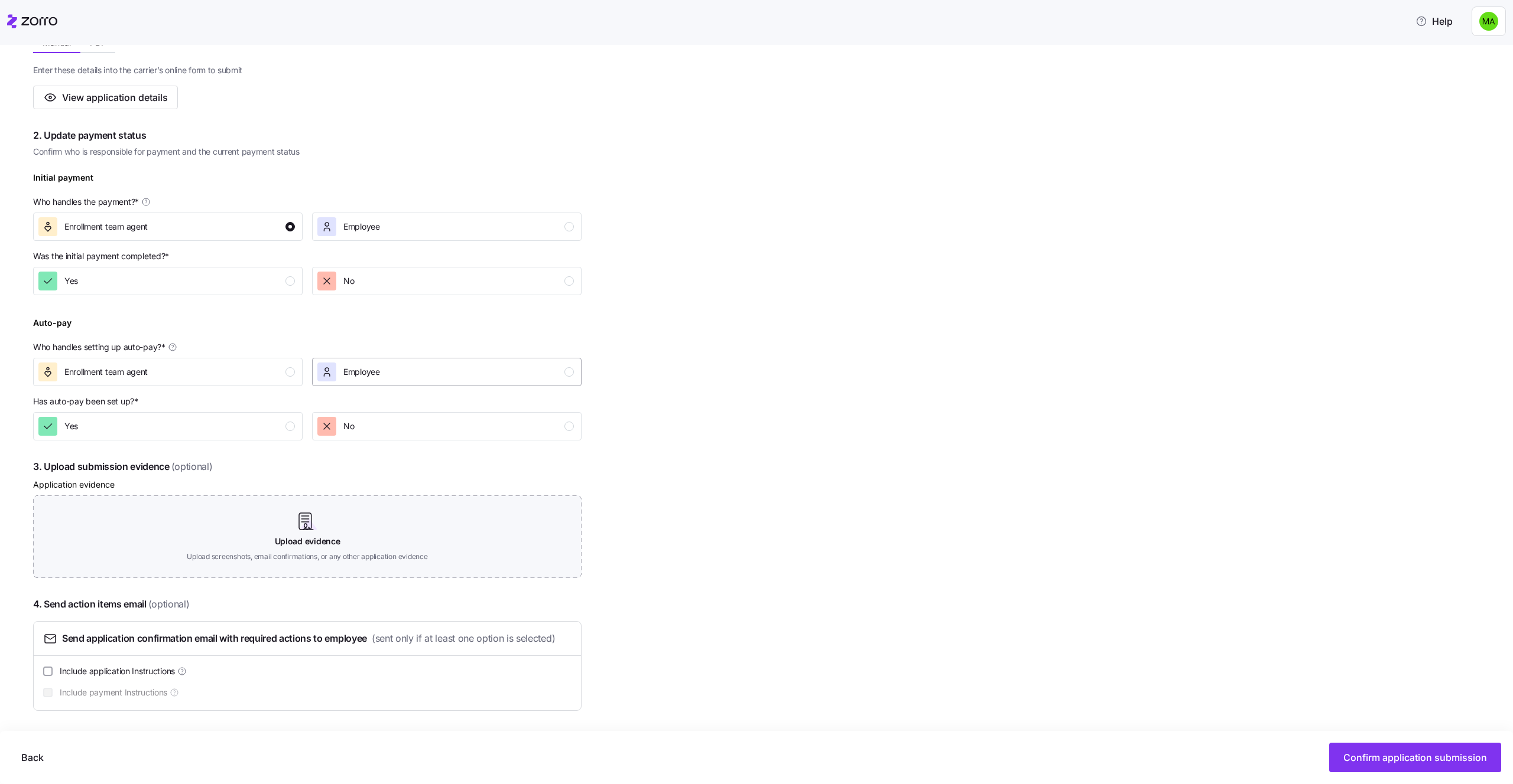
click at [449, 379] on div "Employee" at bounding box center [445, 372] width 256 height 19
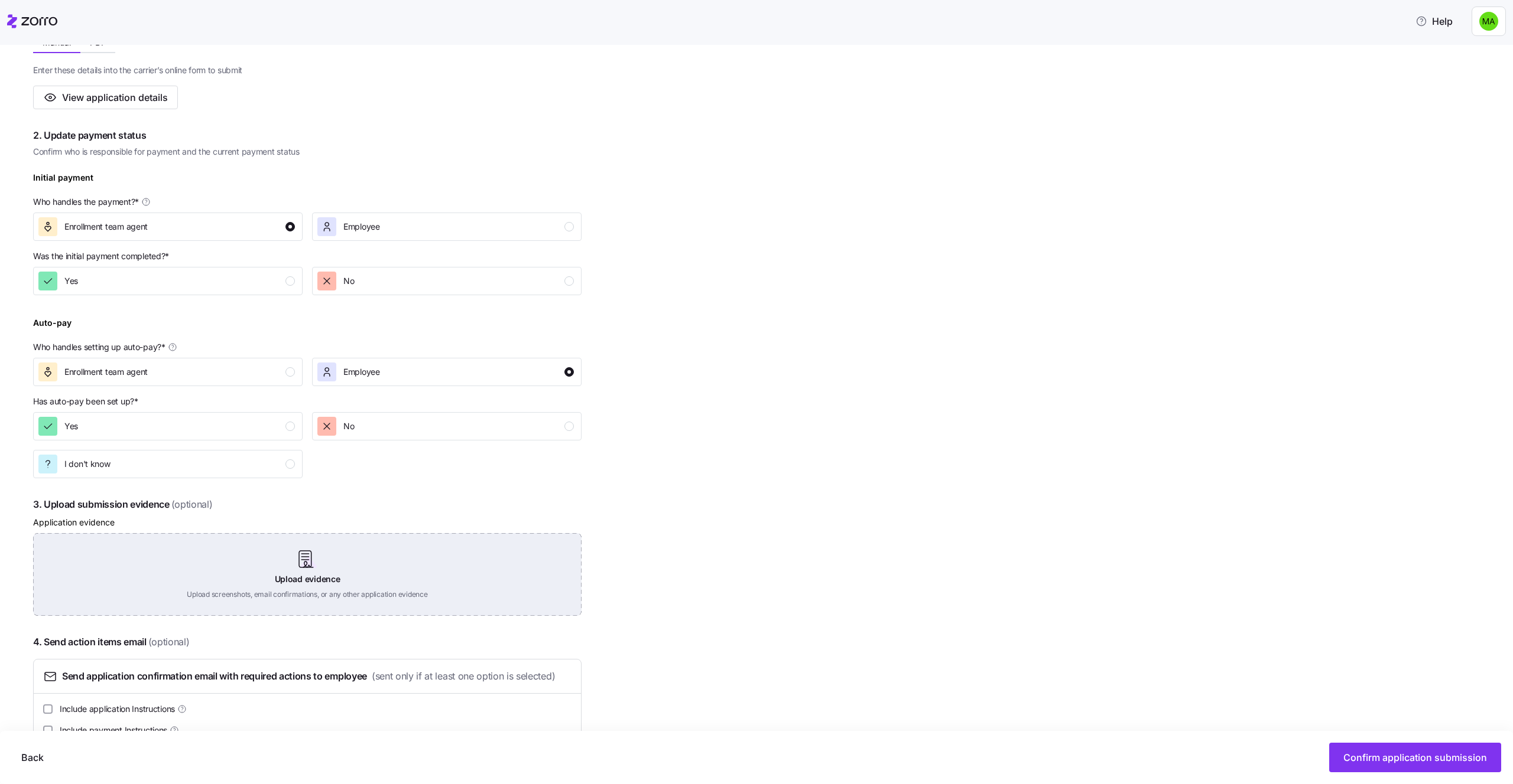
scroll to position [288, 0]
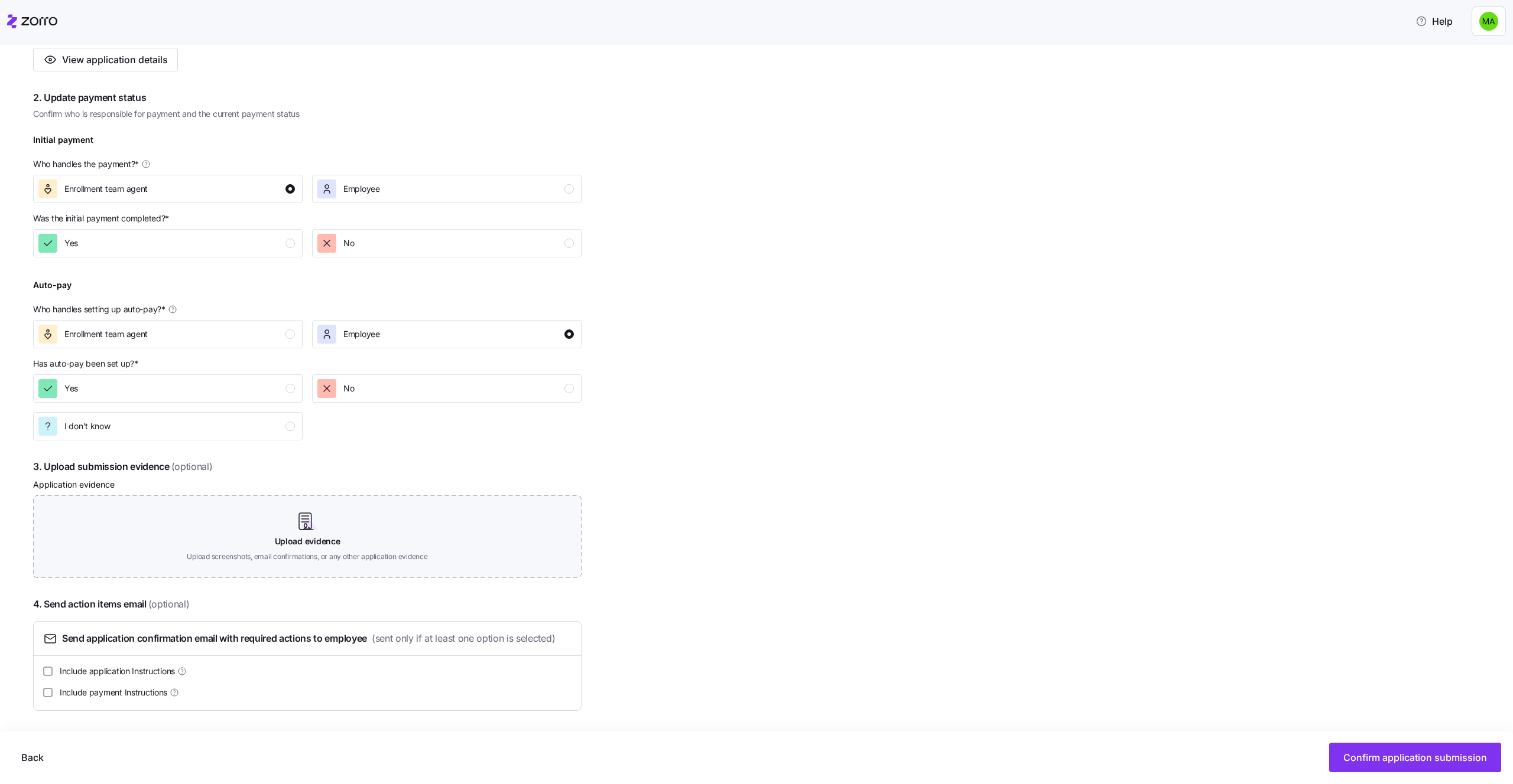
click at [120, 669] on span "Include application Instructions" at bounding box center [117, 671] width 116 height 12
click at [52, 669] on input "Include application Instructions" at bounding box center [48, 671] width 9 height 9
checkbox input "true"
click at [1366, 743] on button "Confirm application submission" at bounding box center [1414, 758] width 172 height 30
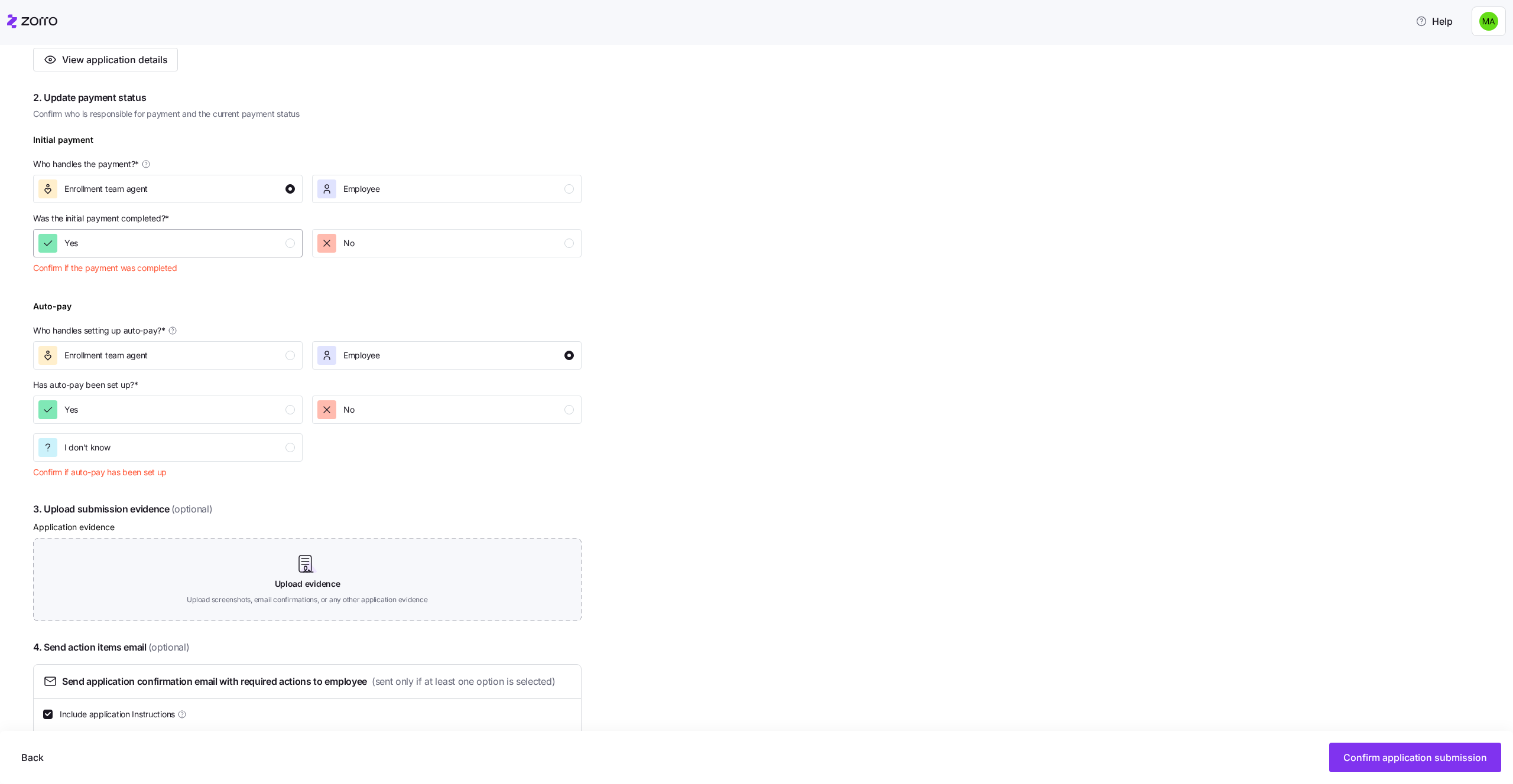
click at [179, 255] on button "Yes" at bounding box center [168, 243] width 269 height 28
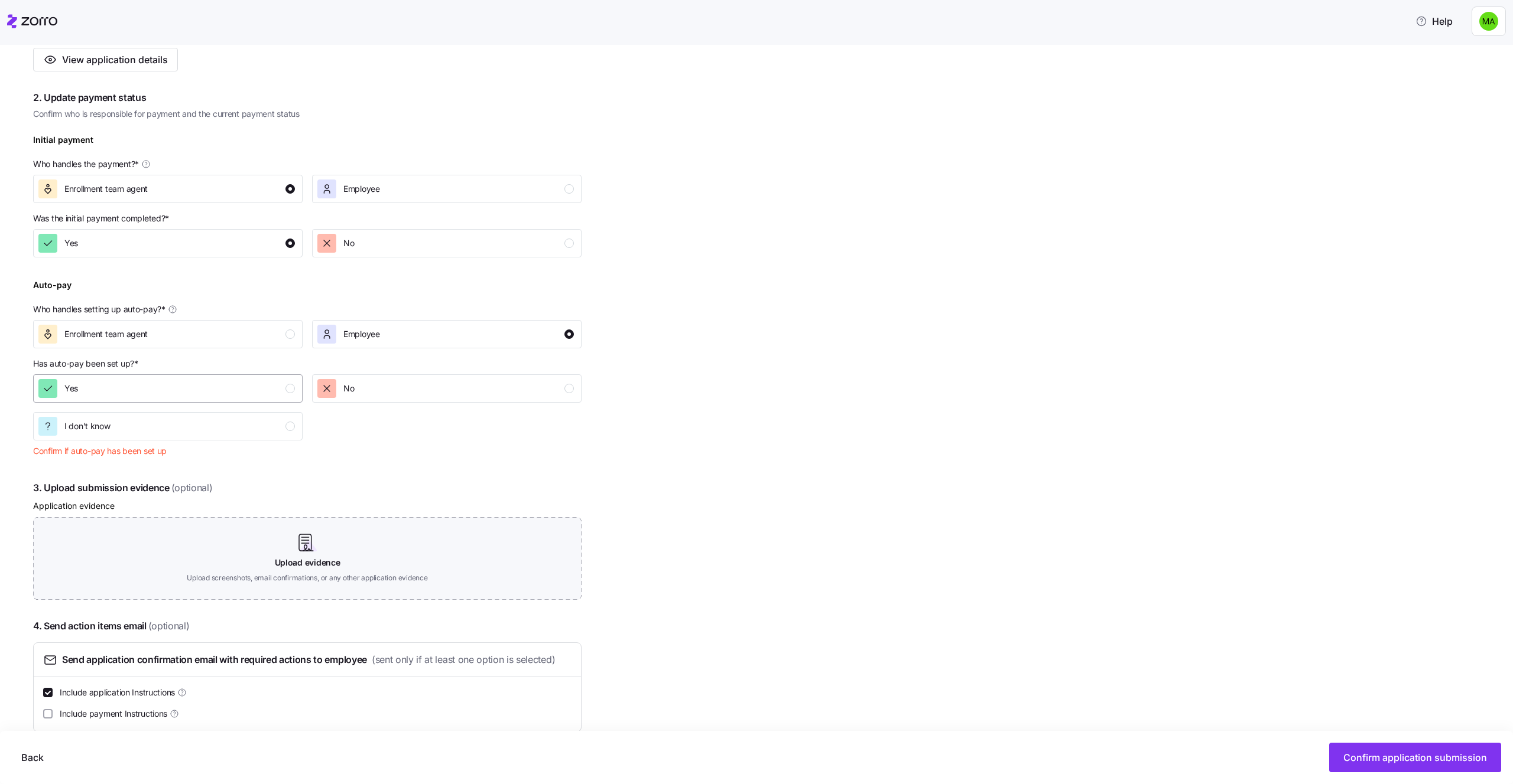
click at [225, 398] on button "Yes" at bounding box center [168, 388] width 269 height 28
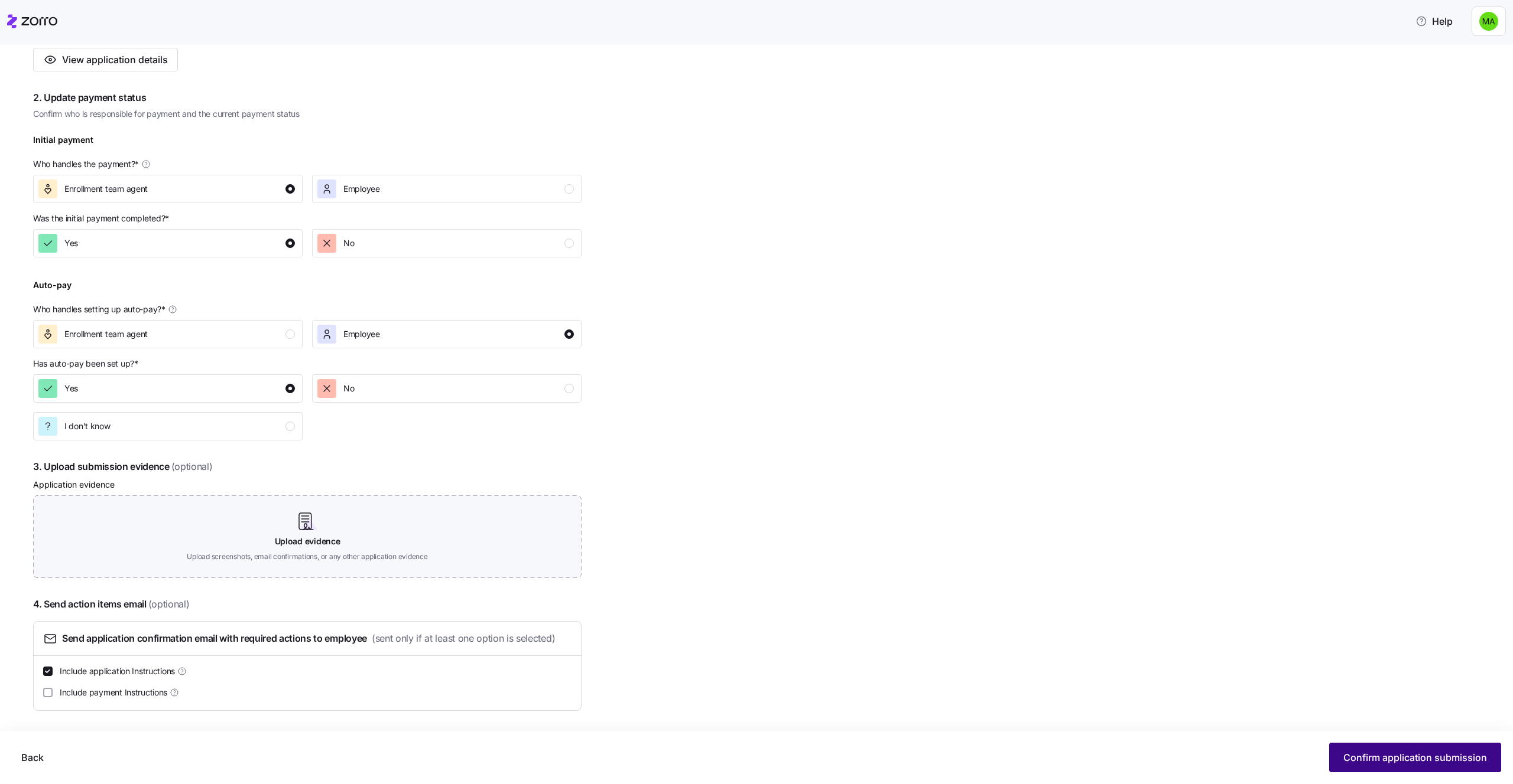
click at [1432, 749] on button "Confirm application submission" at bounding box center [1414, 758] width 172 height 30
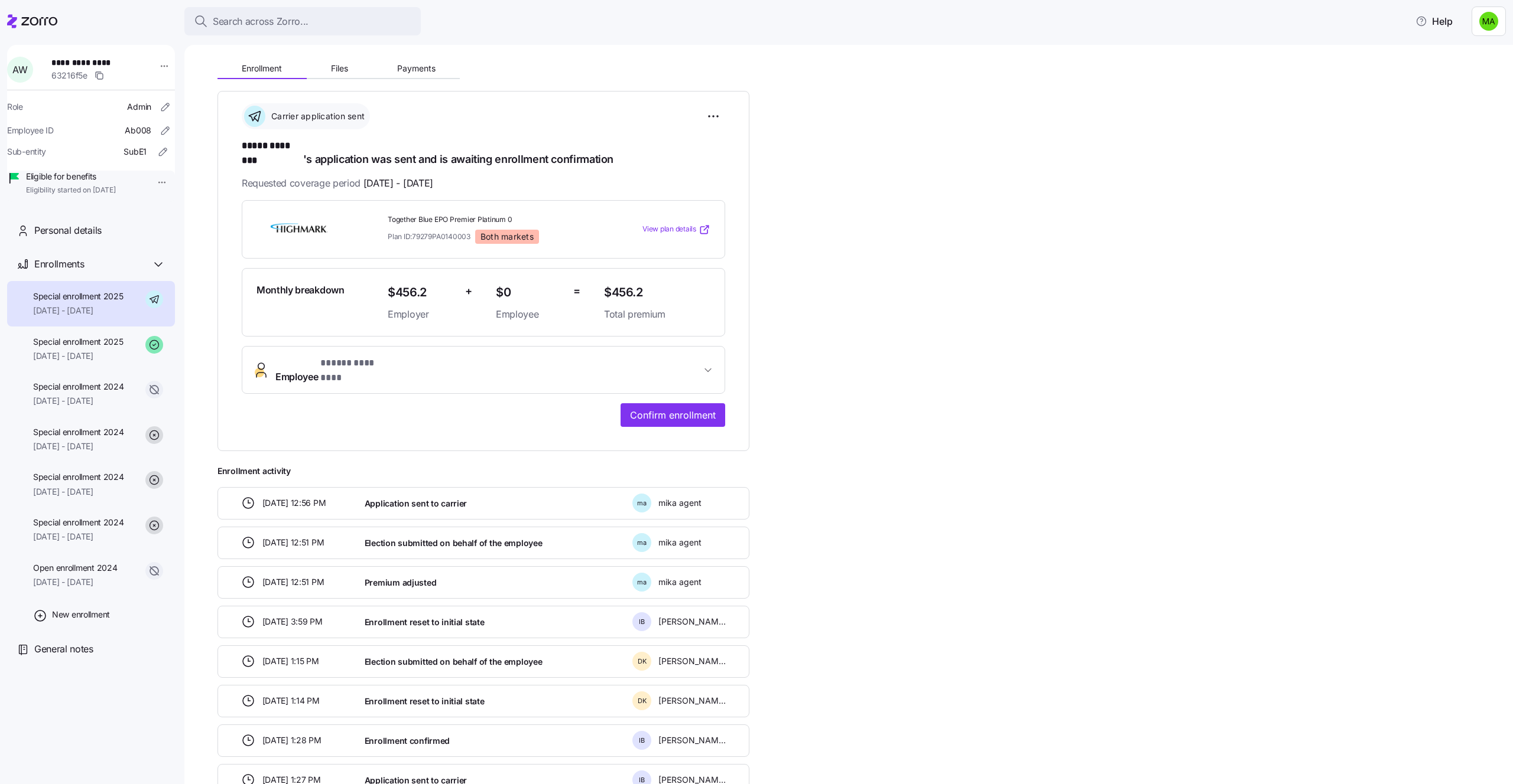
scroll to position [133, 0]
click at [670, 405] on span "Confirm enrollment" at bounding box center [673, 412] width 86 height 14
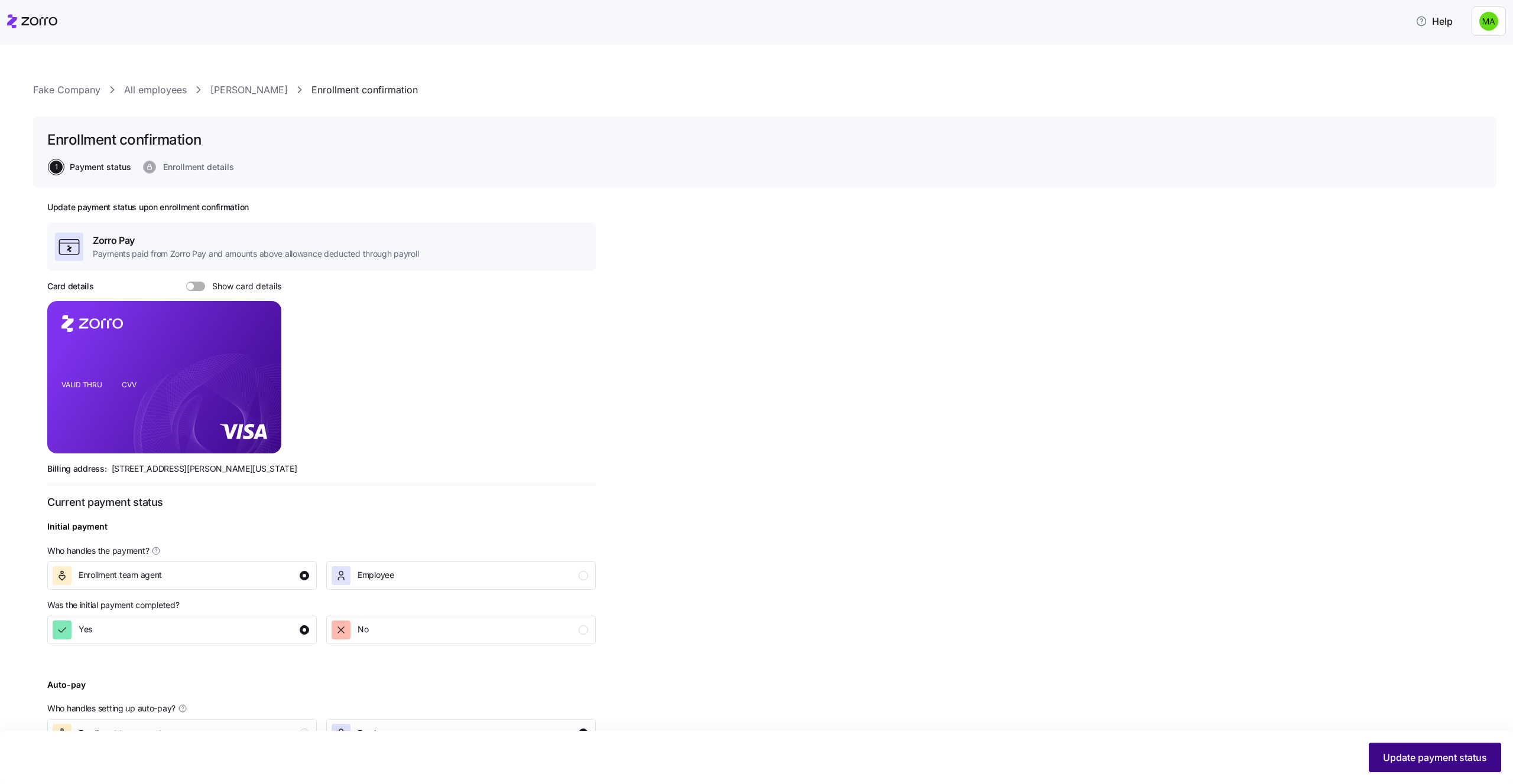
click at [1428, 746] on button "Update payment status" at bounding box center [1435, 758] width 132 height 30
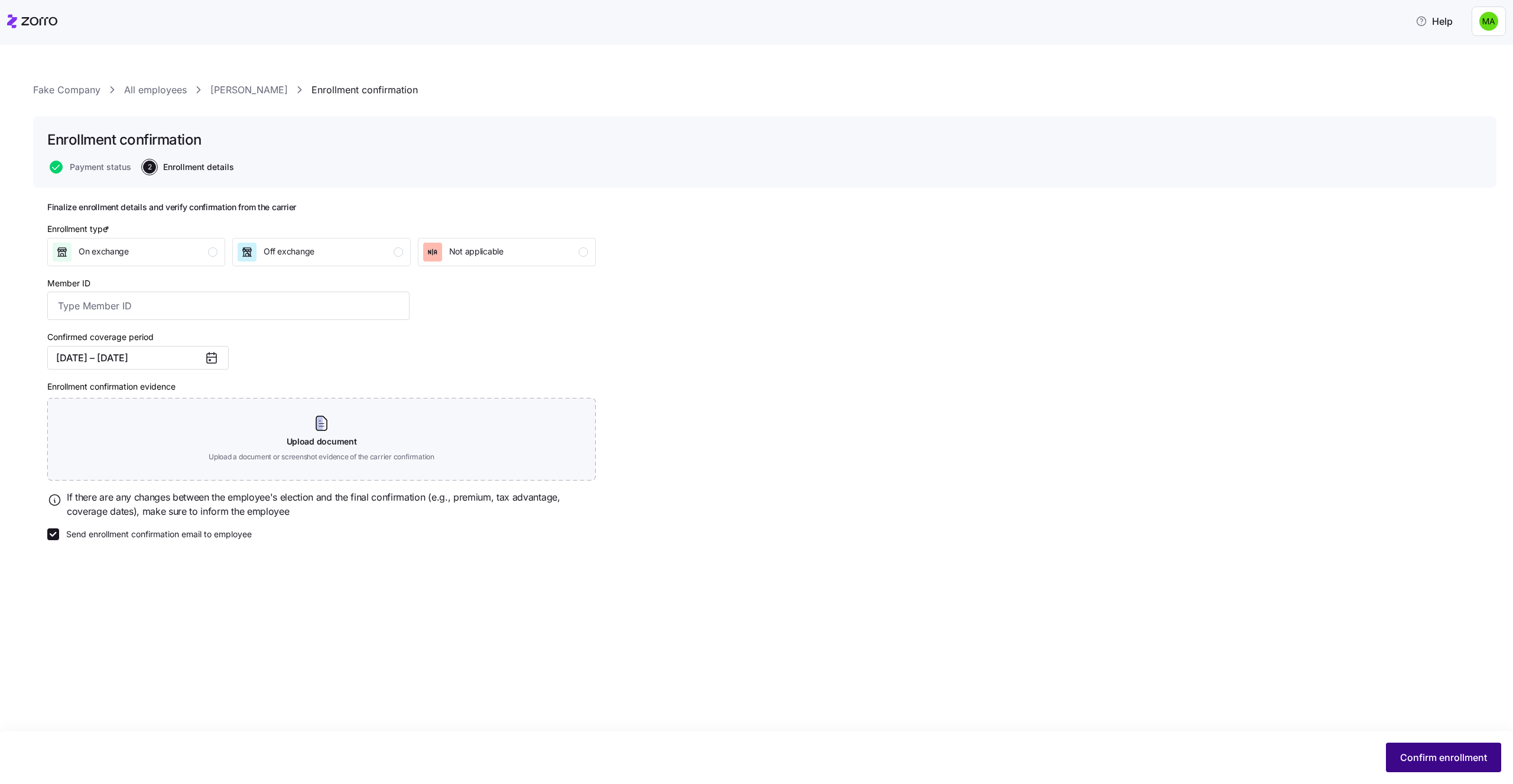
click at [1401, 743] on div "Confirm enrollment" at bounding box center [756, 758] width 1489 height 30
click at [200, 263] on button "On exchange" at bounding box center [136, 252] width 178 height 28
click at [1425, 750] on span "Confirm enrollment" at bounding box center [1442, 757] width 87 height 14
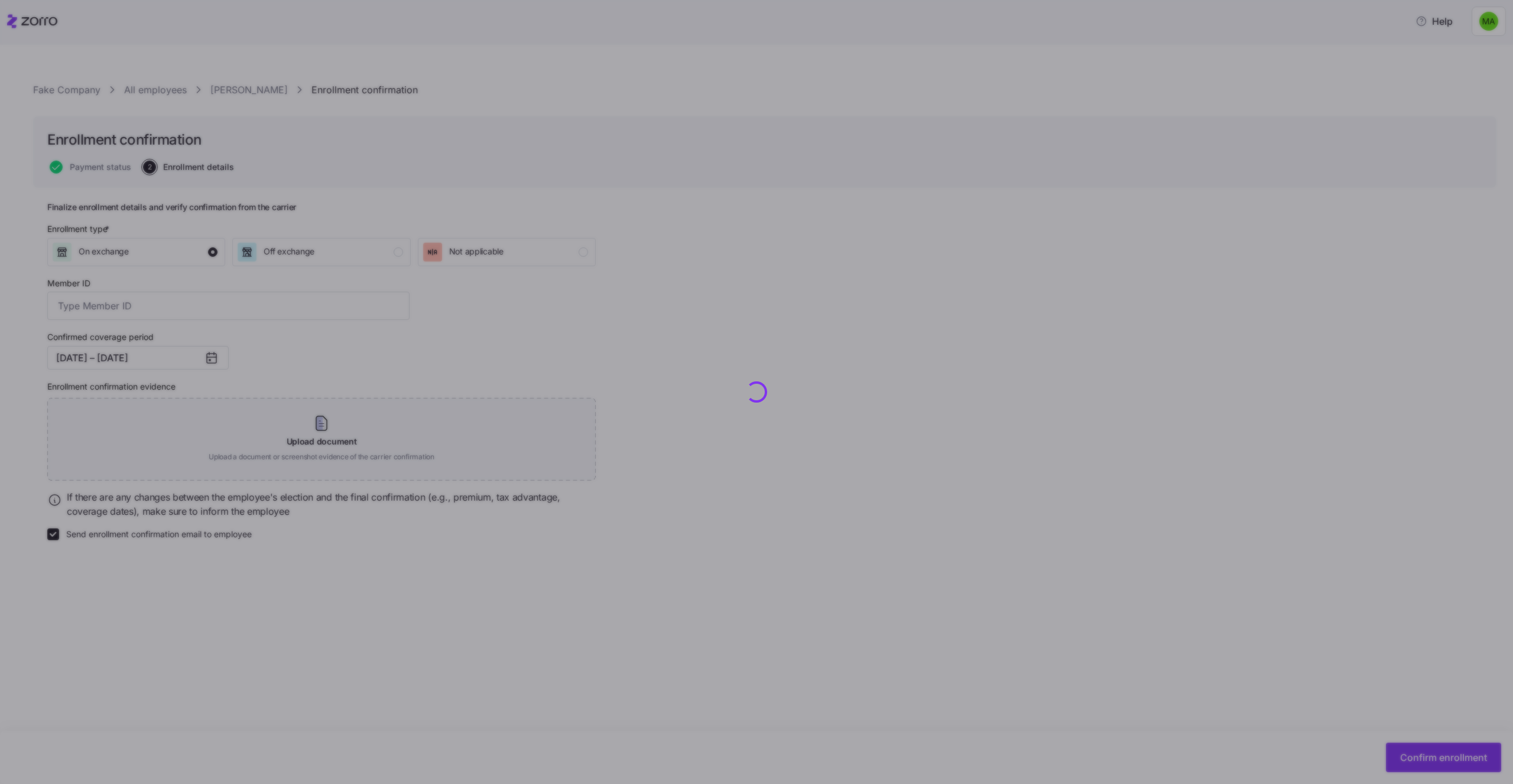
checkbox input "false"
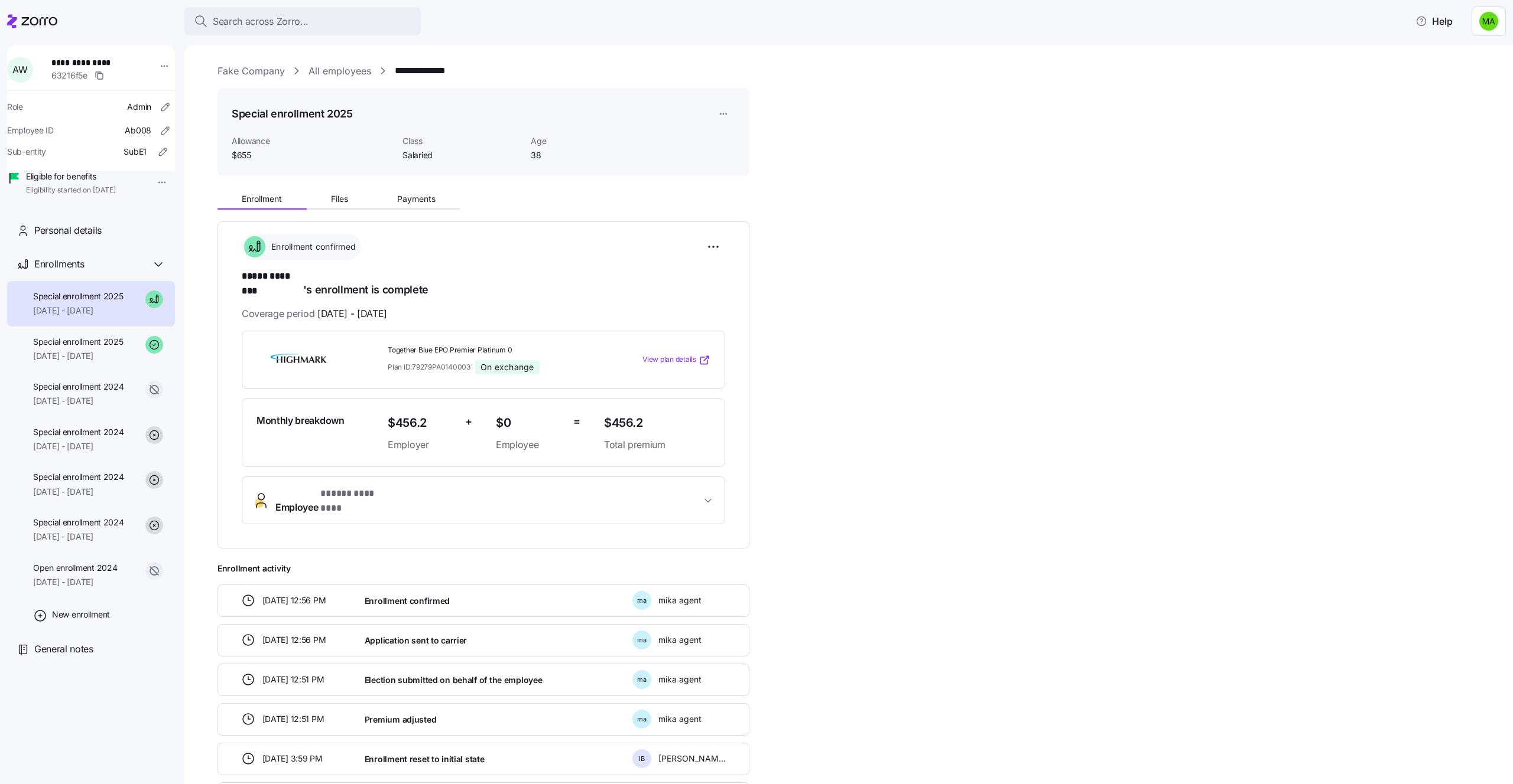
click at [1154, 541] on div "**********" at bounding box center [856, 678] width 1278 height 985
click at [708, 246] on html "**********" at bounding box center [756, 388] width 1513 height 777
click at [652, 315] on span "Undo enrollment confirmation" at bounding box center [636, 313] width 109 height 12
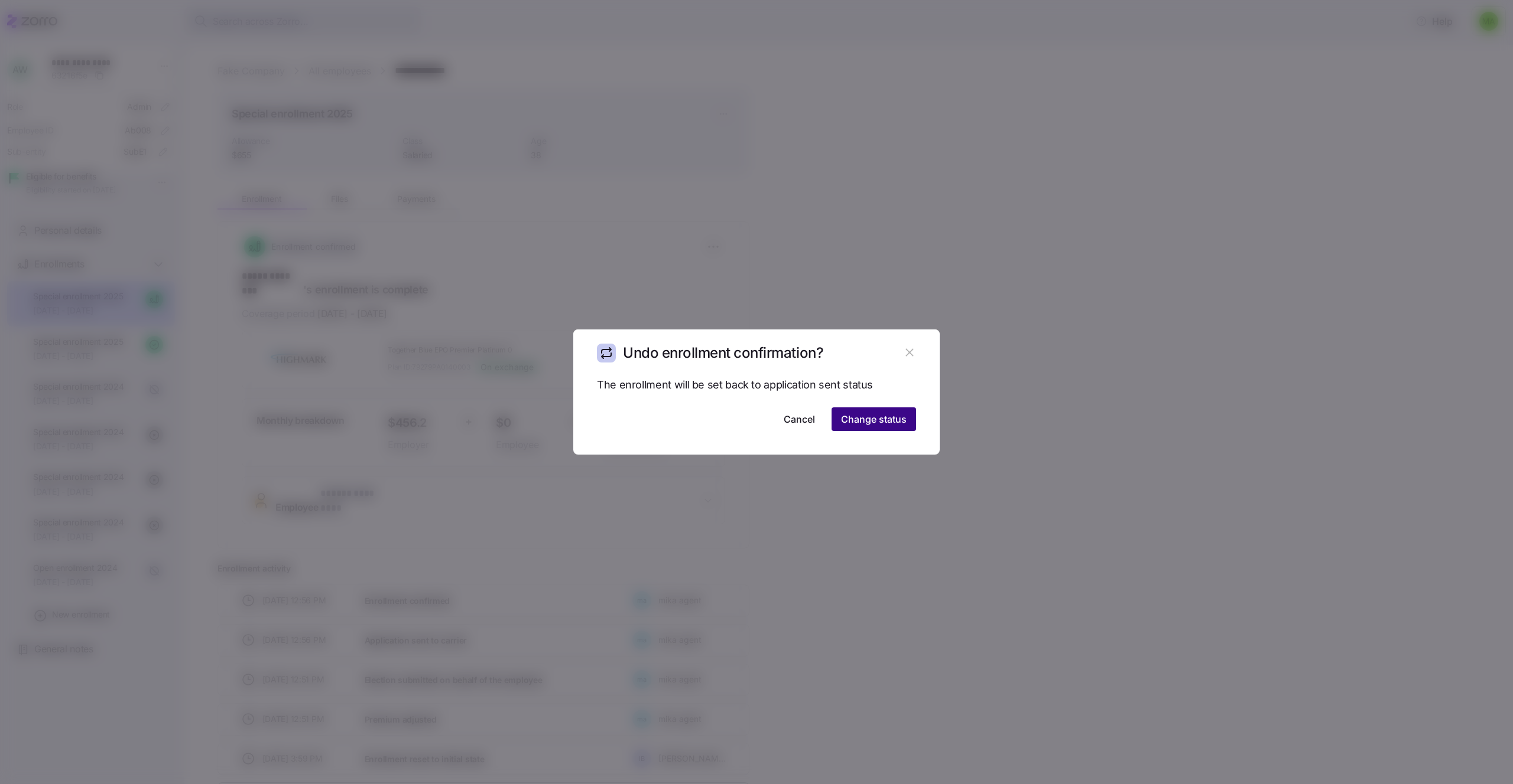
click at [866, 427] on button "Change status" at bounding box center [873, 419] width 85 height 23
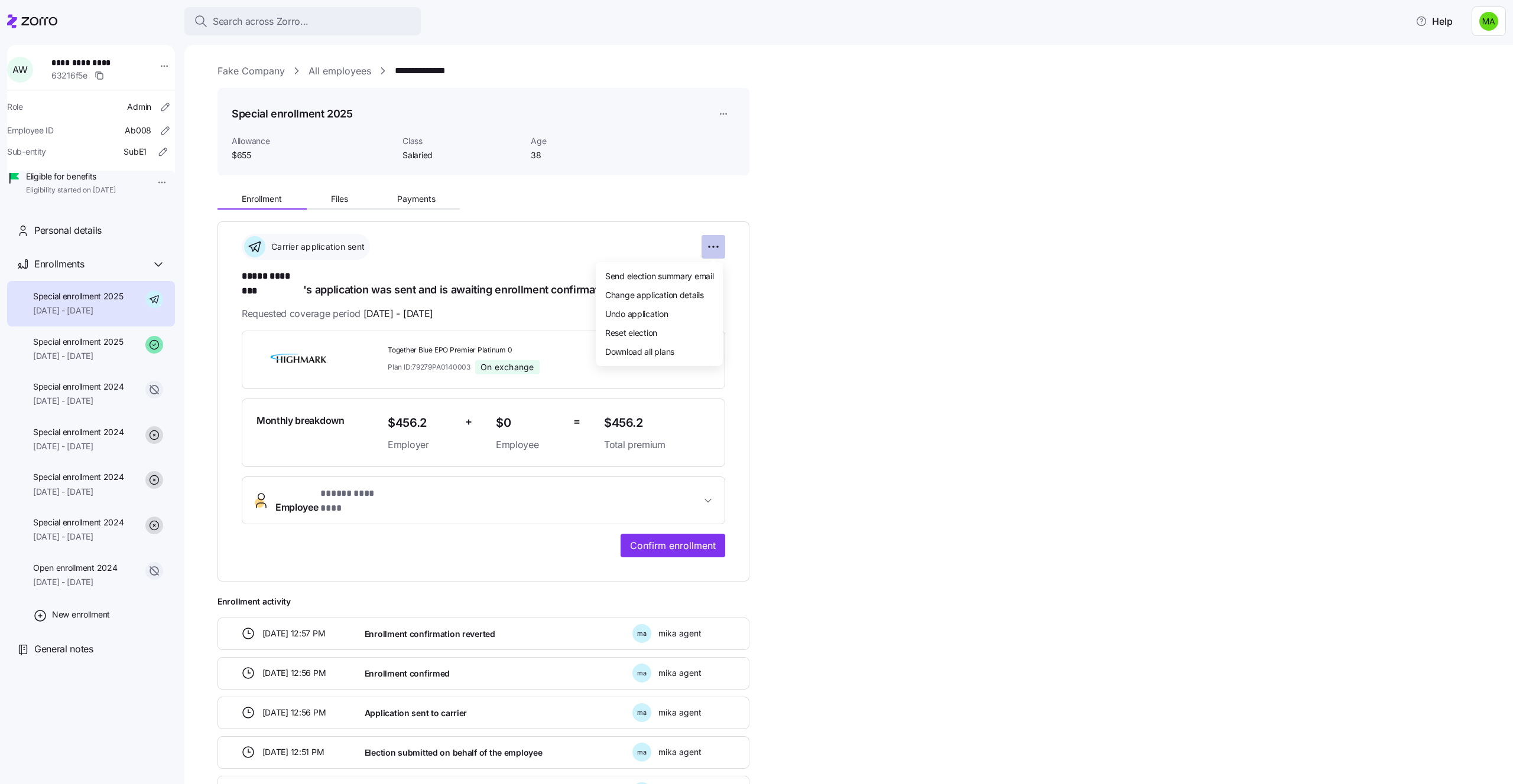
click at [707, 247] on html "**********" at bounding box center [756, 388] width 1513 height 777
click at [665, 307] on span "Undo application" at bounding box center [636, 313] width 63 height 12
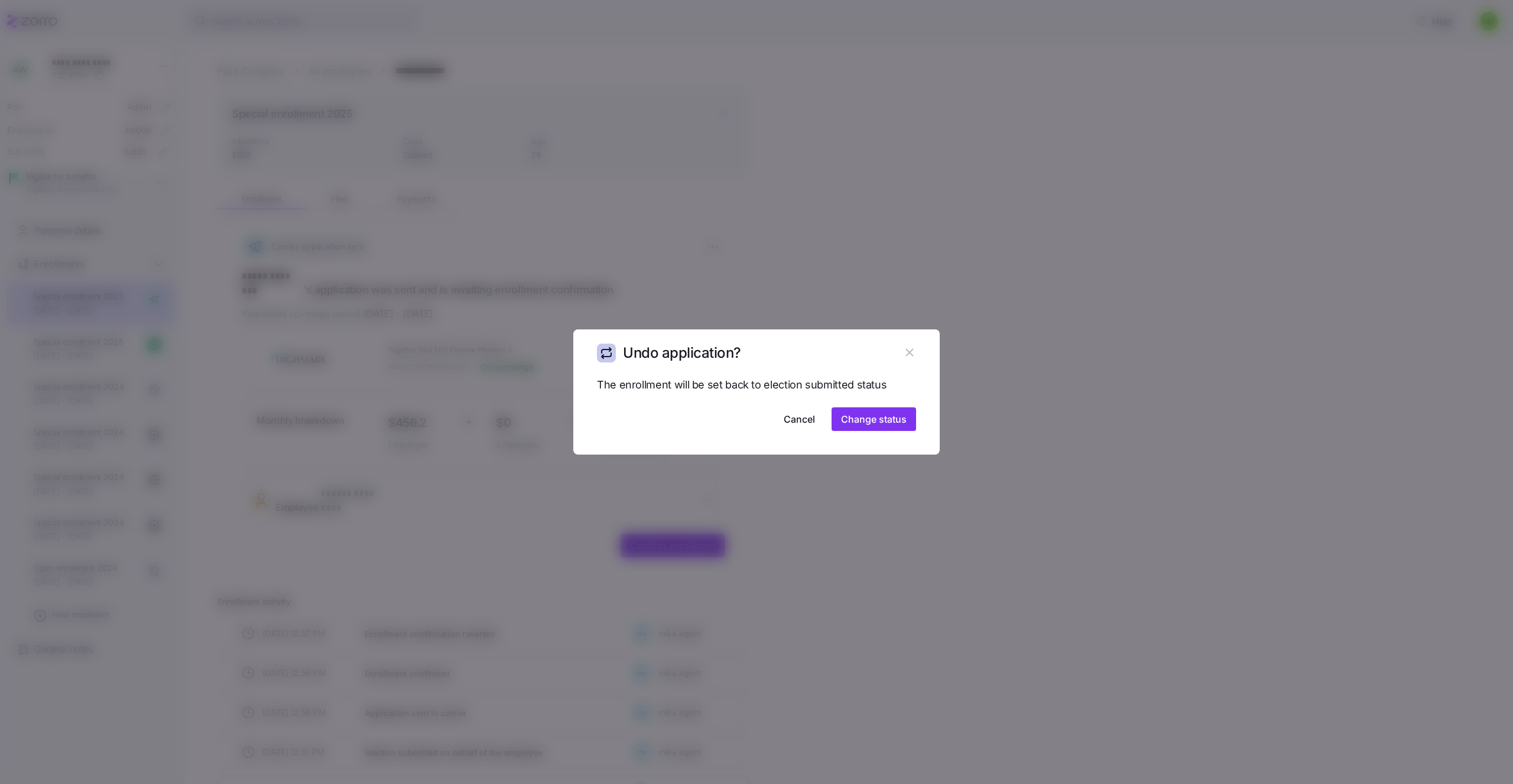
click at [879, 437] on div "The enrollment will be set back to election submitted status Cancel Change stat…" at bounding box center [756, 416] width 366 height 78
click at [866, 412] on span "Change status" at bounding box center [873, 419] width 65 height 14
